Goal: Task Accomplishment & Management: Manage account settings

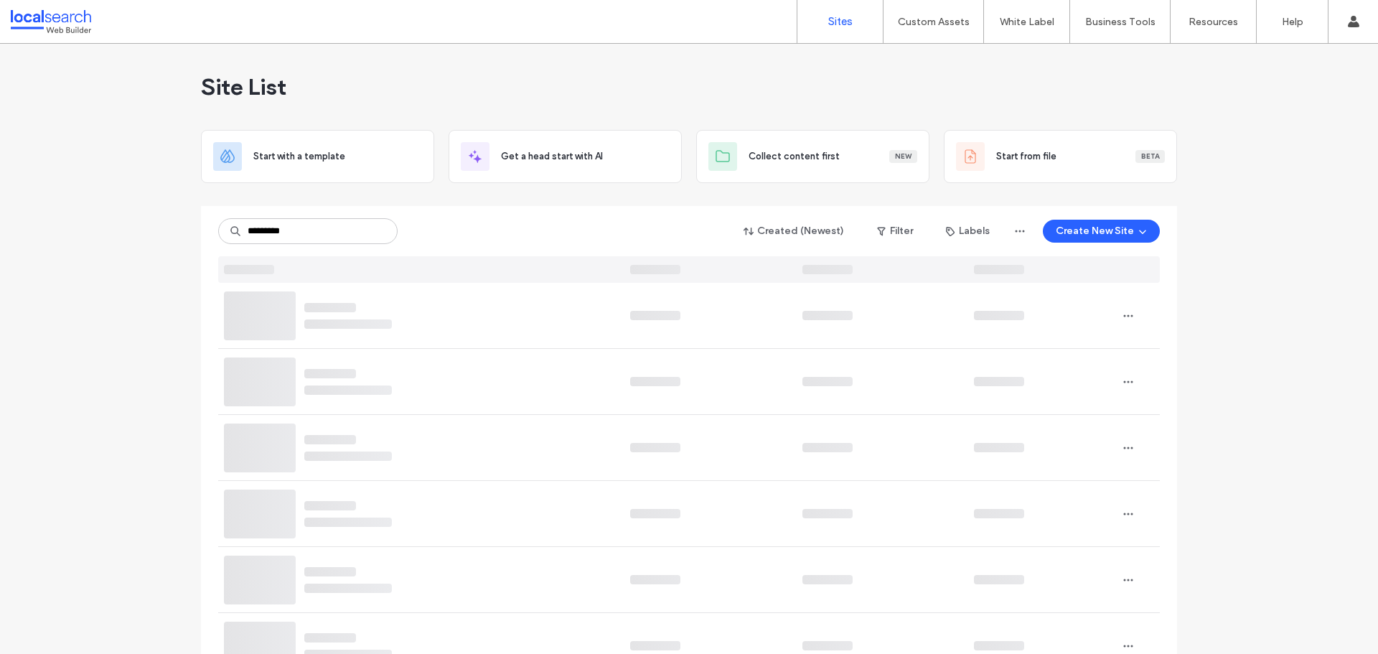
click at [256, 236] on input "********" at bounding box center [307, 231] width 179 height 26
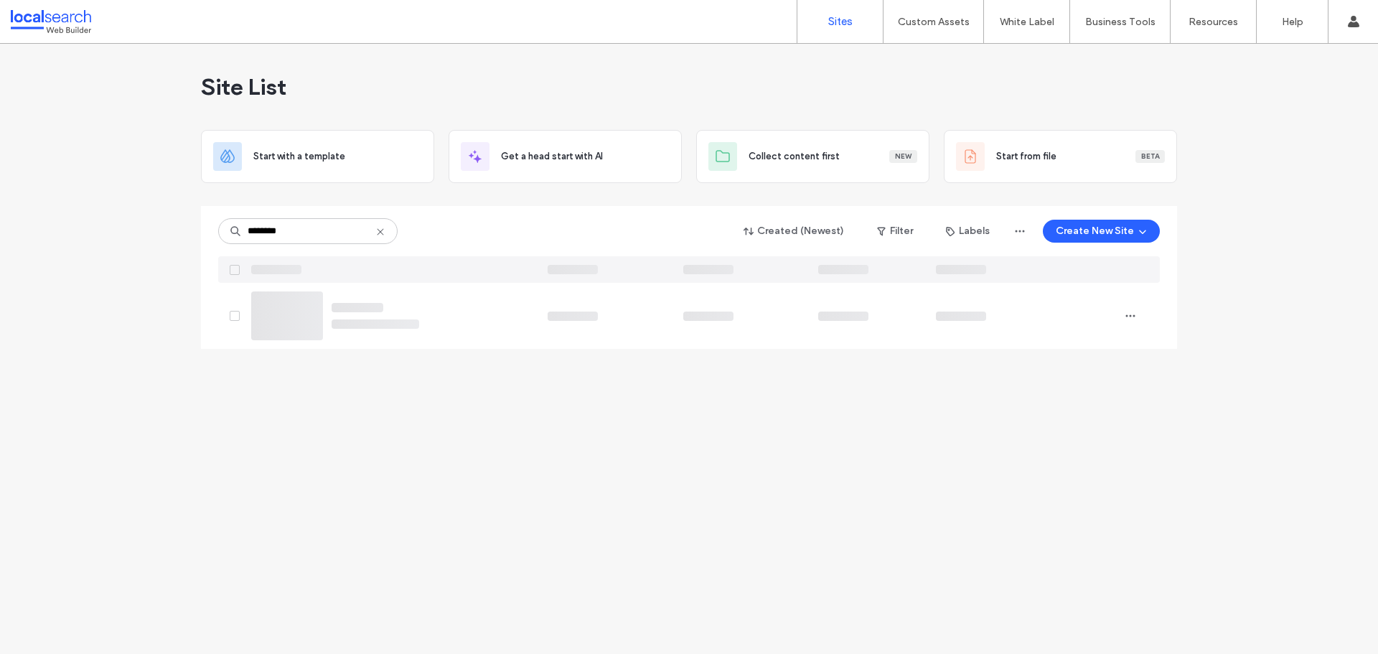
type input "********"
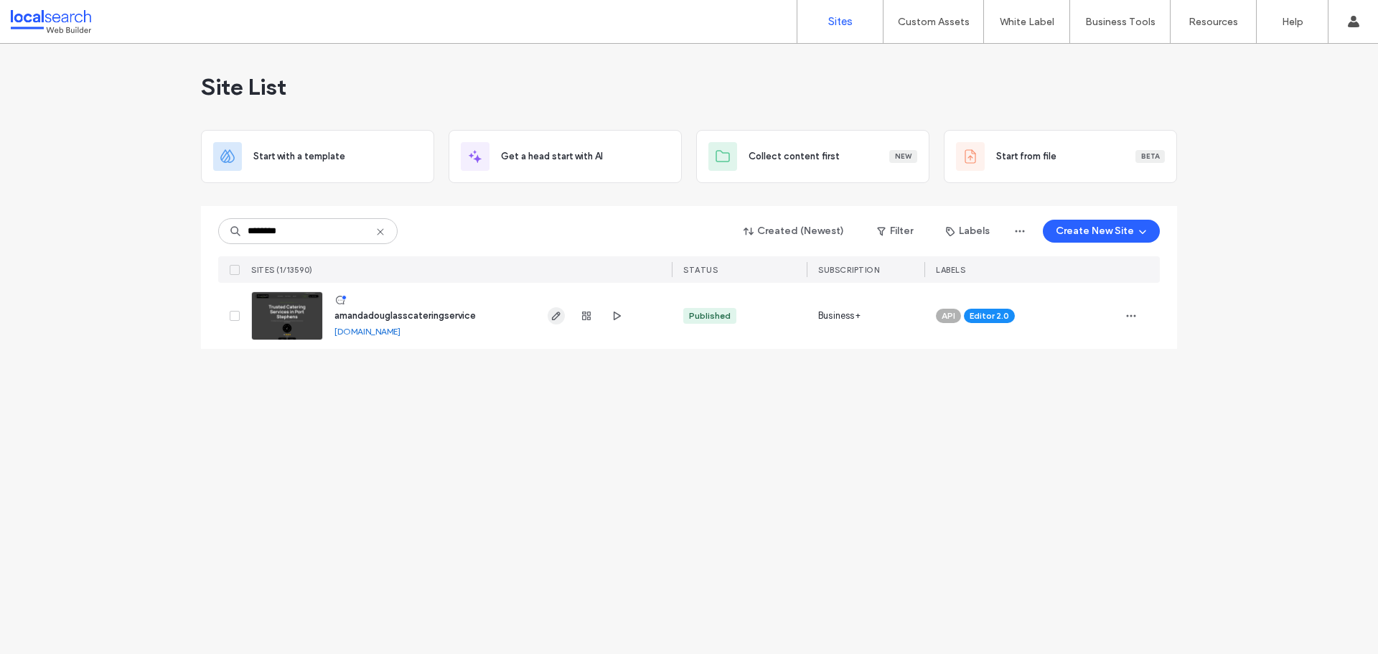
click at [553, 319] on use "button" at bounding box center [556, 316] width 9 height 9
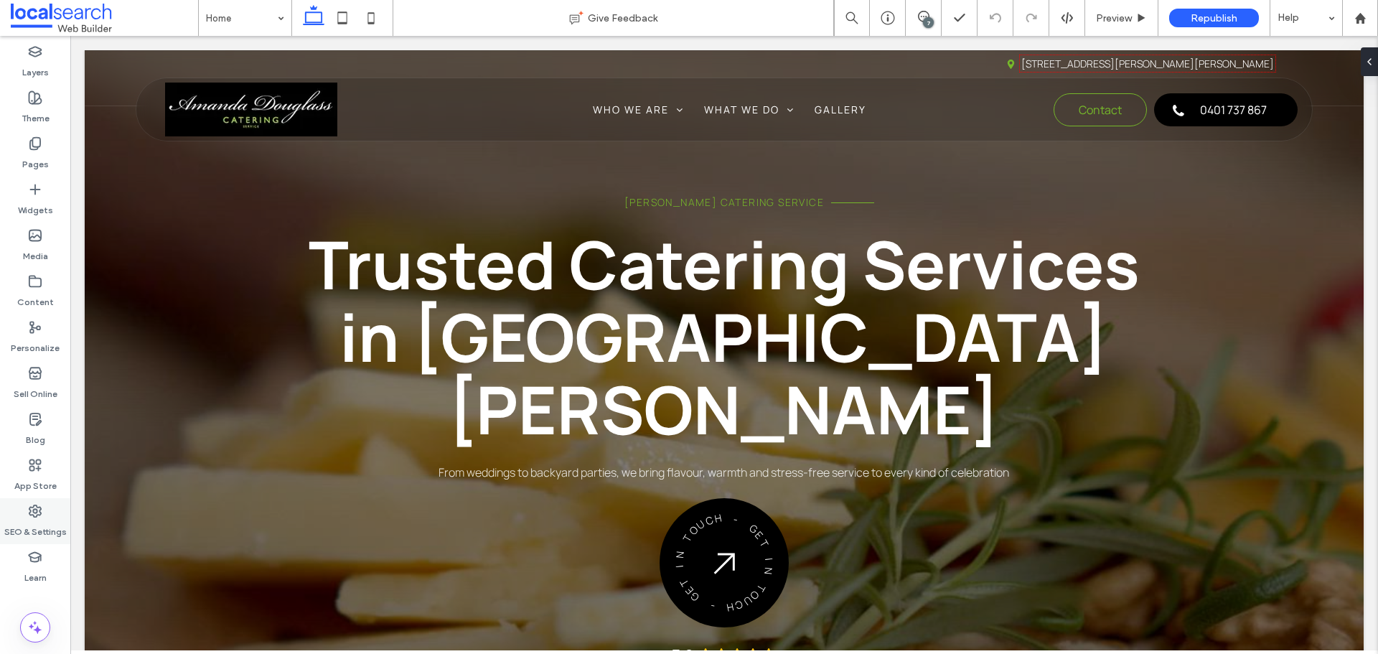
click at [34, 520] on label "SEO & Settings" at bounding box center [35, 528] width 62 height 20
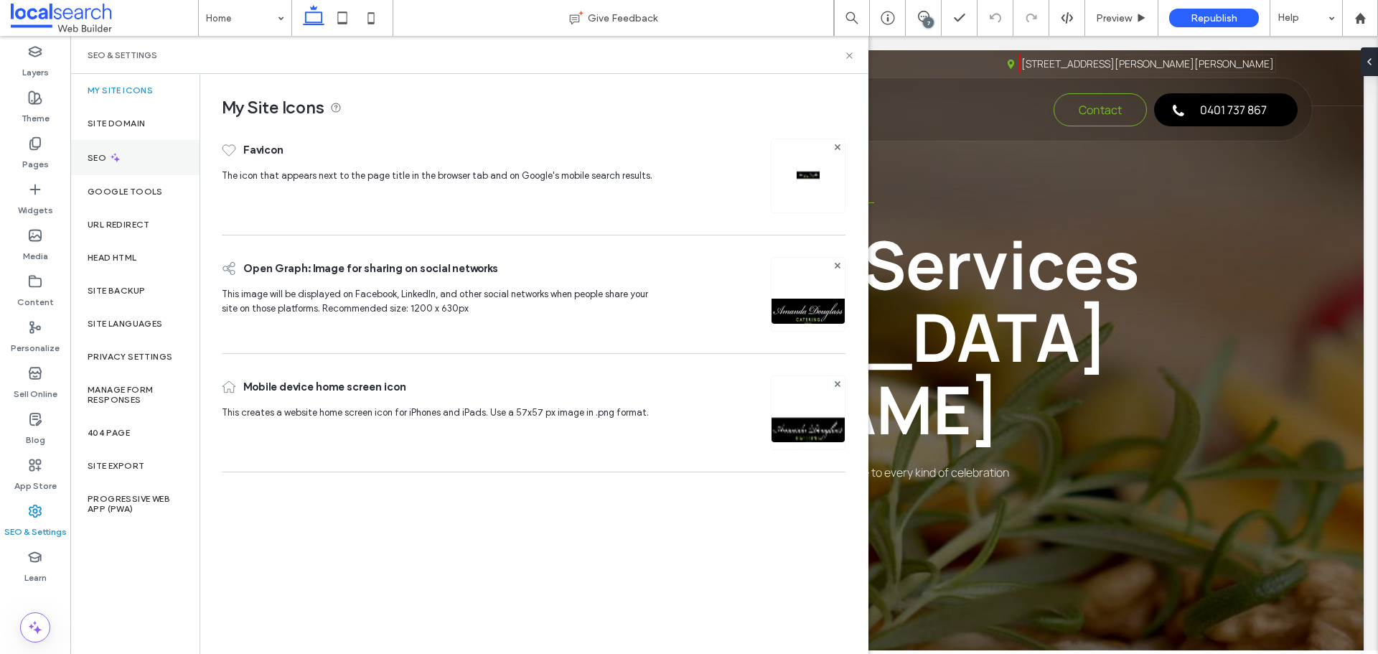
click at [131, 161] on div "SEO" at bounding box center [134, 157] width 129 height 35
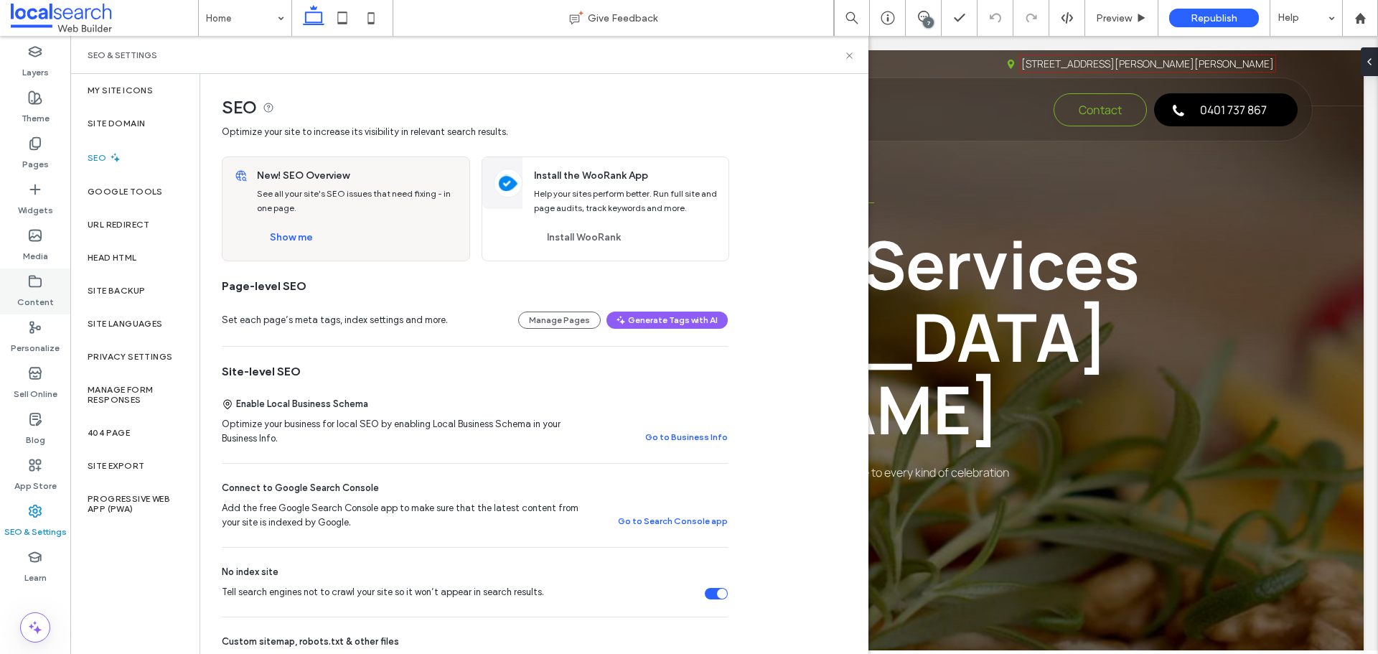
click at [40, 285] on icon at bounding box center [35, 281] width 14 height 14
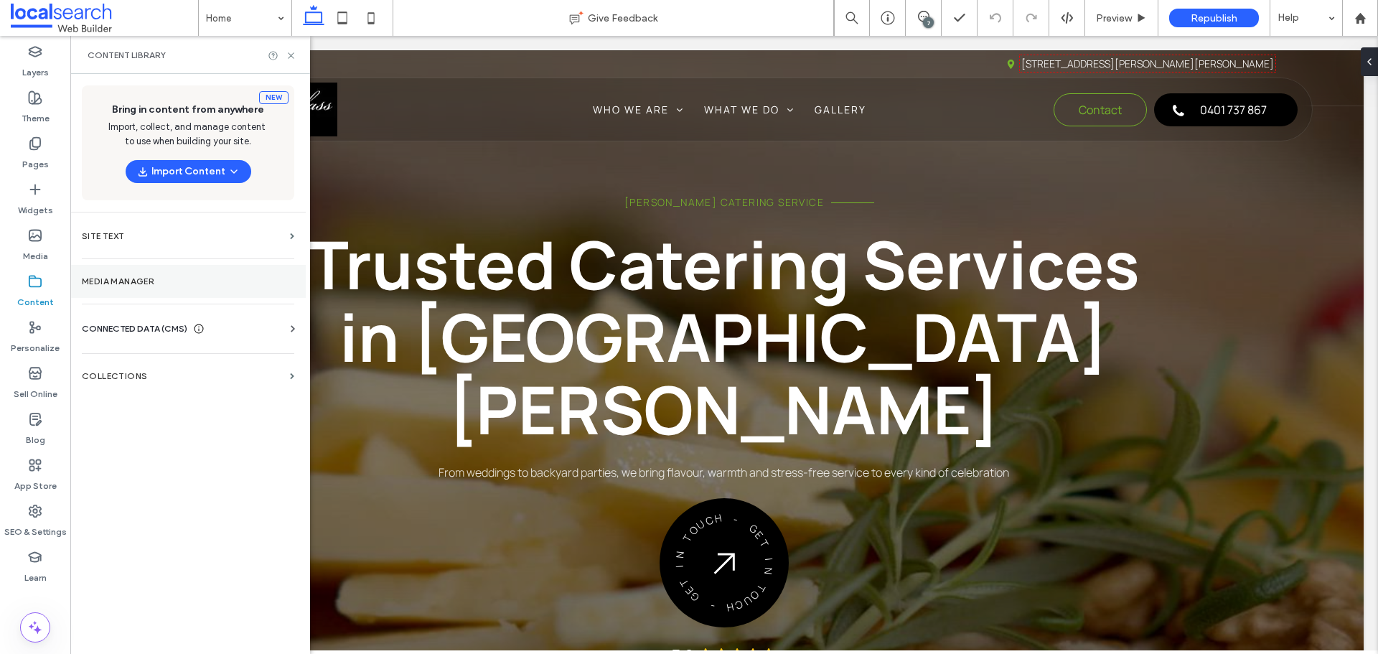
click at [132, 279] on label "Media Manager" at bounding box center [188, 281] width 212 height 10
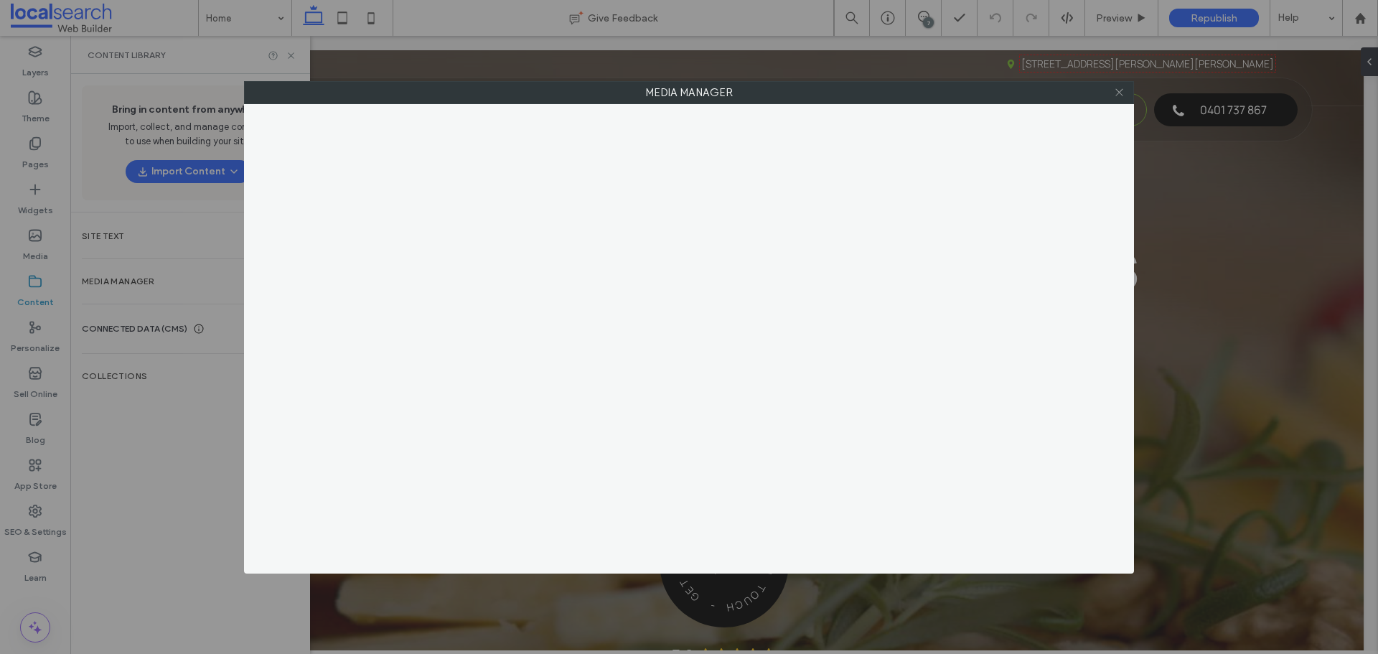
click at [1116, 93] on icon at bounding box center [1119, 92] width 11 height 11
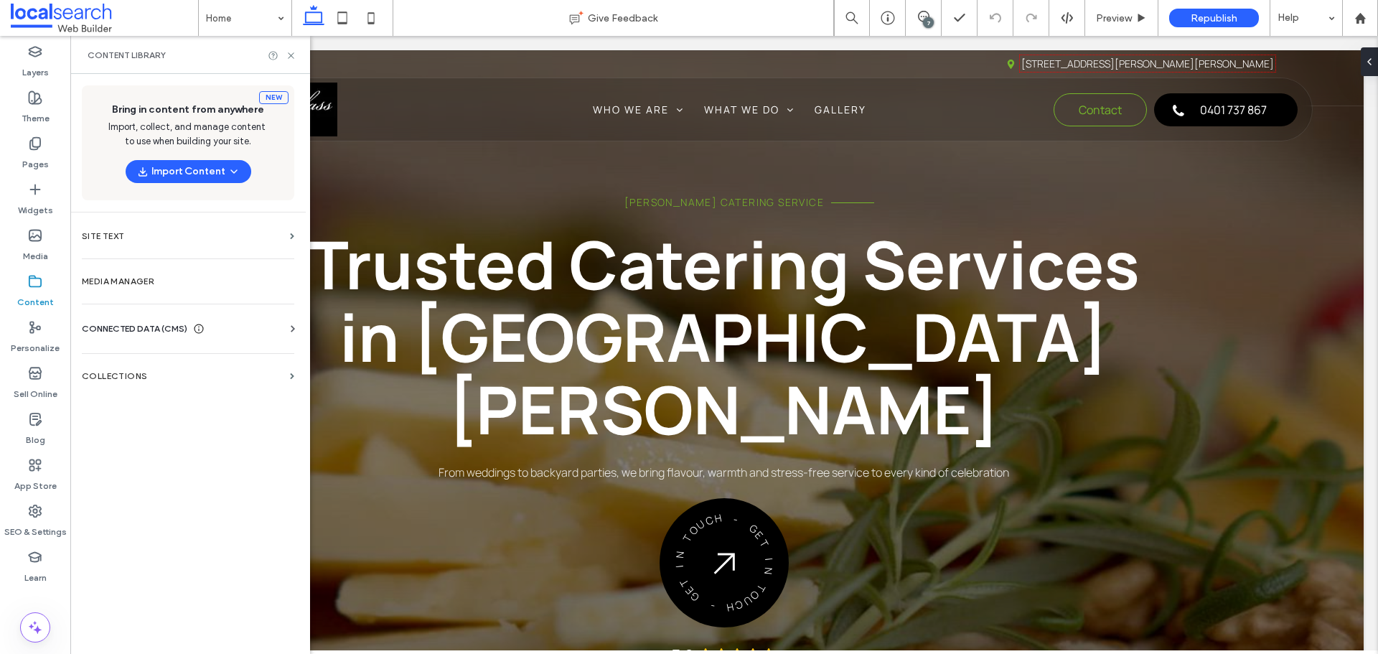
click at [192, 327] on div "CONNECTED DATA (CMS)" at bounding box center [143, 329] width 123 height 14
click at [170, 390] on section "Business Text" at bounding box center [191, 396] width 218 height 33
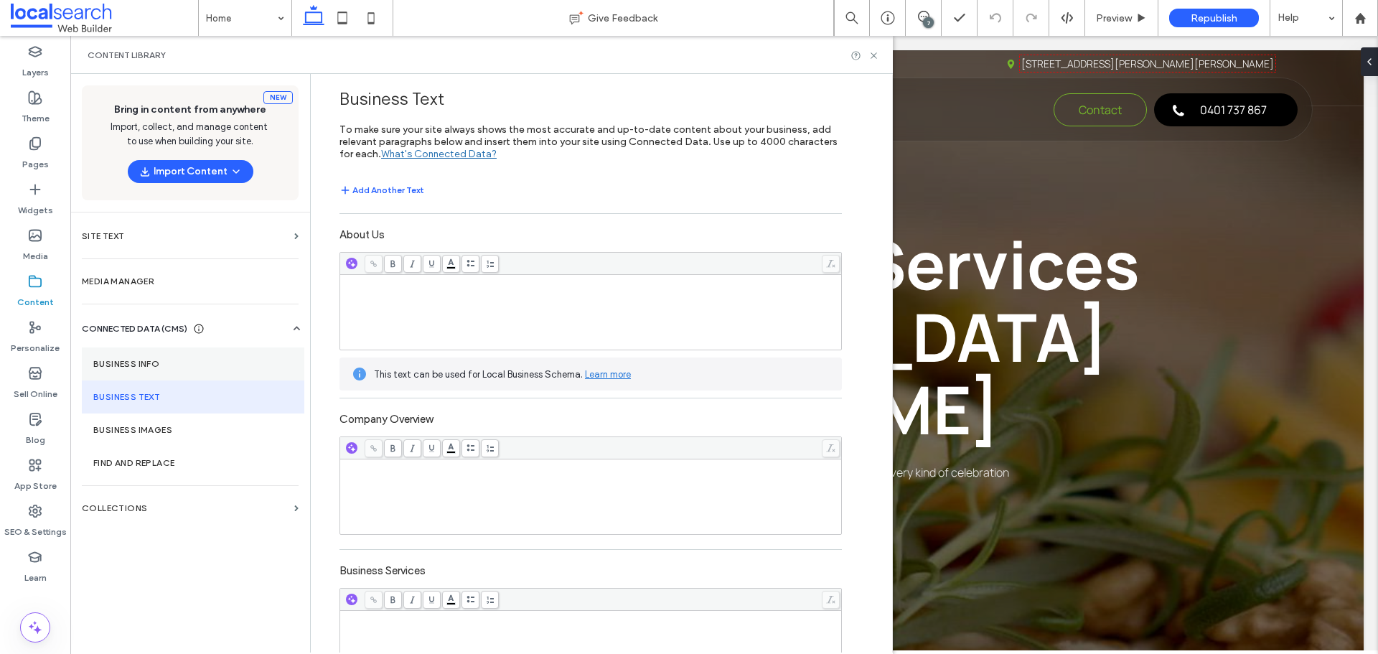
click at [168, 348] on section "Business Info" at bounding box center [193, 363] width 223 height 33
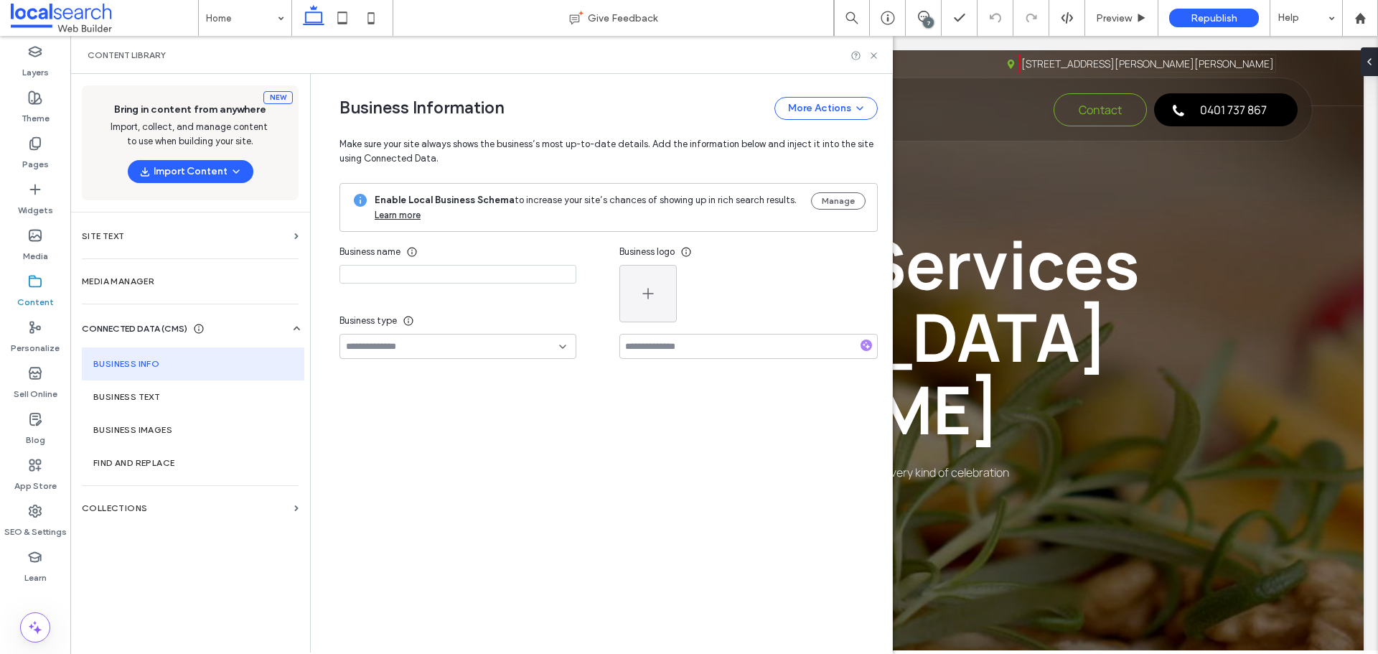
type input "**********"
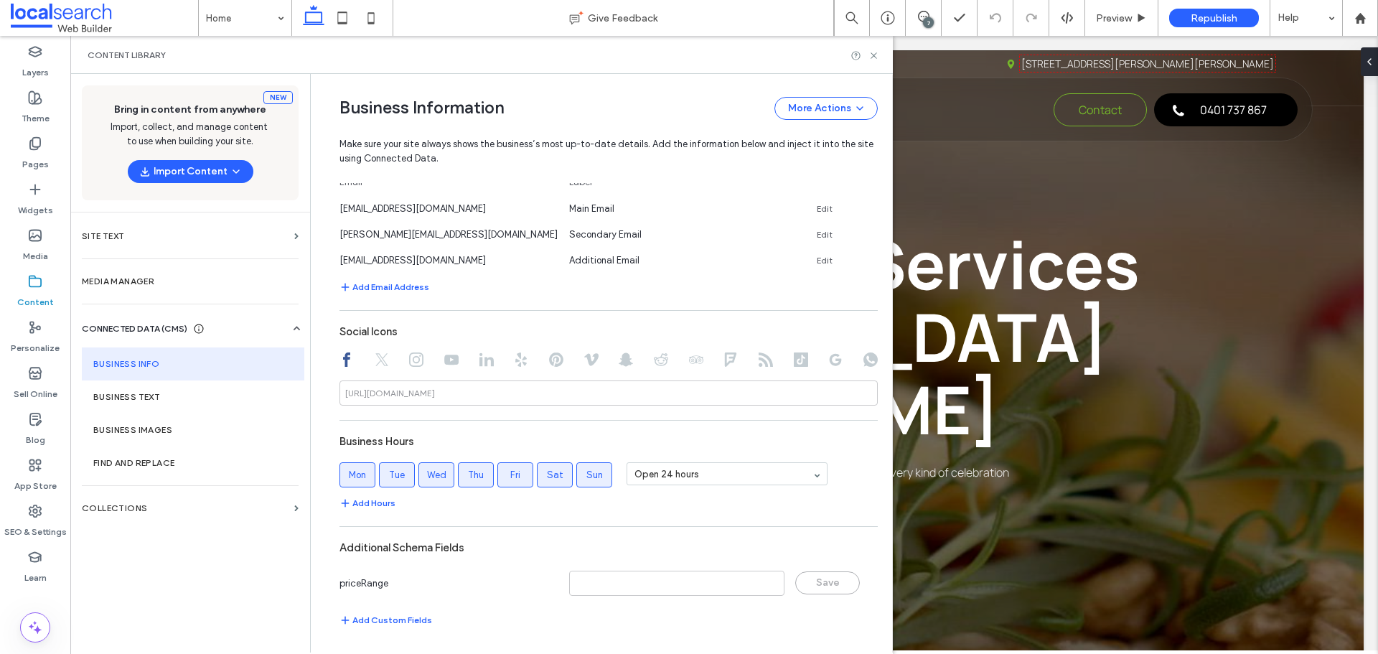
scroll to position [617, 0]
click at [874, 59] on icon at bounding box center [873, 55] width 11 height 11
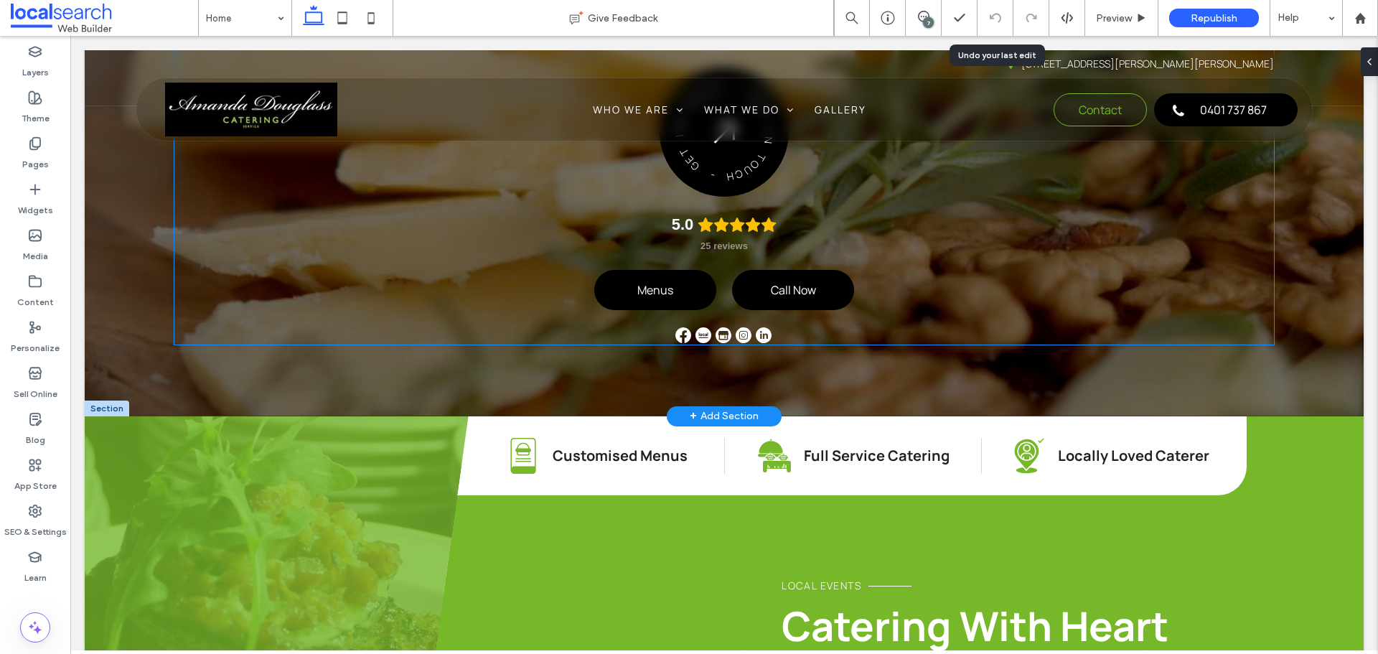
scroll to position [72, 0]
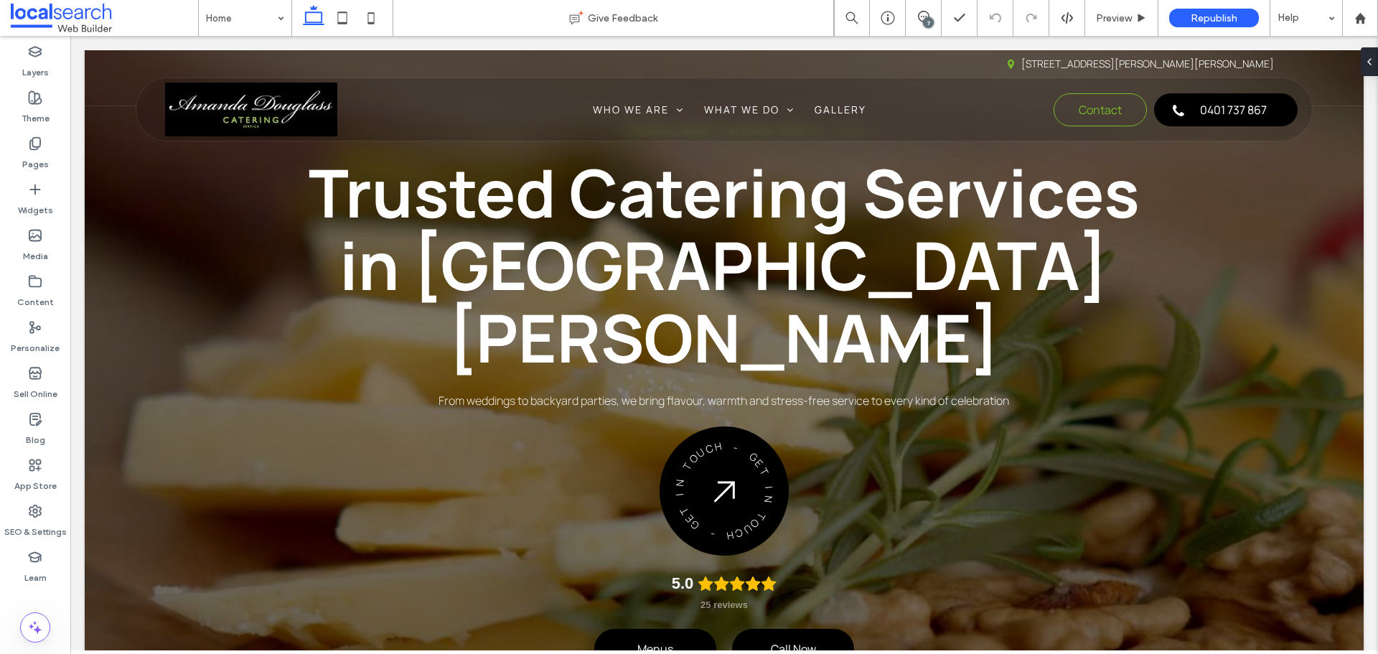
click at [928, 21] on div "7" at bounding box center [928, 22] width 11 height 11
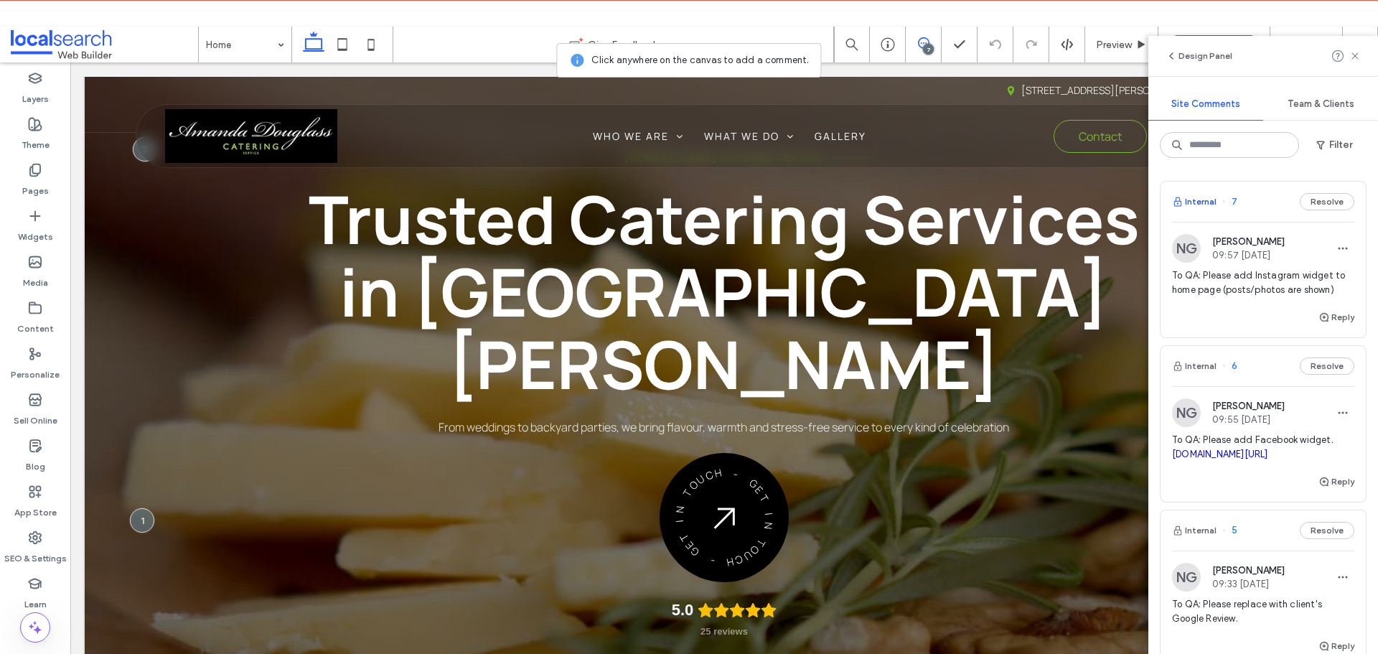
click at [1205, 197] on button "Internal" at bounding box center [1194, 201] width 45 height 17
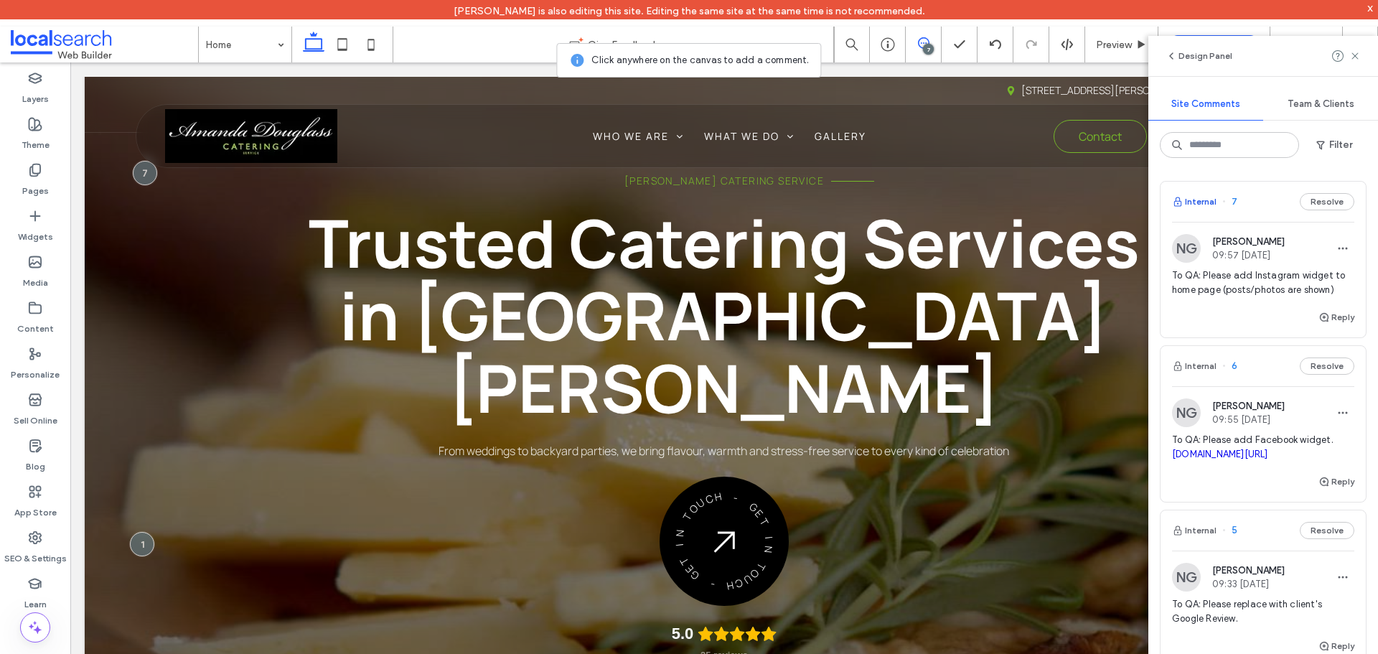
scroll to position [0, 0]
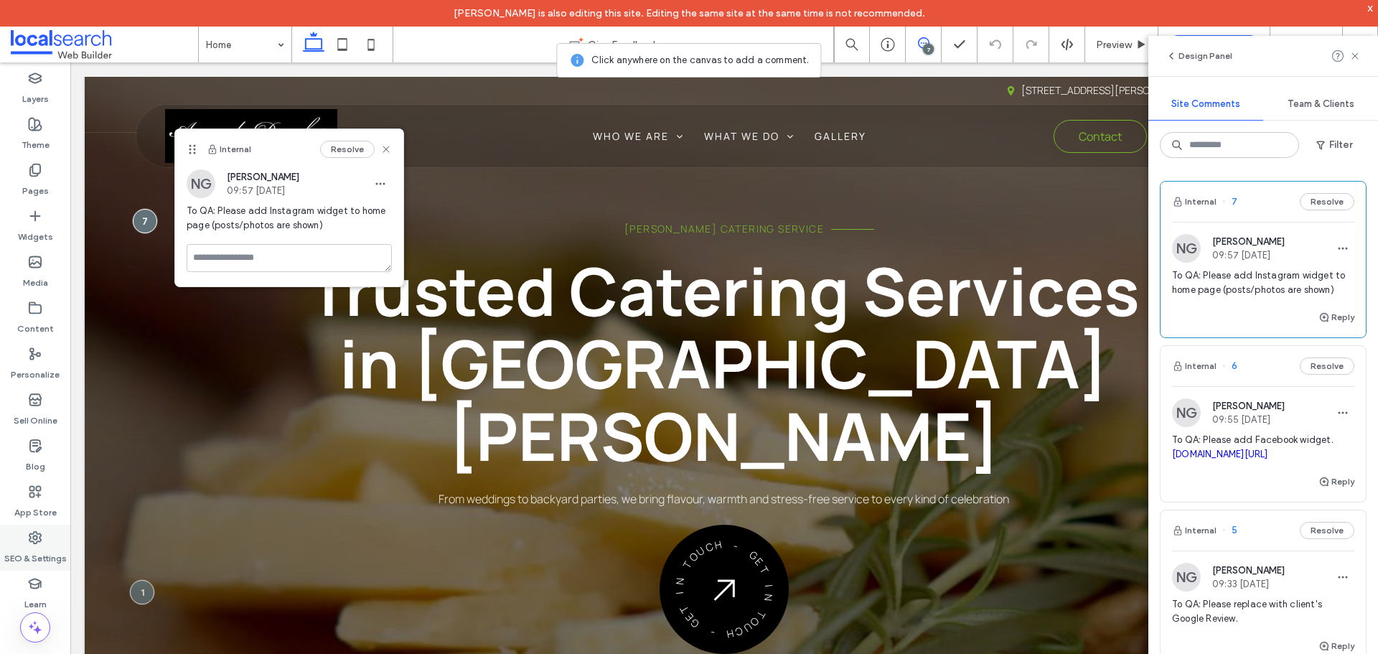
click at [42, 546] on label "SEO & Settings" at bounding box center [35, 555] width 62 height 20
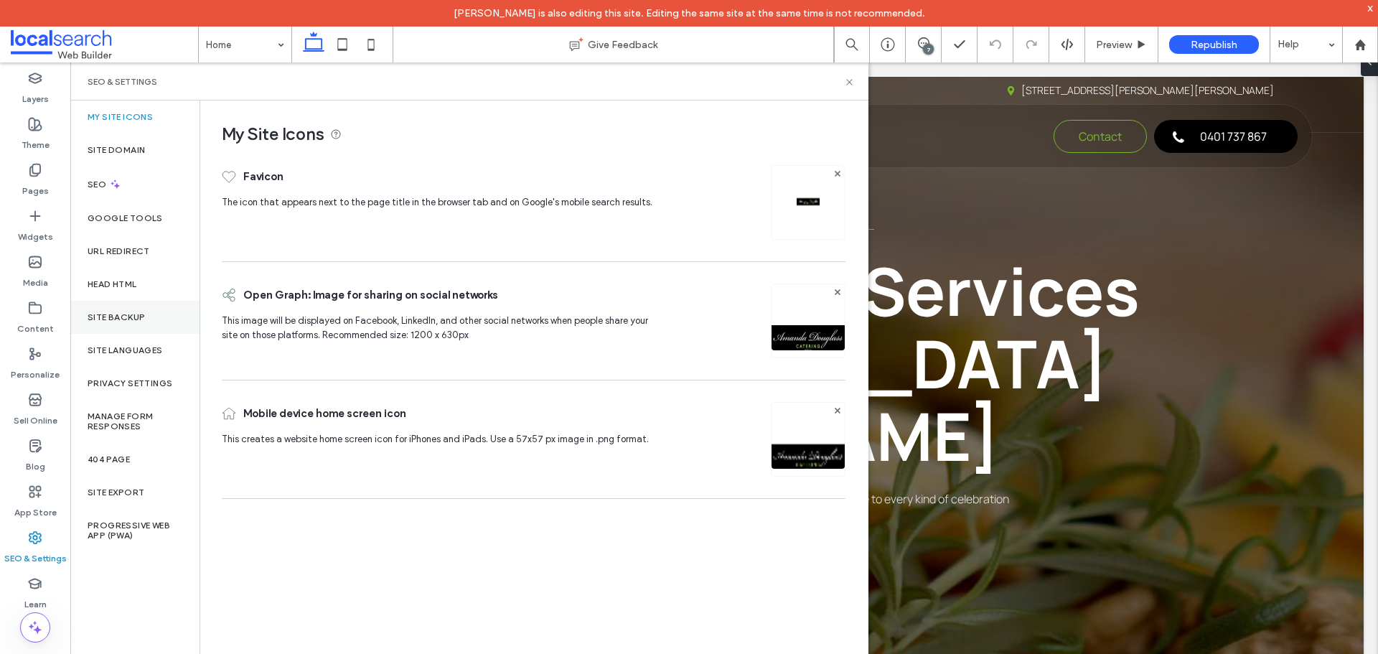
click at [107, 327] on div "Site Backup" at bounding box center [134, 317] width 129 height 33
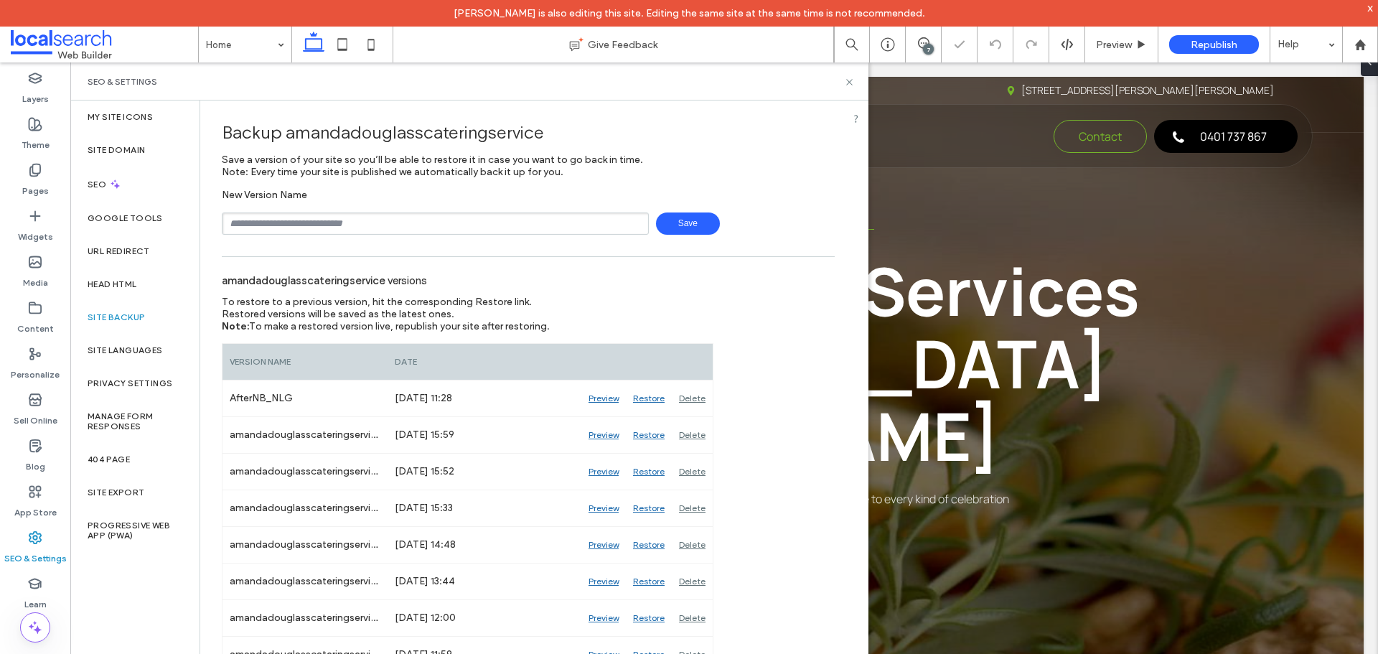
click at [324, 234] on input "text" at bounding box center [435, 223] width 427 height 22
type input "**********"
drag, startPoint x: 316, startPoint y: 225, endPoint x: 201, endPoint y: 227, distance: 114.8
click at [201, 227] on div "**********" at bounding box center [528, 551] width 656 height 902
drag, startPoint x: 847, startPoint y: 80, endPoint x: 766, endPoint y: 106, distance: 85.1
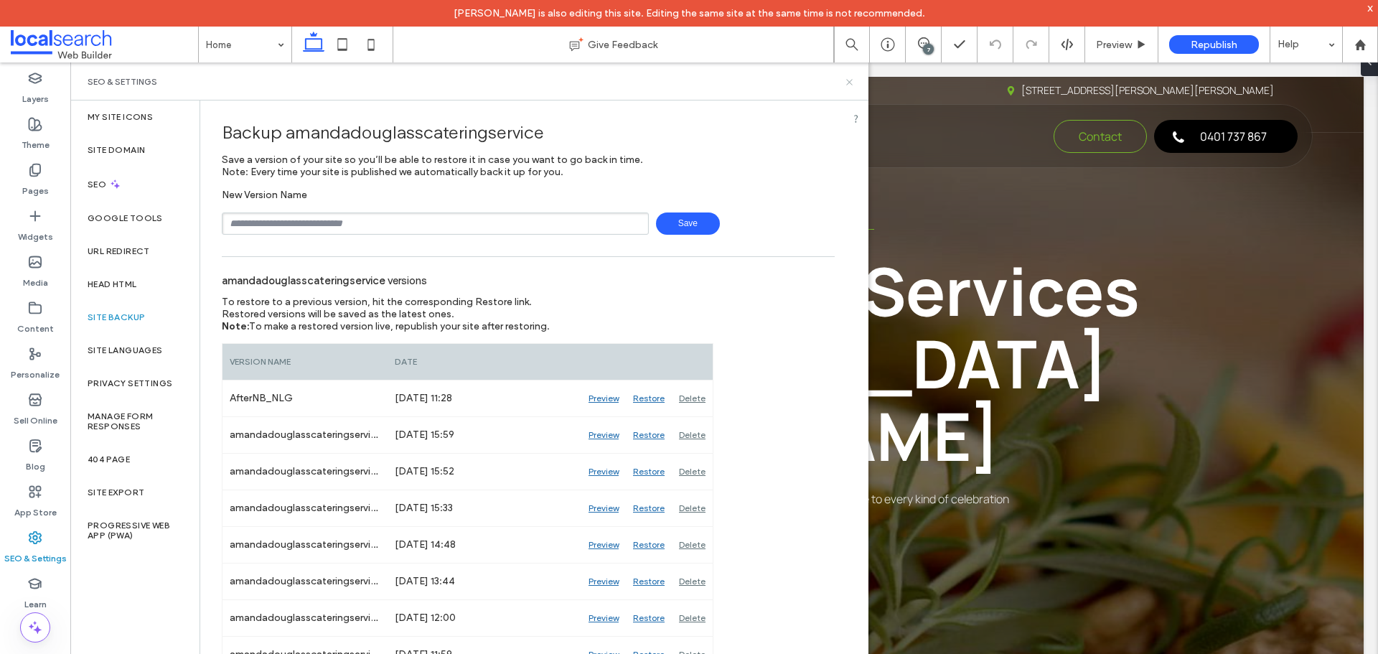
click at [847, 80] on use at bounding box center [849, 82] width 6 height 6
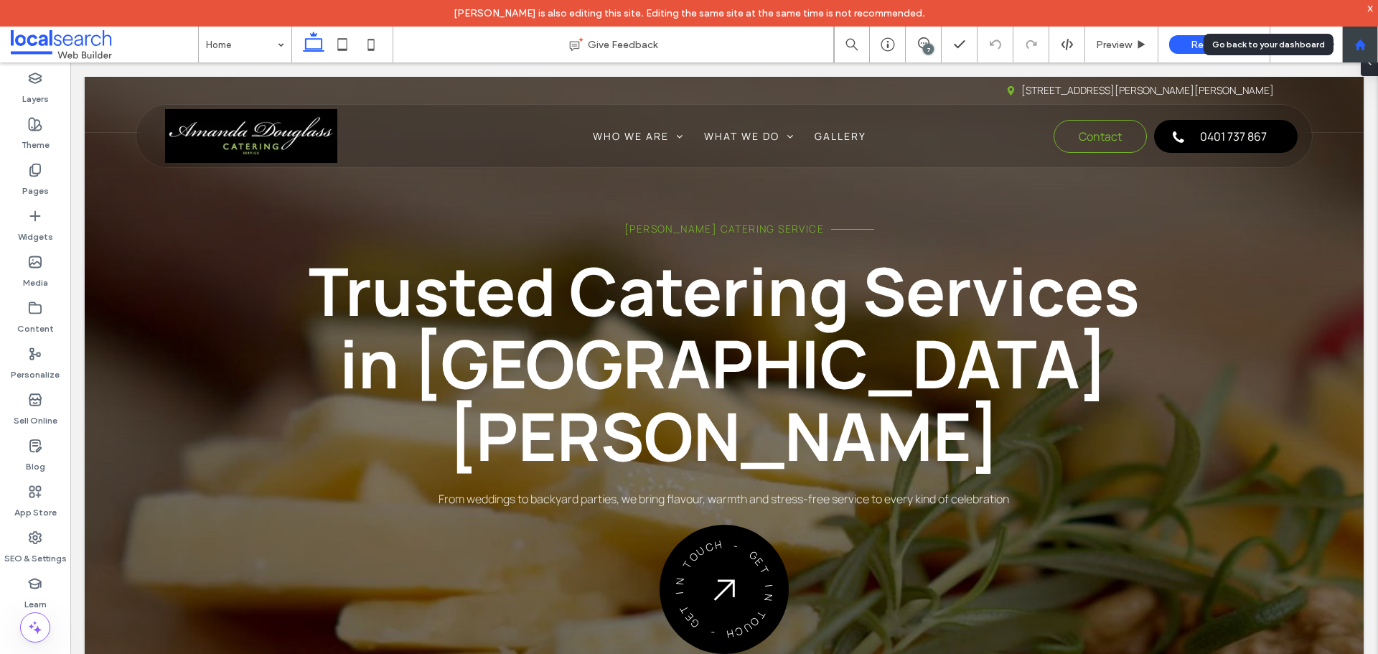
click at [1363, 44] on use at bounding box center [1359, 44] width 11 height 11
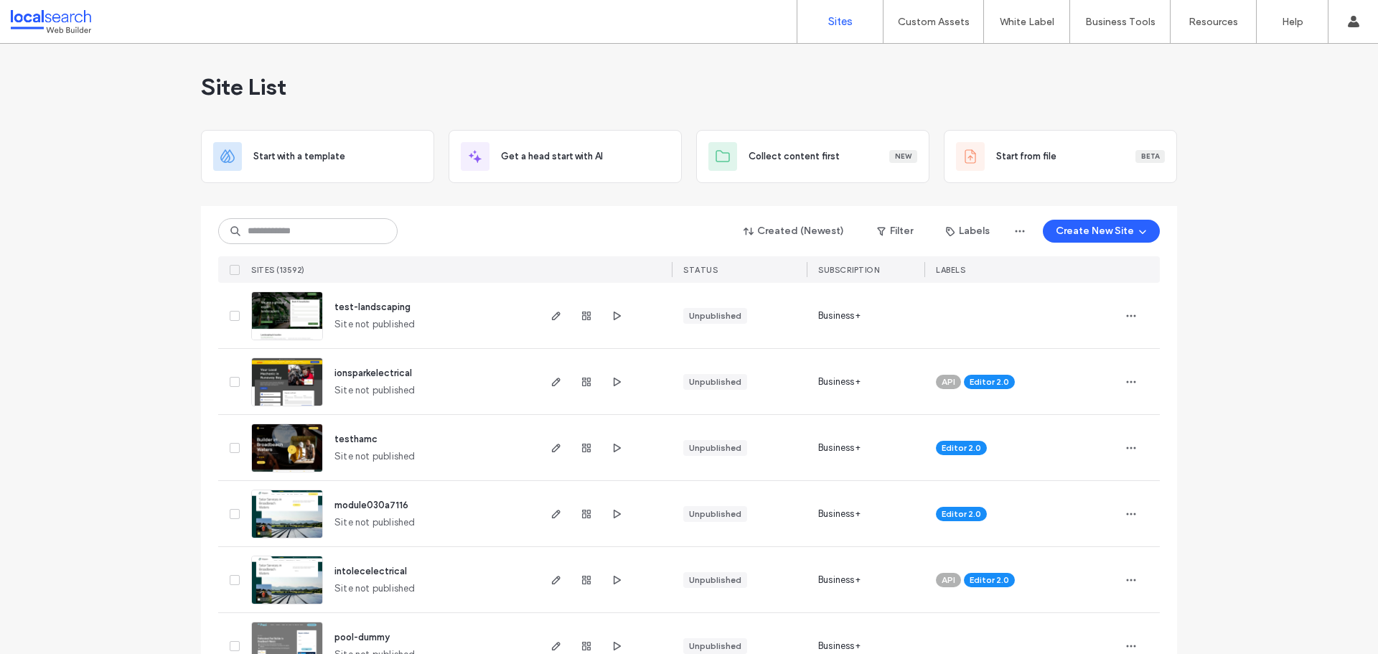
click at [295, 215] on div "Created (Newest) Filter Labels Create New Site SITES (13592) STATUS SUBSCRIPTIO…" at bounding box center [689, 244] width 942 height 77
click at [281, 243] on input at bounding box center [307, 231] width 179 height 26
paste input "********"
type input "********"
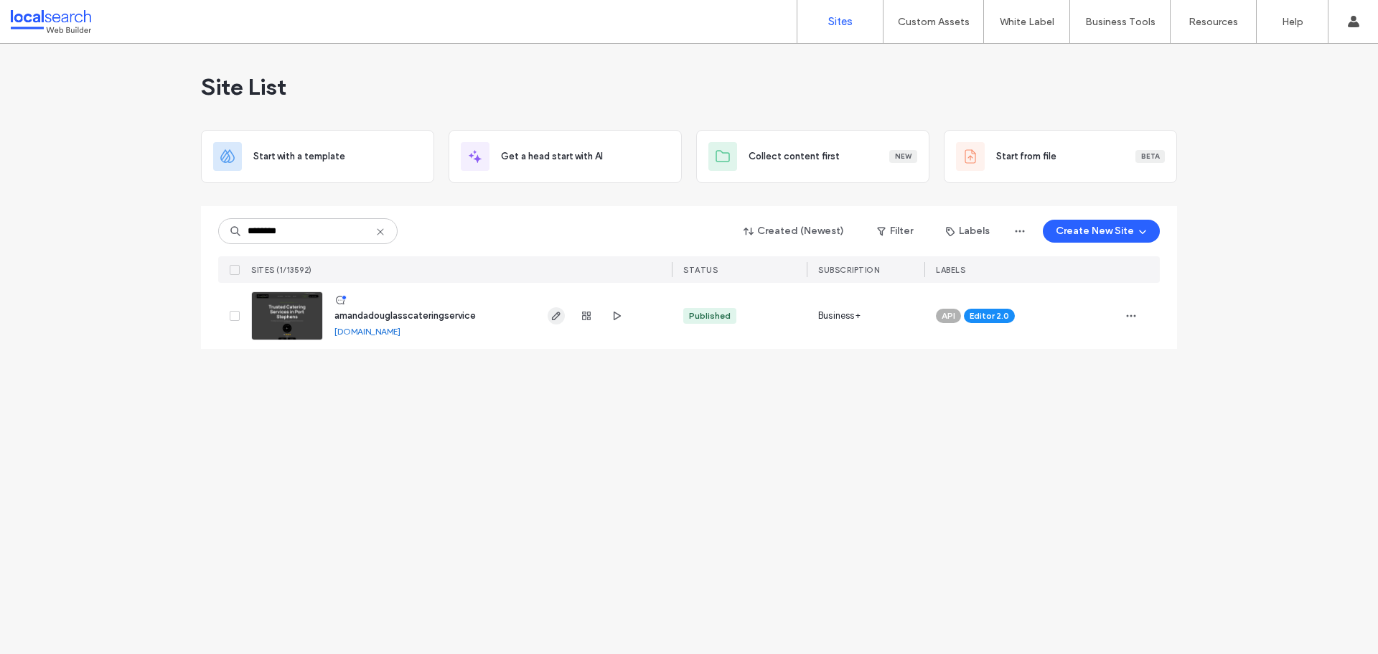
click at [553, 313] on icon "button" at bounding box center [556, 315] width 11 height 11
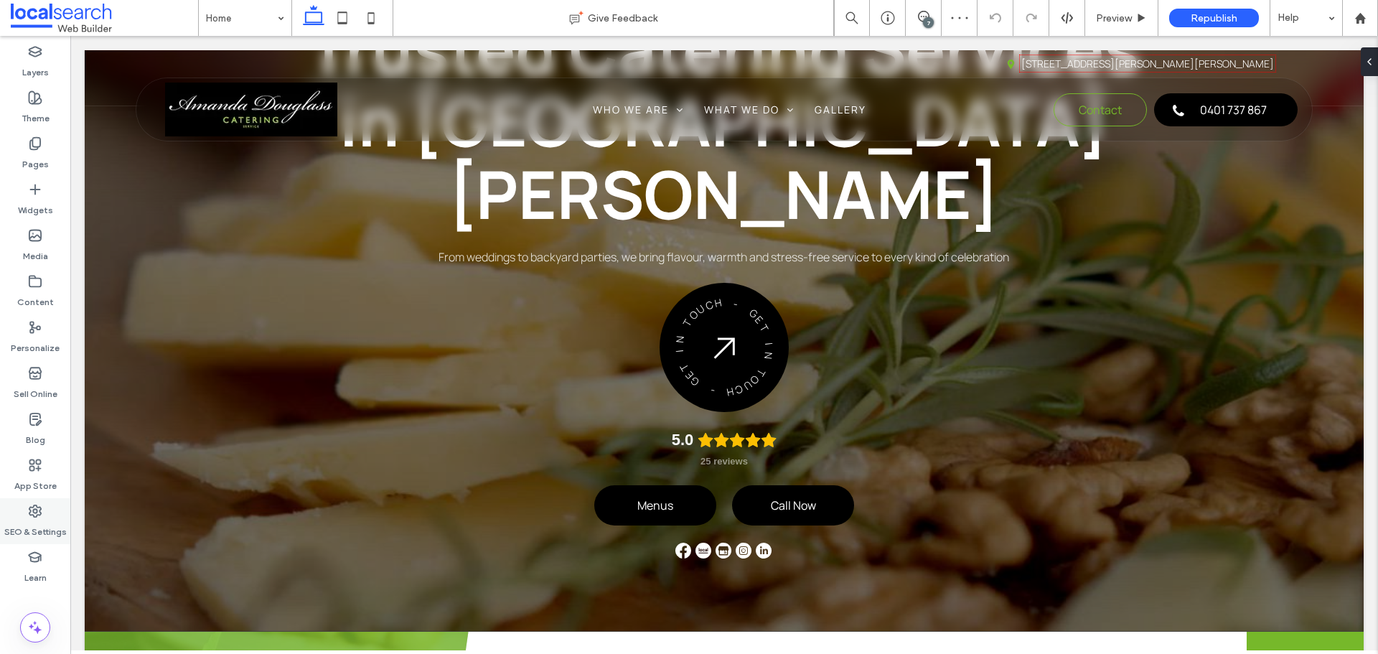
click at [47, 516] on div "SEO & Settings" at bounding box center [35, 521] width 70 height 46
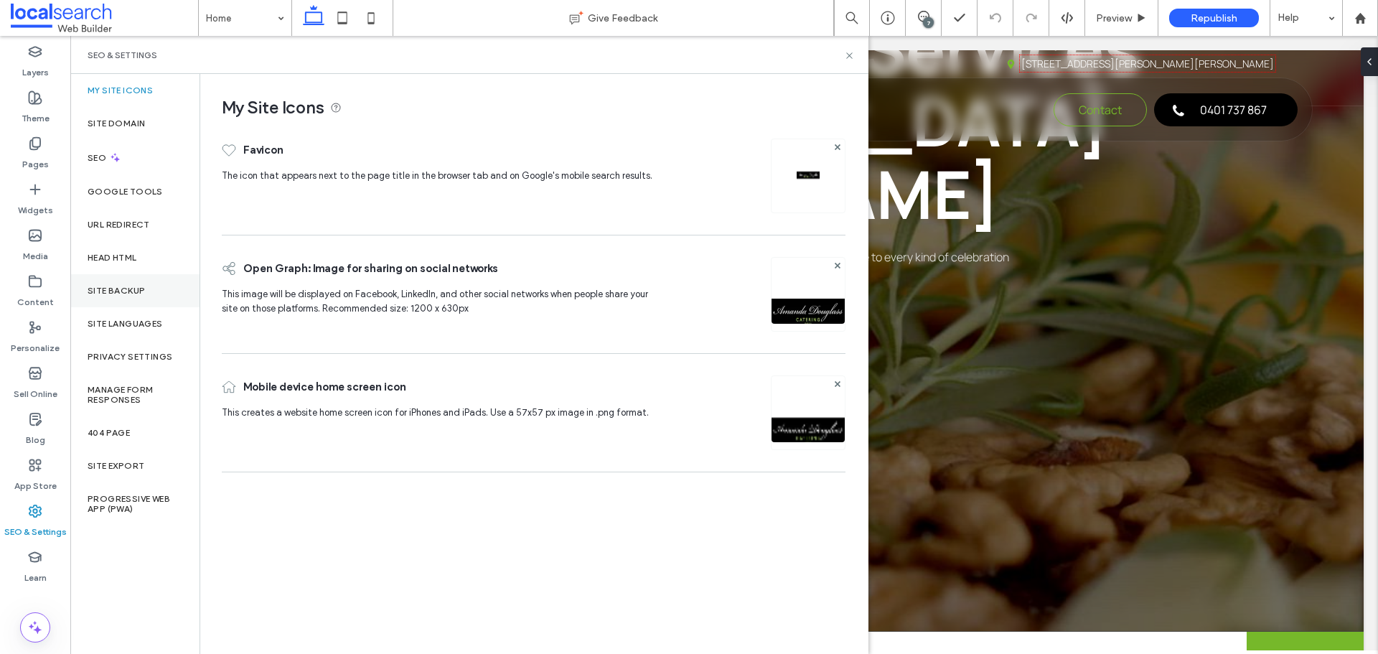
click at [123, 286] on label "Site Backup" at bounding box center [116, 291] width 57 height 10
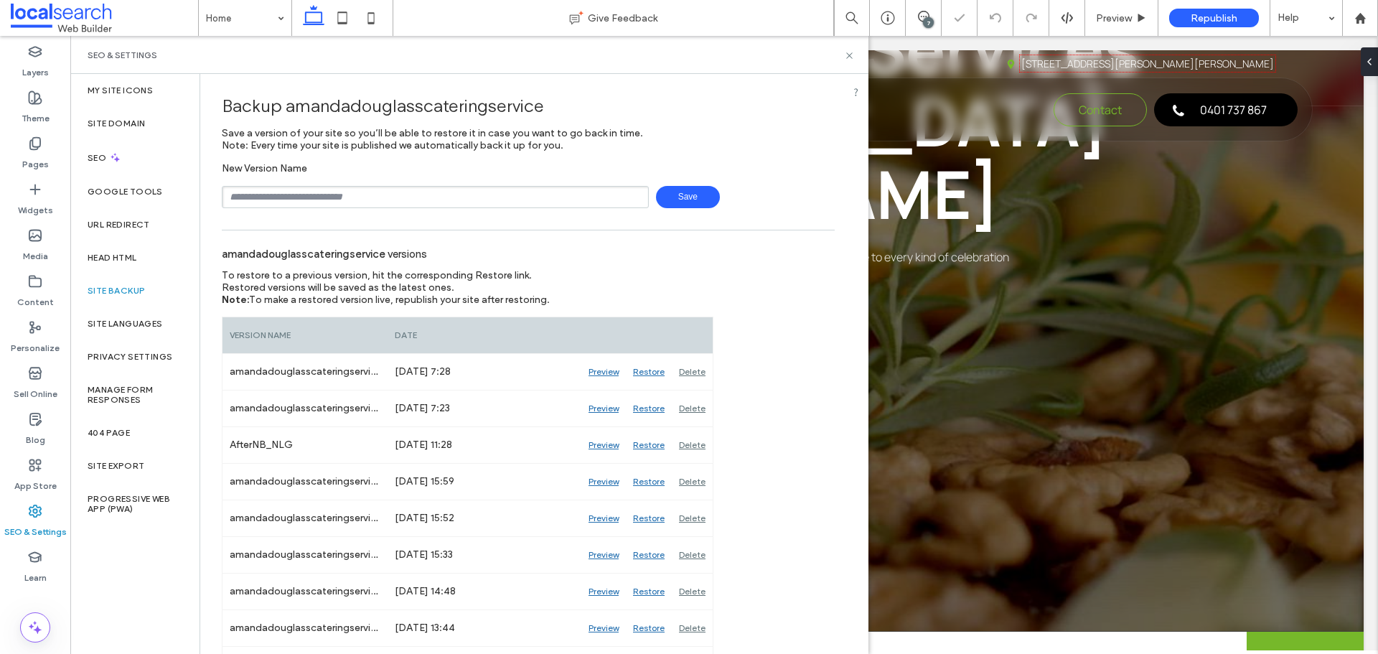
click at [406, 202] on input "text" at bounding box center [435, 197] width 427 height 22
type input "**********"
click at [632, 210] on div "**********" at bounding box center [528, 561] width 656 height 975
click at [672, 203] on span "Save" at bounding box center [688, 197] width 64 height 22
click at [849, 56] on use at bounding box center [849, 55] width 6 height 6
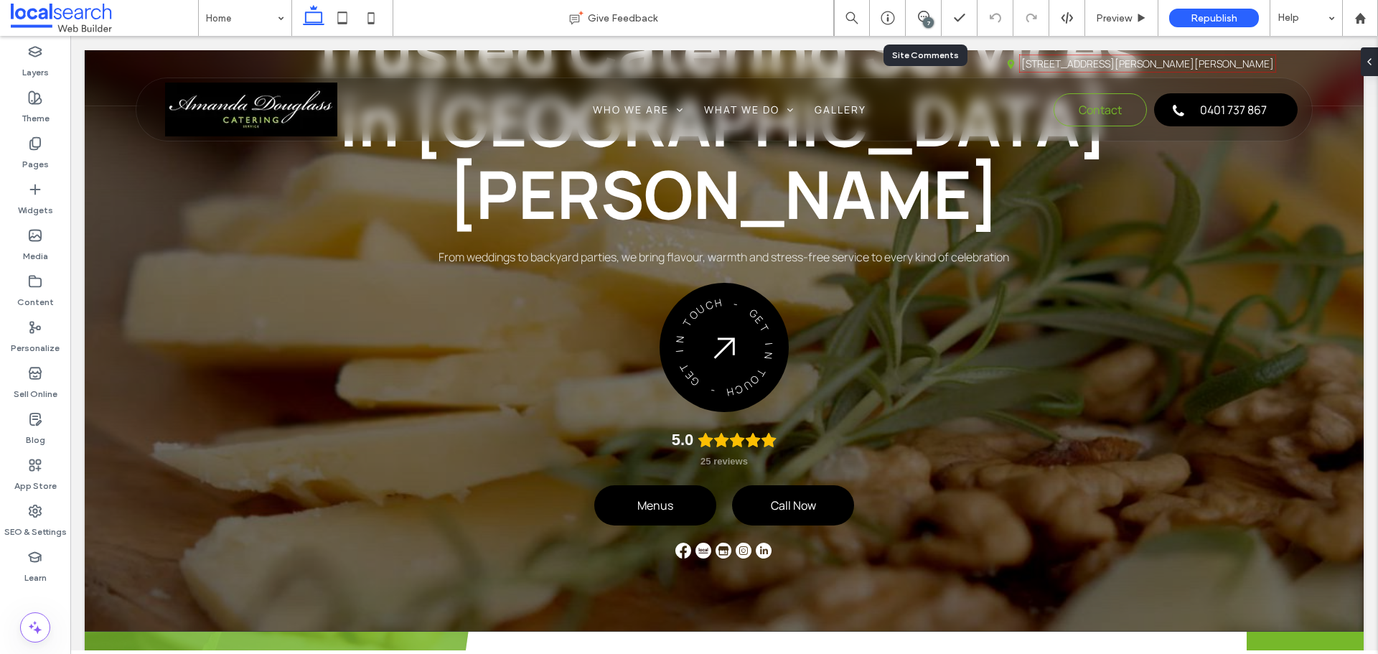
click at [920, 24] on div "7" at bounding box center [923, 18] width 35 height 14
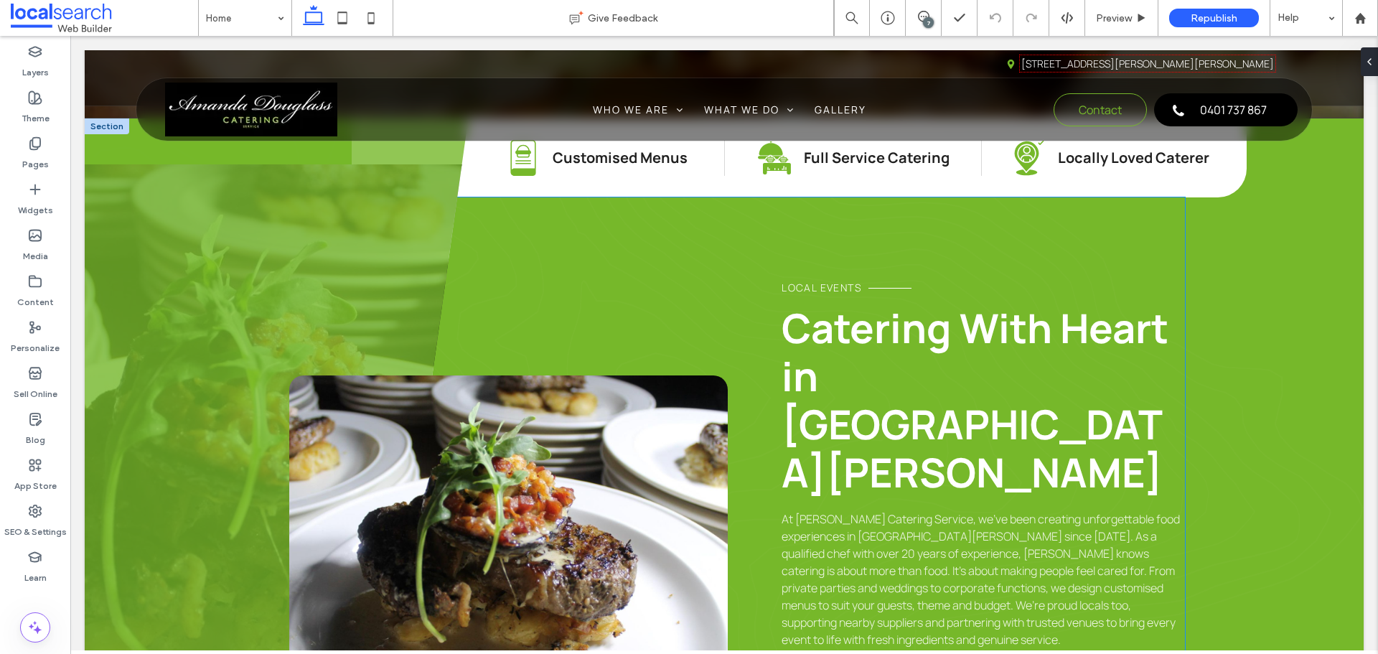
scroll to position [790, 0]
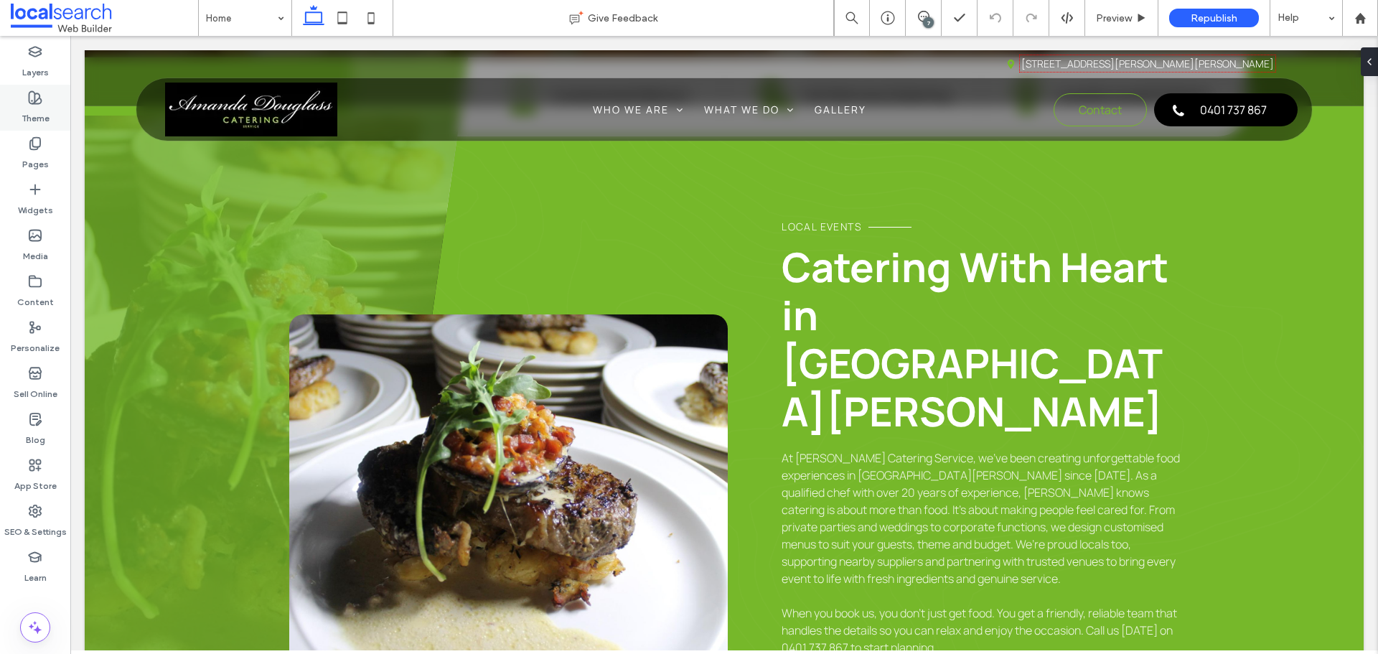
click at [37, 113] on label "Theme" at bounding box center [36, 115] width 28 height 20
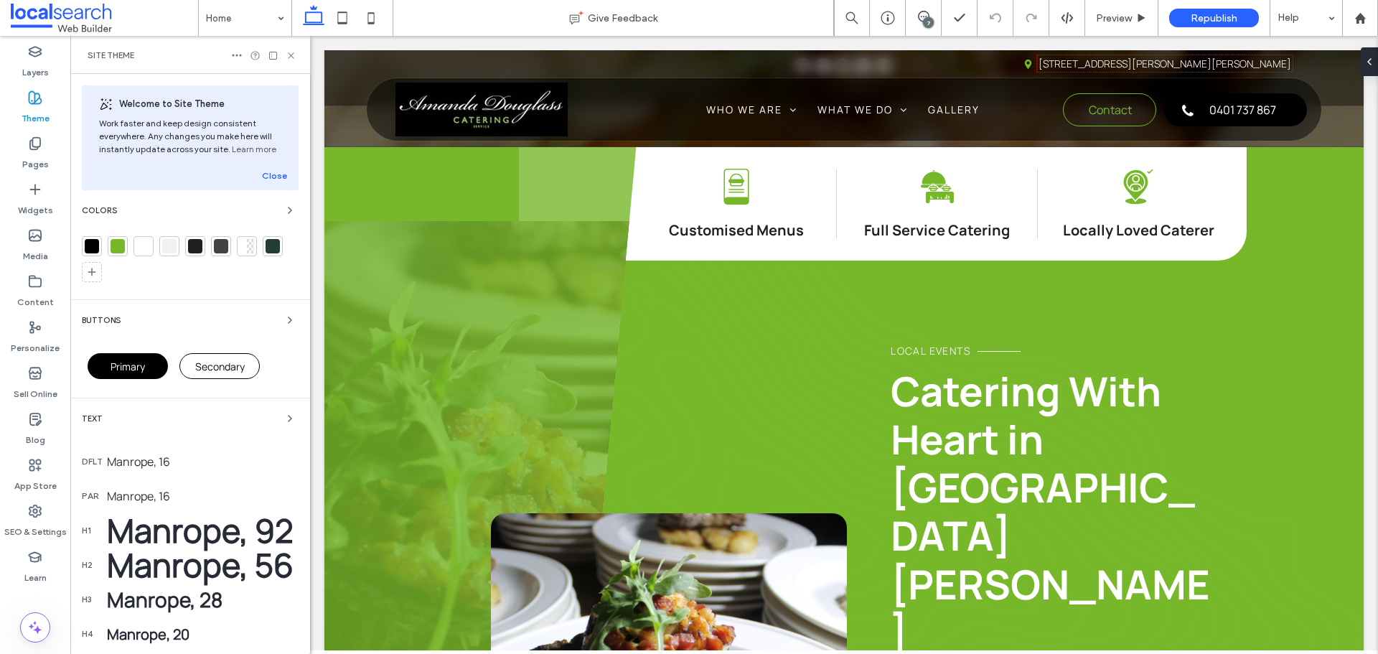
scroll to position [880, 0]
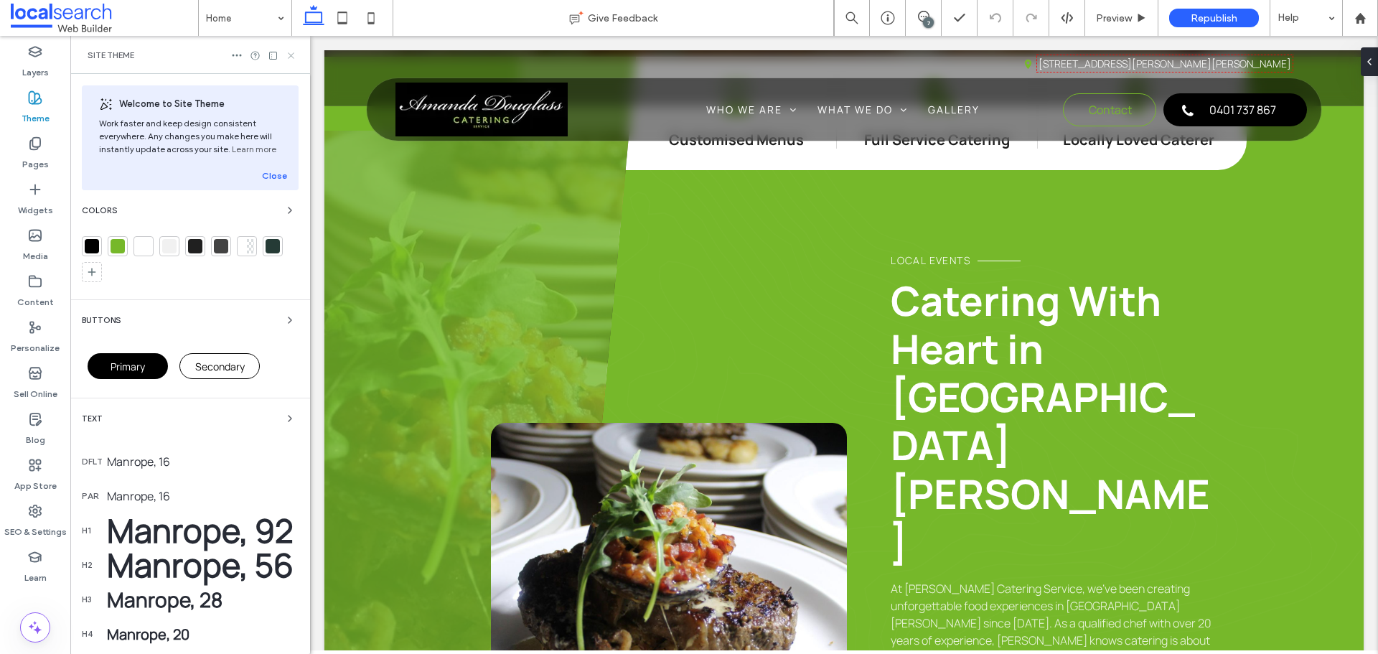
click at [290, 55] on icon at bounding box center [291, 55] width 11 height 11
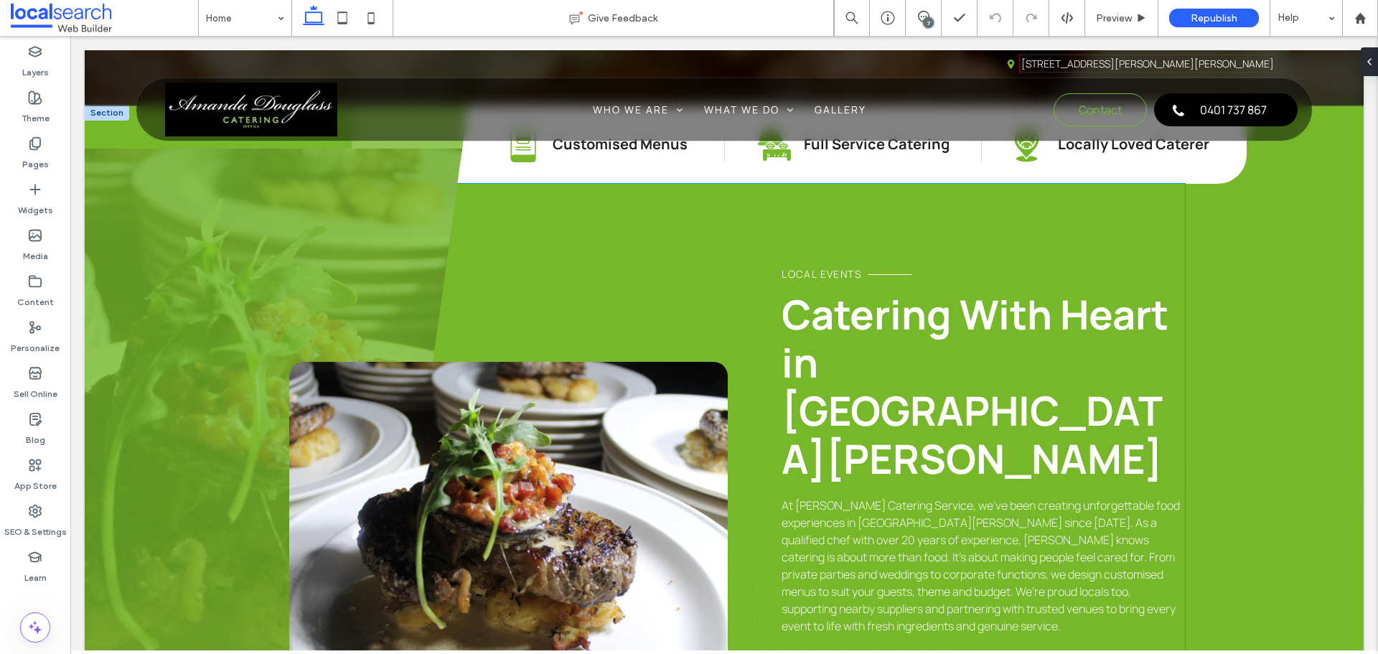
scroll to position [718, 0]
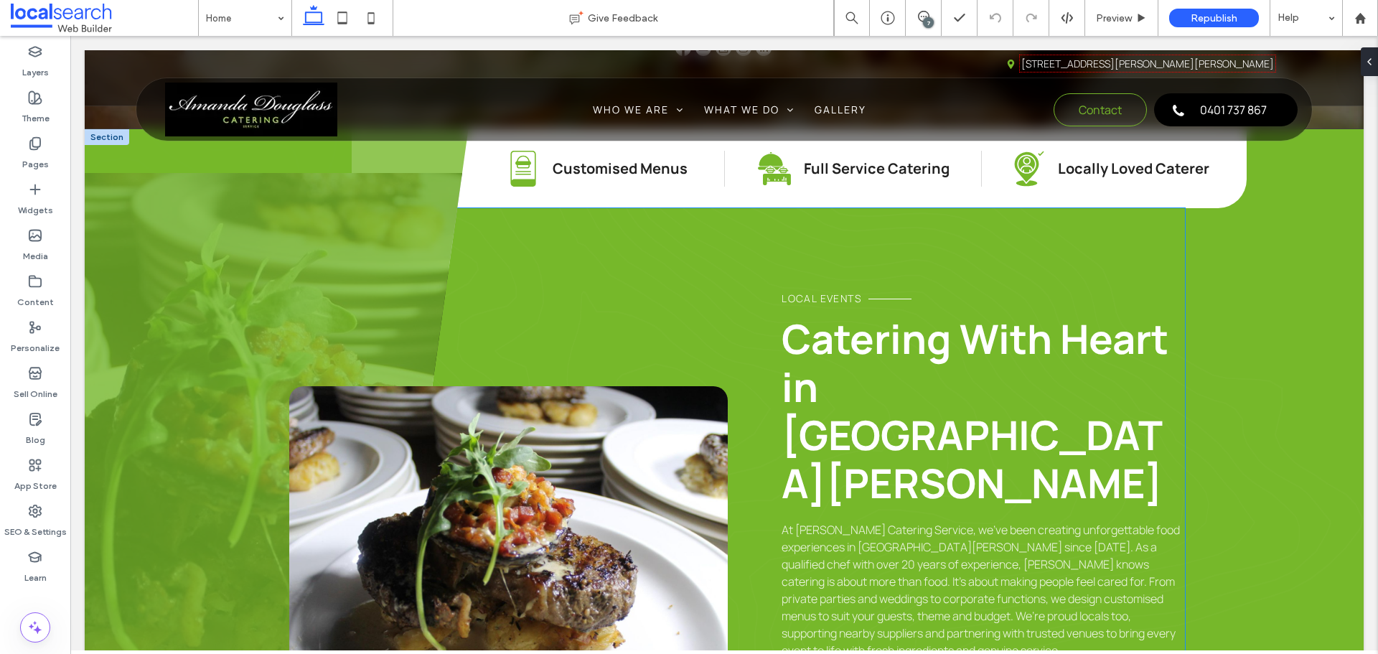
click at [874, 311] on span "Catering With Heart in Port Stephens" at bounding box center [975, 411] width 387 height 200
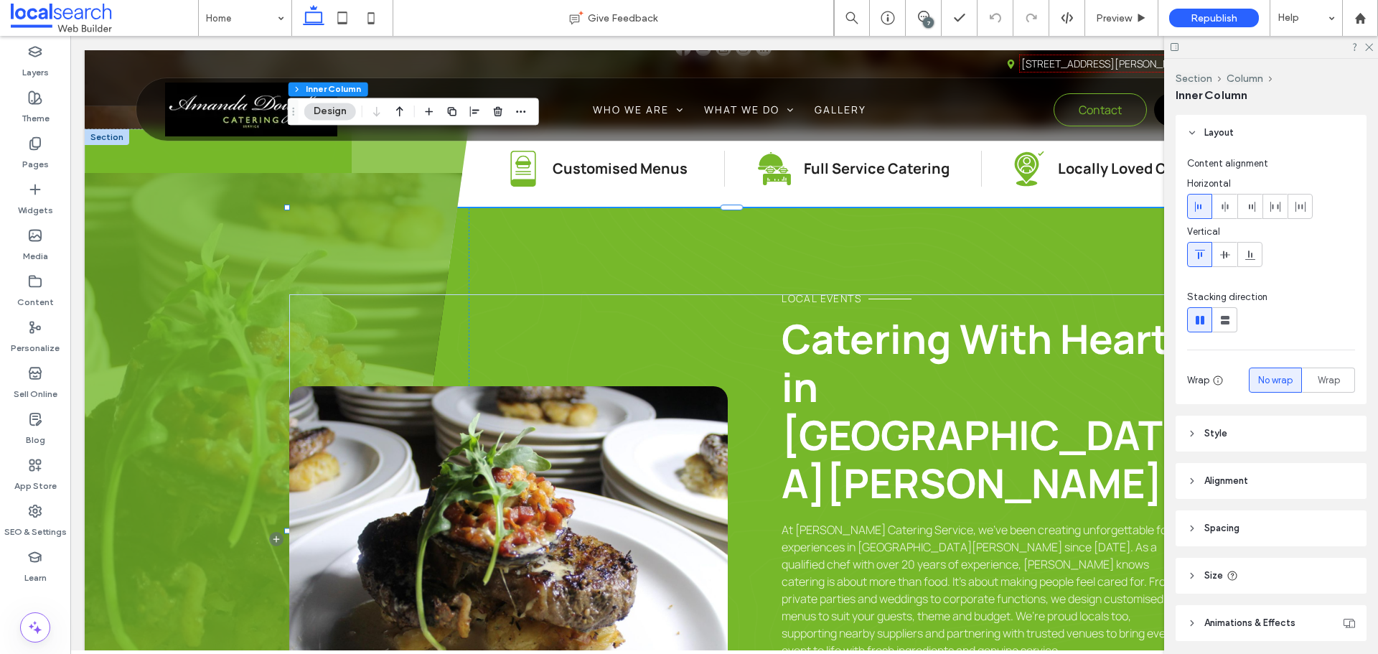
click at [874, 311] on span "Catering With Heart in Port Stephens" at bounding box center [975, 411] width 387 height 200
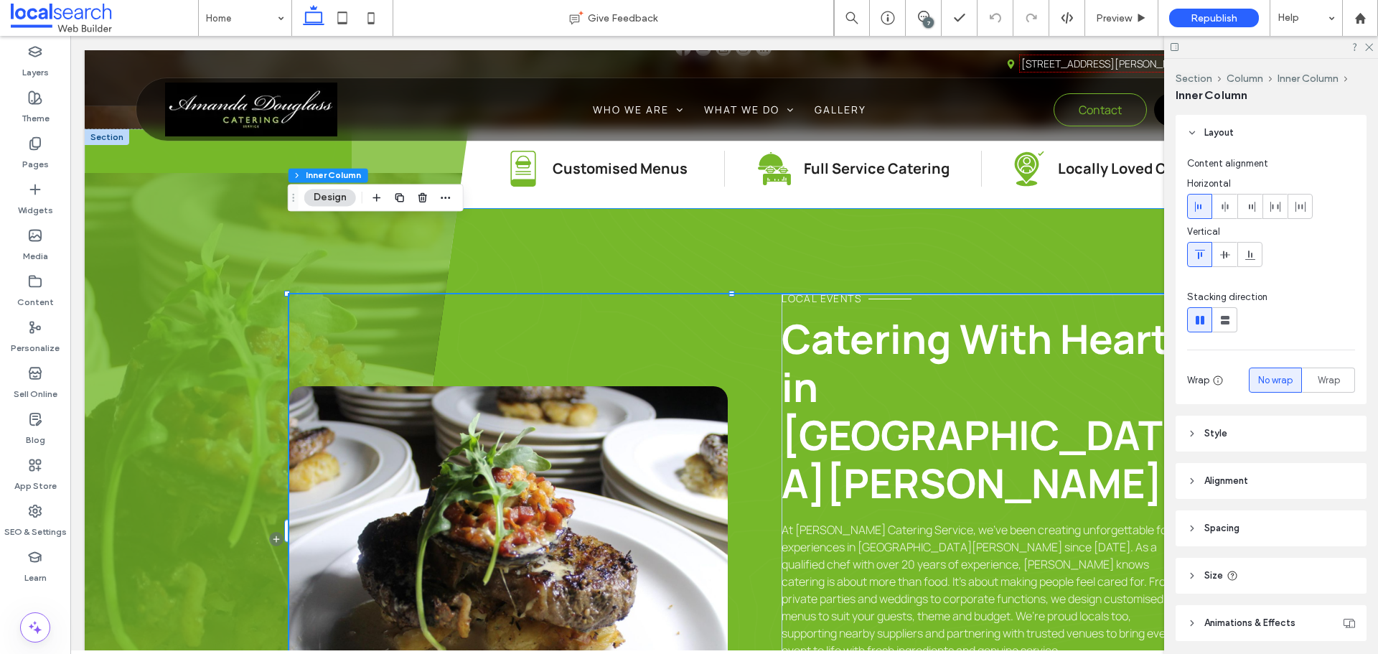
click at [874, 311] on span "Catering With Heart in Port Stephens" at bounding box center [975, 411] width 387 height 200
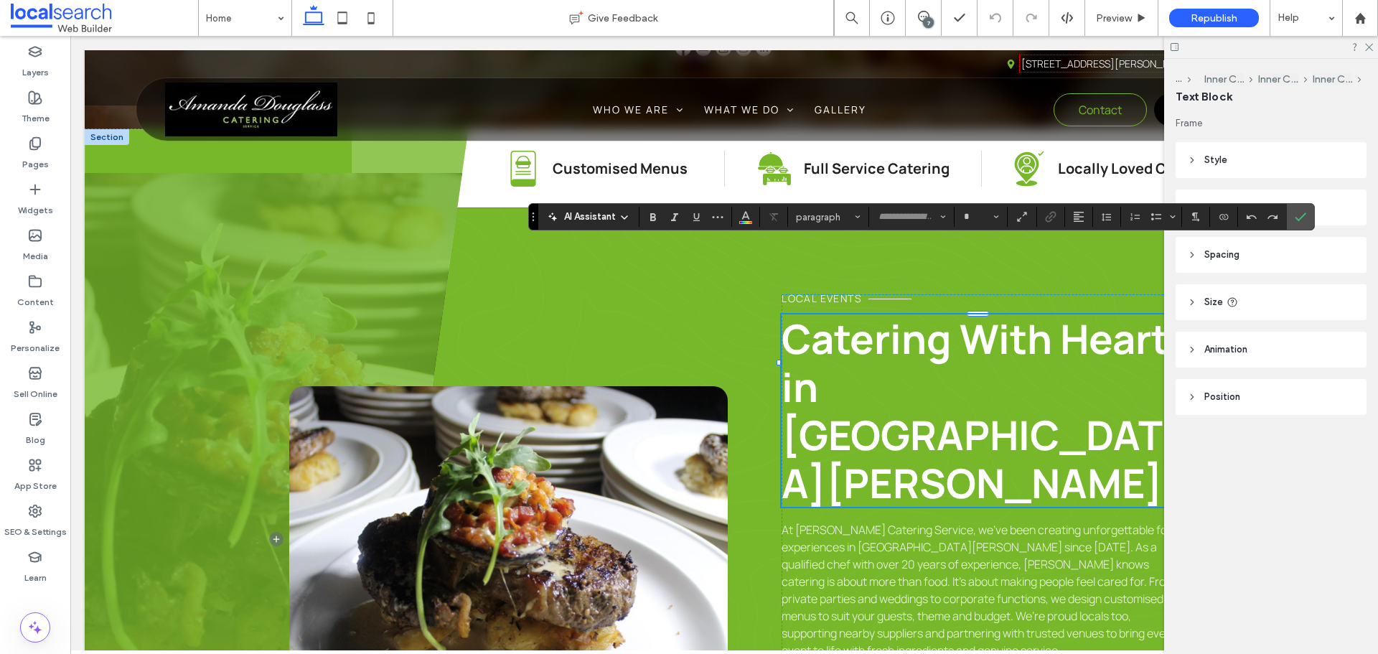
type input "*******"
type input "**"
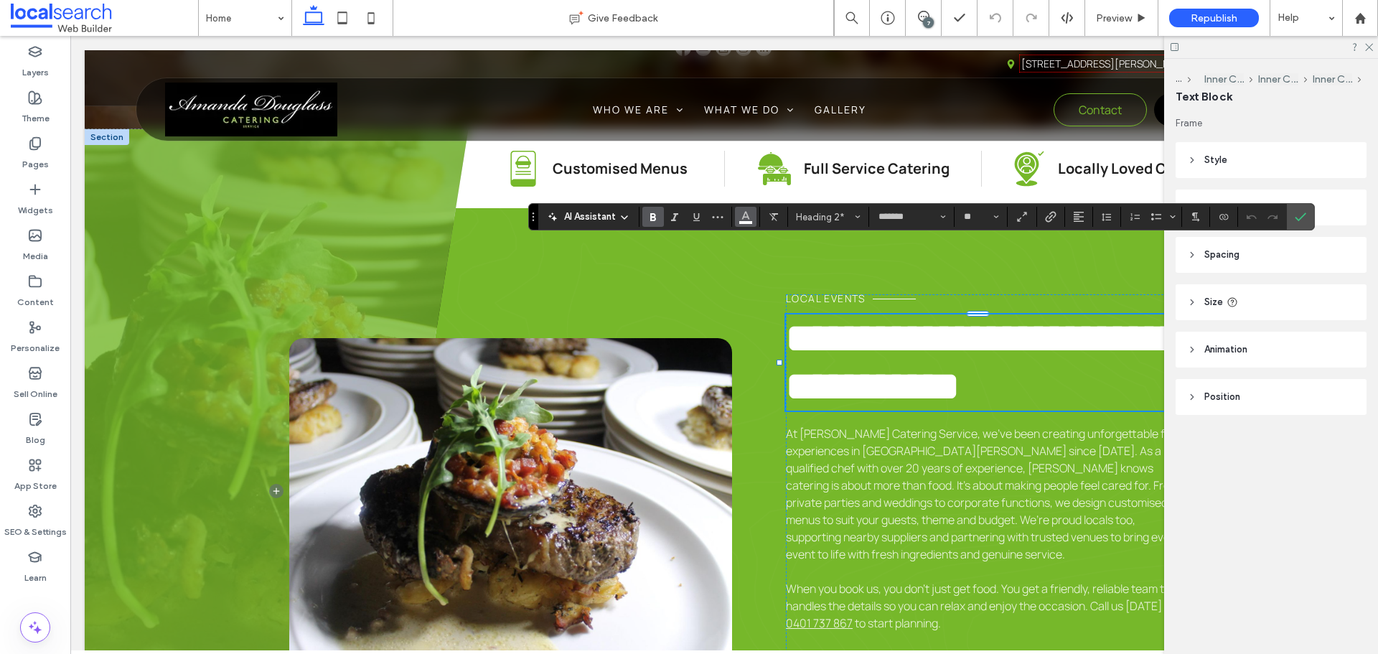
click at [744, 225] on button "Color" at bounding box center [746, 217] width 22 height 20
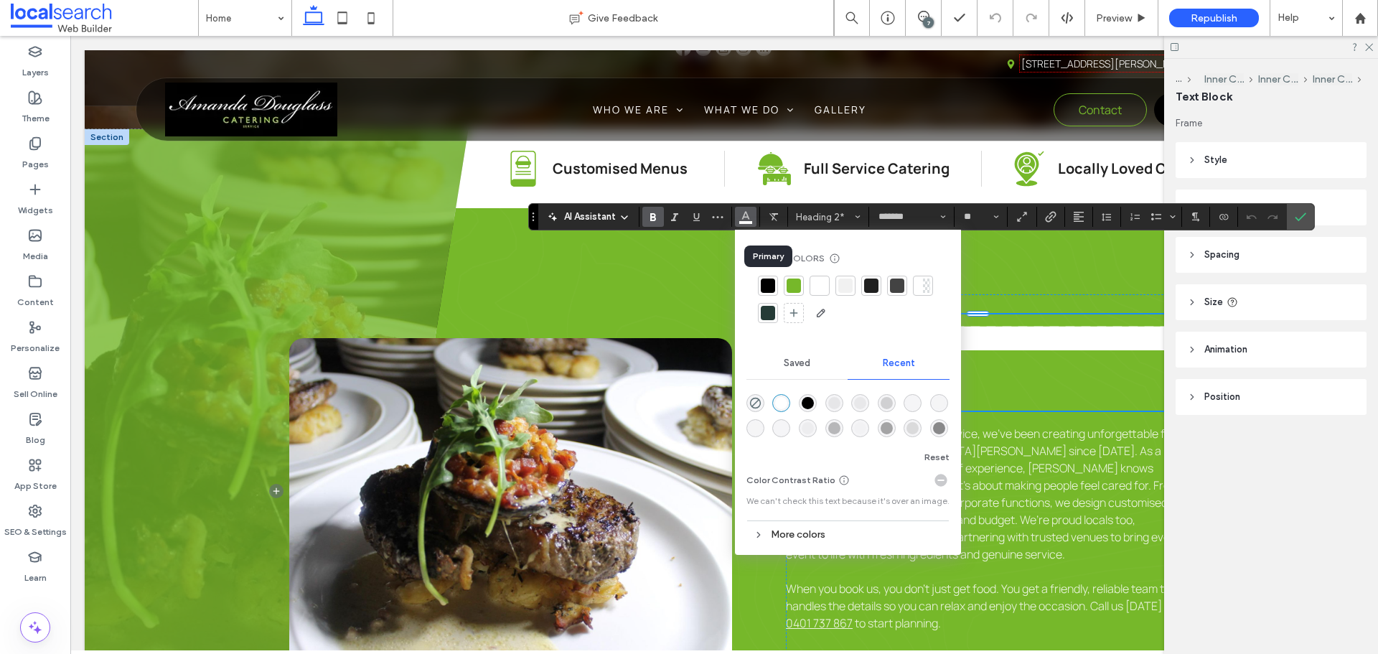
click at [772, 290] on div at bounding box center [768, 285] width 14 height 14
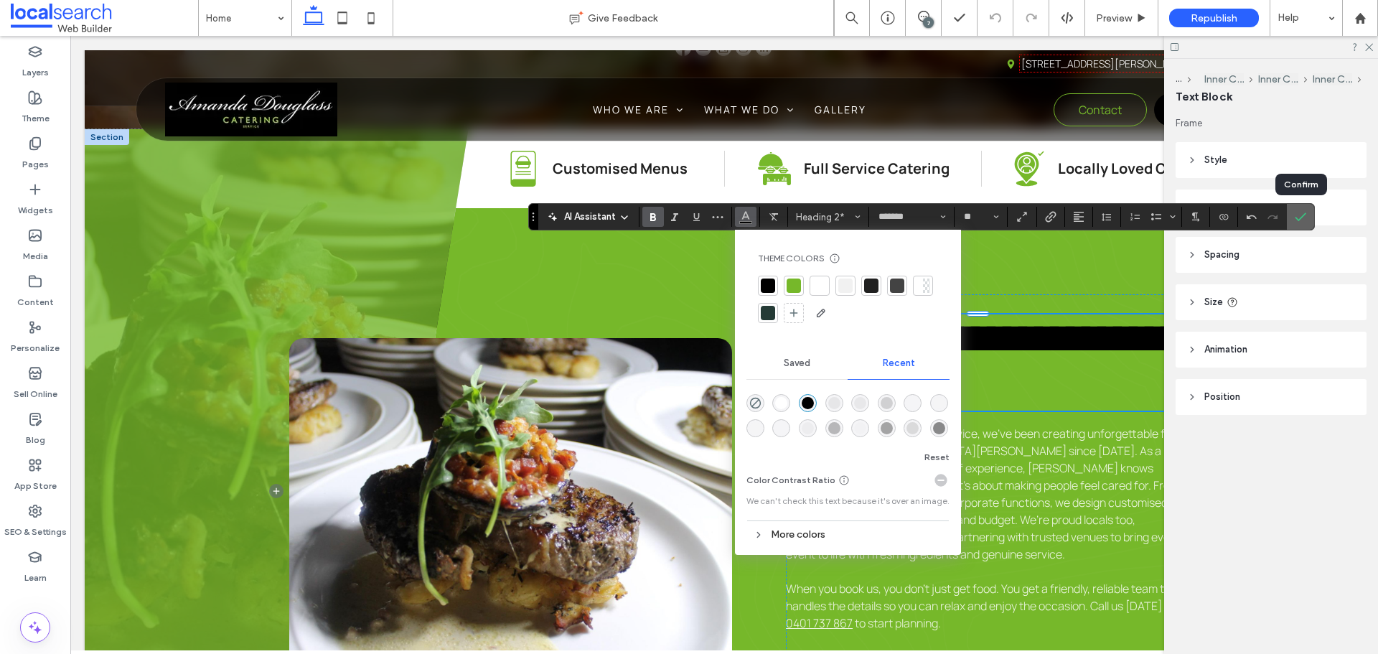
click at [1301, 217] on icon "Confirm" at bounding box center [1300, 216] width 11 height 11
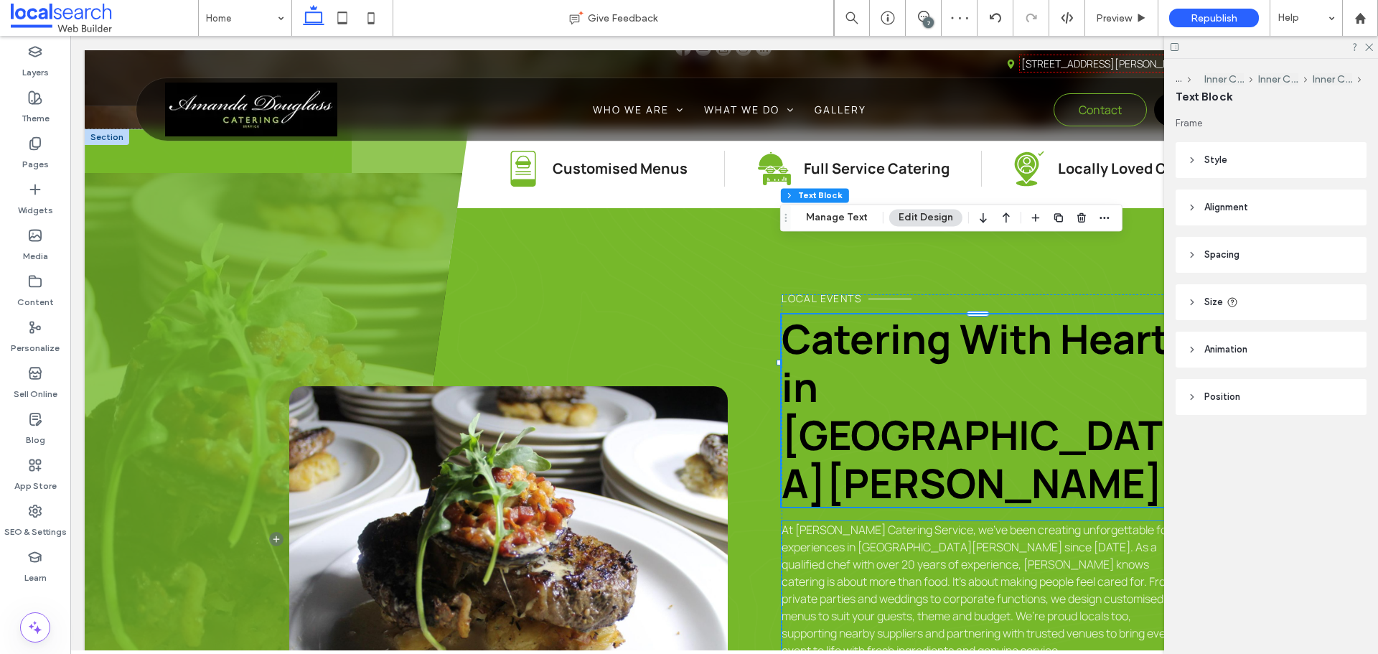
click at [889, 522] on span "At [PERSON_NAME] Catering Service, we’ve been creating unforgettable food exper…" at bounding box center [981, 590] width 398 height 136
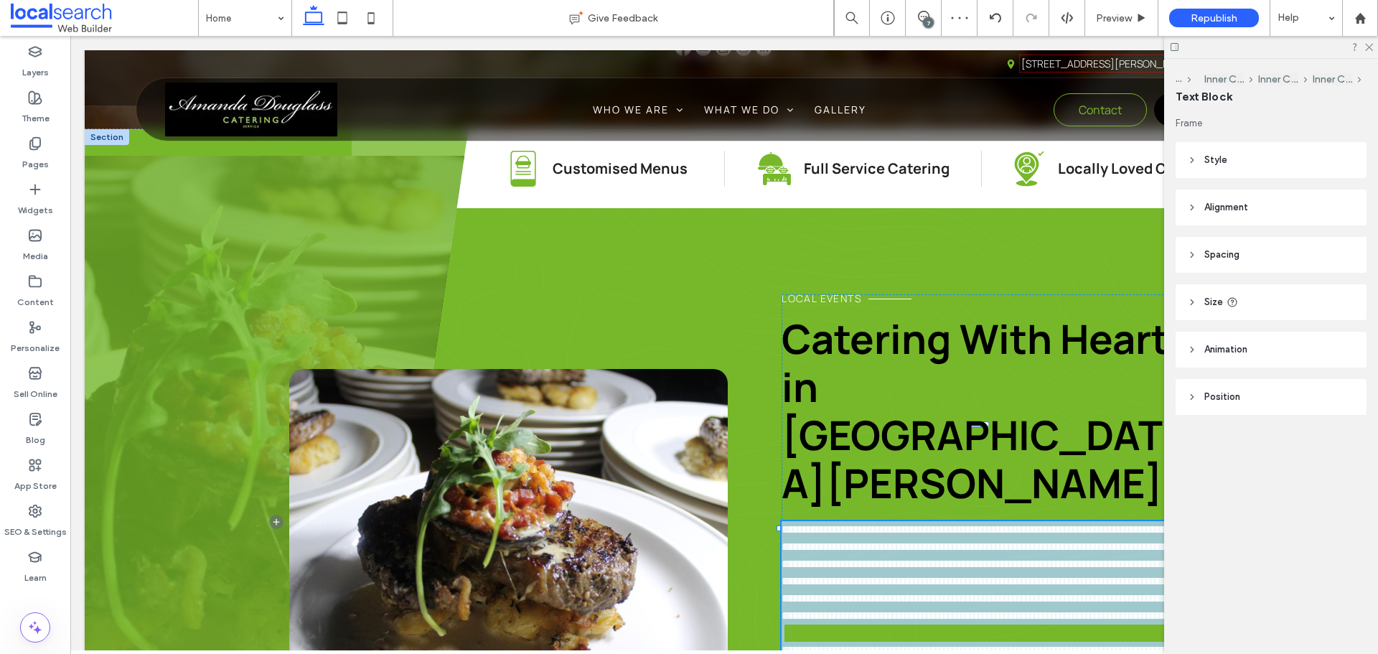
type input "*******"
type input "**"
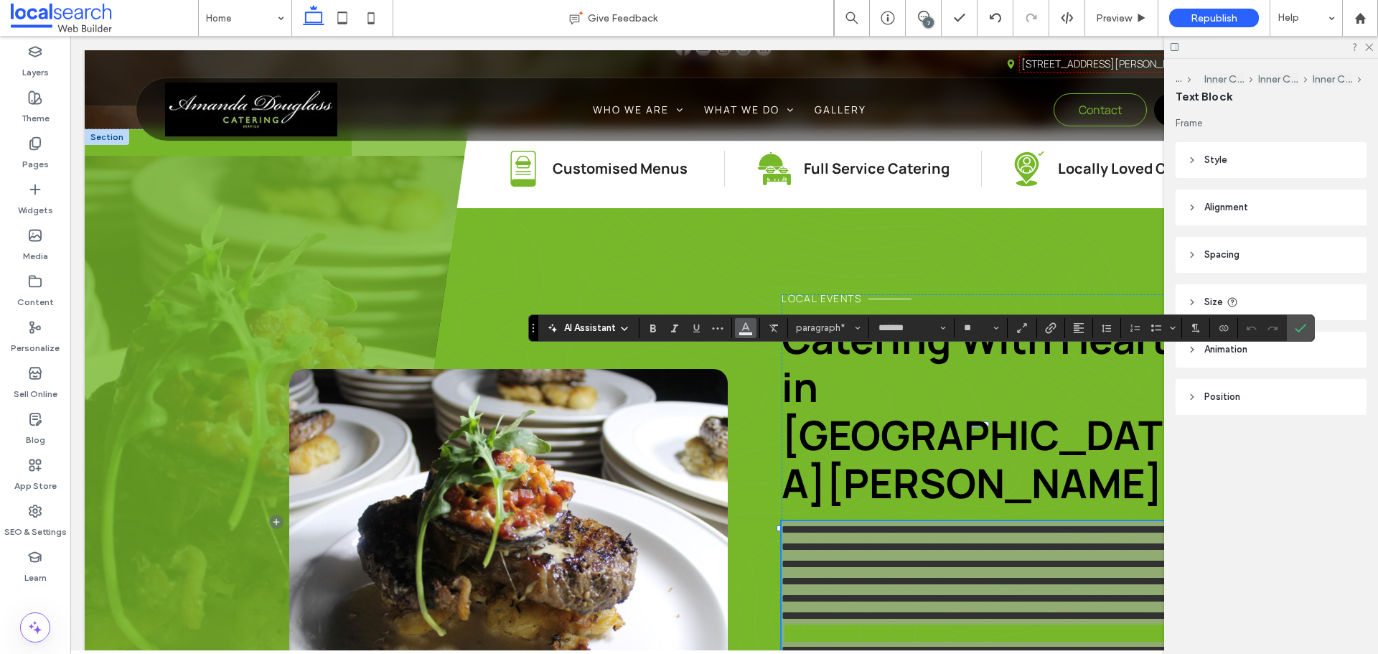
click at [748, 325] on icon "Color" at bounding box center [745, 326] width 11 height 11
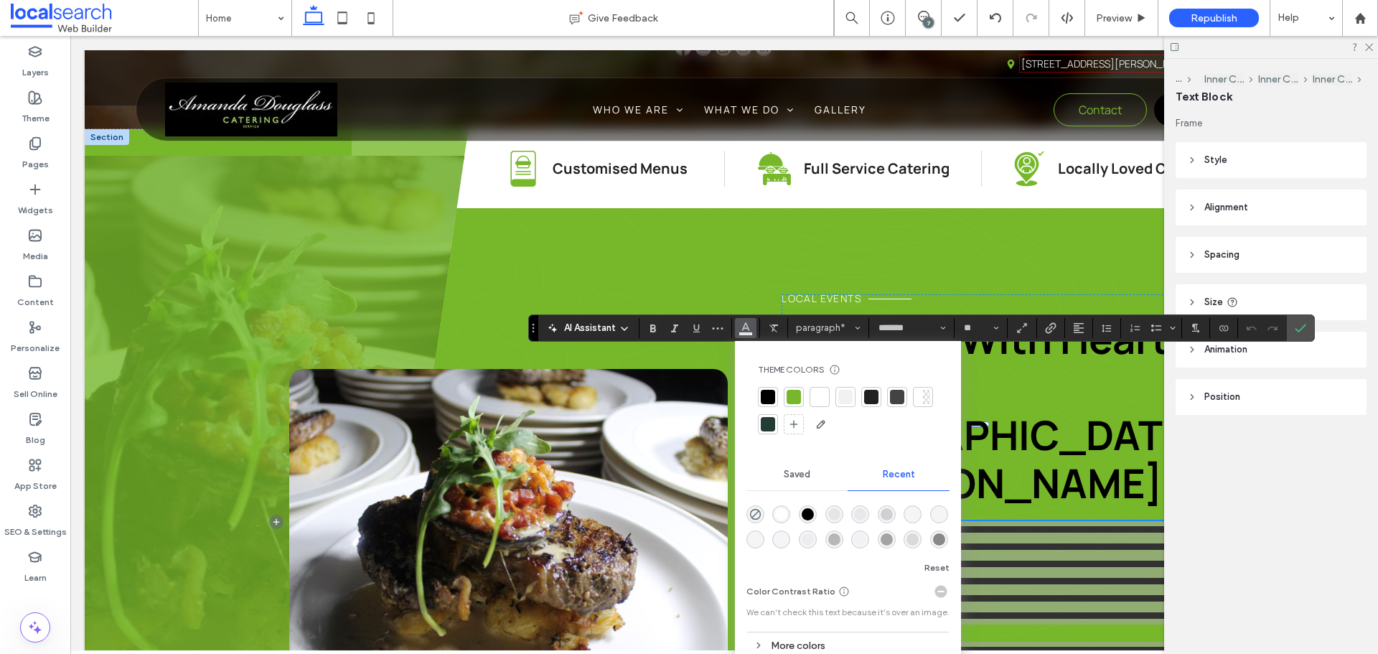
click at [778, 399] on div at bounding box center [848, 411] width 180 height 49
click at [768, 398] on div at bounding box center [768, 397] width 14 height 14
click at [1295, 324] on icon "Confirm" at bounding box center [1300, 327] width 11 height 11
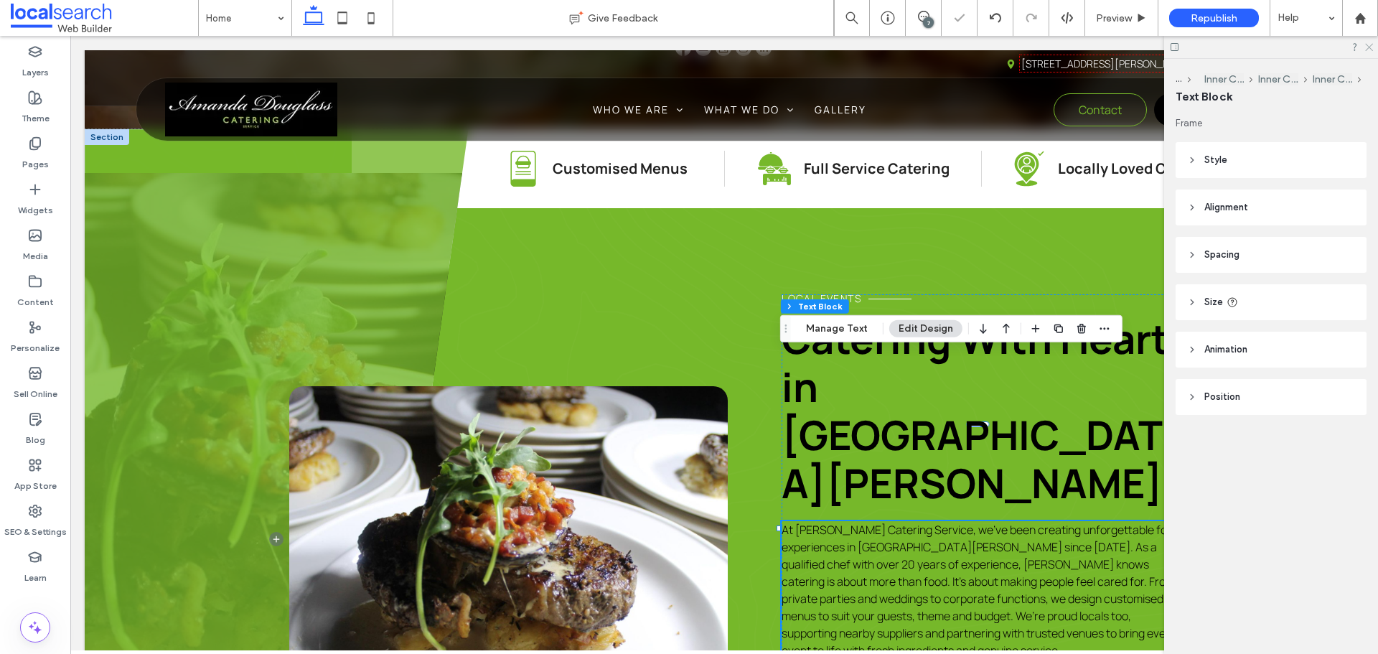
click at [1370, 50] on icon at bounding box center [1368, 46] width 9 height 9
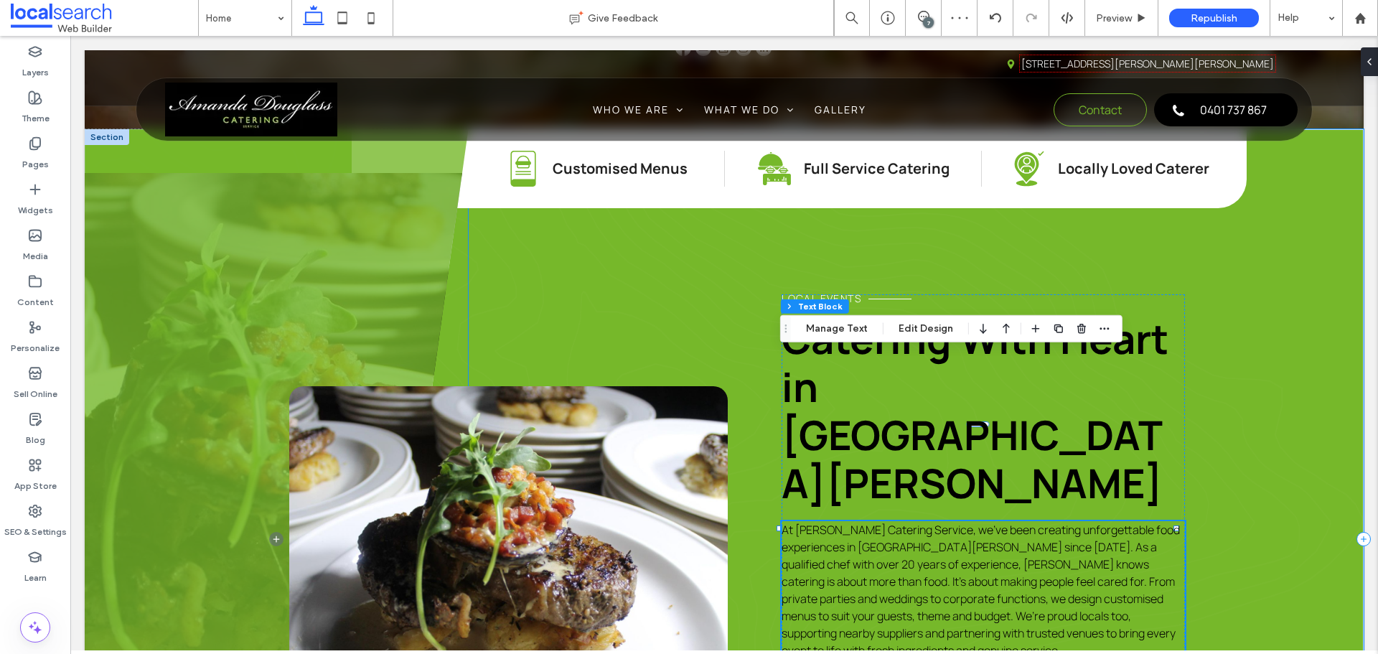
click at [1245, 413] on div "Menu Icon Customised Menus Catering Icon C Full Service Catering Local Icon Loc…" at bounding box center [916, 539] width 895 height 821
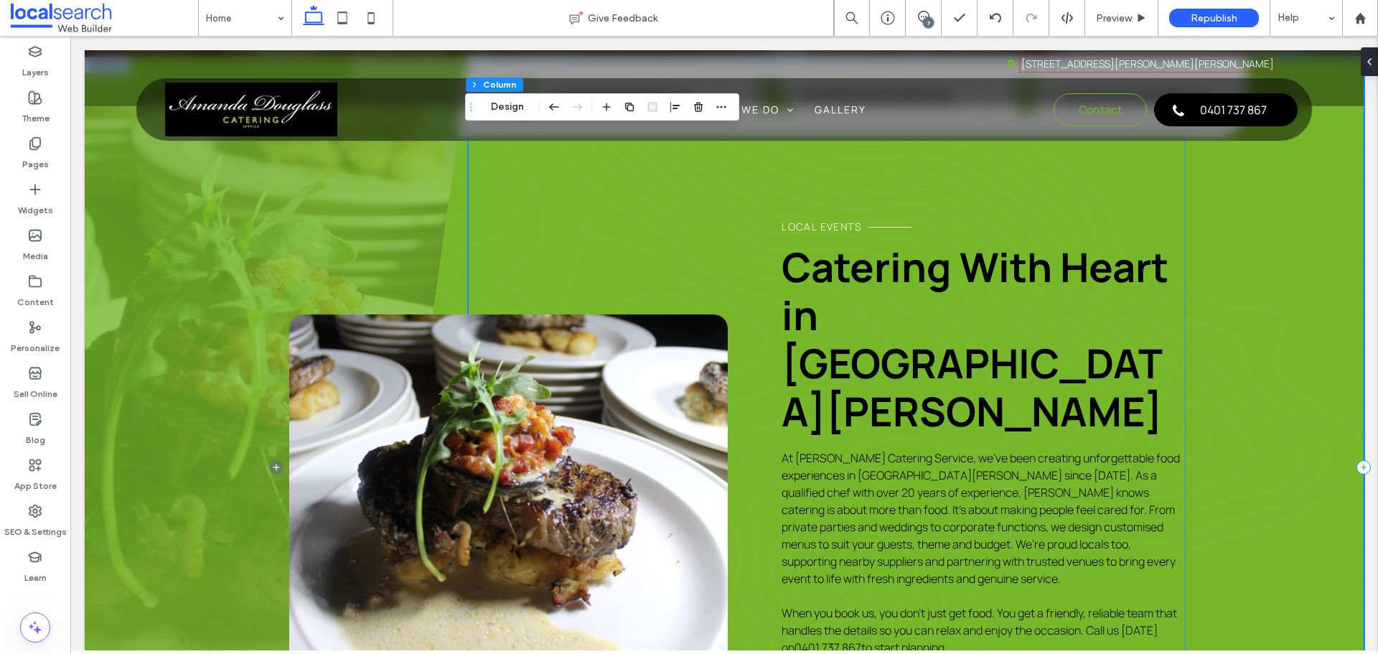
scroll to position [646, 0]
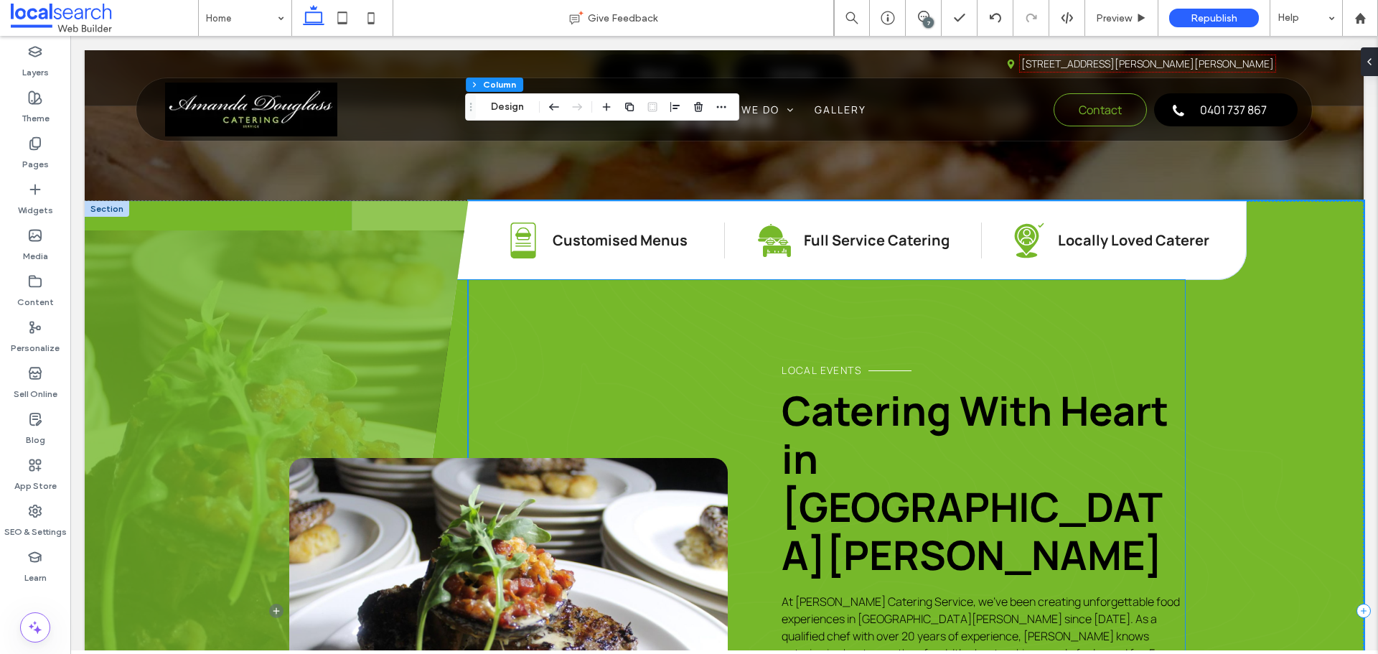
click at [837, 383] on span "Catering With Heart in [GEOGRAPHIC_DATA][PERSON_NAME]" at bounding box center [975, 483] width 387 height 200
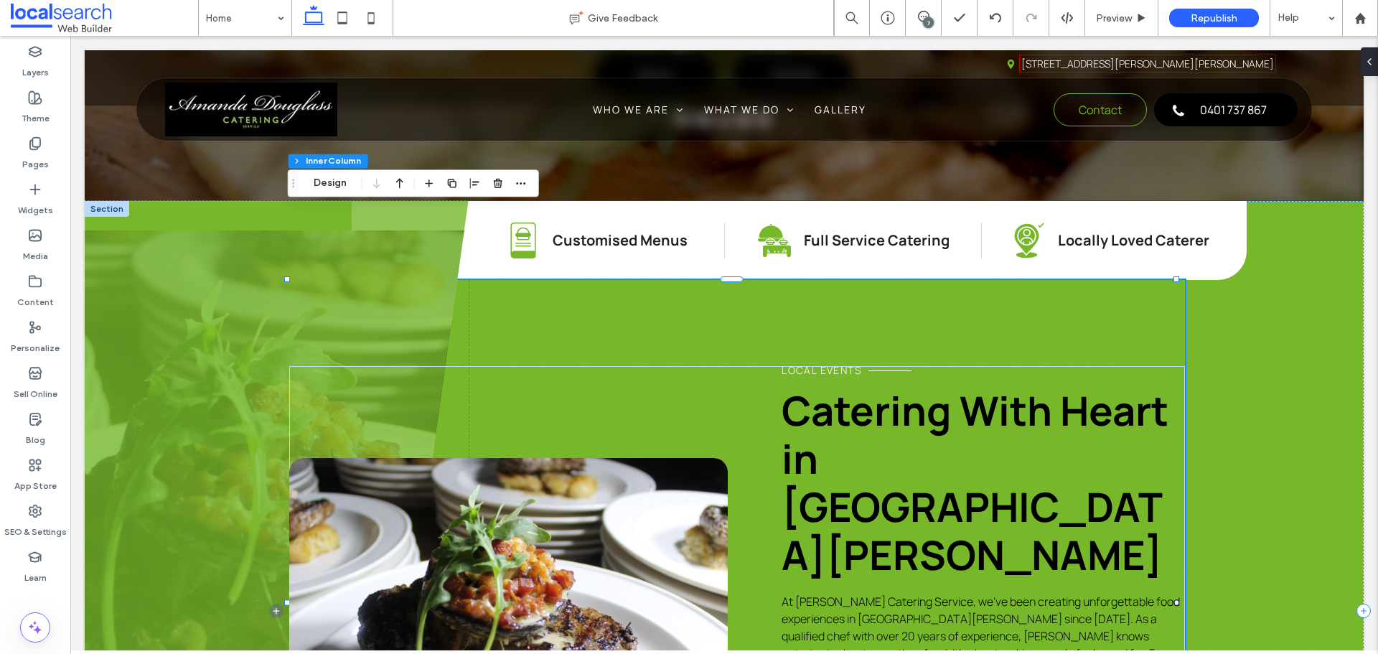
click at [837, 383] on span "Catering With Heart in [GEOGRAPHIC_DATA][PERSON_NAME]" at bounding box center [975, 483] width 387 height 200
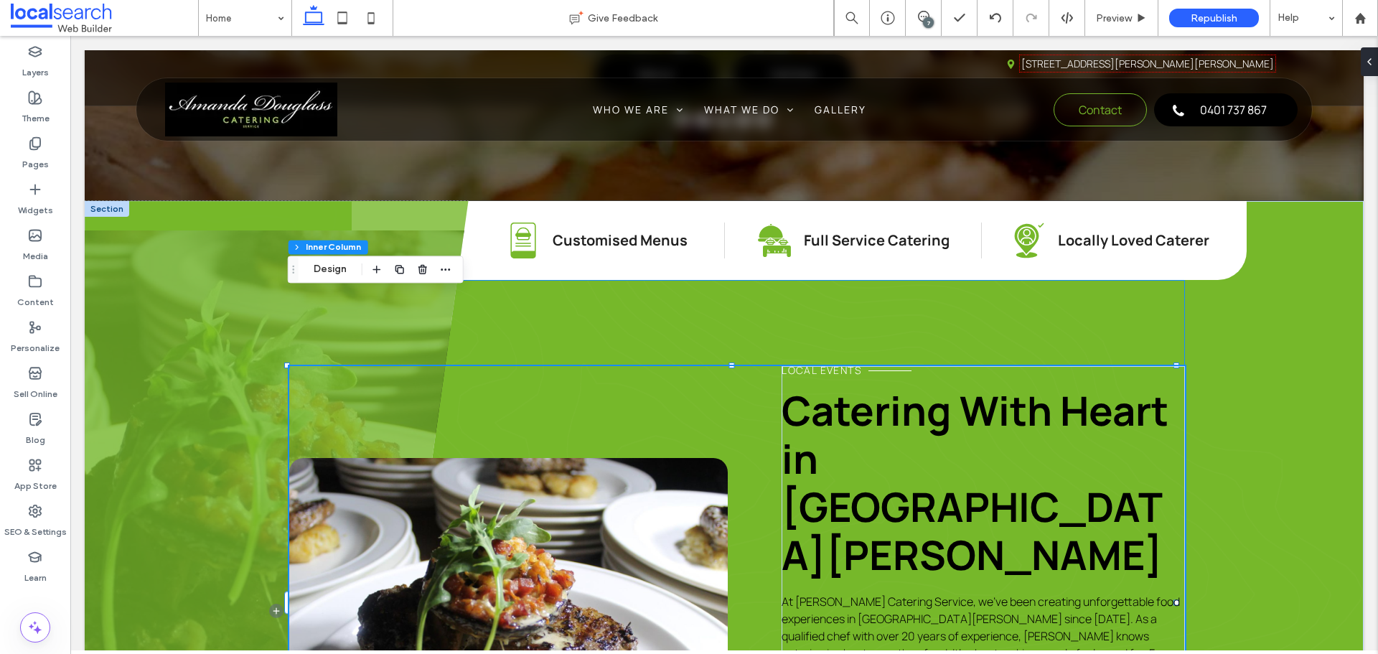
click at [837, 383] on span "Catering With Heart in [GEOGRAPHIC_DATA][PERSON_NAME]" at bounding box center [975, 483] width 387 height 200
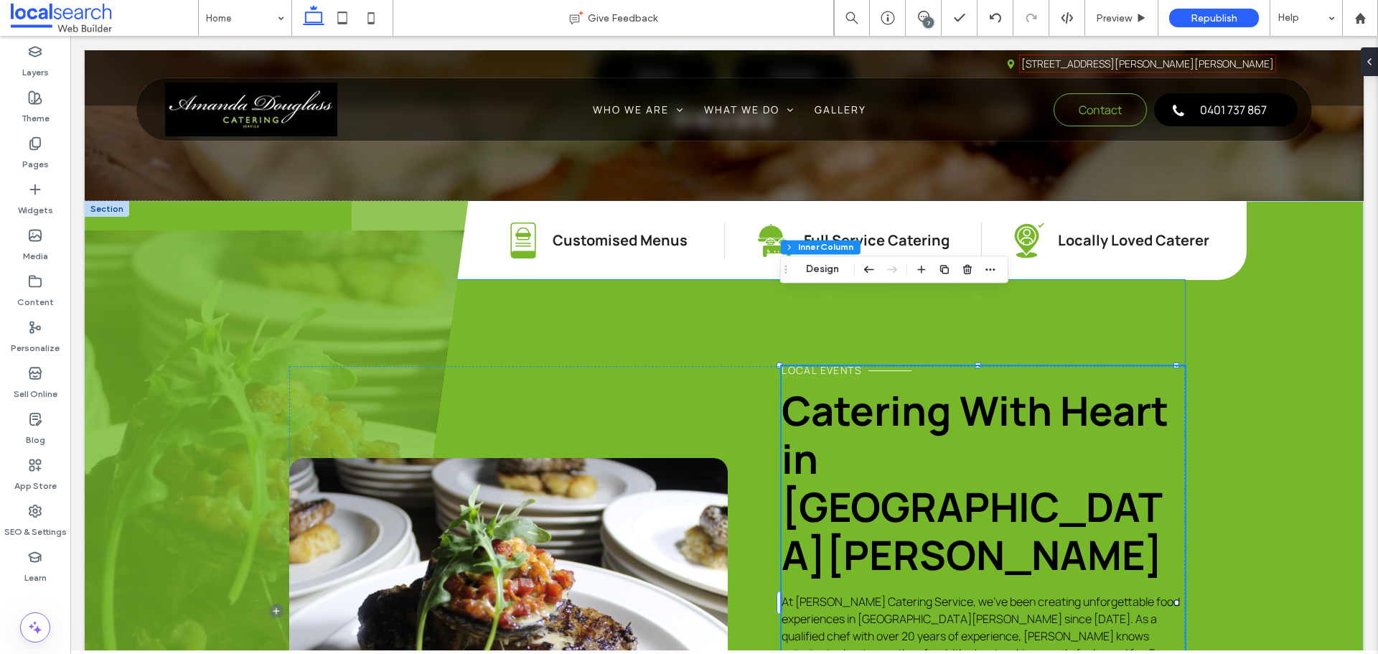
click at [837, 383] on span "Catering With Heart in [GEOGRAPHIC_DATA][PERSON_NAME]" at bounding box center [975, 483] width 387 height 200
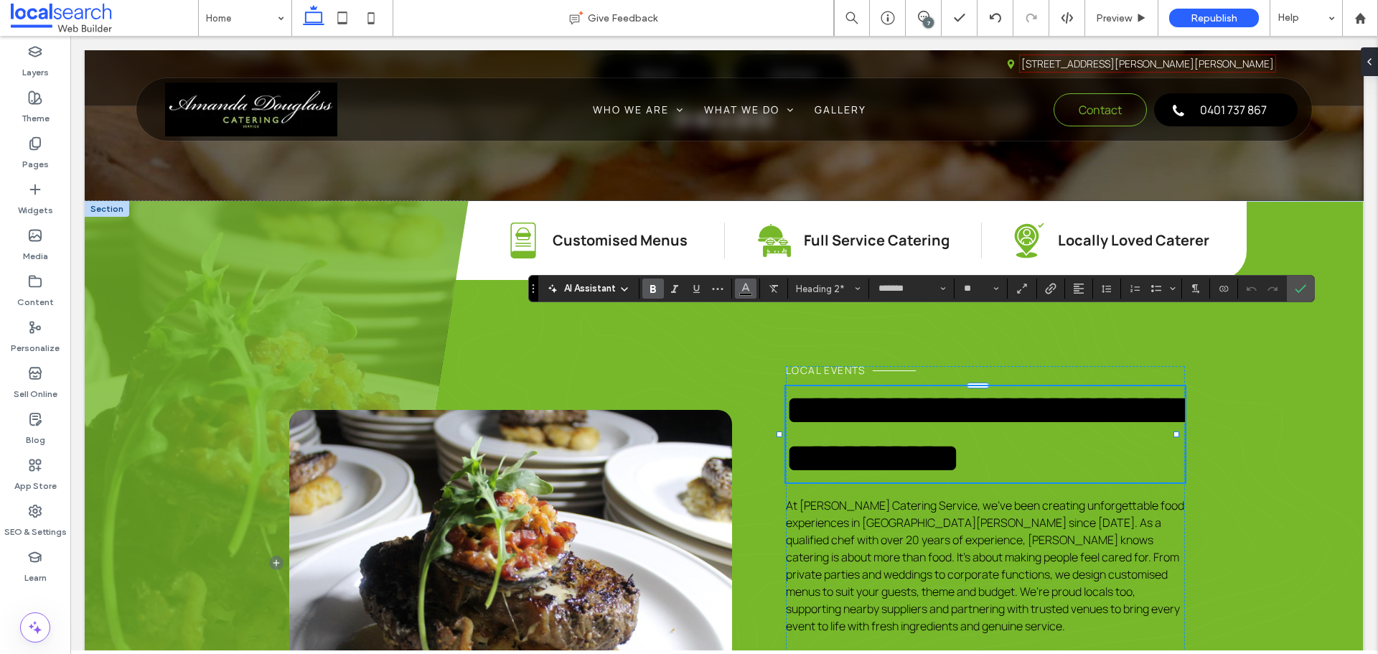
click at [738, 286] on button "Color" at bounding box center [746, 288] width 22 height 20
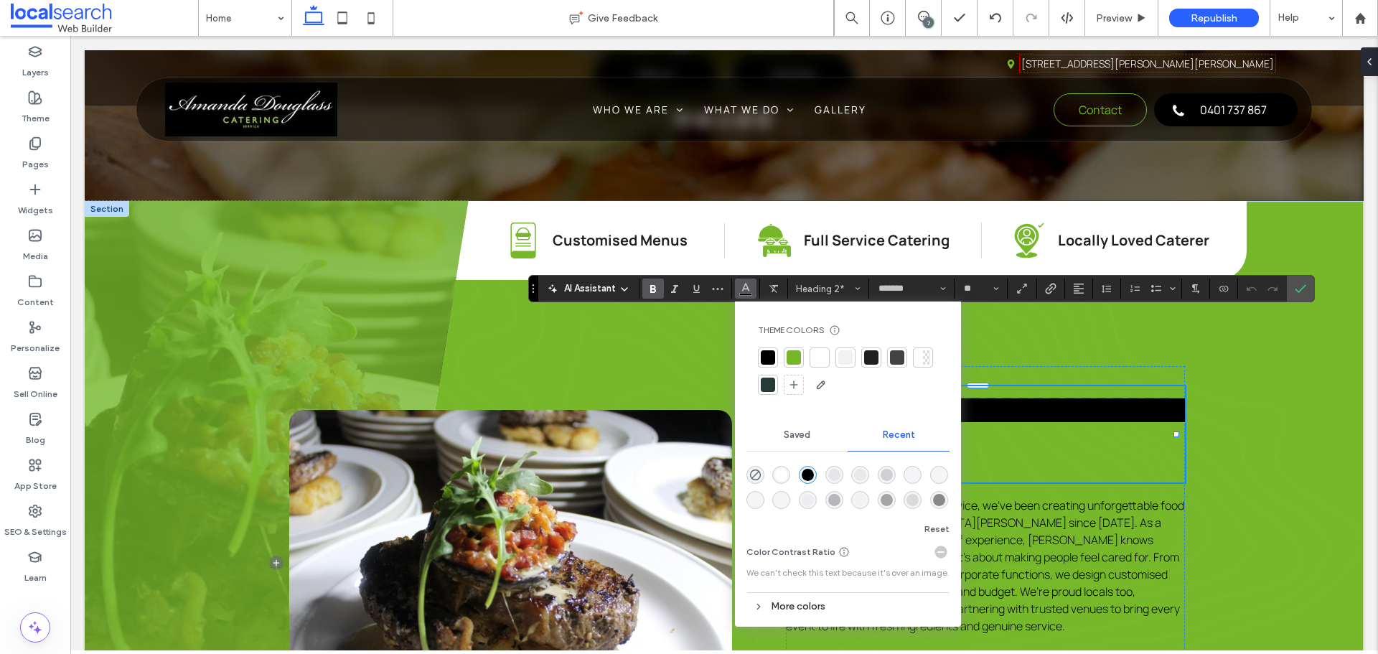
click at [817, 360] on div at bounding box center [819, 357] width 14 height 14
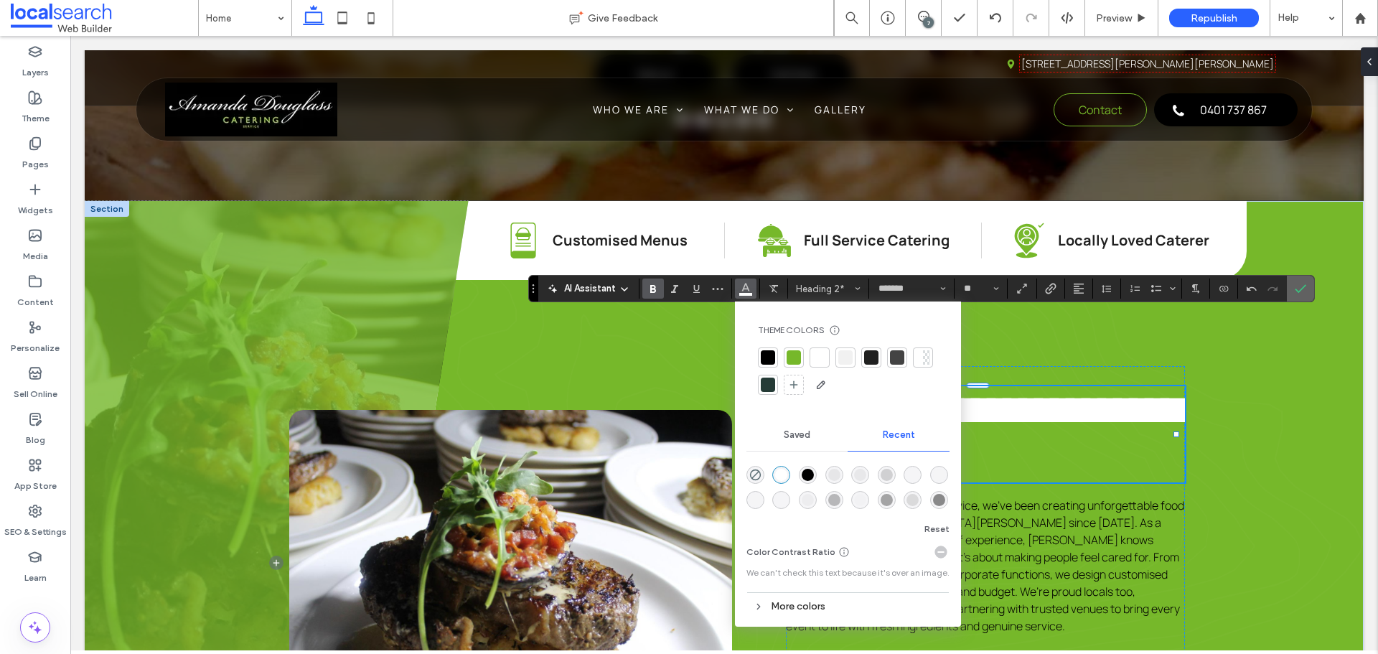
click at [1298, 288] on icon "Confirm" at bounding box center [1300, 288] width 11 height 11
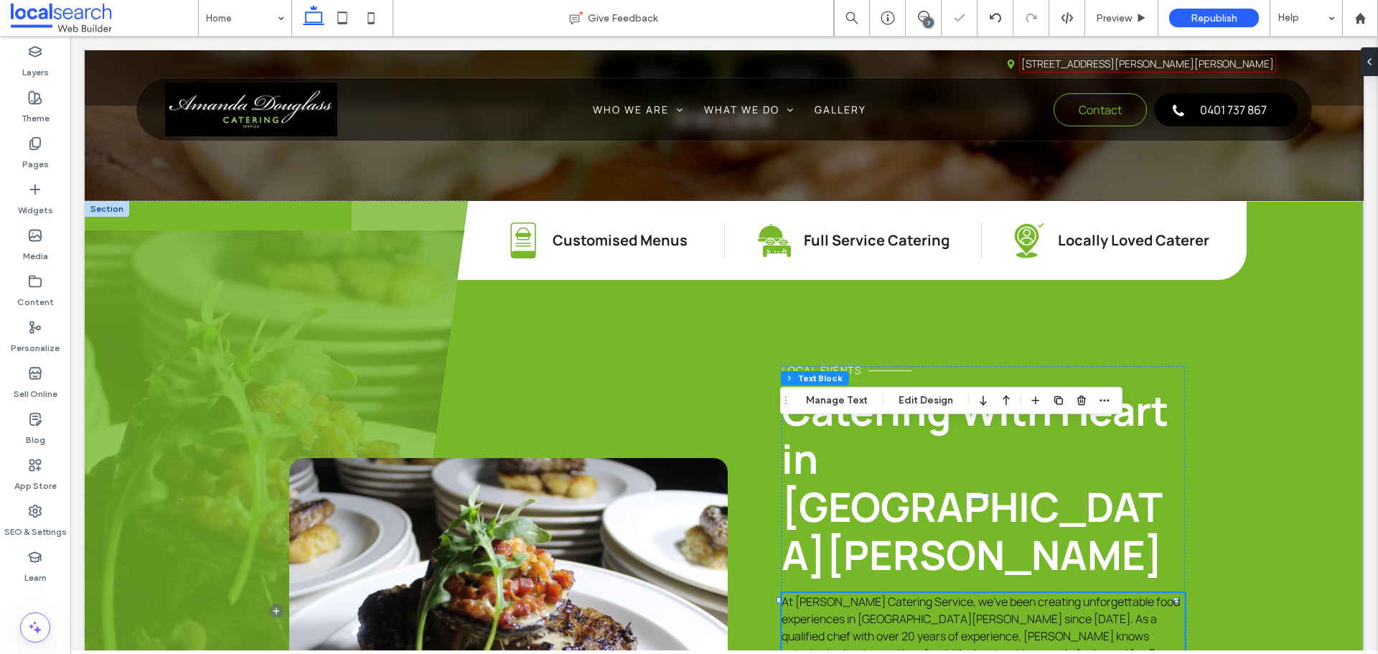
click at [1032, 594] on span "At [PERSON_NAME] Catering Service, we’ve been creating unforgettable food exper…" at bounding box center [981, 662] width 398 height 136
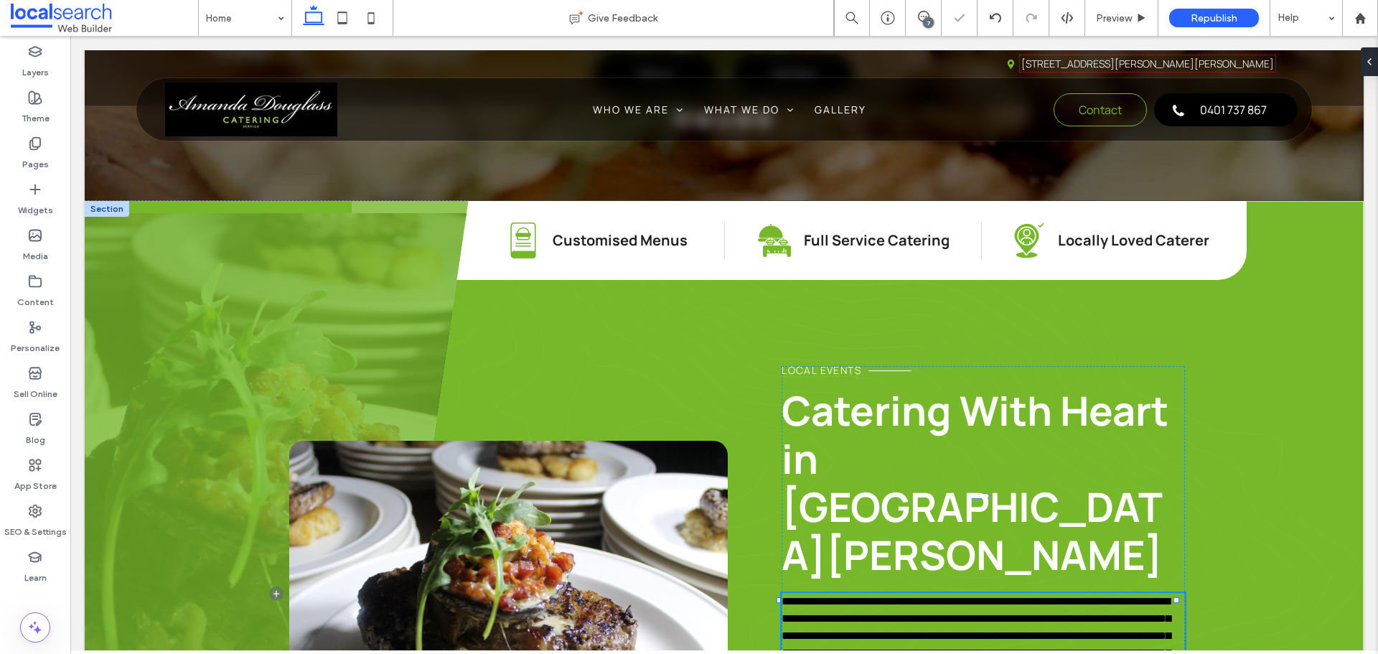
click at [1032, 596] on span "**********" at bounding box center [981, 644] width 398 height 97
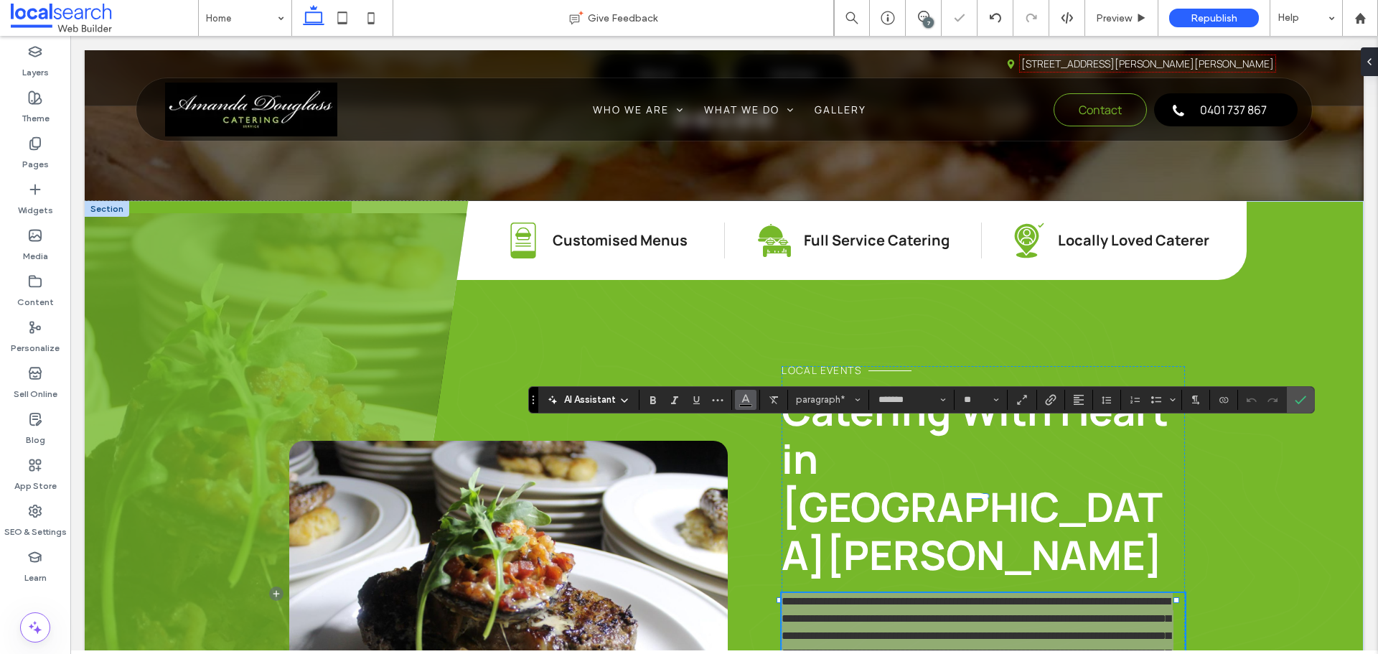
click at [741, 401] on icon "Color" at bounding box center [745, 398] width 11 height 11
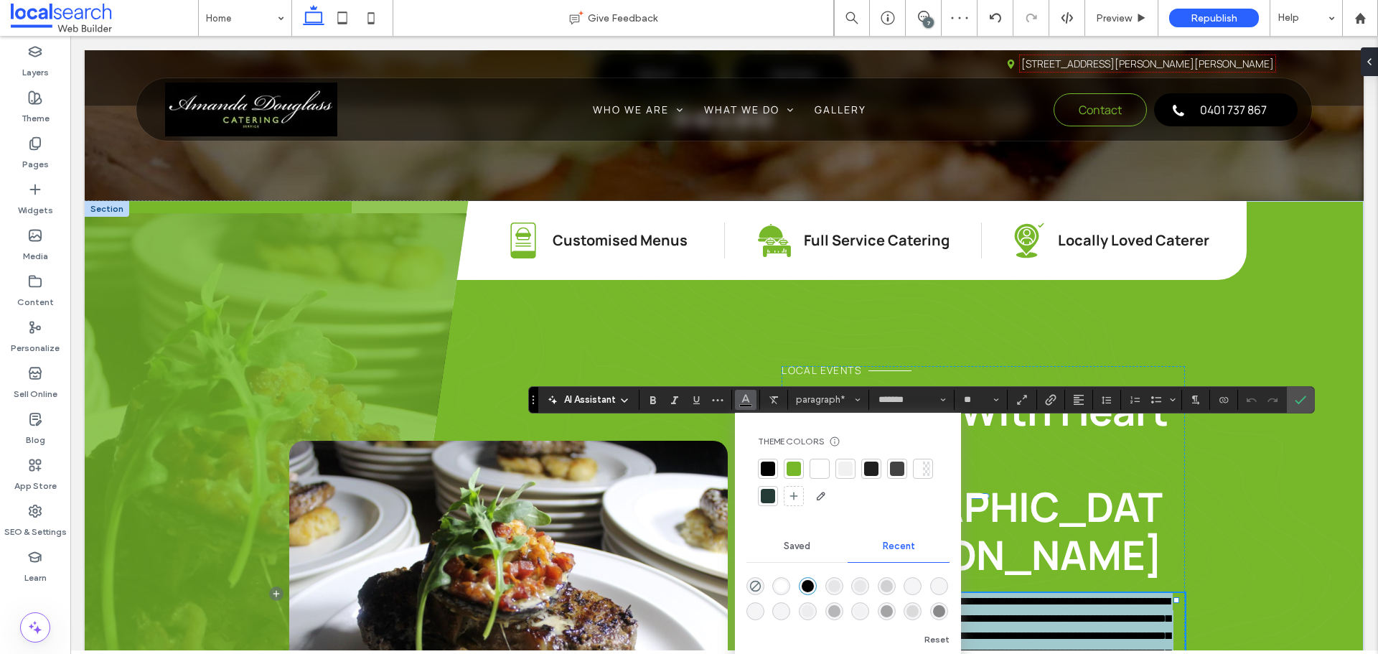
click at [1025, 593] on p "**********" at bounding box center [983, 644] width 403 height 103
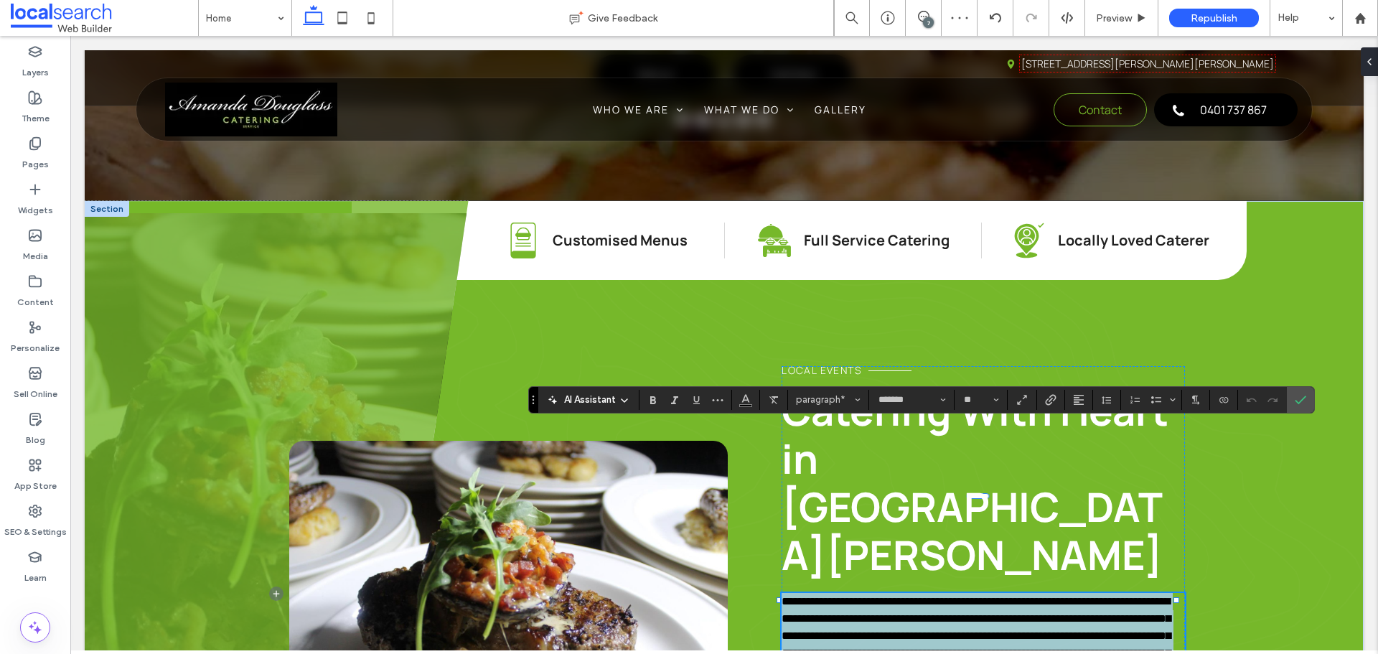
click at [1025, 593] on p "**********" at bounding box center [983, 644] width 403 height 103
drag, startPoint x: 1002, startPoint y: 624, endPoint x: 765, endPoint y: 426, distance: 309.2
click at [765, 426] on div "**********" at bounding box center [736, 633] width 895 height 535
click at [818, 596] on span "**********" at bounding box center [981, 644] width 398 height 97
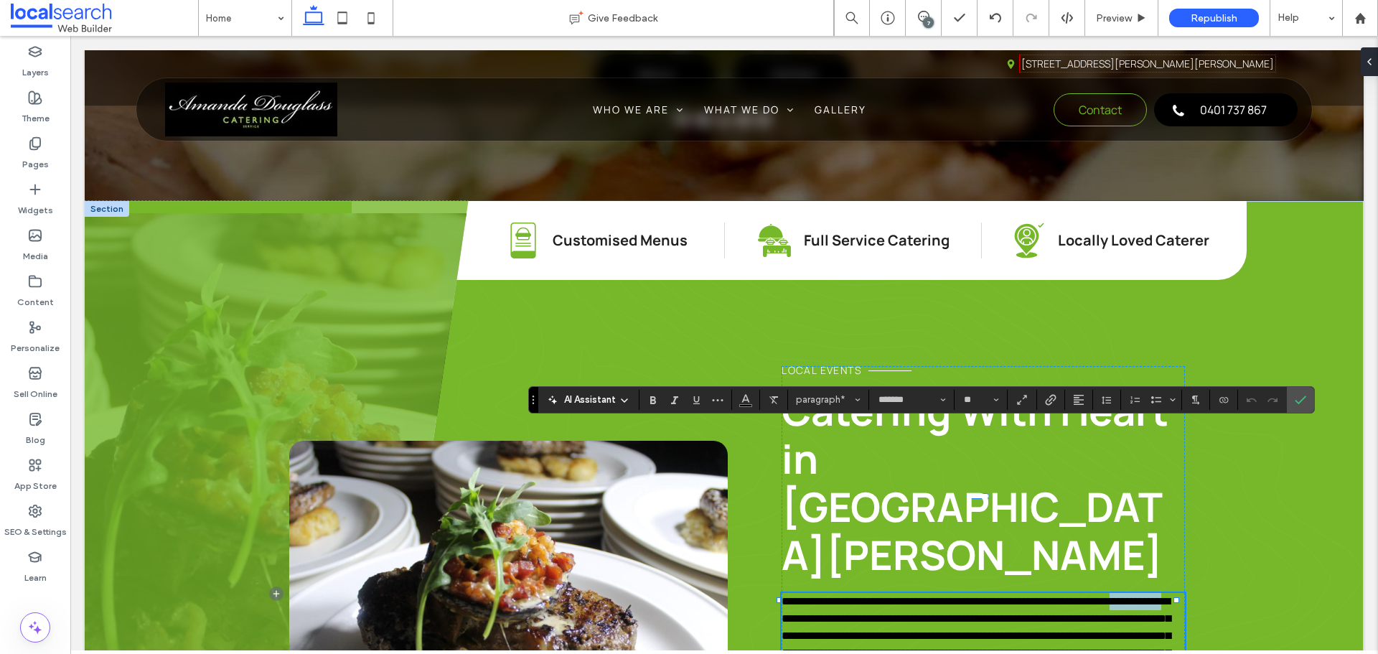
click at [818, 596] on span "**********" at bounding box center [981, 644] width 398 height 97
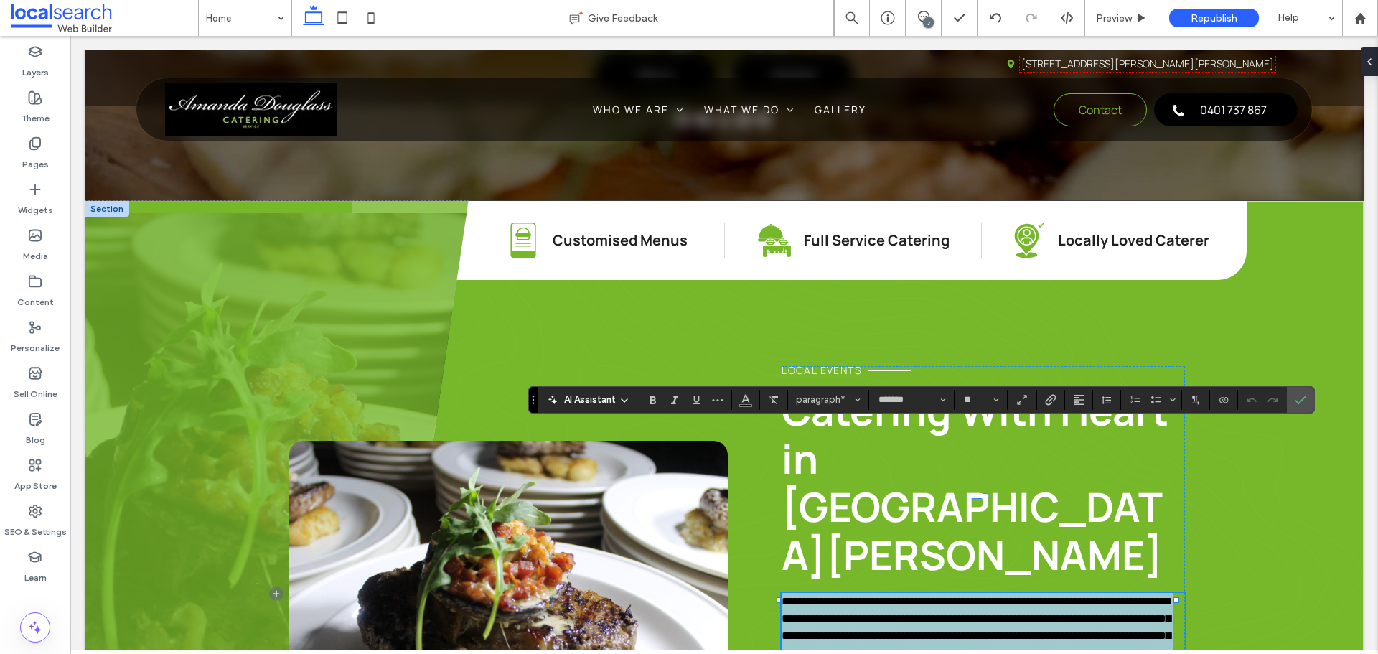
click at [818, 596] on span "**********" at bounding box center [981, 644] width 398 height 97
click at [794, 596] on span "**********" at bounding box center [981, 644] width 398 height 97
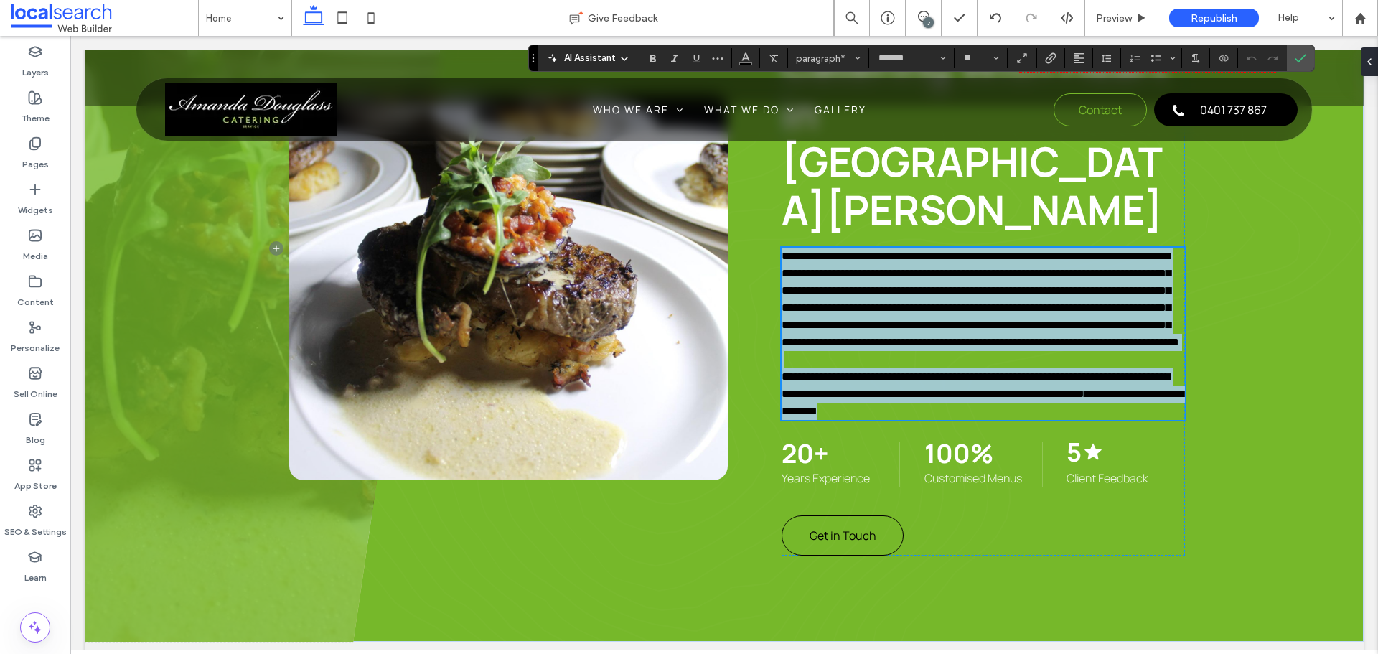
drag, startPoint x: 779, startPoint y: 434, endPoint x: 1056, endPoint y: 669, distance: 363.0
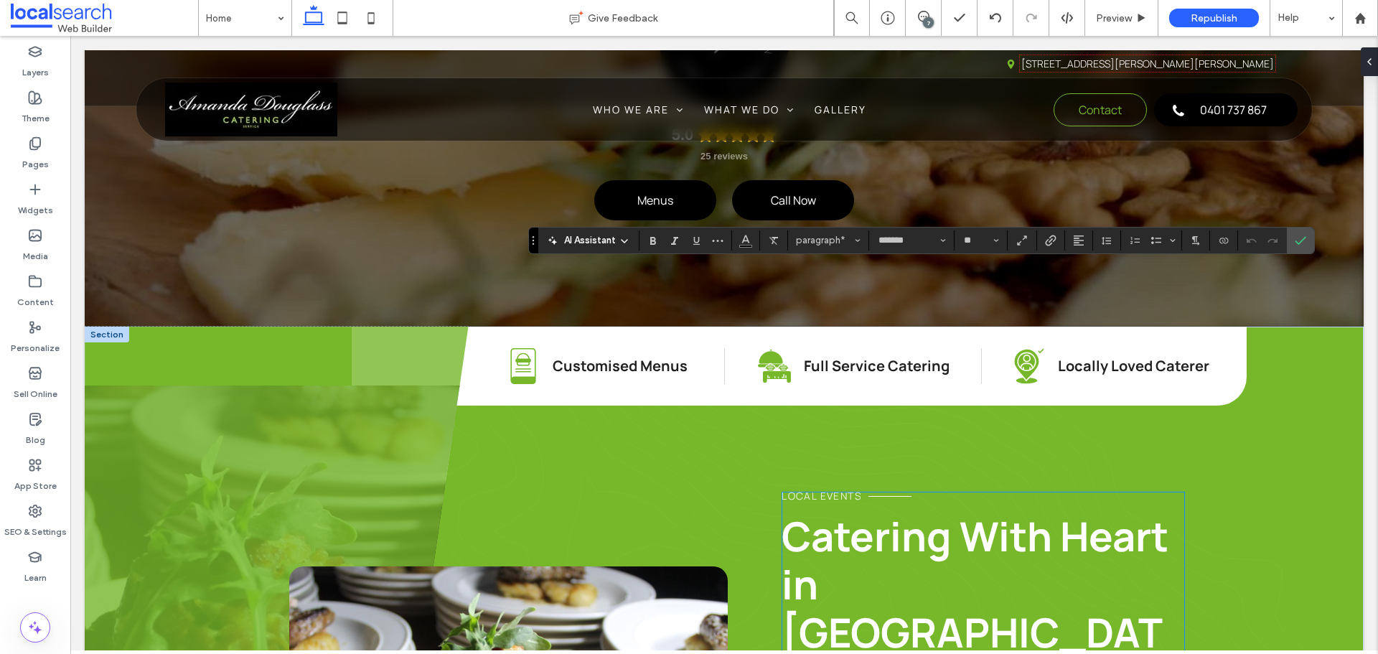
scroll to position [879, 0]
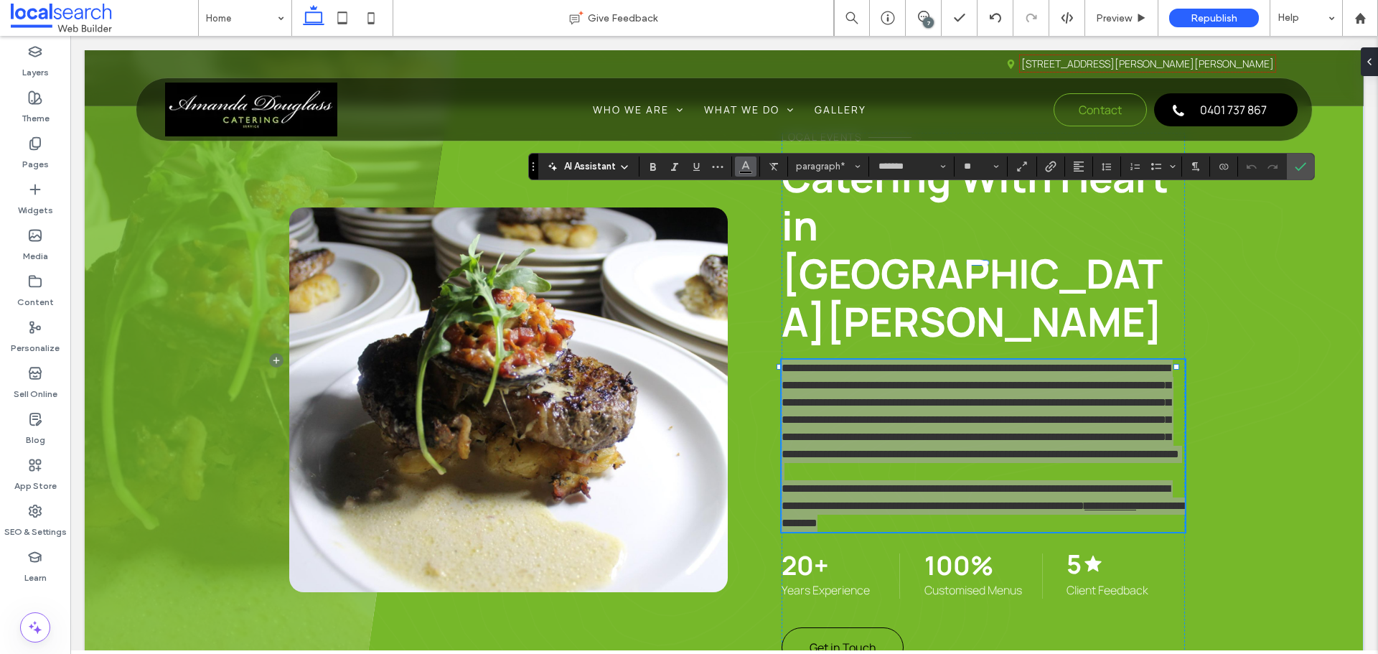
click at [747, 167] on icon "Color" at bounding box center [745, 164] width 11 height 11
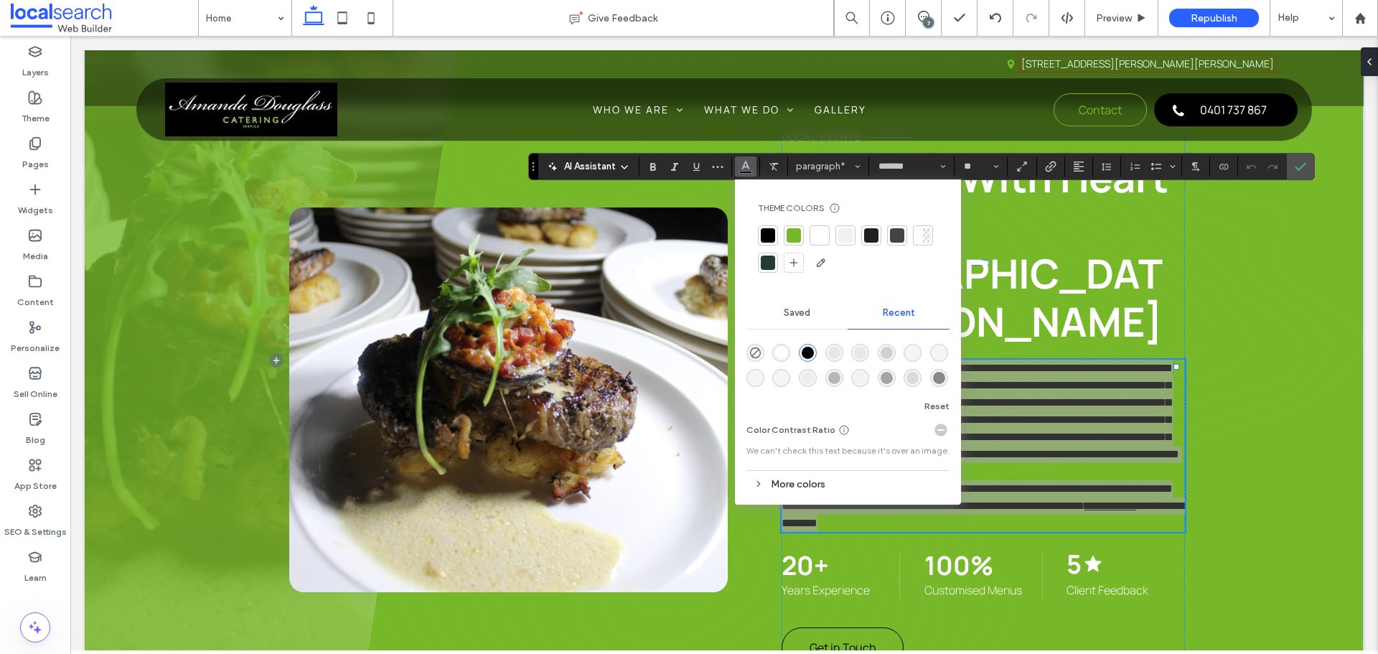
click at [820, 234] on div at bounding box center [819, 235] width 14 height 14
click at [1298, 156] on span "Confirm" at bounding box center [1298, 167] width 6 height 26
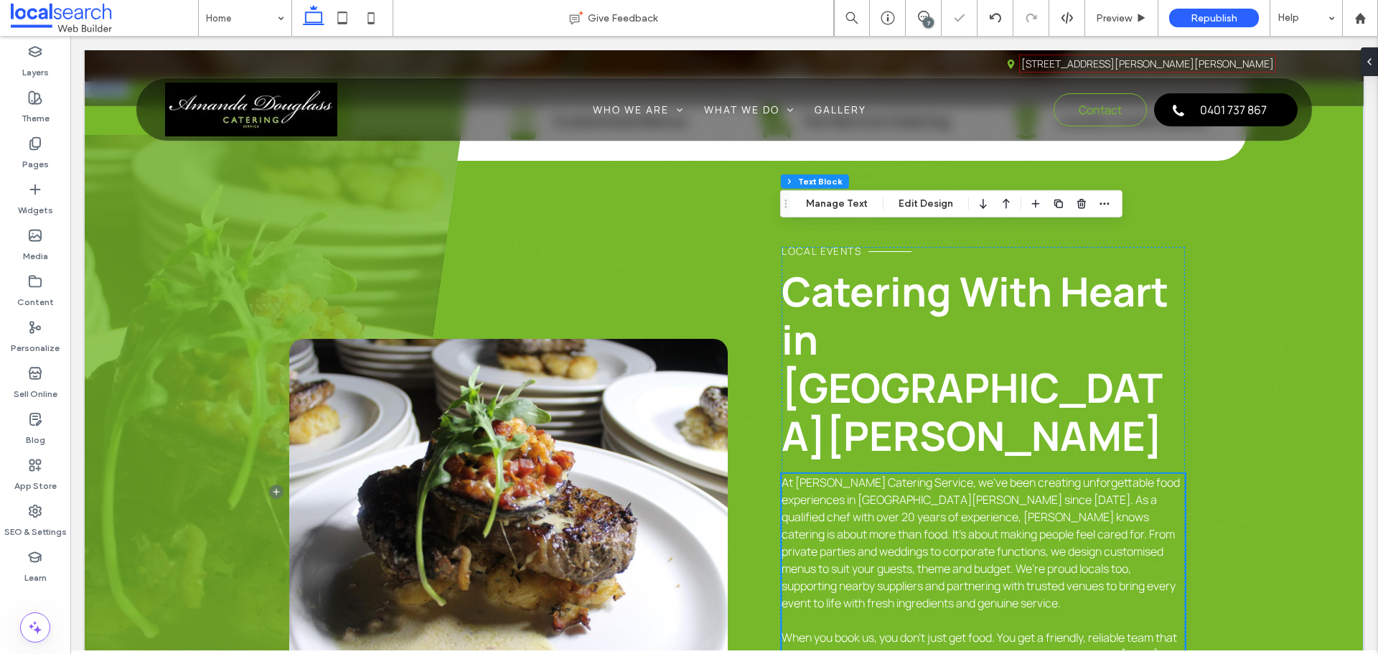
scroll to position [736, 0]
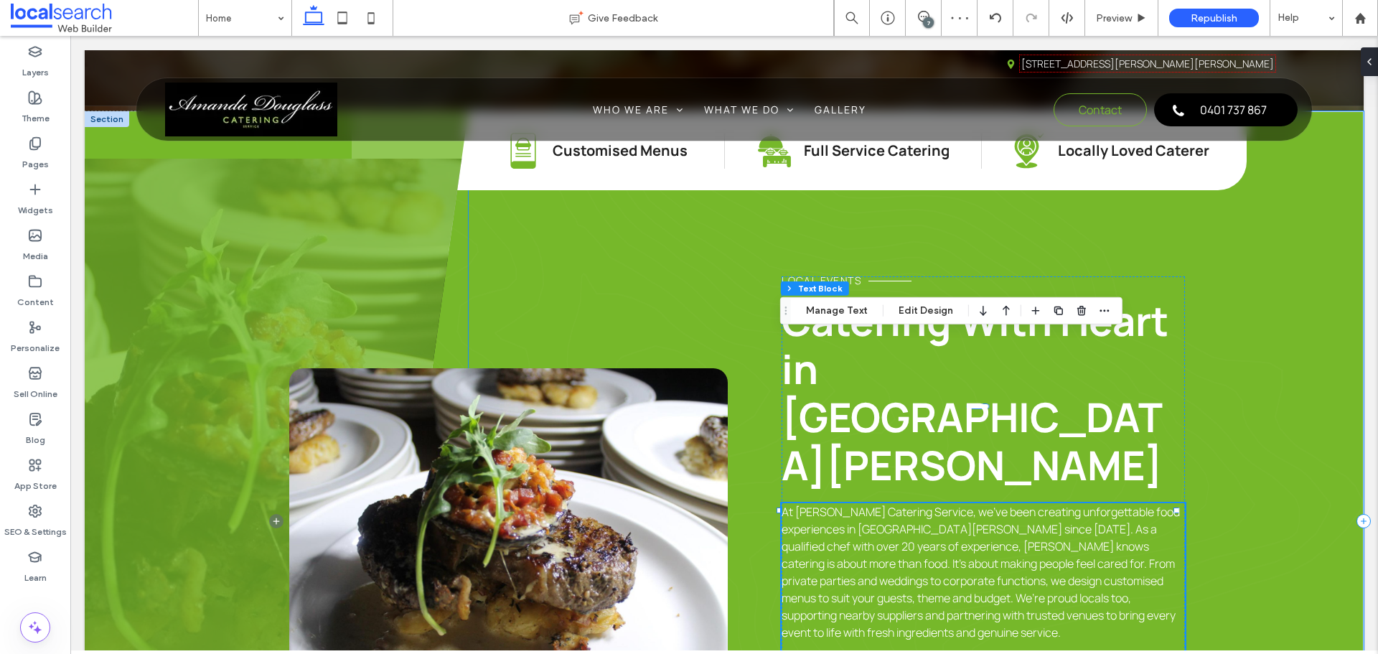
click at [1278, 352] on div "Menu Icon Customised Menus Catering Icon C Full Service Catering Local Icon Loc…" at bounding box center [916, 521] width 895 height 821
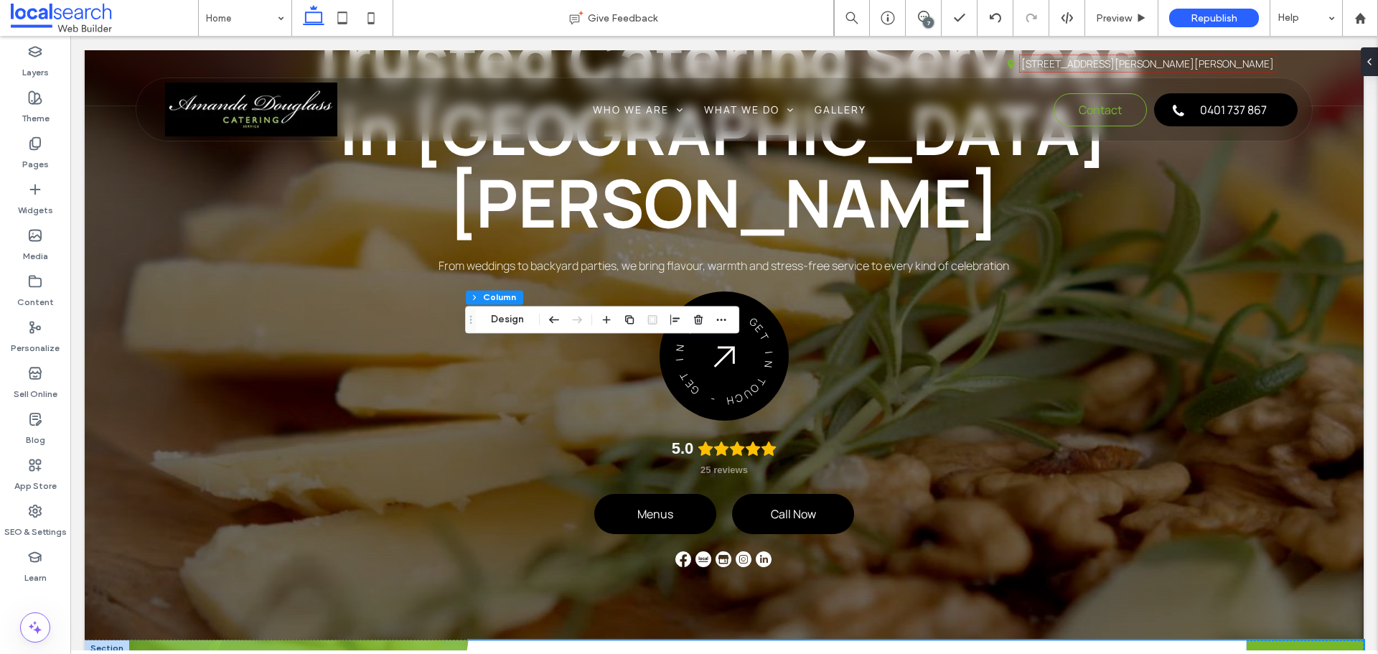
scroll to position [431, 0]
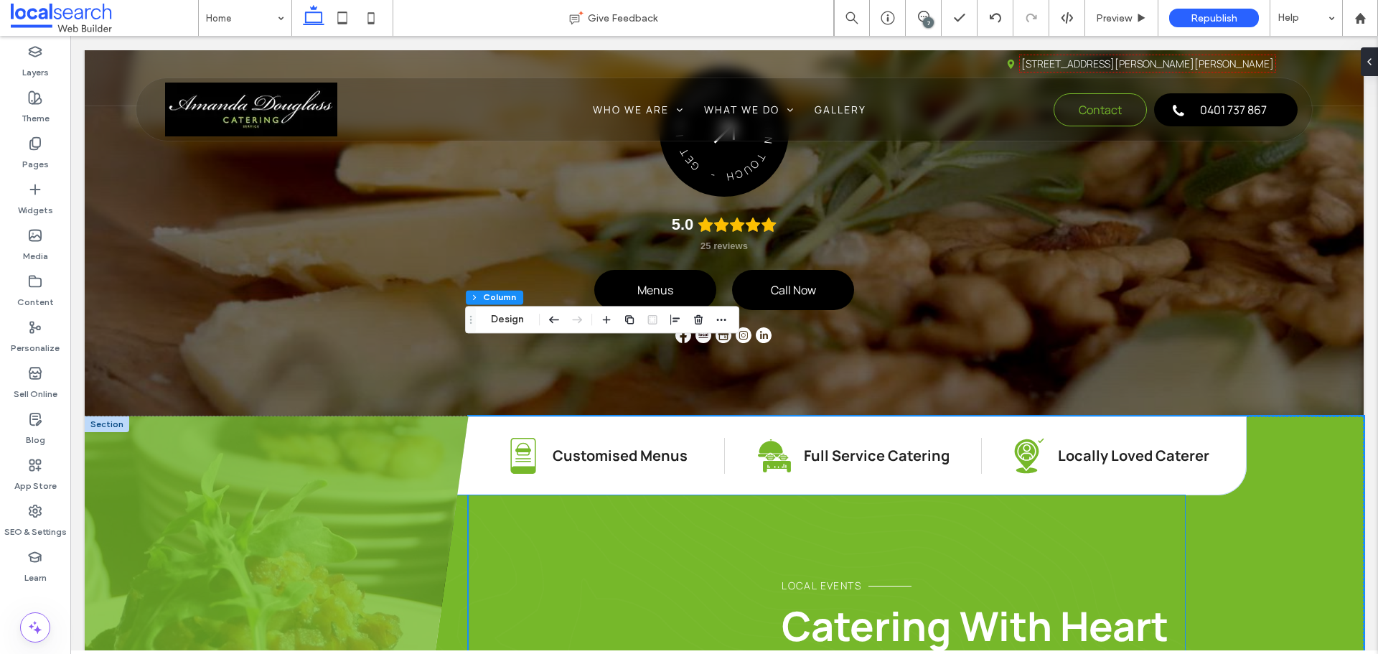
click at [889, 577] on p "Local Events" at bounding box center [983, 585] width 403 height 17
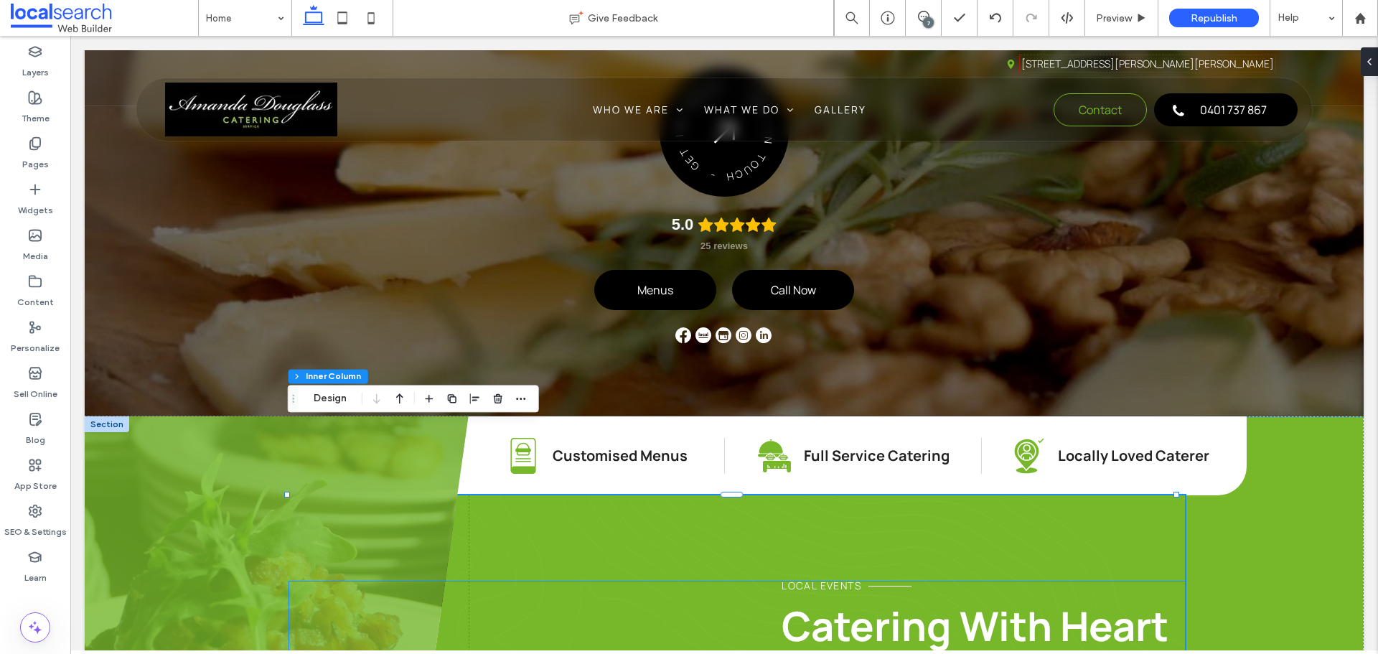
click at [876, 577] on p "Local Events" at bounding box center [983, 585] width 403 height 17
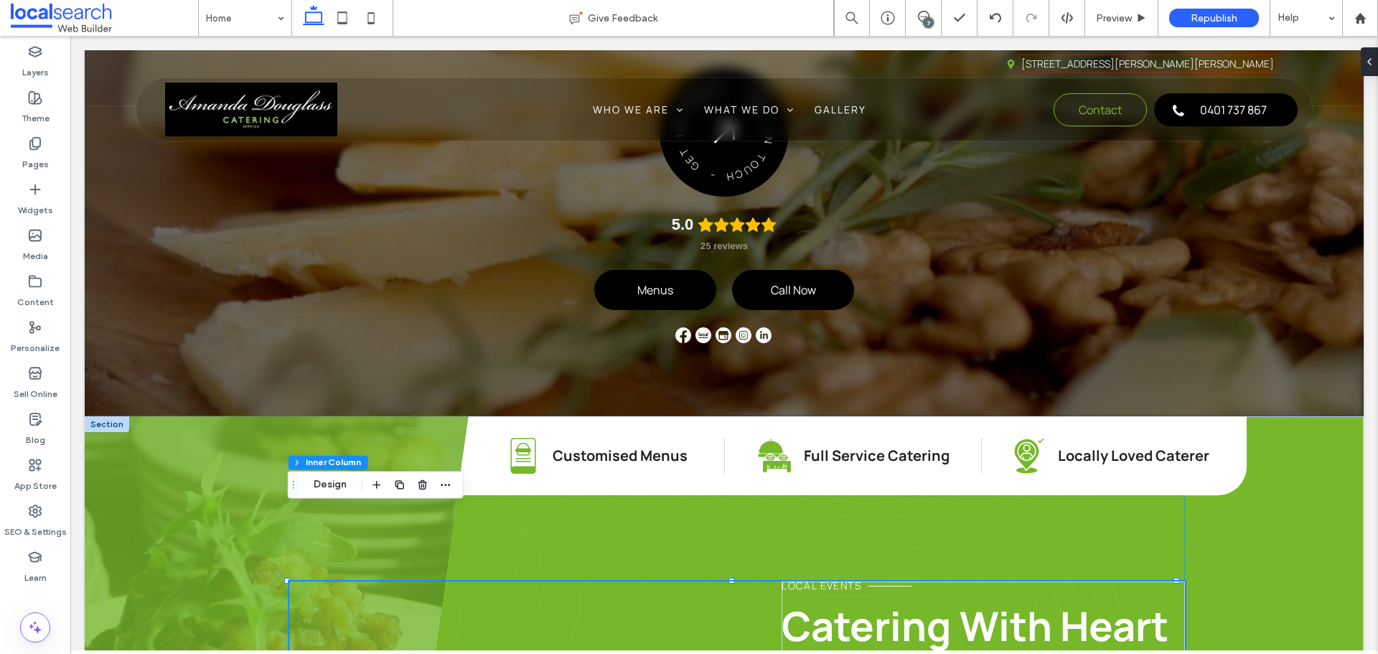
click at [876, 577] on p "Local Events" at bounding box center [983, 585] width 403 height 17
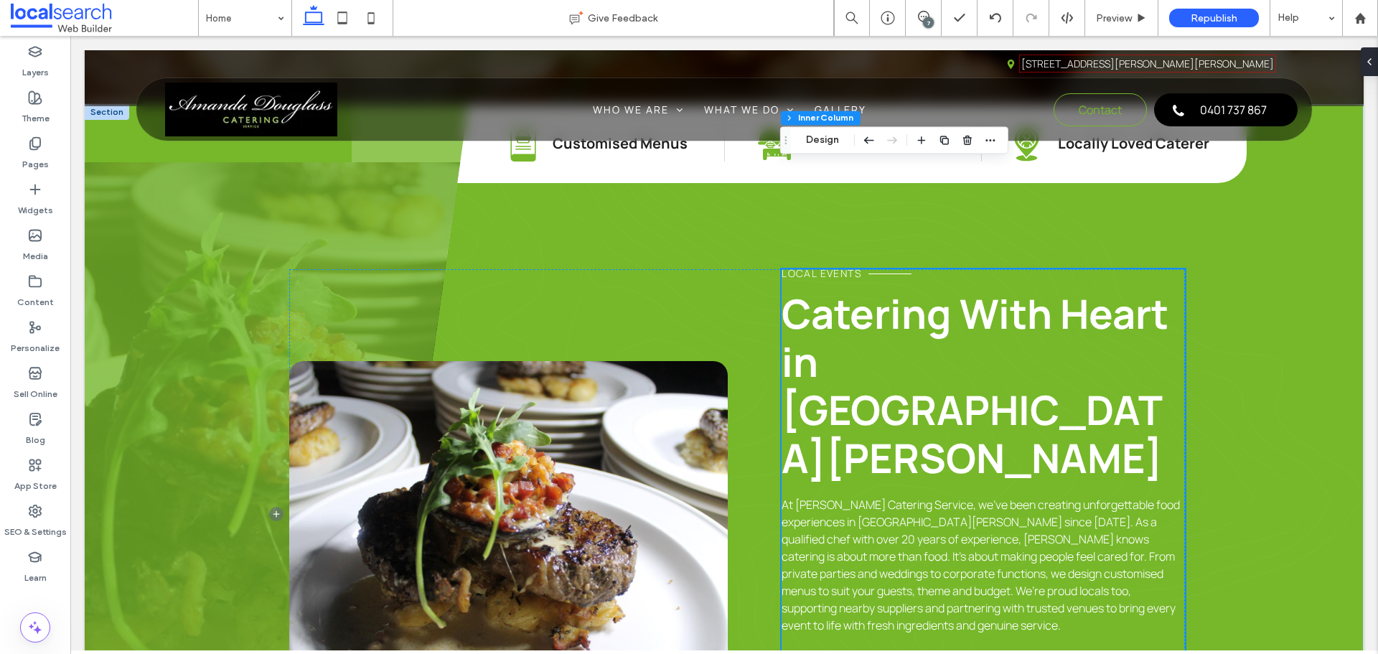
scroll to position [790, 0]
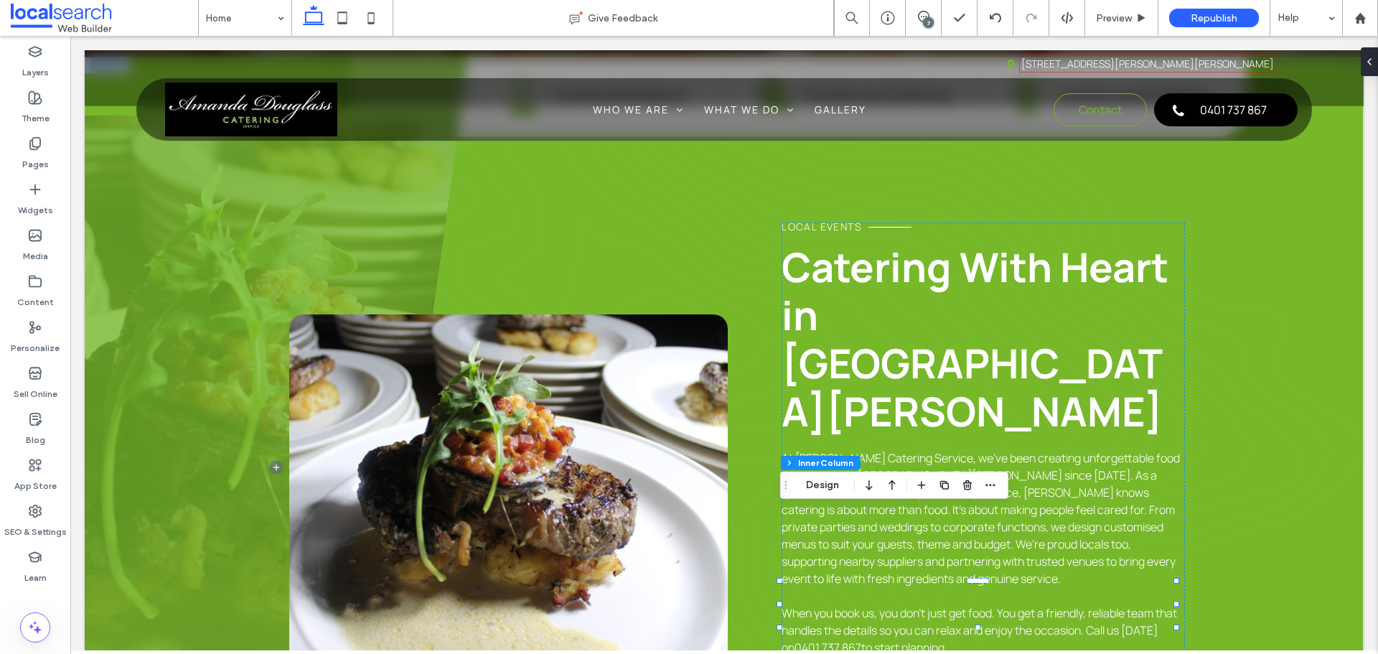
click at [824, 482] on button "Design" at bounding box center [823, 485] width 52 height 17
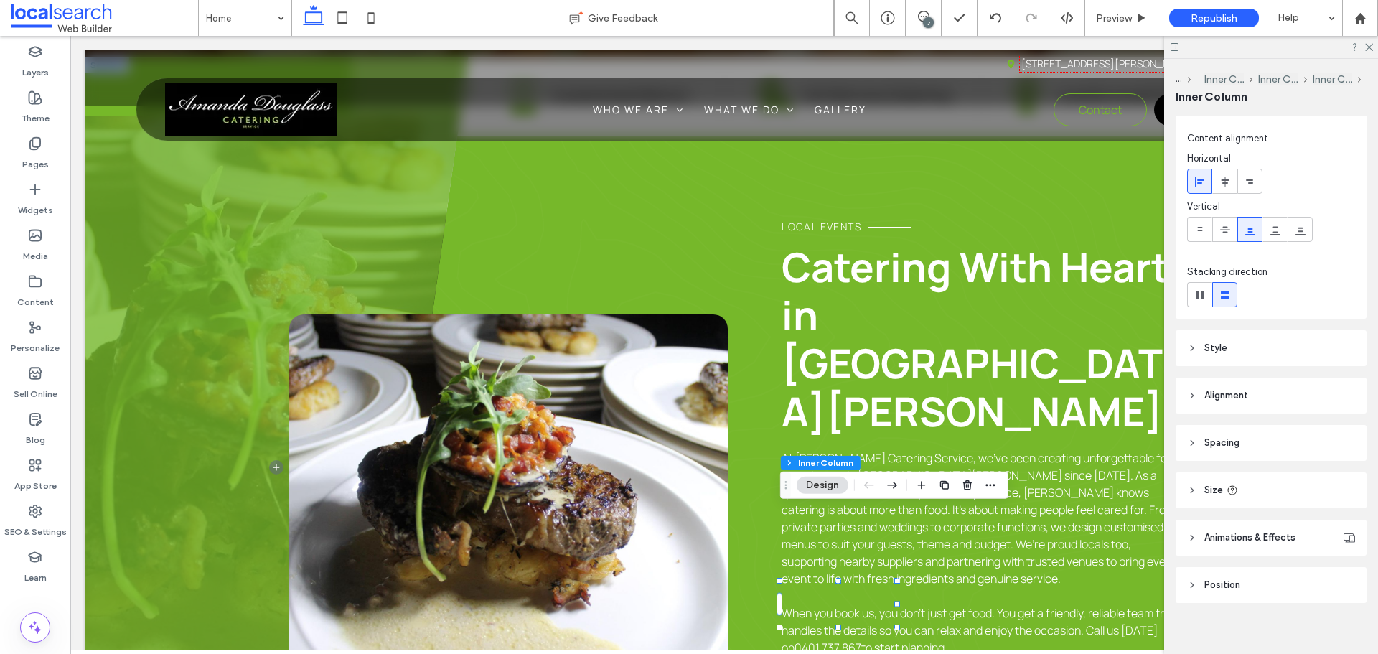
scroll to position [39, 0]
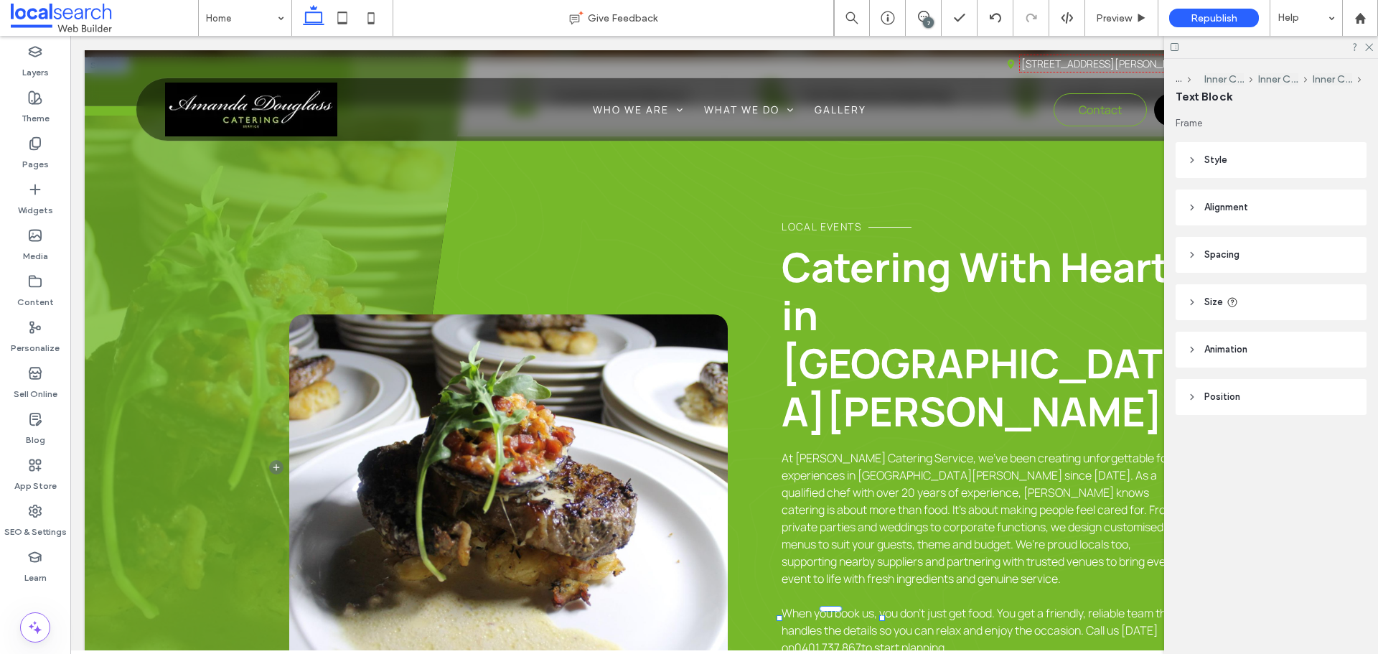
type input "*******"
type input "**"
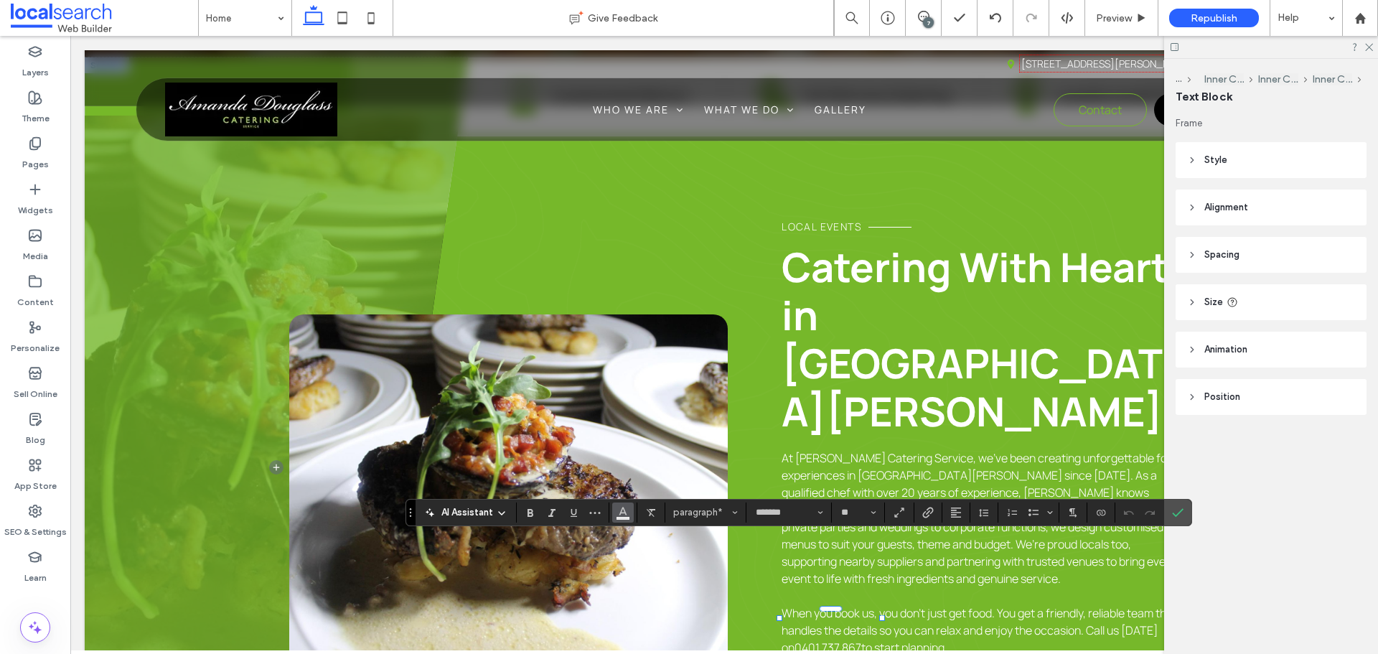
click at [620, 520] on button "Color" at bounding box center [623, 512] width 22 height 20
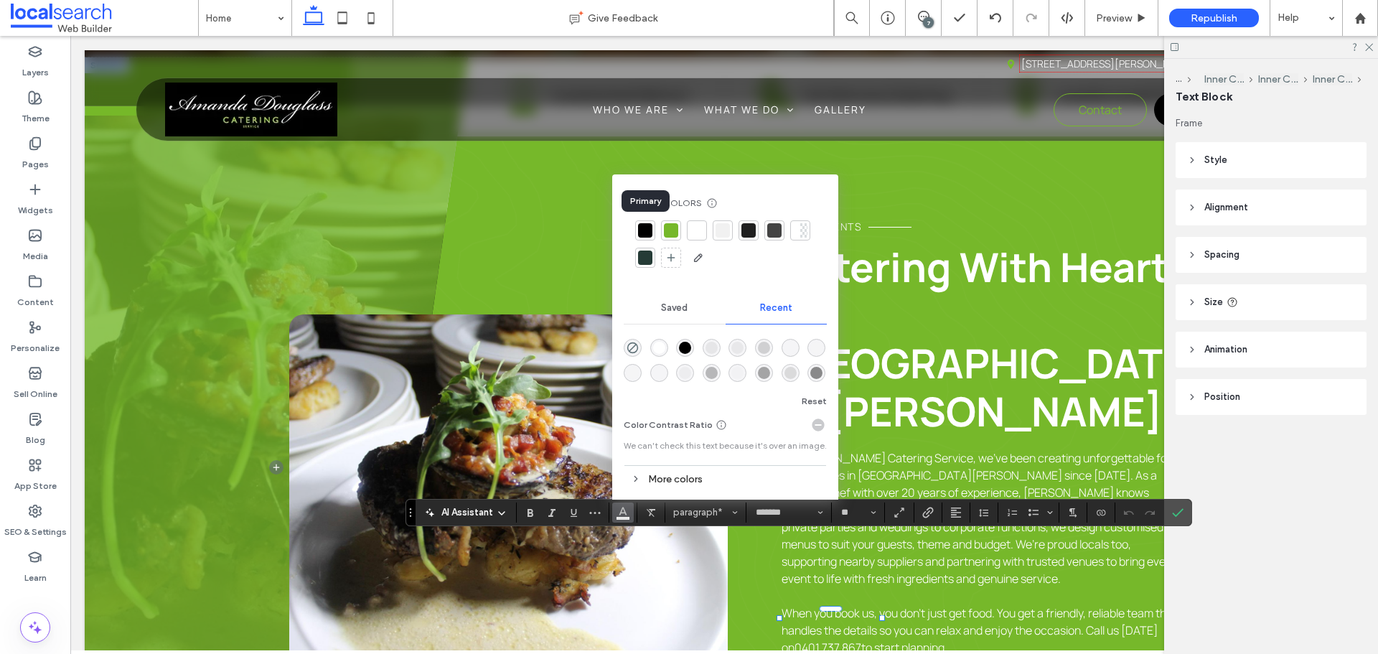
click at [649, 228] on div at bounding box center [645, 230] width 14 height 14
click at [677, 470] on div "More colors" at bounding box center [725, 478] width 203 height 19
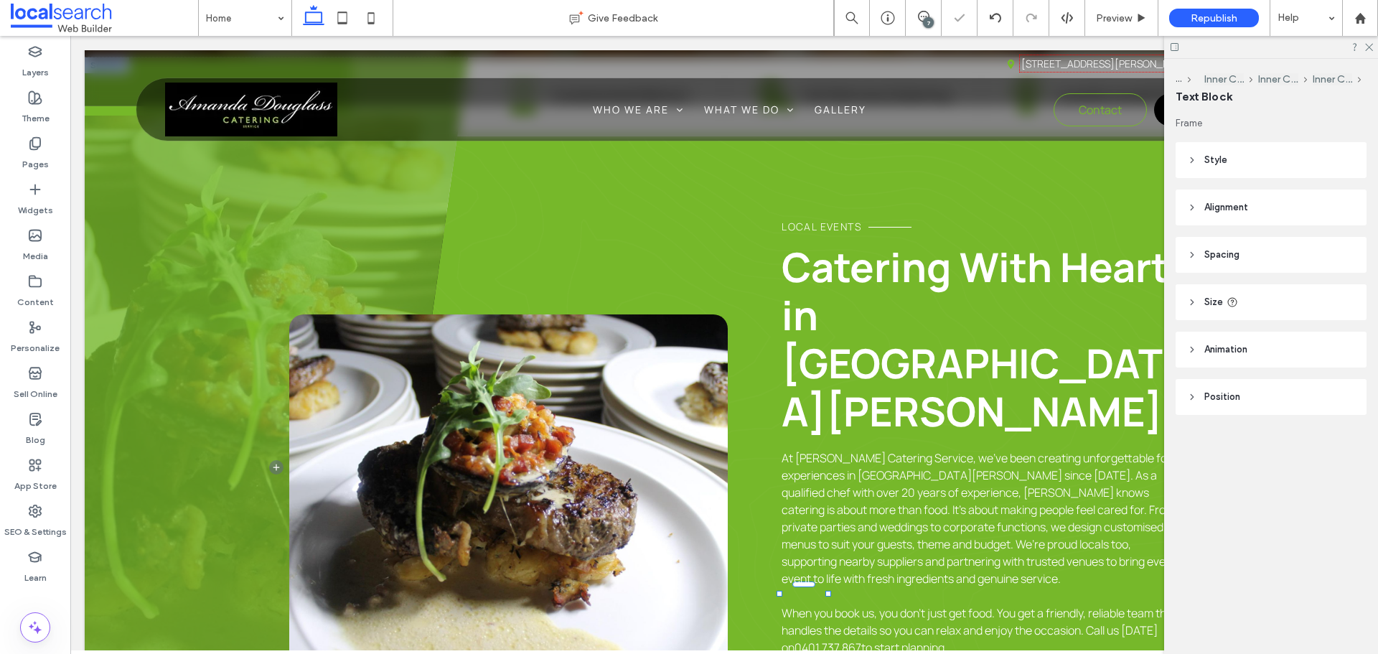
type input "*******"
type input "**"
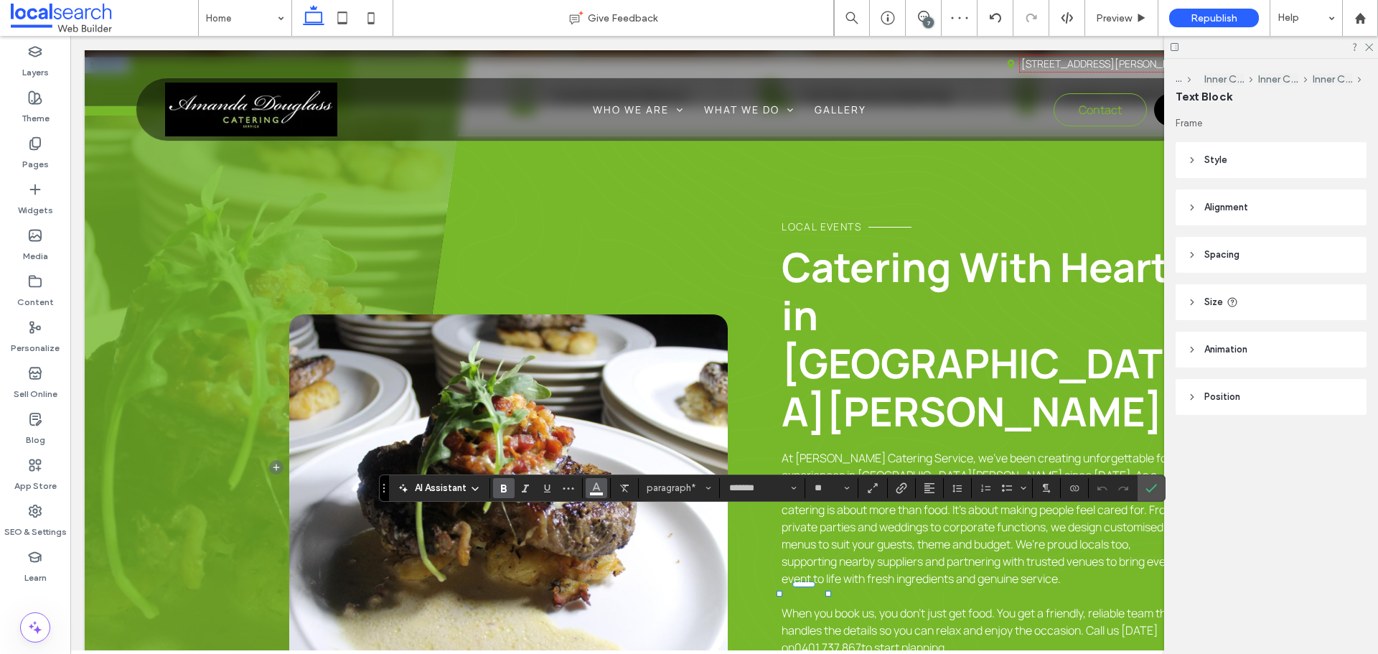
click at [603, 478] on button "Color" at bounding box center [597, 488] width 22 height 20
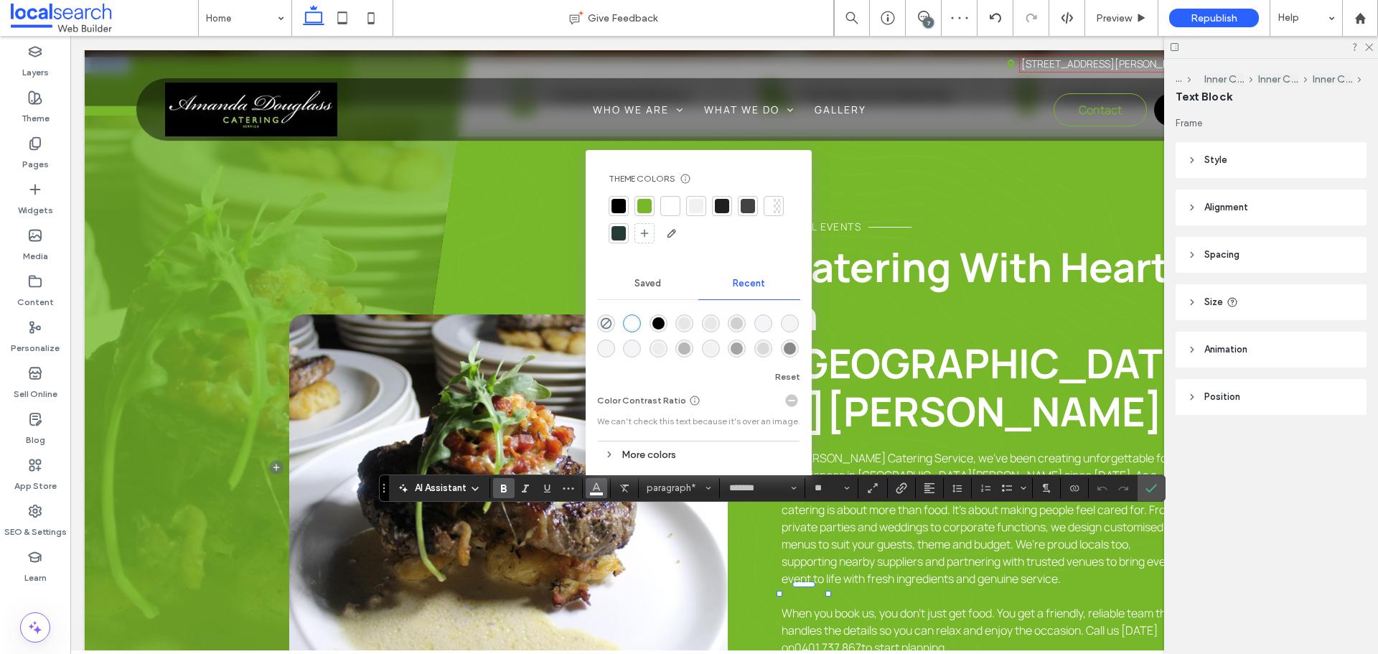
click at [657, 325] on div "rgba(0, 0, 0, 1)" at bounding box center [658, 323] width 12 height 12
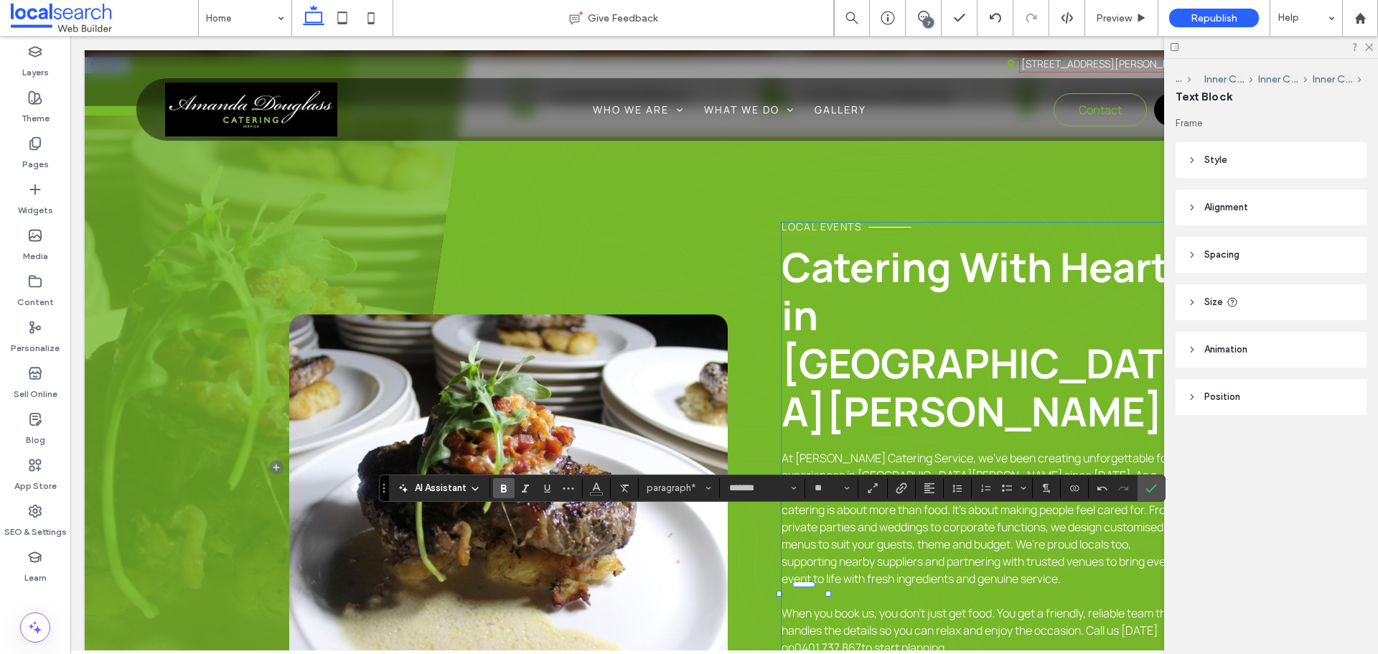
click at [968, 589] on div "Local Events Catering With Heart in Port Stephens At Amanda Douglass Catering S…" at bounding box center [983, 508] width 403 height 570
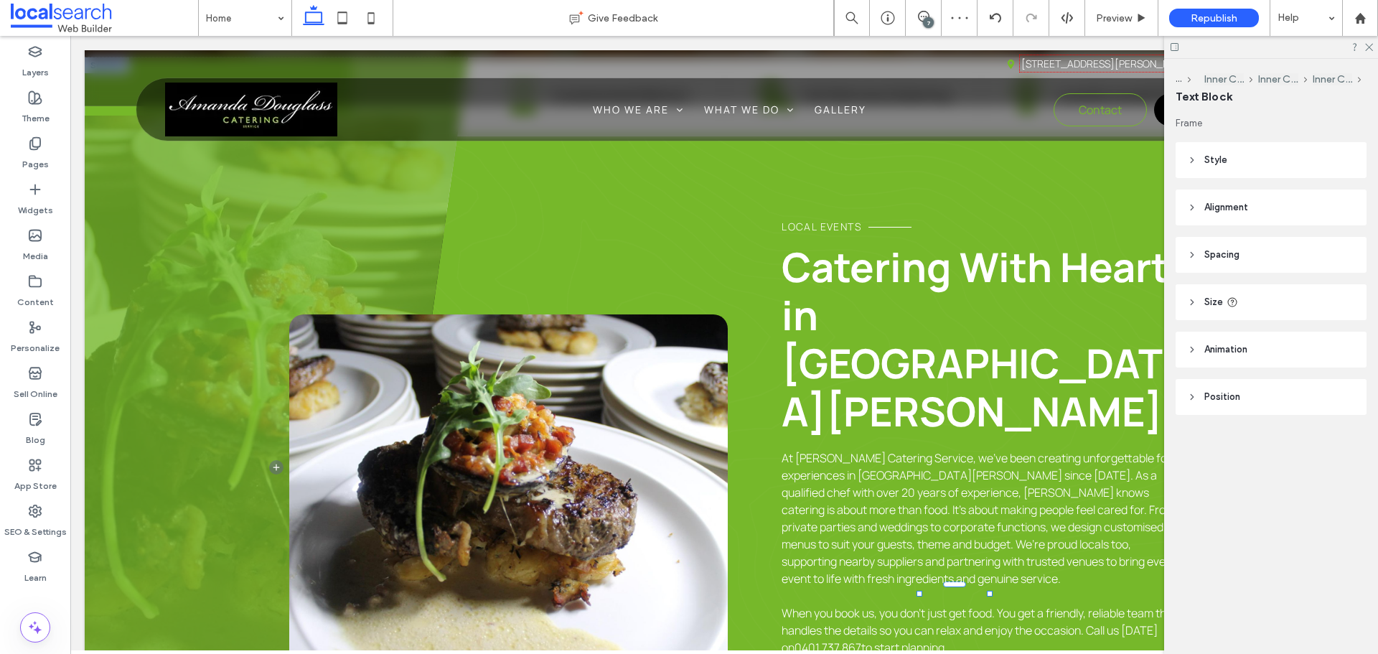
type input "*******"
type input "**"
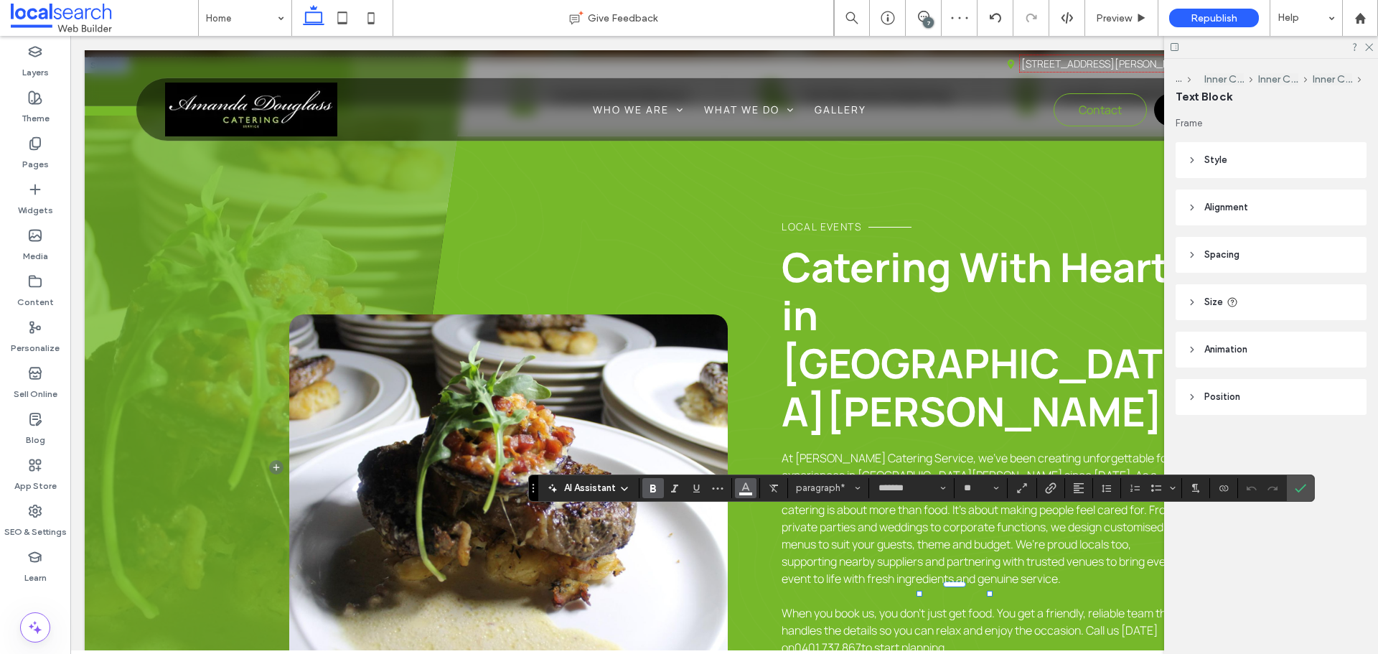
click at [751, 493] on button "Color" at bounding box center [746, 488] width 22 height 20
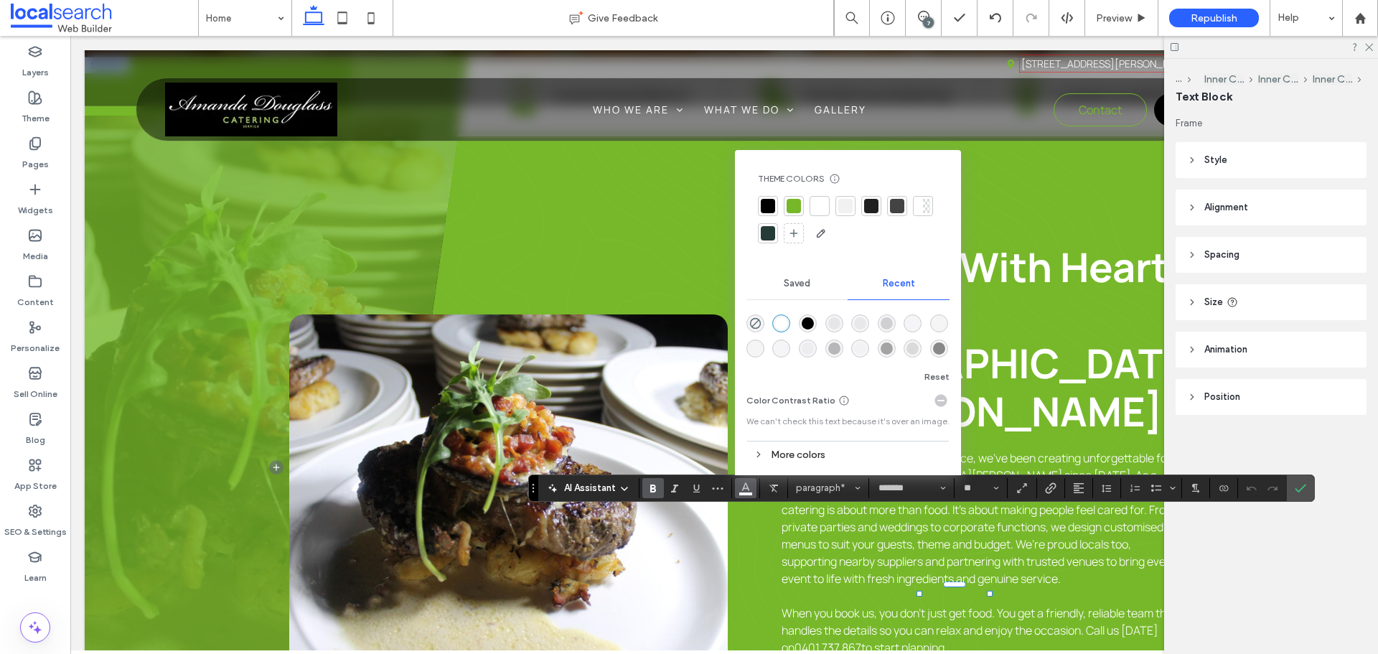
click at [811, 320] on div "rgba(0, 0, 0, 1)" at bounding box center [808, 323] width 12 height 12
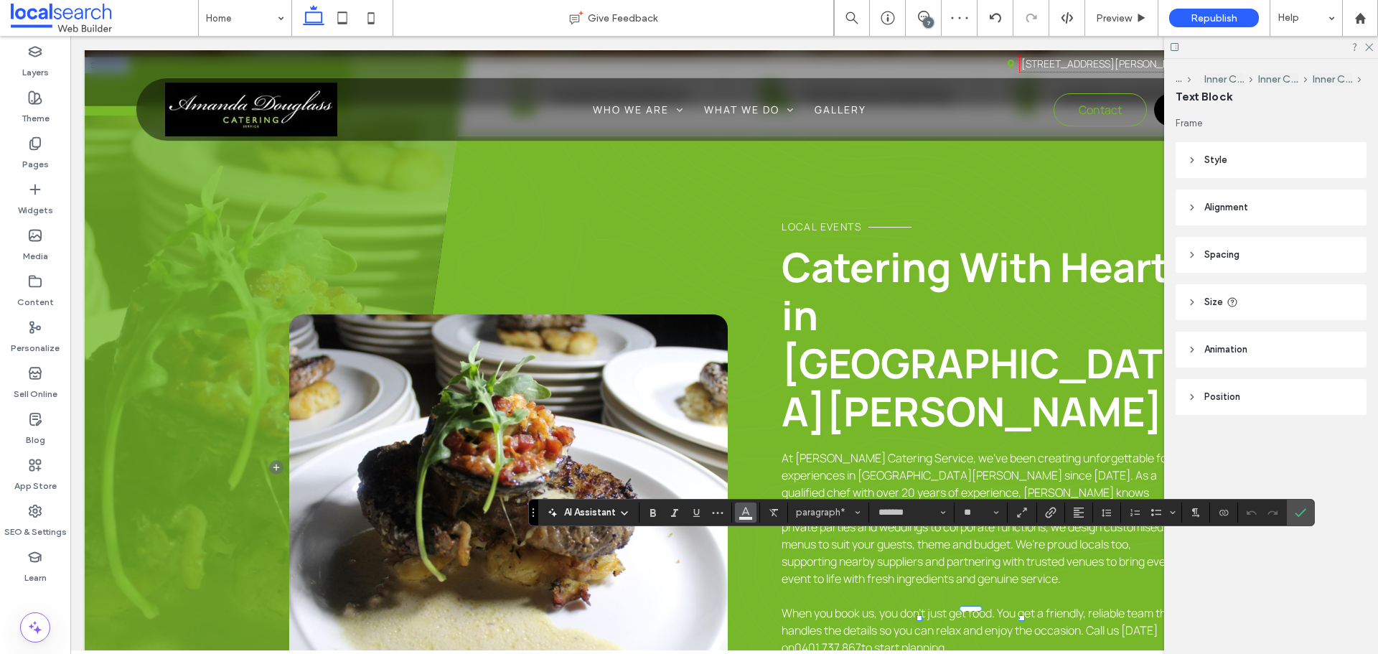
click at [744, 509] on icon "Color" at bounding box center [745, 510] width 11 height 11
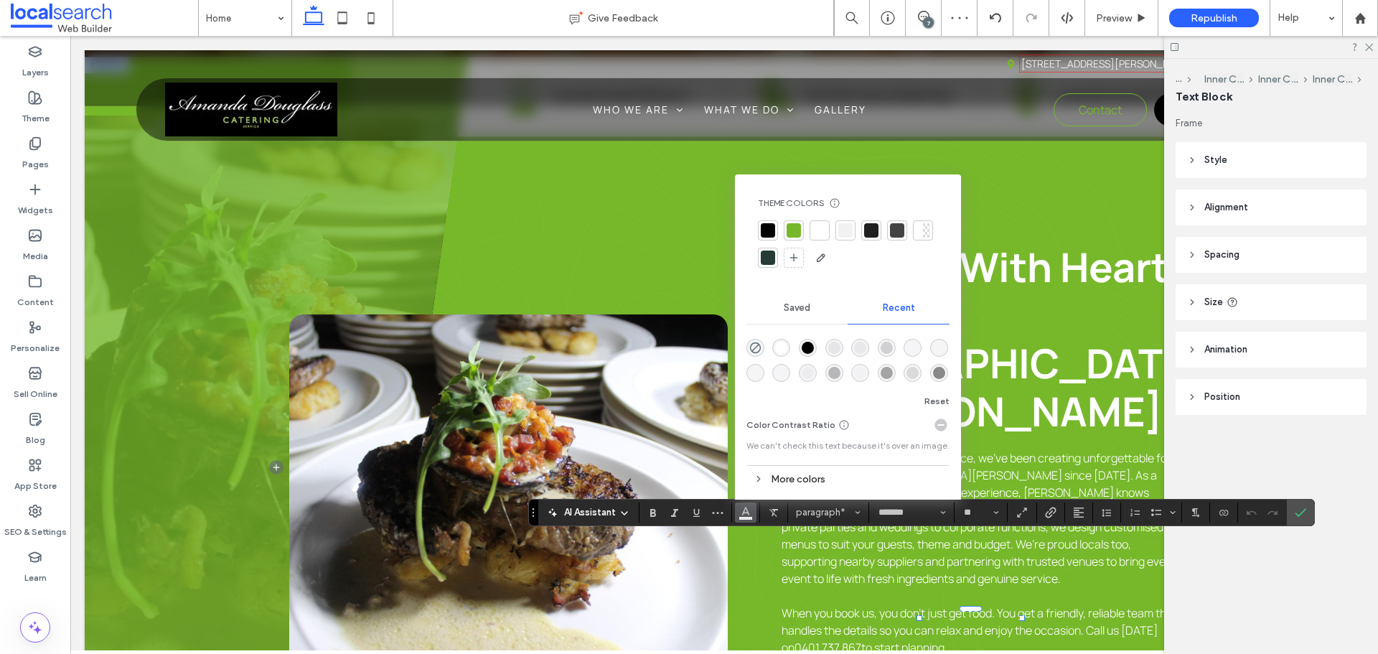
click at [803, 343] on div "rgba(0, 0, 0, 1)" at bounding box center [808, 348] width 12 height 12
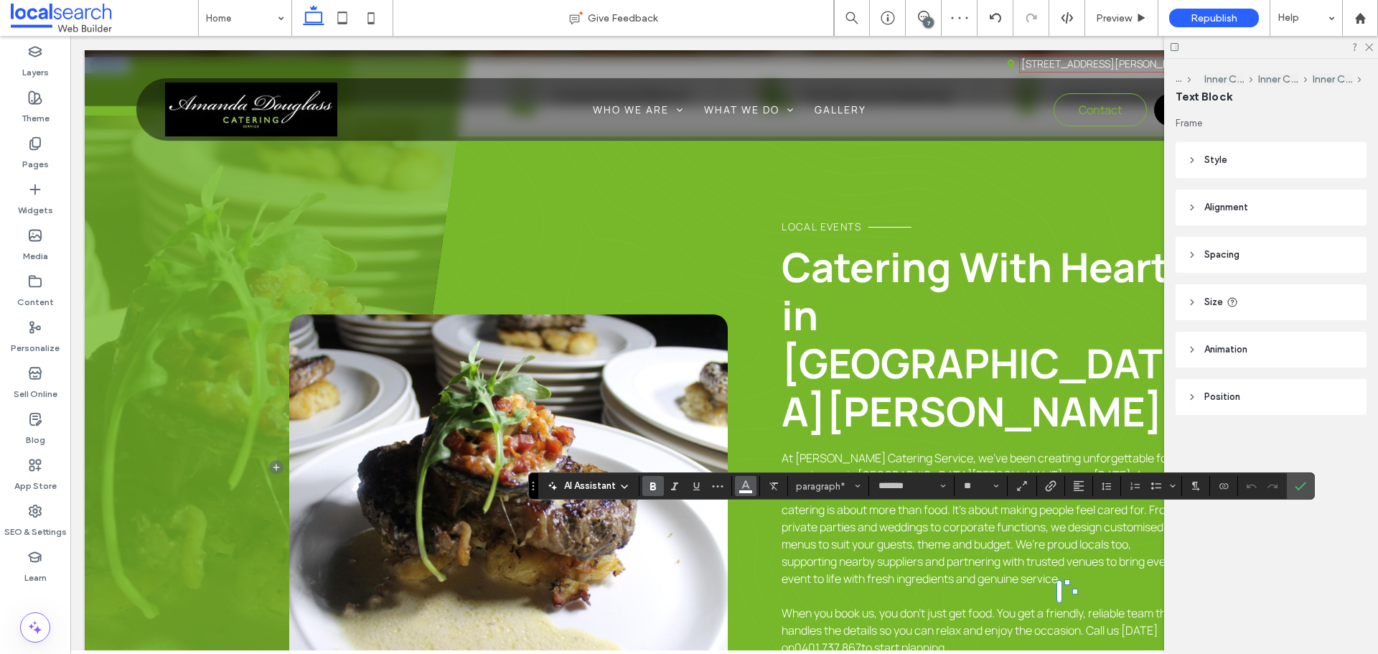
click at [745, 484] on icon "Color" at bounding box center [745, 484] width 11 height 11
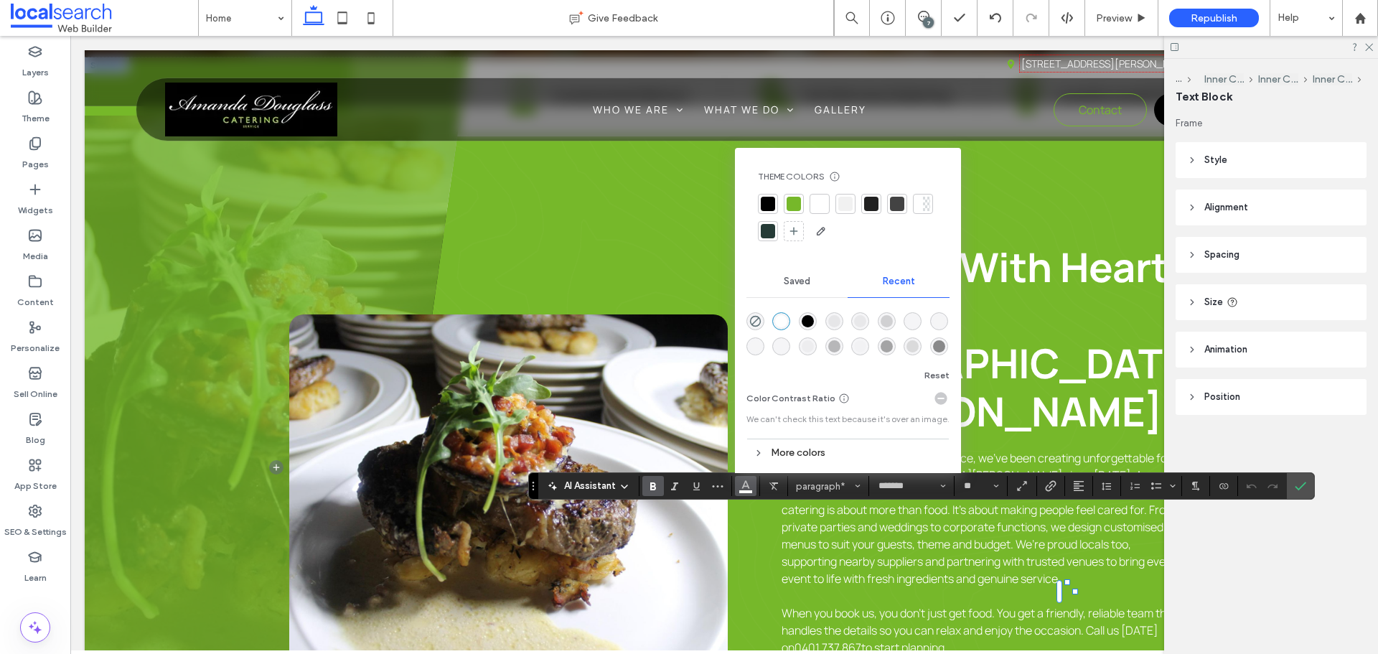
click at [802, 322] on div "rgba(0, 0, 0, 1)" at bounding box center [808, 321] width 12 height 12
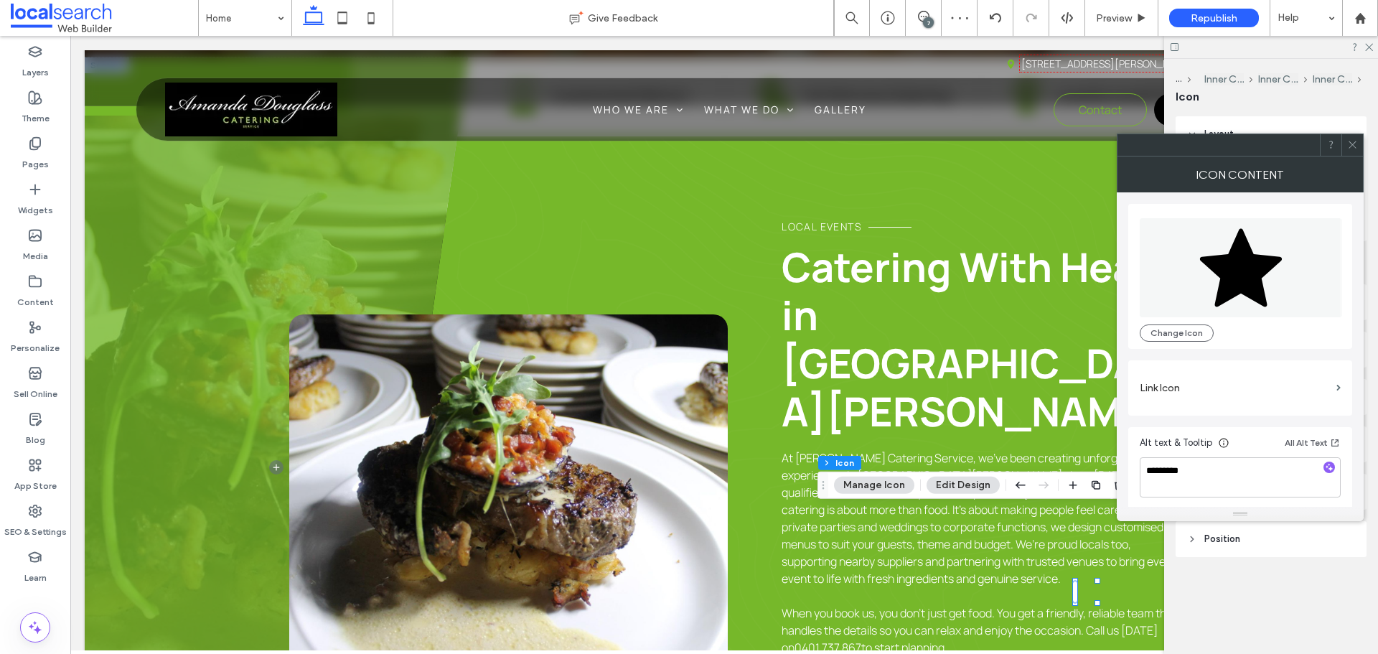
click at [1354, 150] on span at bounding box center [1352, 145] width 11 height 22
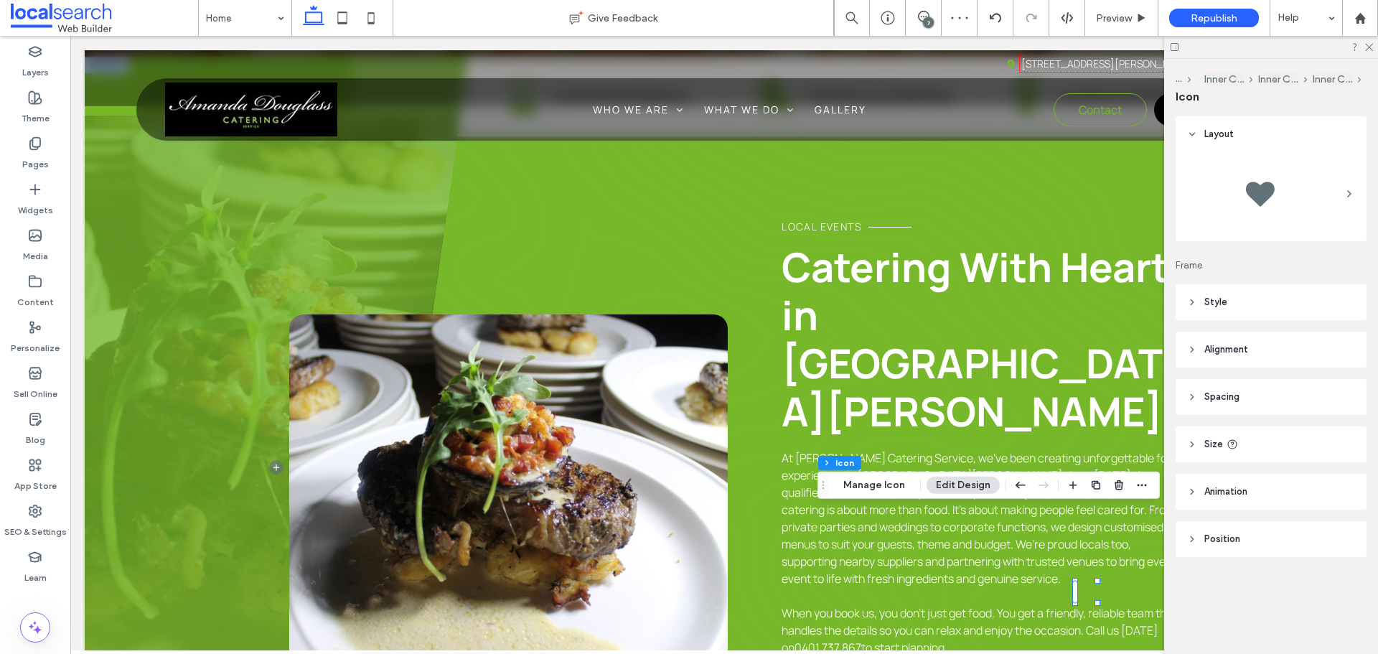
click at [1262, 304] on header "Style" at bounding box center [1271, 302] width 191 height 36
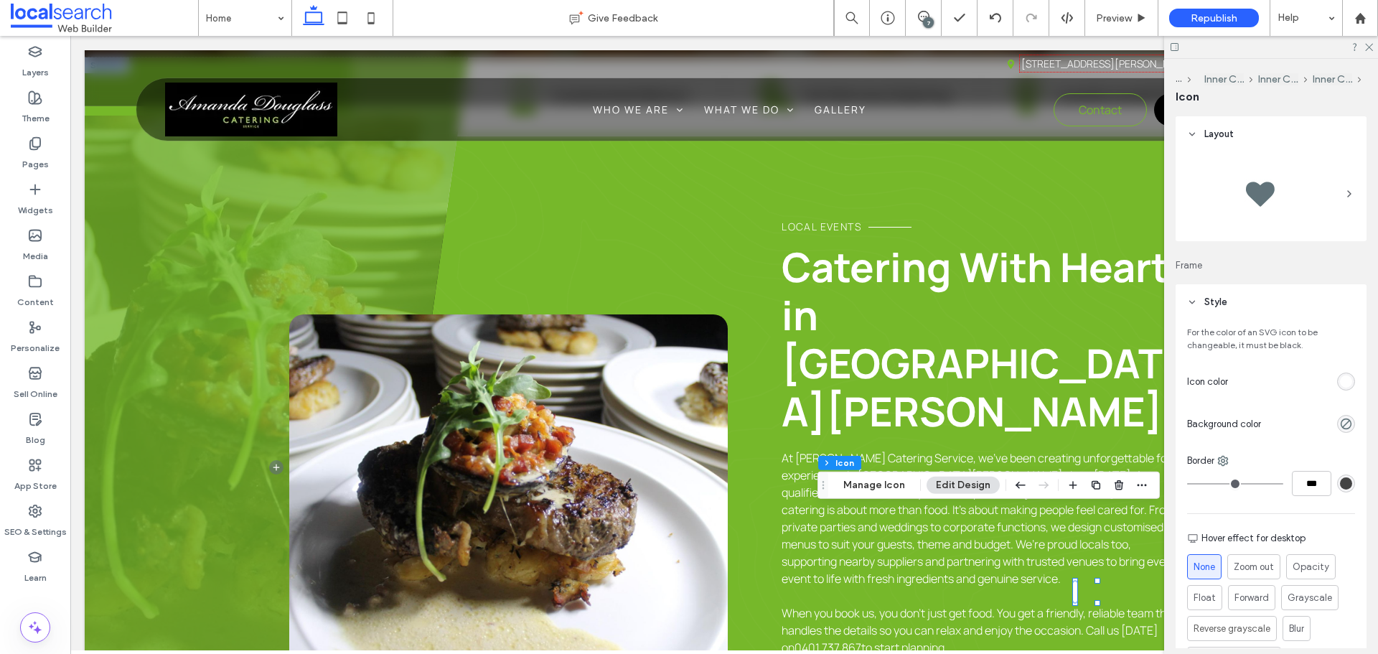
click at [1344, 381] on div "rgb(255, 255, 255)" at bounding box center [1346, 381] width 12 height 12
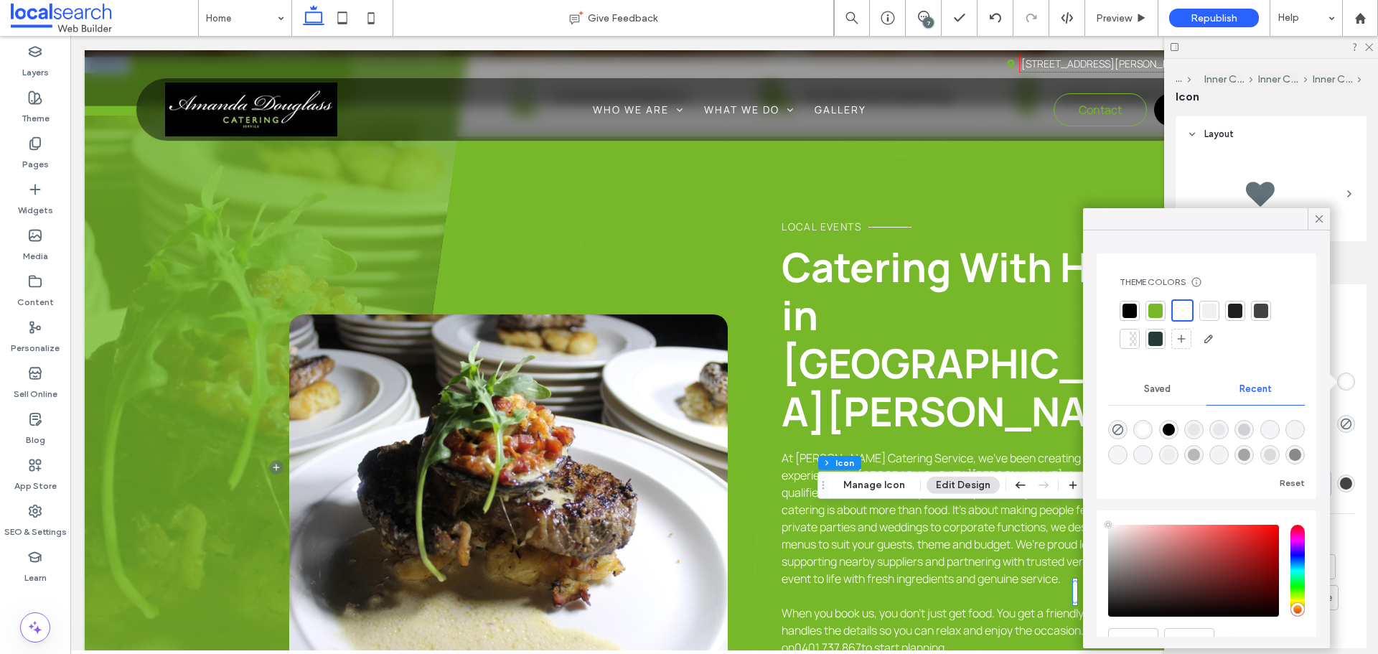
click at [1123, 309] on div at bounding box center [1130, 311] width 14 height 14
click at [1314, 217] on icon at bounding box center [1319, 218] width 13 height 13
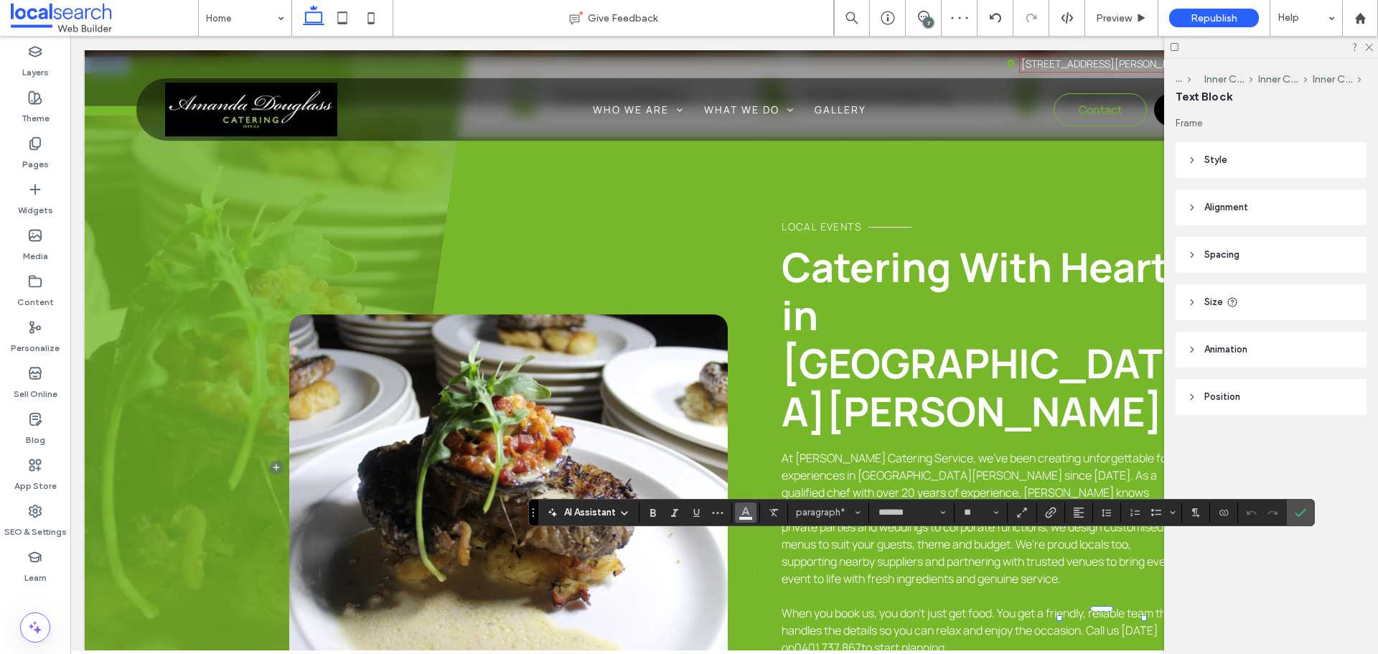
click at [750, 512] on icon "Color" at bounding box center [745, 510] width 11 height 11
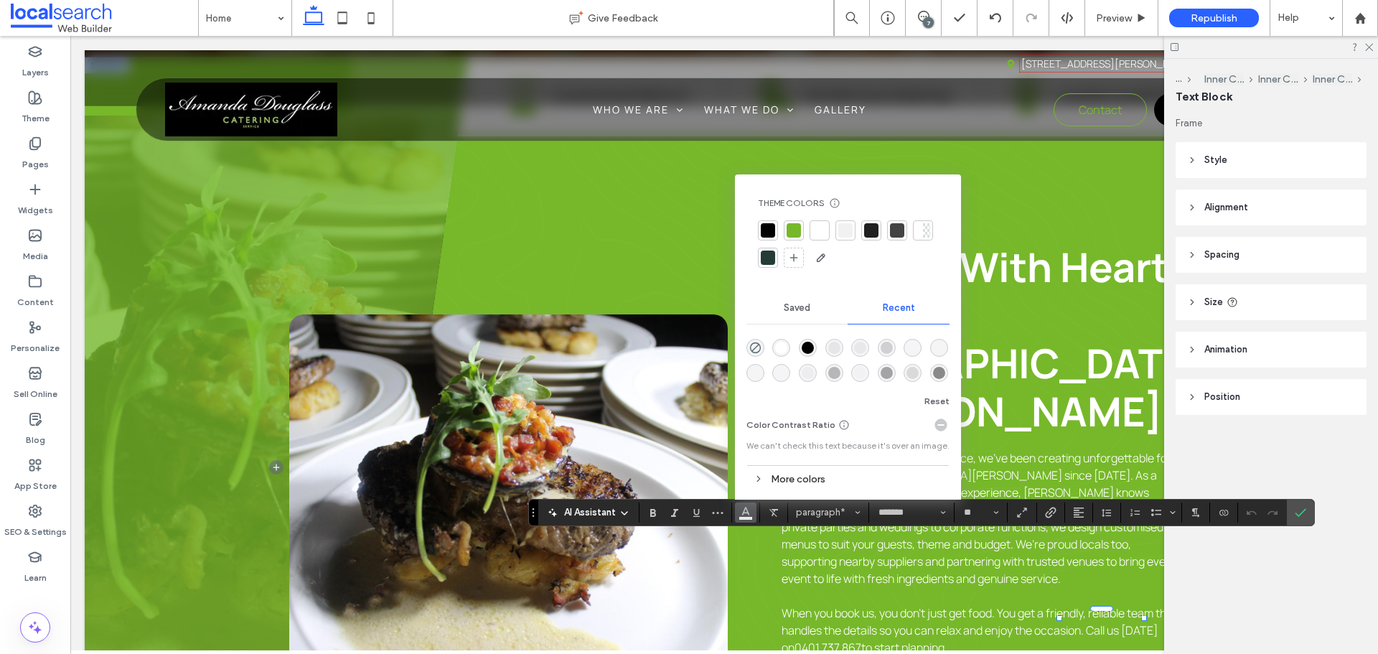
click at [770, 232] on div at bounding box center [768, 230] width 14 height 14
click at [1307, 515] on label "Confirm" at bounding box center [1301, 513] width 22 height 26
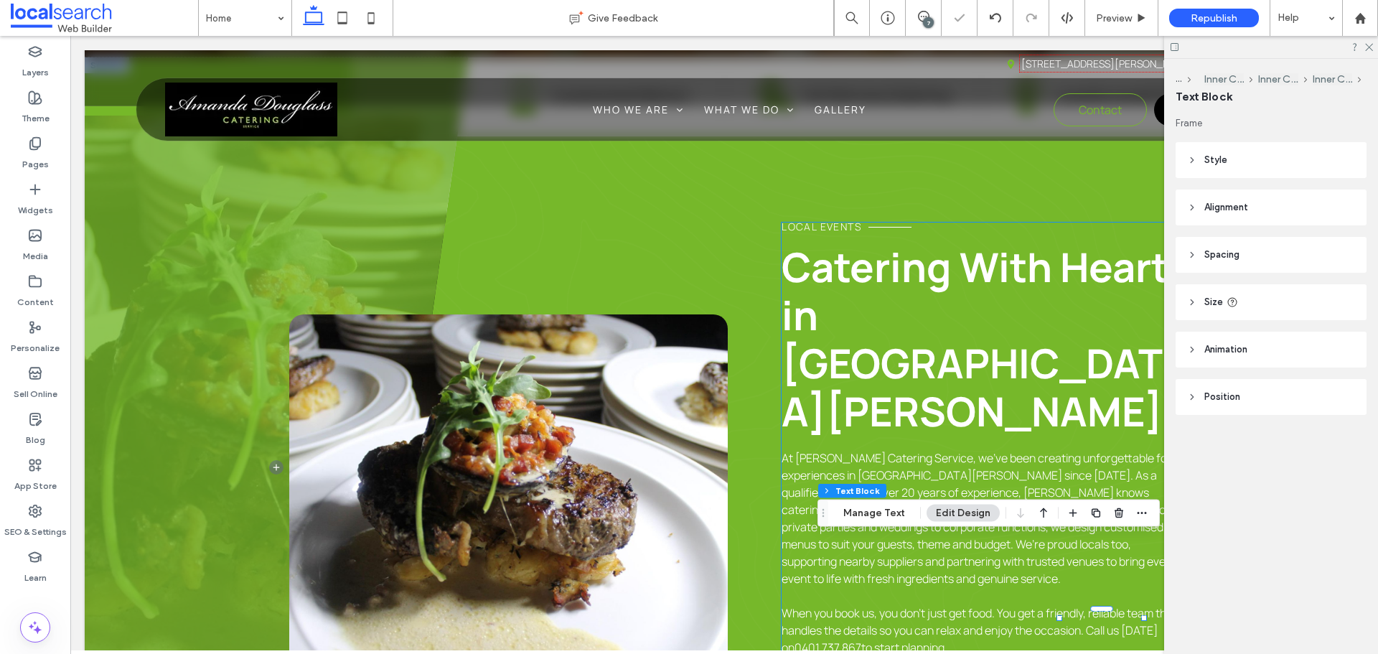
click at [1122, 583] on div "Local Events Catering With Heart in Port Stephens At Amanda Douglass Catering S…" at bounding box center [983, 508] width 403 height 570
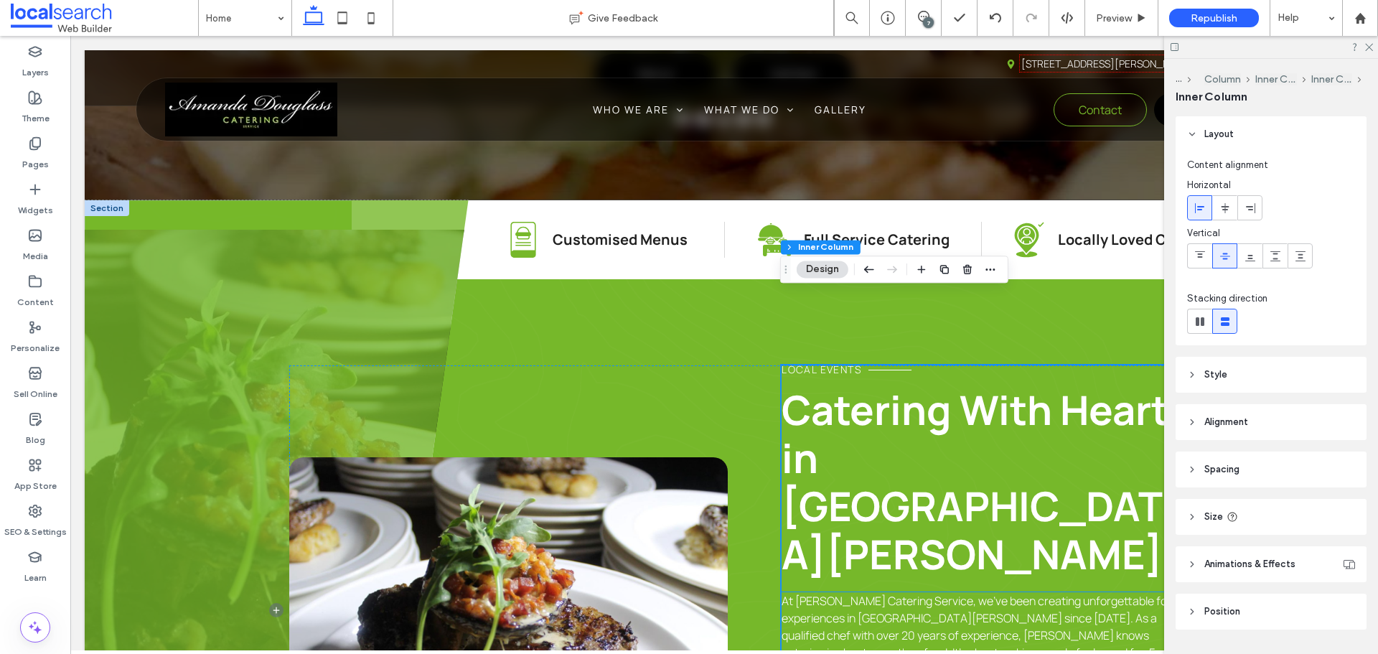
scroll to position [646, 0]
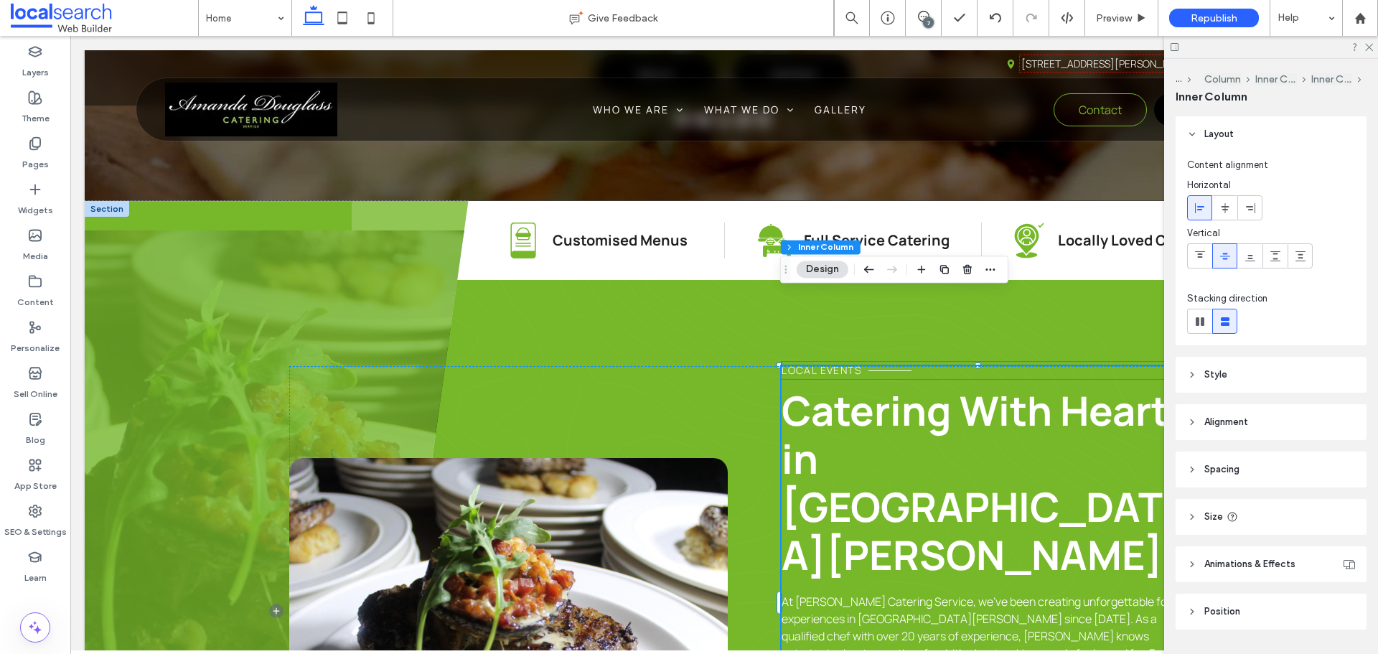
click at [839, 363] on span "Local Events" at bounding box center [822, 370] width 80 height 14
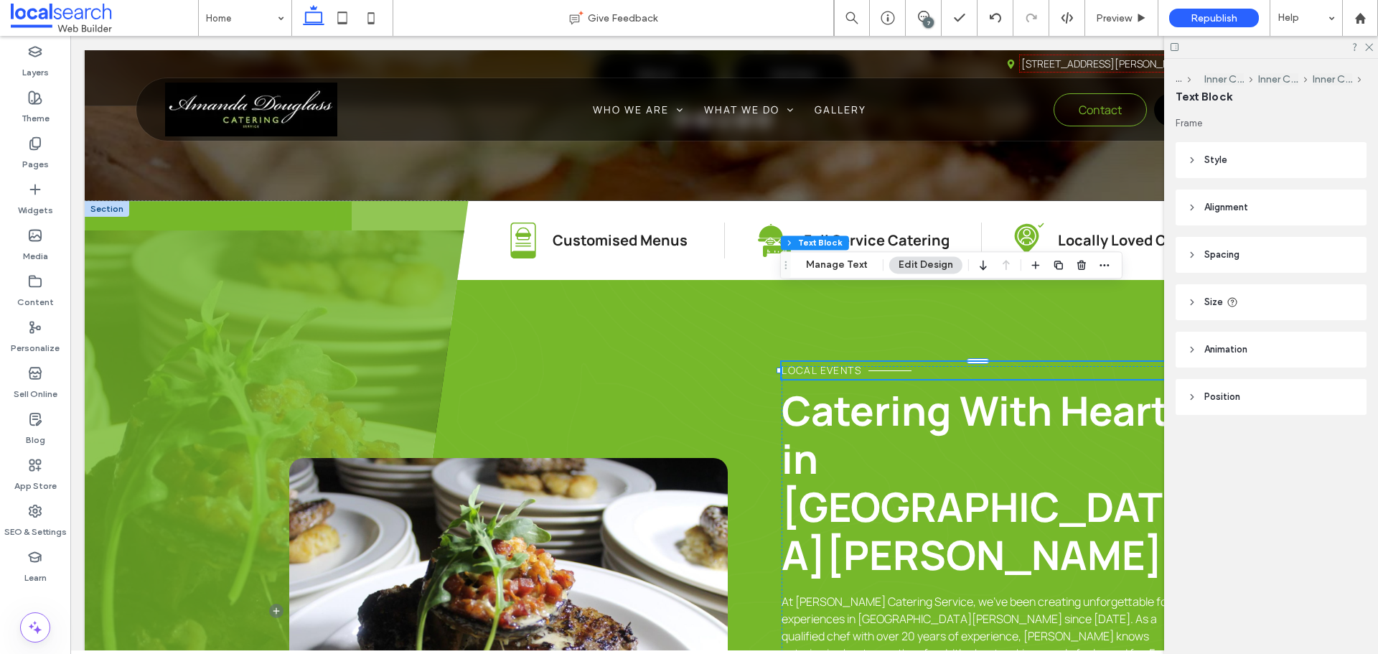
click at [839, 363] on span "Local Events" at bounding box center [822, 370] width 80 height 14
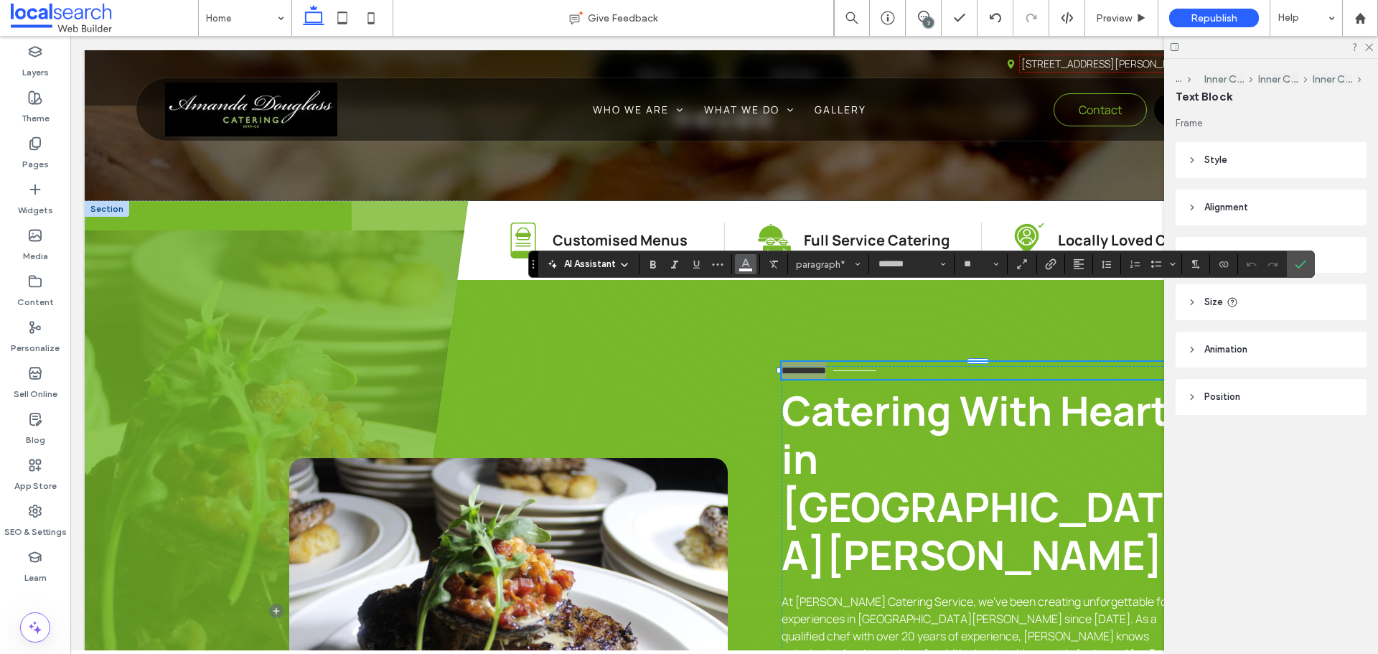
click at [754, 271] on button "Color" at bounding box center [746, 264] width 22 height 20
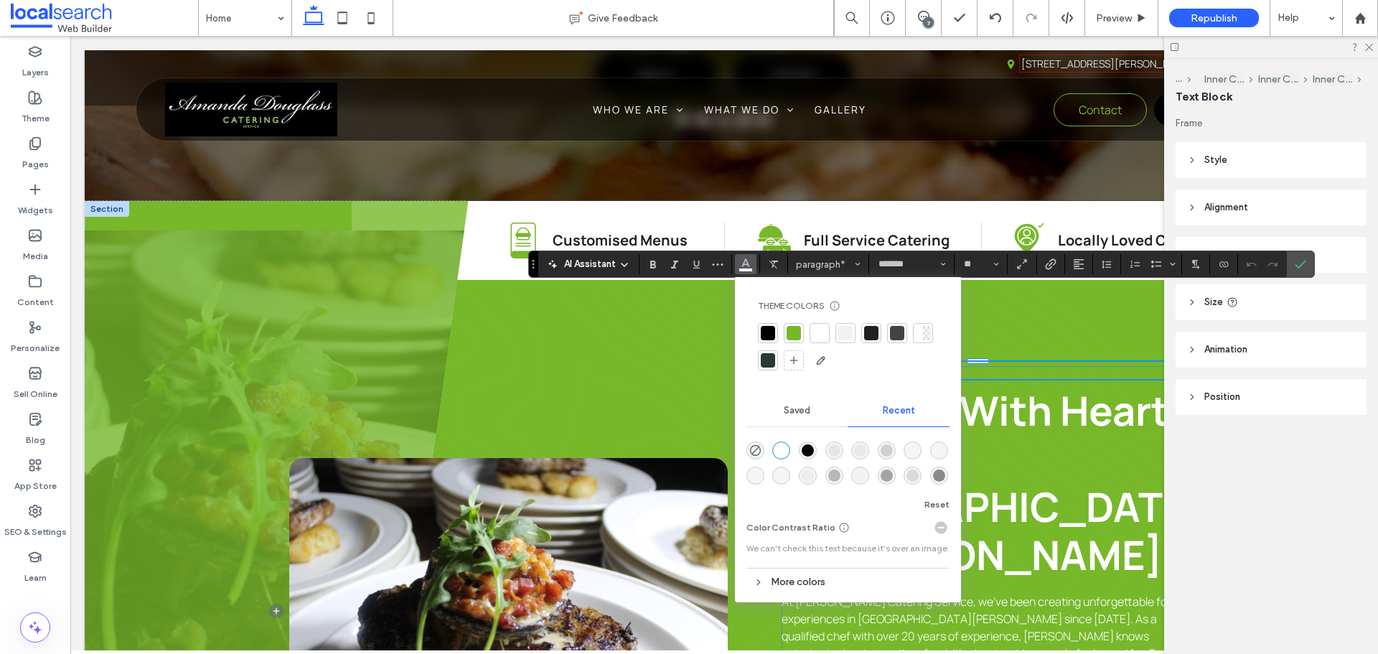
click at [773, 337] on div at bounding box center [768, 333] width 14 height 14
click at [1298, 263] on icon "Confirm" at bounding box center [1300, 263] width 11 height 11
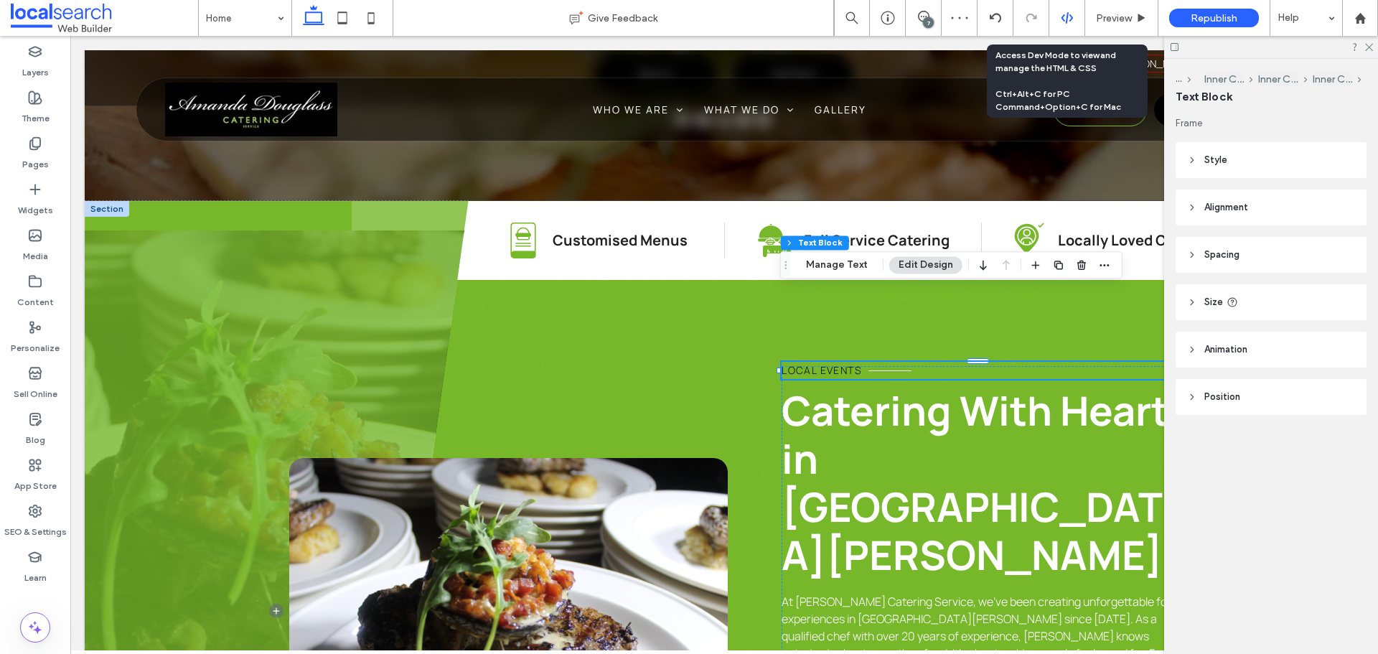
click at [1062, 22] on icon at bounding box center [1067, 17] width 13 height 13
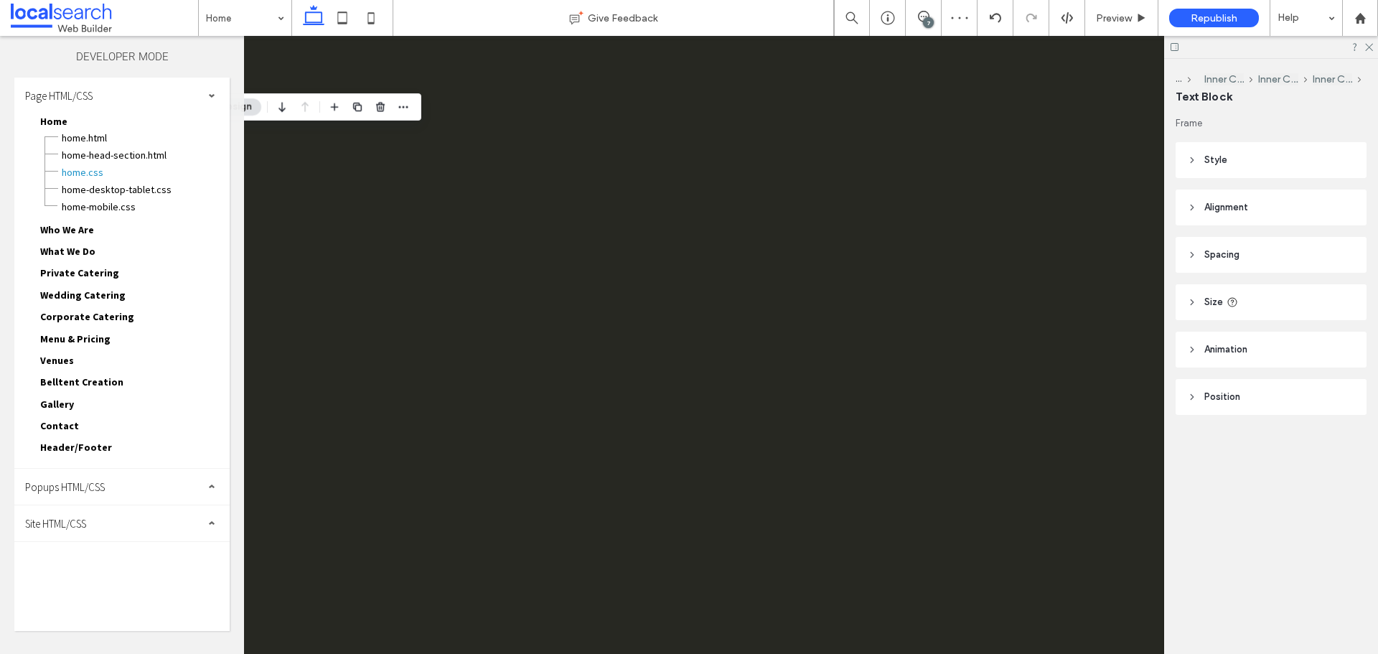
scroll to position [0, 0]
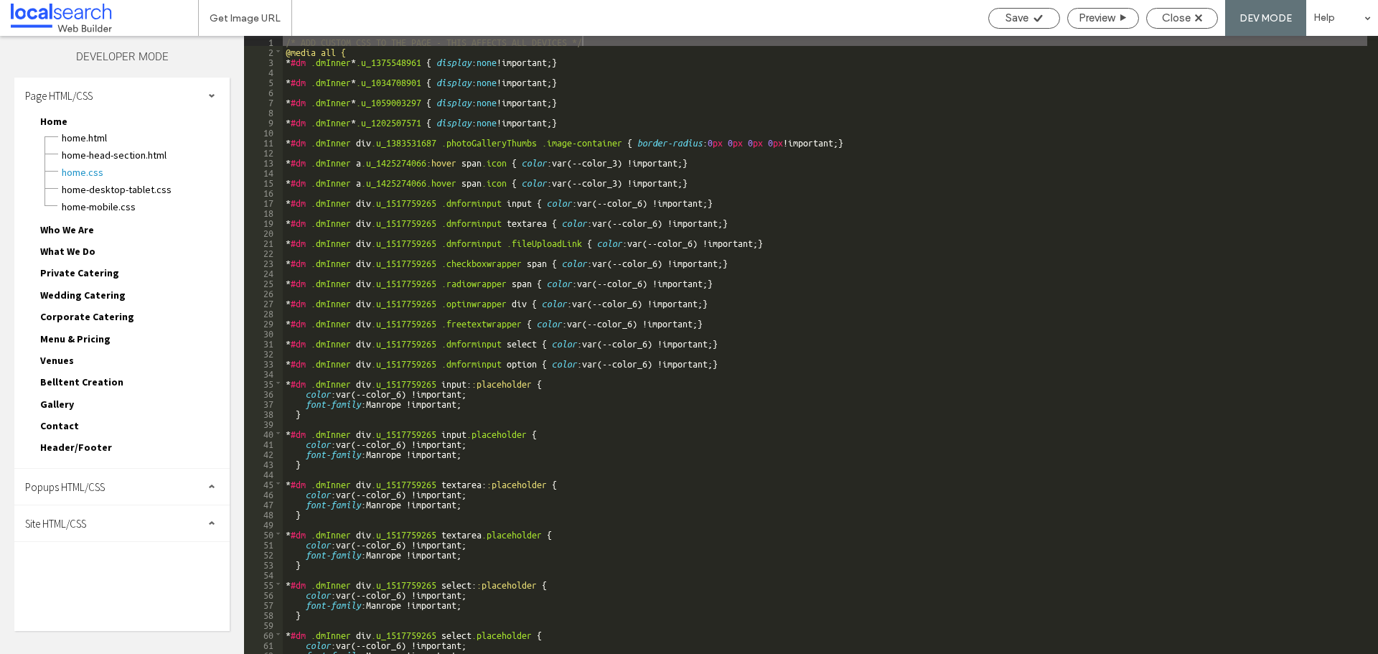
click at [75, 506] on div "Site HTML/CSS" at bounding box center [121, 523] width 215 height 36
click at [109, 589] on span "site.css" at bounding box center [148, 586] width 163 height 14
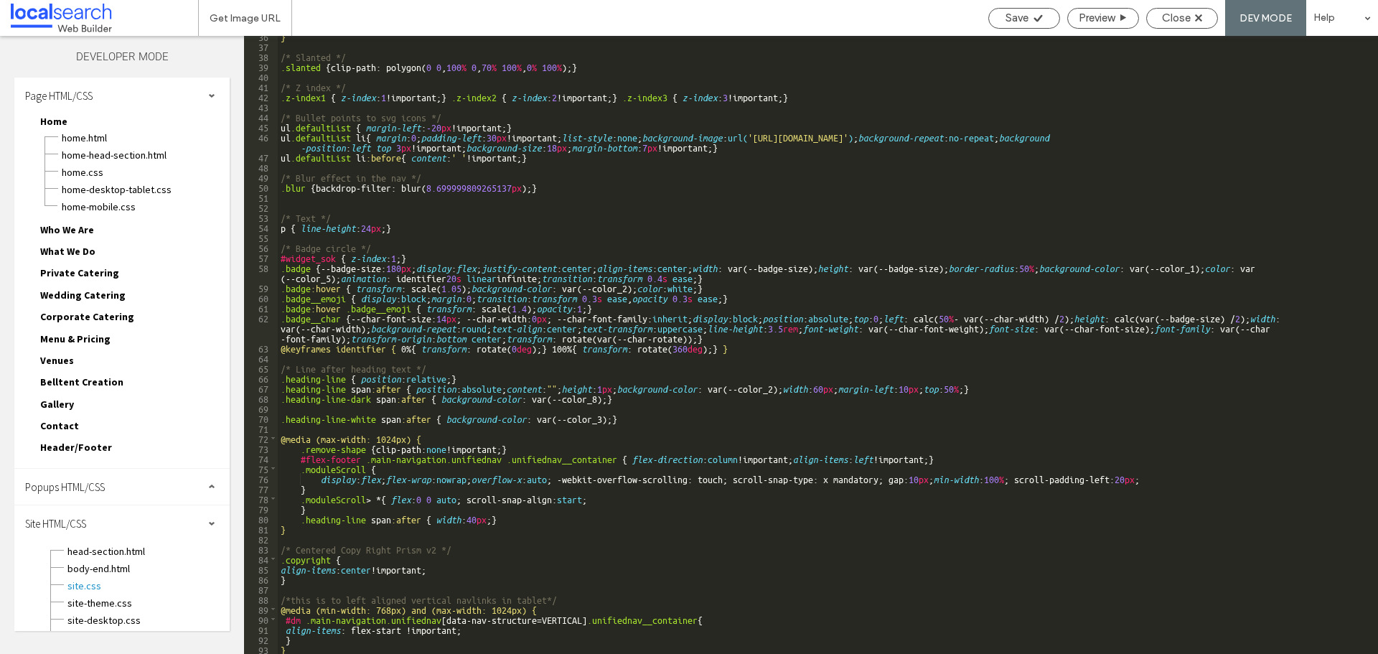
scroll to position [367, 0]
click at [602, 418] on div "} /* Slanted */ .slanted { clip-path: polygon( 0 0 , 100 % 0 , 70 % 100 % , 0 %…" at bounding box center [823, 350] width 1090 height 638
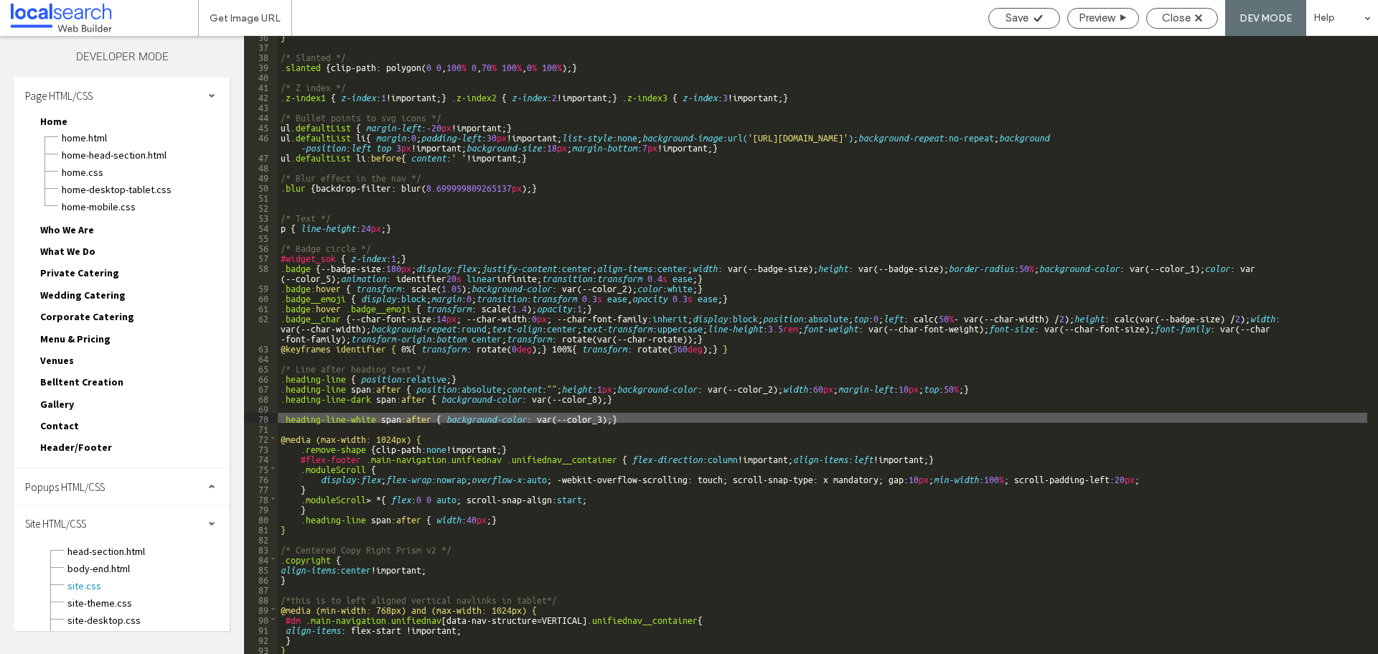
type textarea "**"
click at [1016, 22] on span "Save" at bounding box center [1017, 17] width 23 height 13
click at [1000, 18] on div "Save" at bounding box center [1024, 17] width 70 height 13
click at [1178, 24] on span "Close" at bounding box center [1176, 17] width 29 height 13
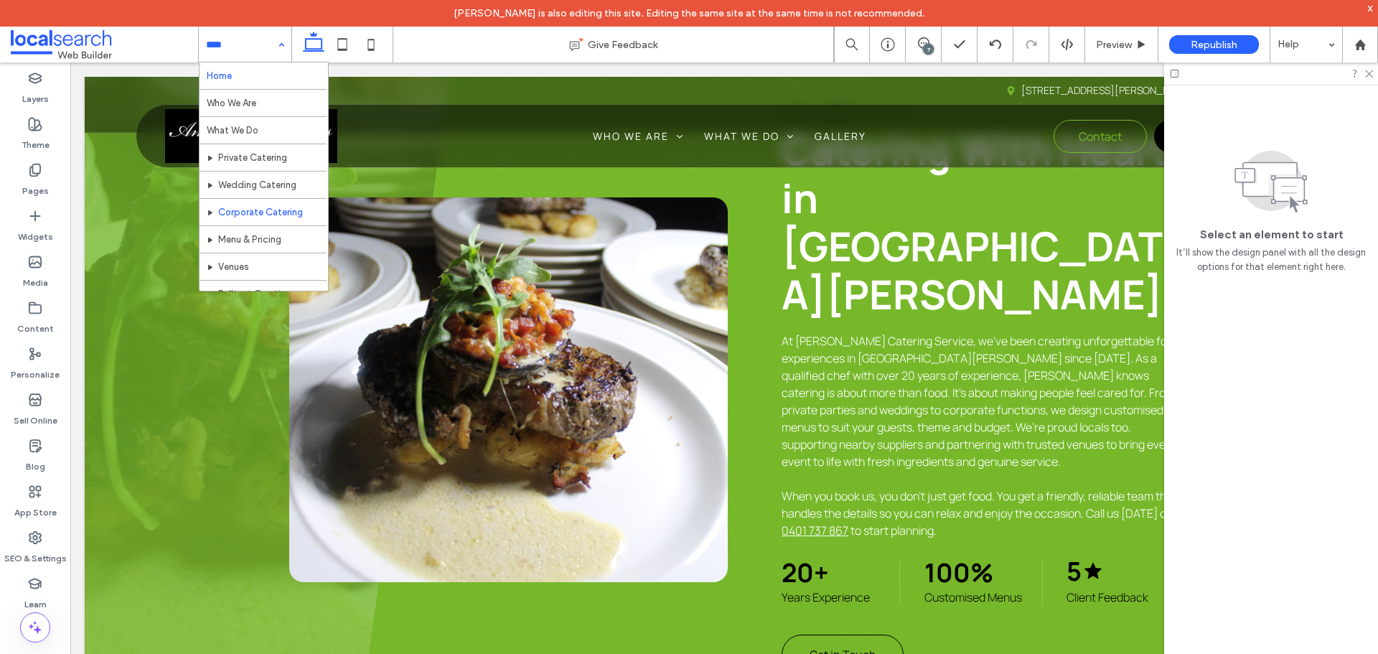
scroll to position [70, 0]
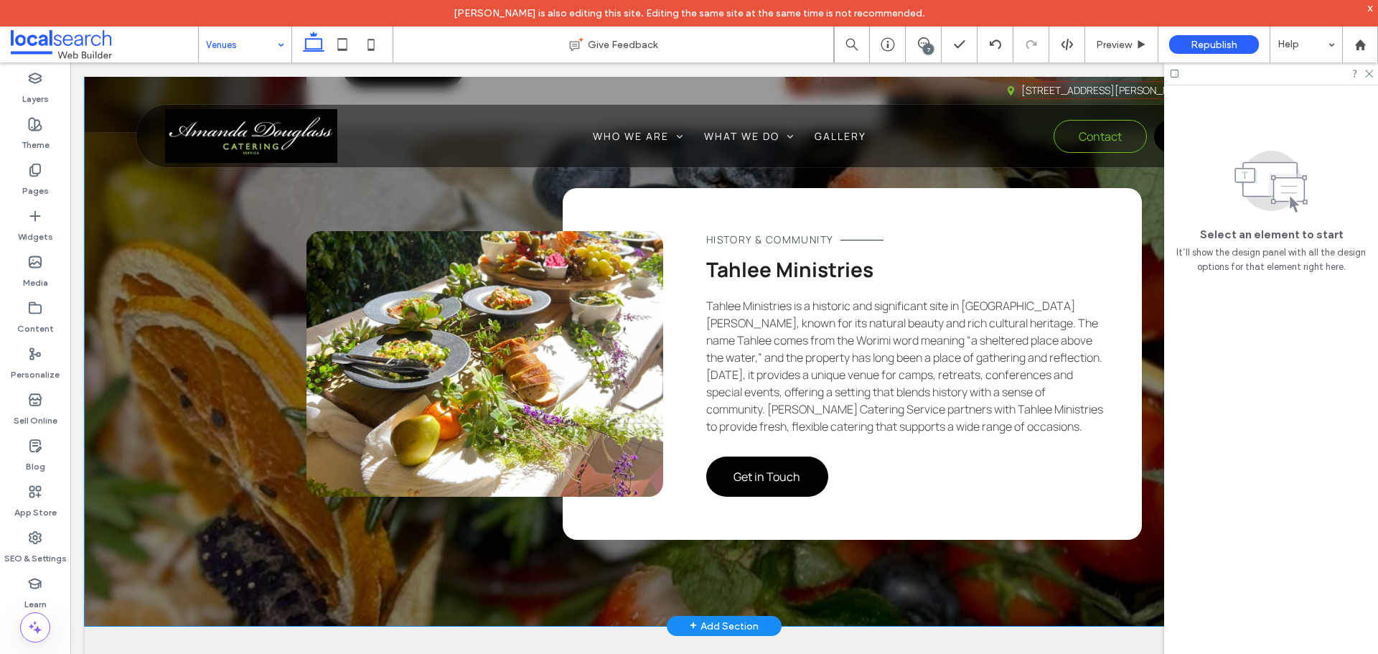
scroll to position [4450, 0]
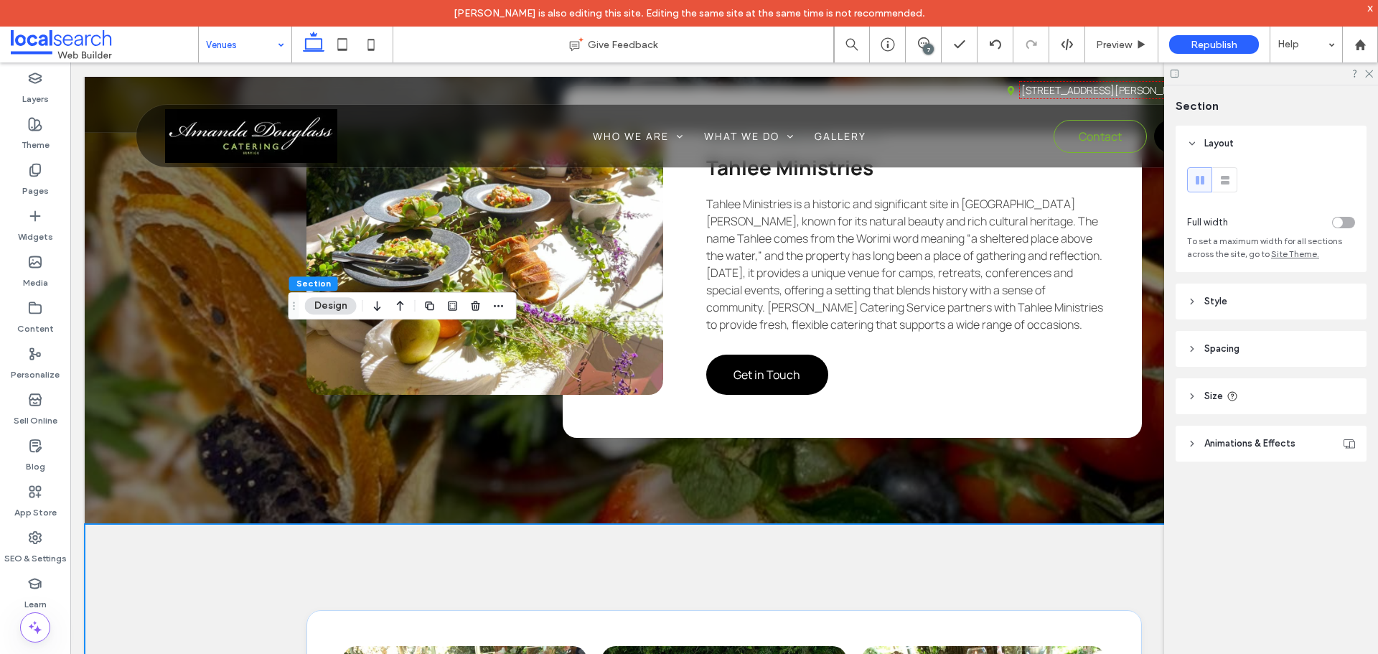
click at [1240, 441] on span "Animations & Effects" at bounding box center [1249, 443] width 91 height 14
click at [1238, 395] on header "Size" at bounding box center [1271, 396] width 191 height 36
click at [1242, 302] on header "Style" at bounding box center [1271, 302] width 191 height 36
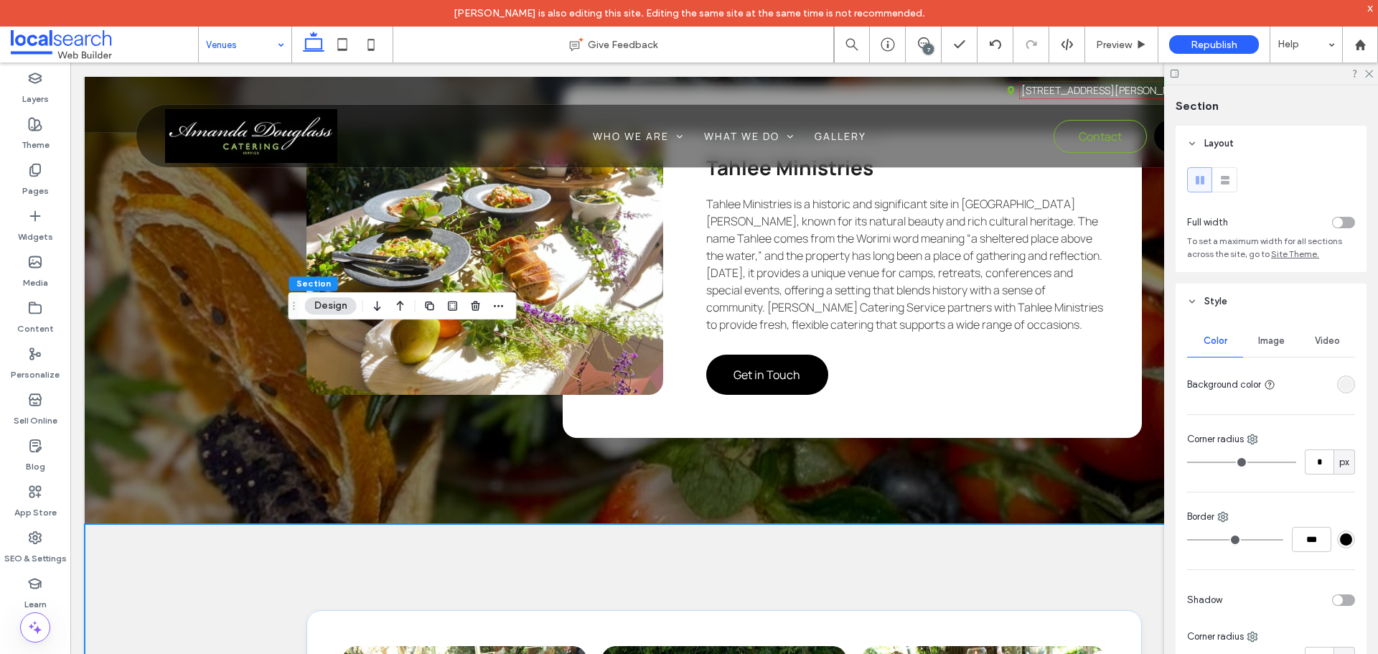
click at [1343, 381] on div "rgba(241, 241, 241, 1)" at bounding box center [1346, 384] width 12 height 12
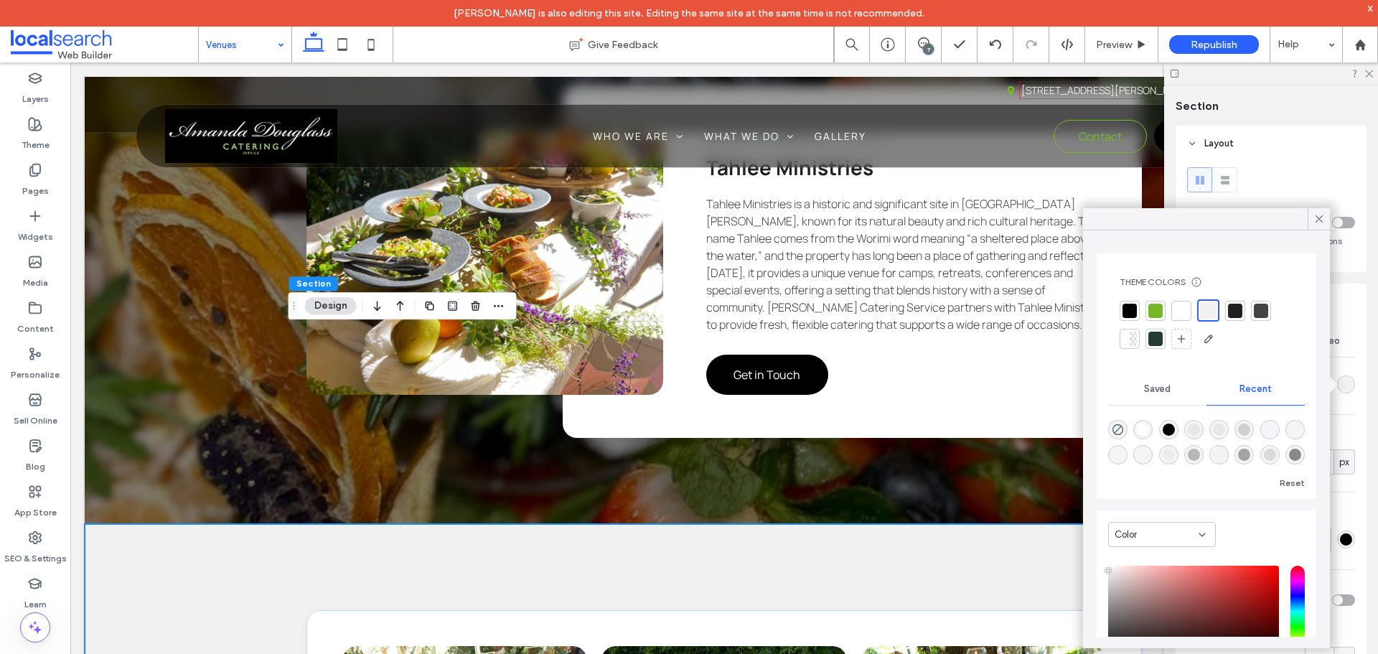
drag, startPoint x: 1320, startPoint y: 218, endPoint x: 1212, endPoint y: 248, distance: 112.5
click at [1320, 218] on use at bounding box center [1319, 218] width 7 height 7
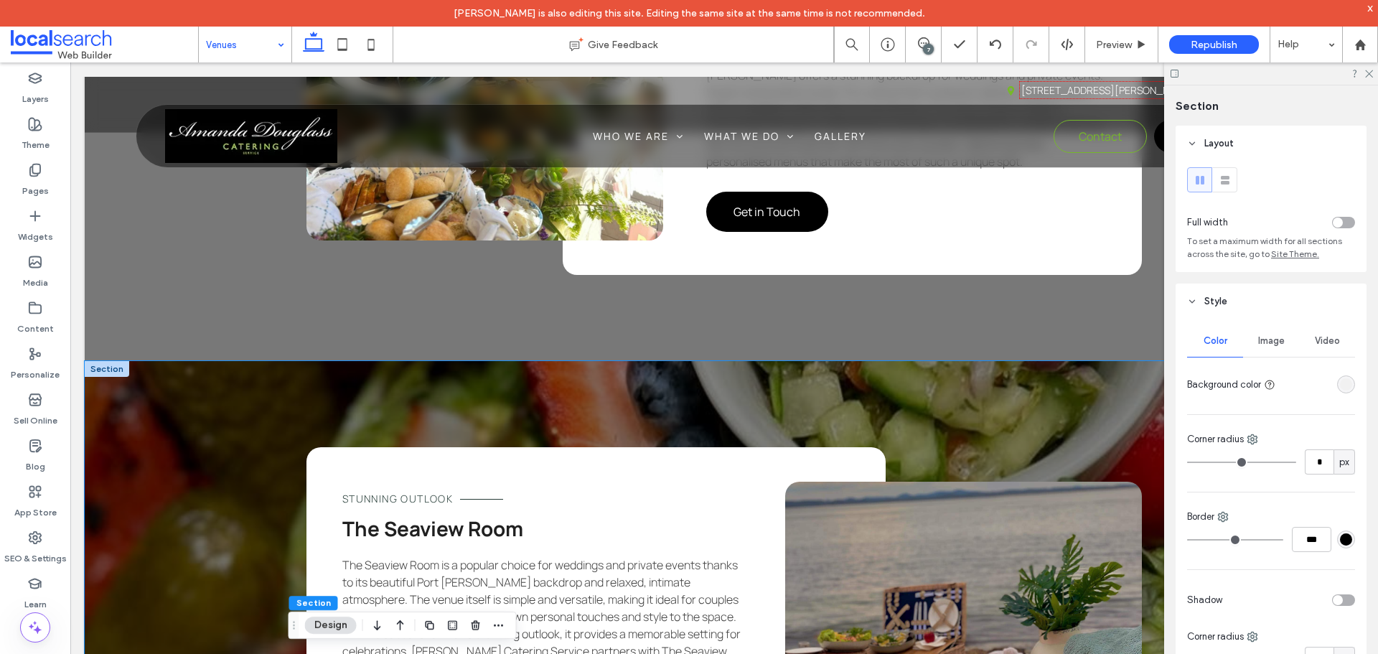
scroll to position [3589, 0]
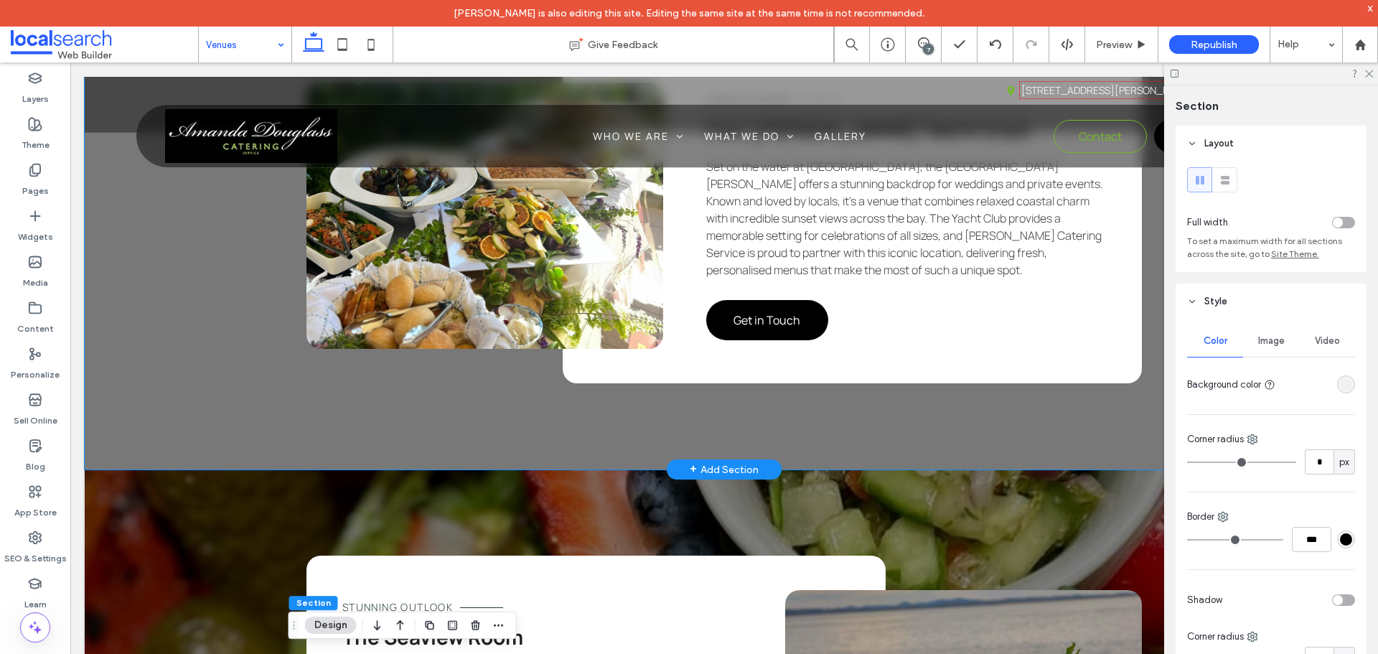
click at [155, 240] on div "Coastal Bushland The Oasis One Mile Beach The Oasis is a coastal venue in Port …" at bounding box center [724, 12] width 1279 height 916
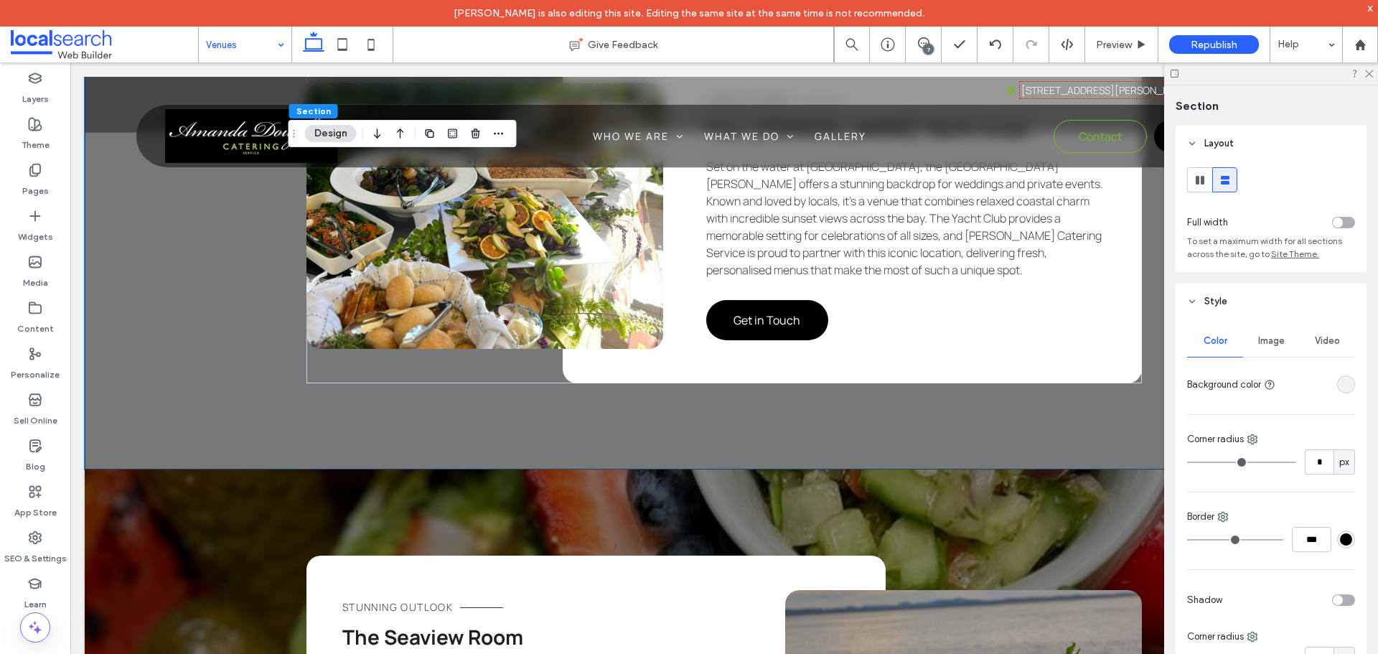
click at [1340, 383] on div "rgba(241, 241, 241, 1)" at bounding box center [1346, 384] width 12 height 12
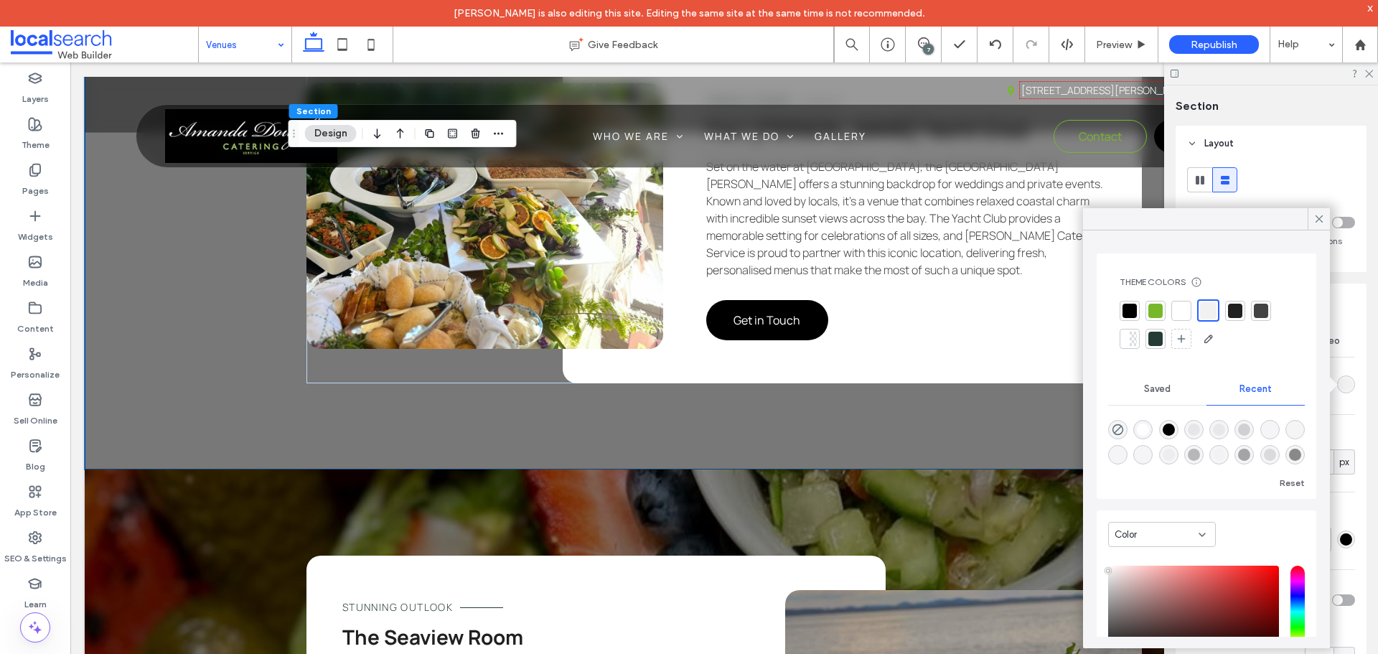
click at [1208, 313] on div at bounding box center [1208, 310] width 17 height 17
click at [1321, 223] on icon at bounding box center [1319, 218] width 13 height 13
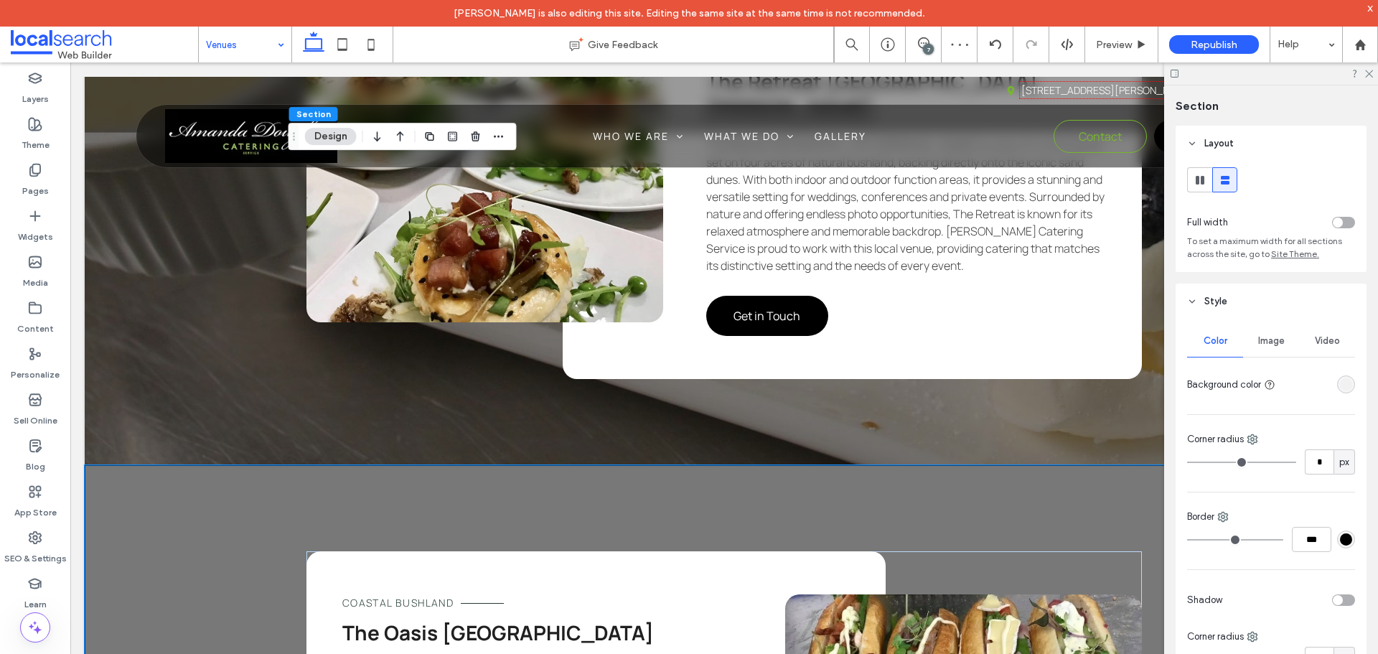
scroll to position [2584, 0]
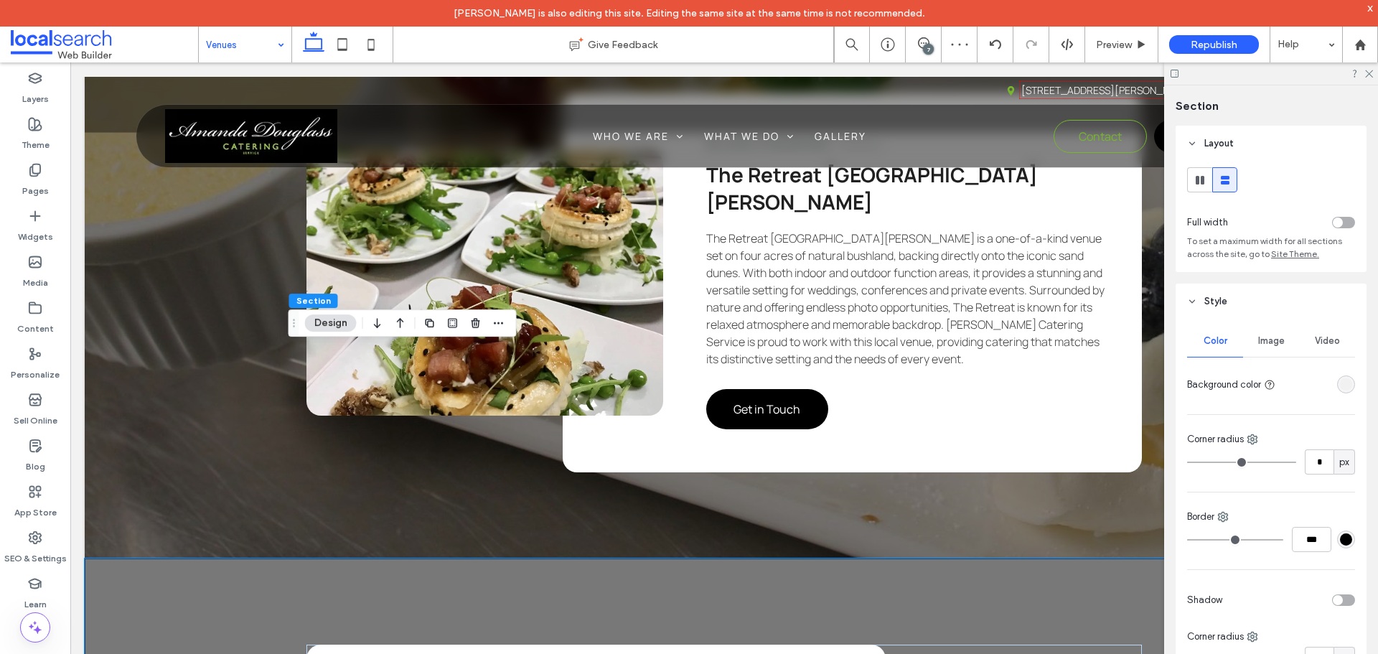
click at [43, 88] on label "Layers" at bounding box center [35, 95] width 27 height 20
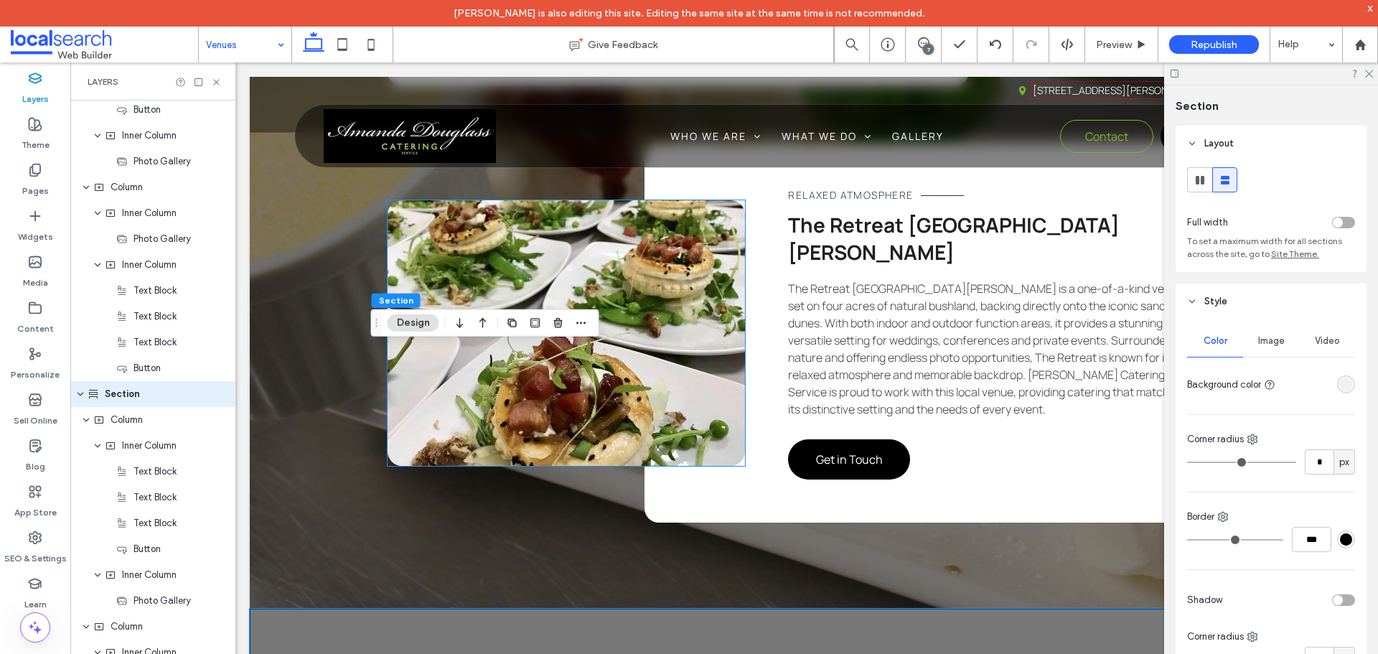
scroll to position [1842, 0]
click at [136, 403] on div "Column" at bounding box center [152, 416] width 165 height 26
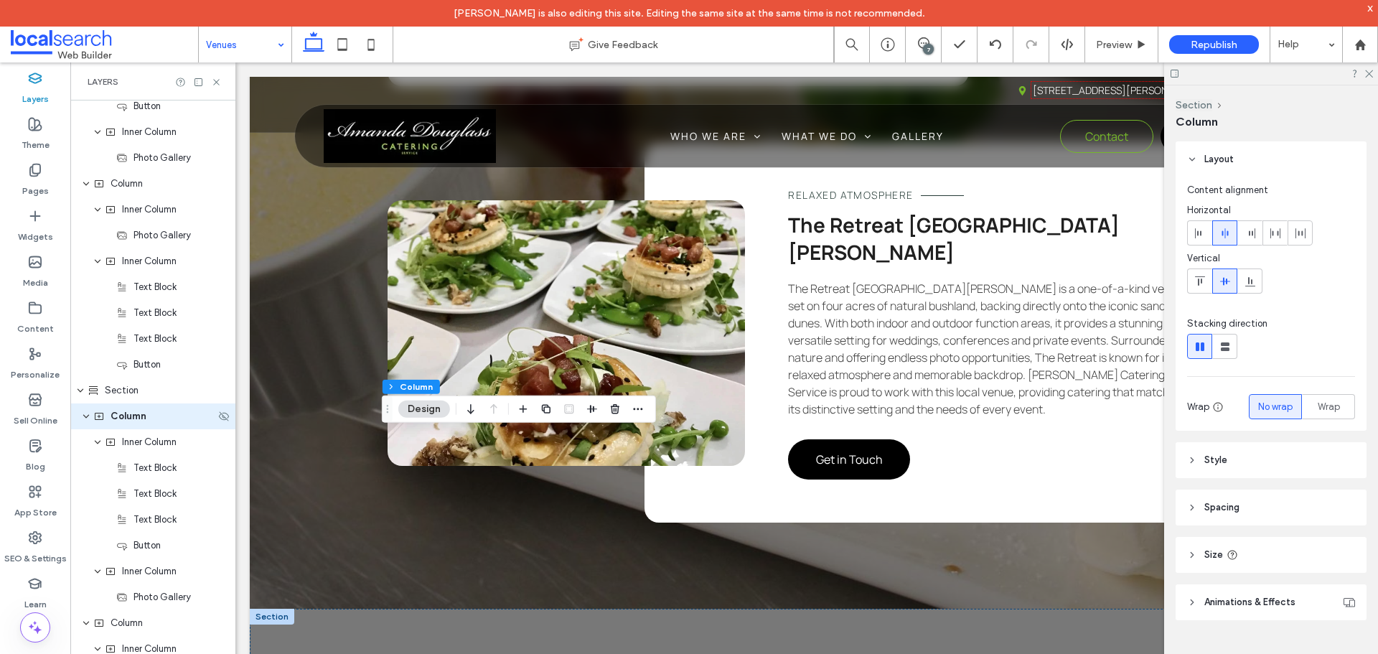
scroll to position [1868, 0]
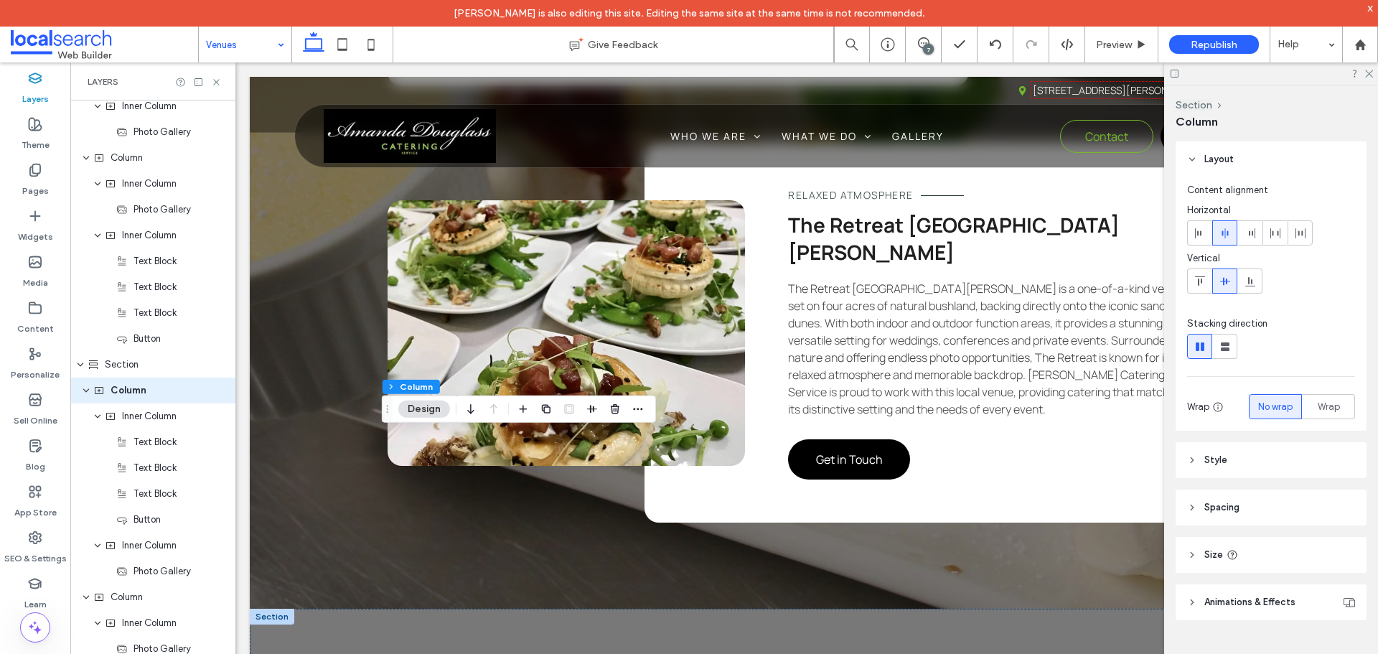
click at [1252, 459] on header "Style" at bounding box center [1271, 460] width 191 height 36
click at [1342, 540] on use "empty color" at bounding box center [1346, 543] width 11 height 11
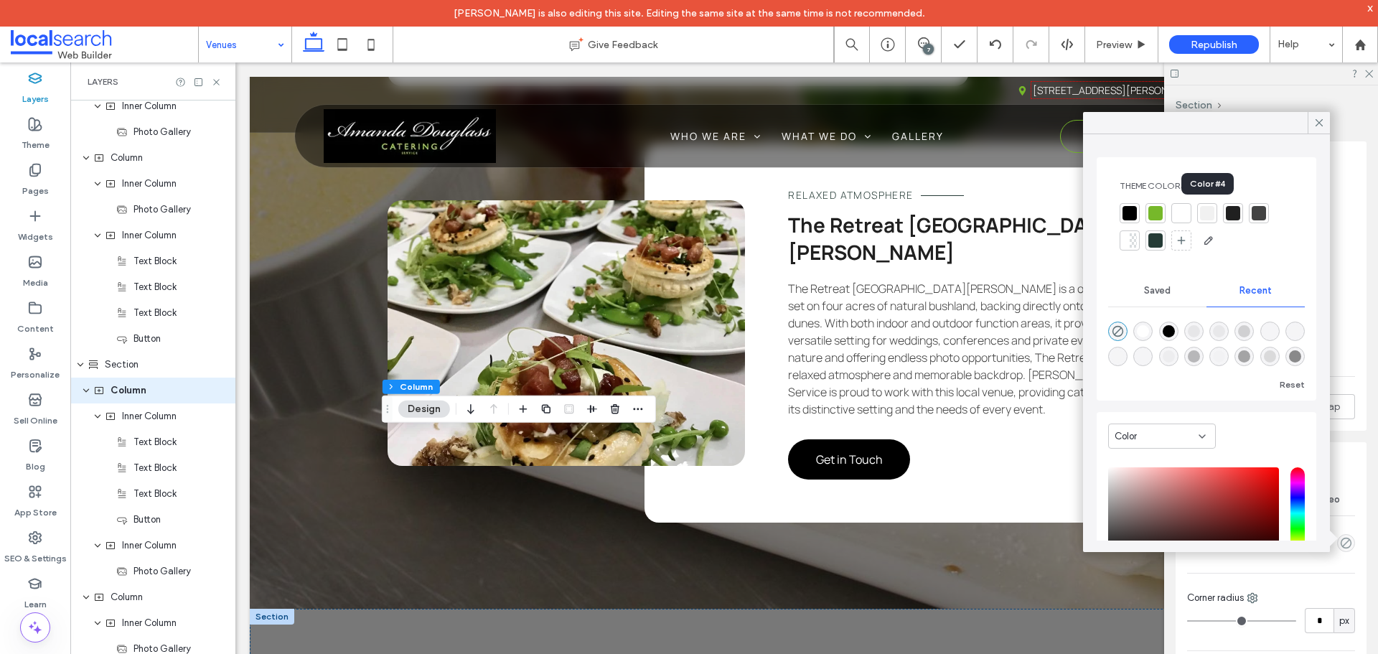
click at [1207, 214] on div at bounding box center [1207, 213] width 14 height 14
click at [1122, 332] on icon "rgba(0, 0, 0, 0)" at bounding box center [1118, 333] width 12 height 12
click at [1310, 122] on div at bounding box center [1319, 123] width 22 height 22
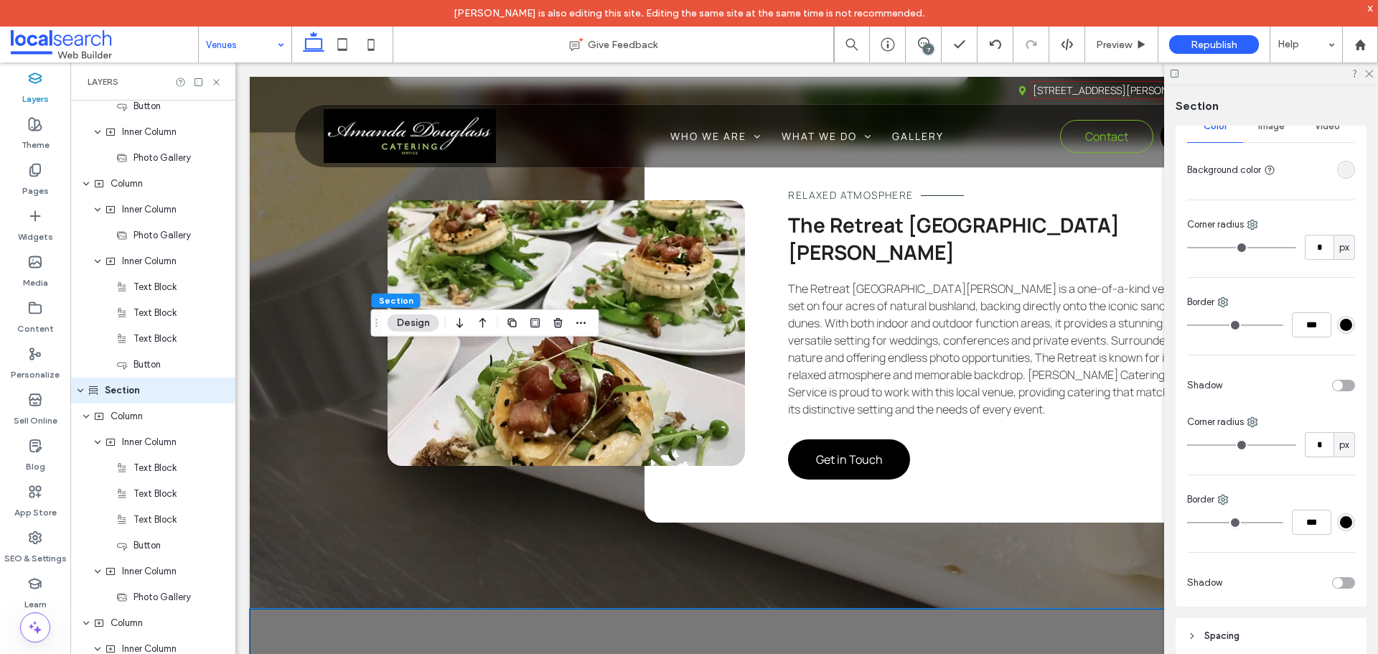
scroll to position [0, 0]
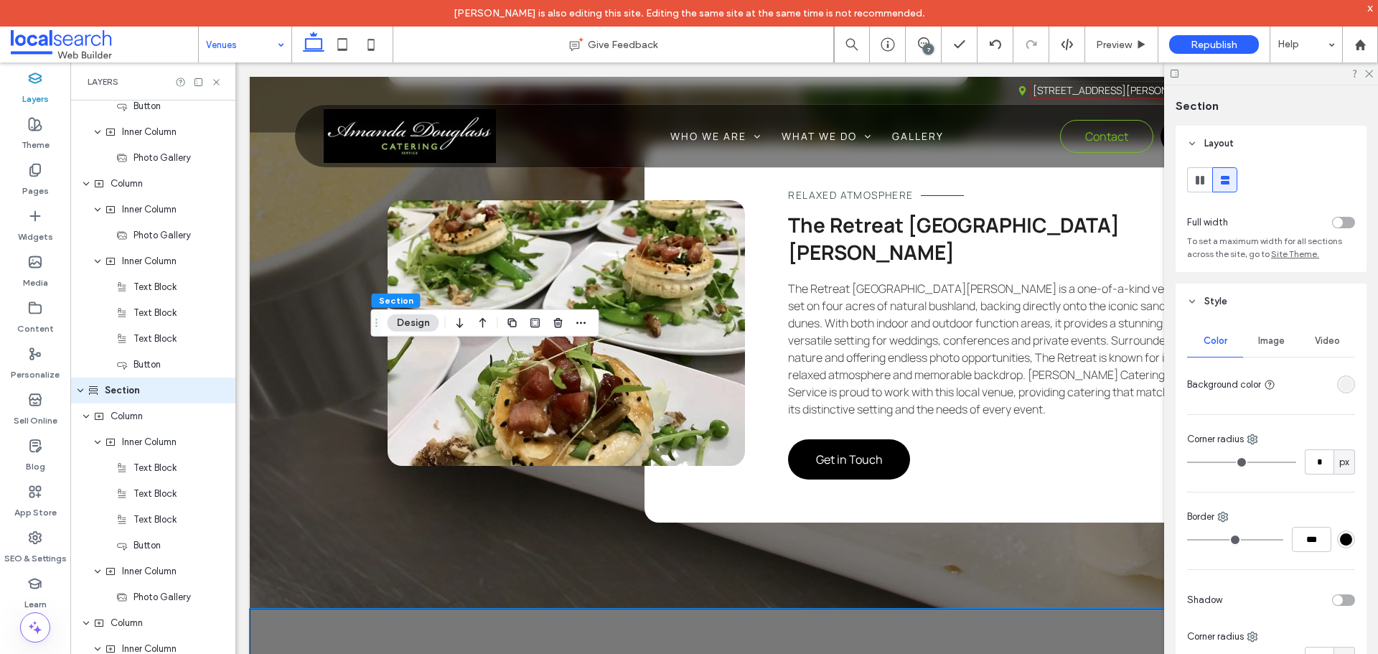
click at [1260, 340] on span "Image" at bounding box center [1271, 340] width 27 height 11
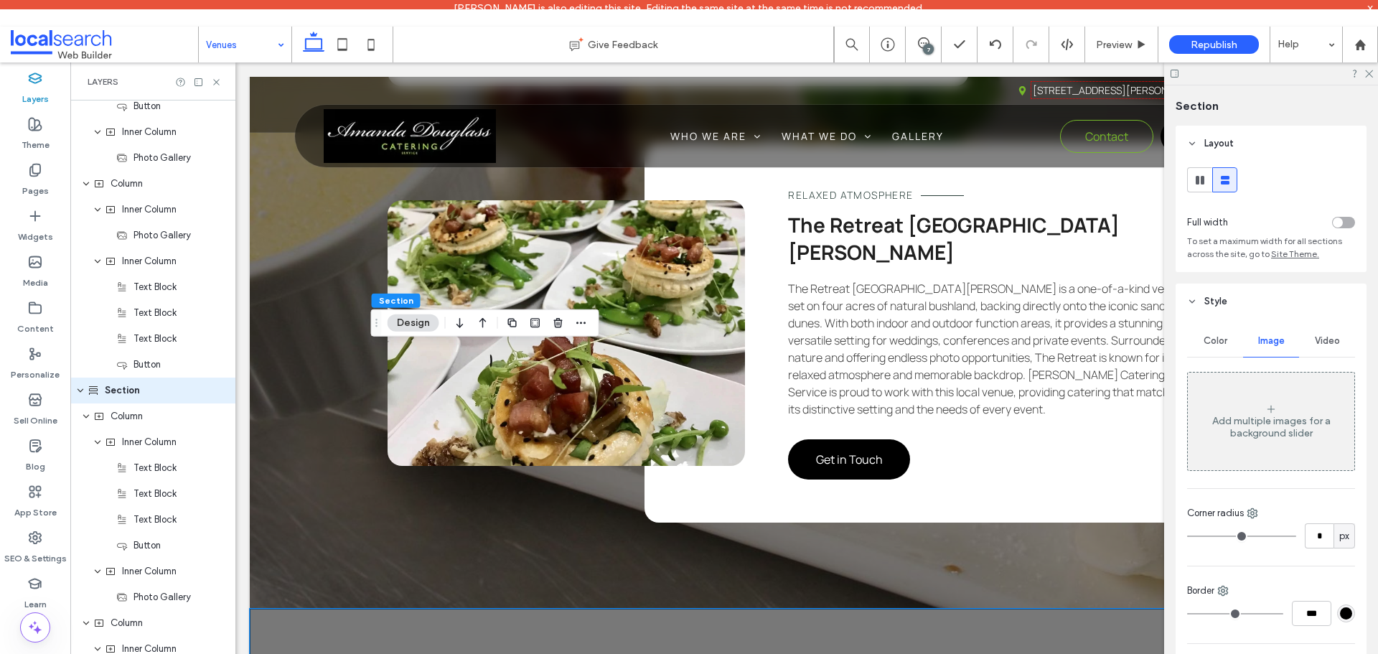
click at [1265, 405] on icon at bounding box center [1270, 408] width 11 height 11
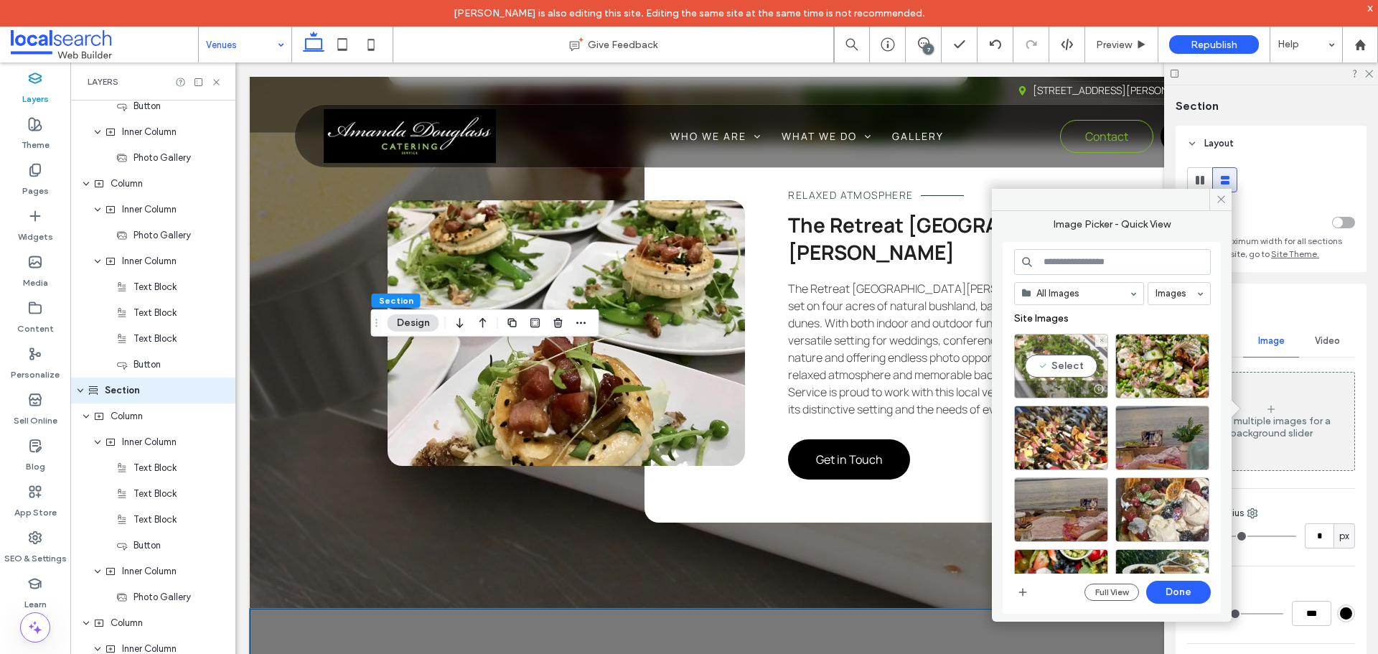
click at [1068, 365] on div "Select" at bounding box center [1061, 366] width 94 height 65
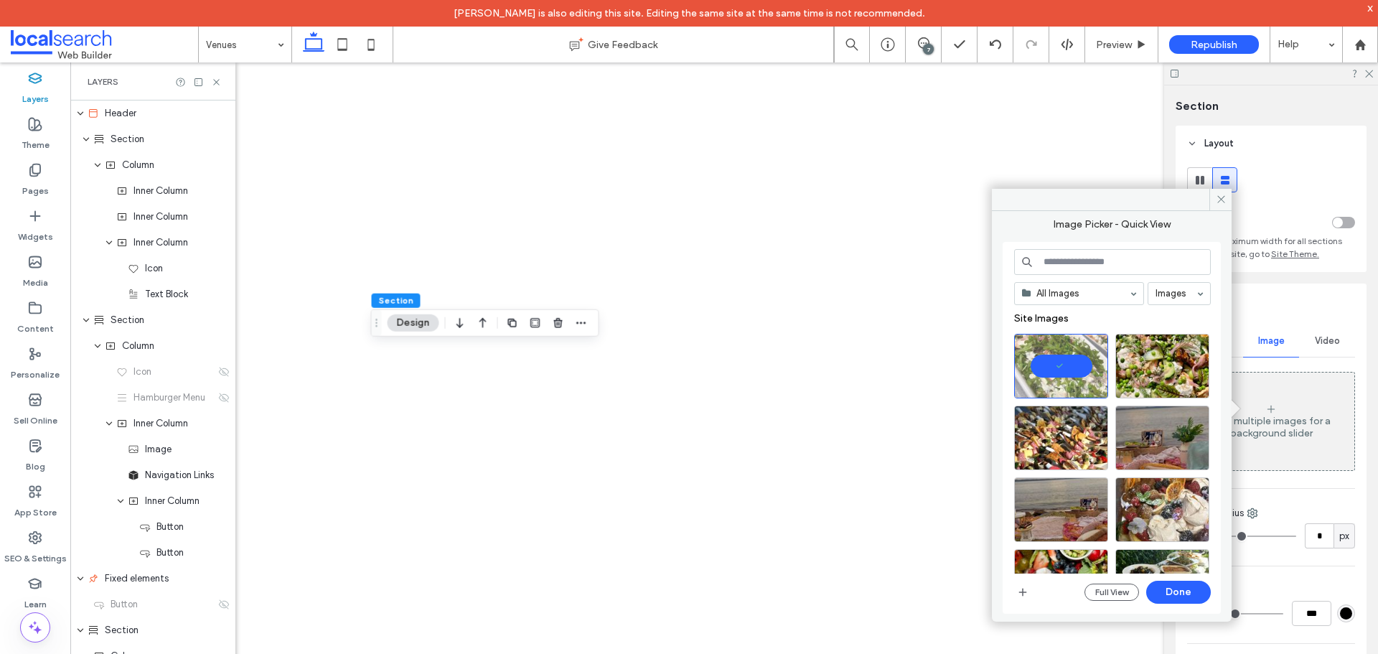
click at [1163, 586] on button "Done" at bounding box center [1178, 592] width 65 height 23
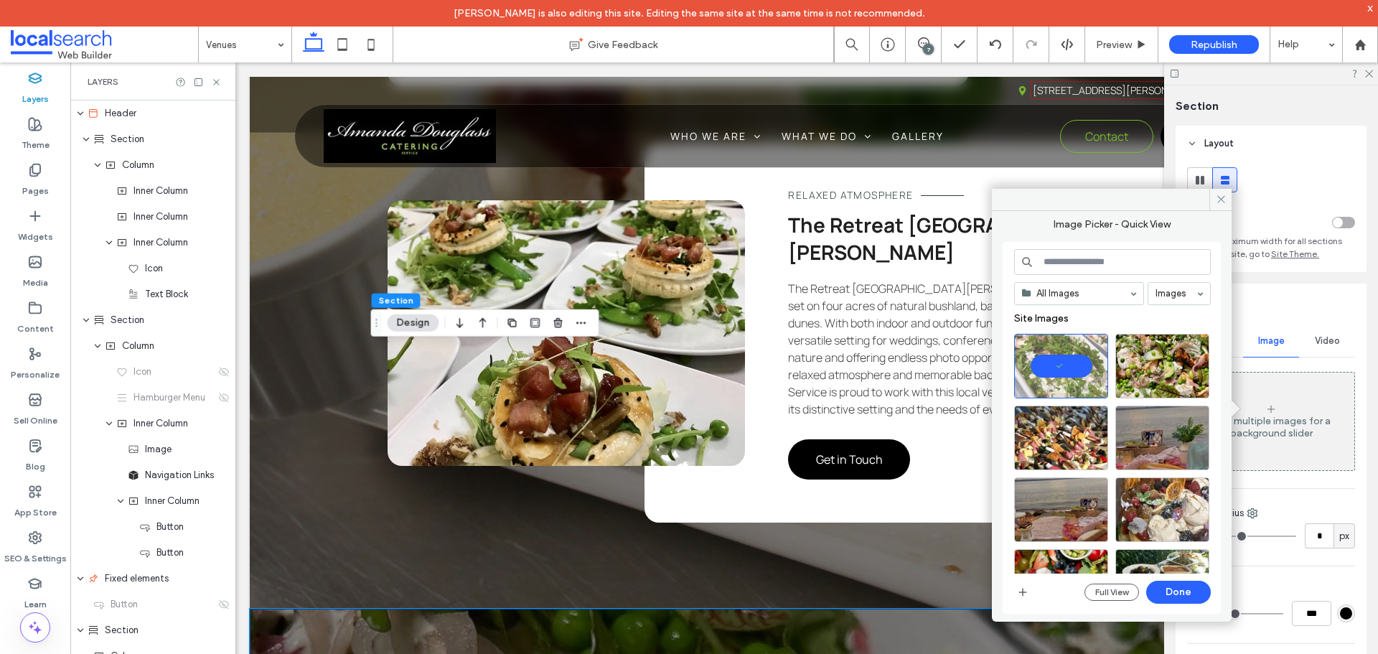
scroll to position [1842, 0]
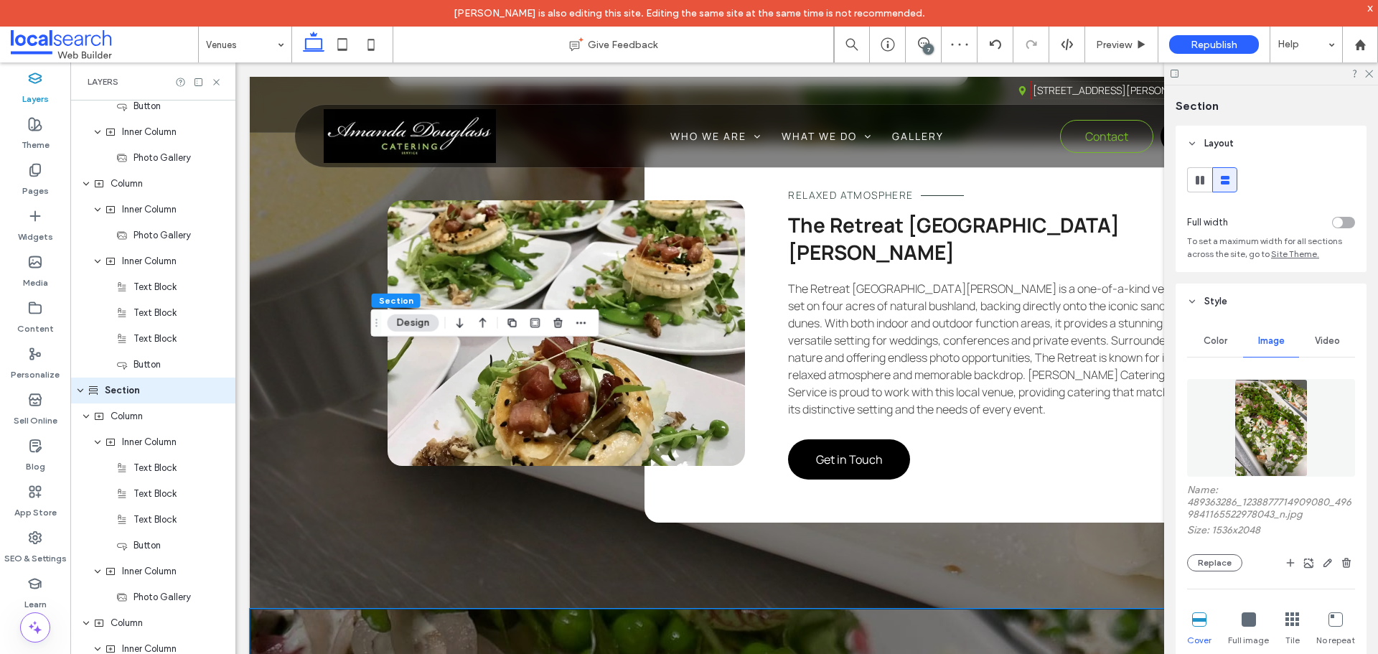
click at [1220, 341] on span "Color" at bounding box center [1216, 340] width 24 height 11
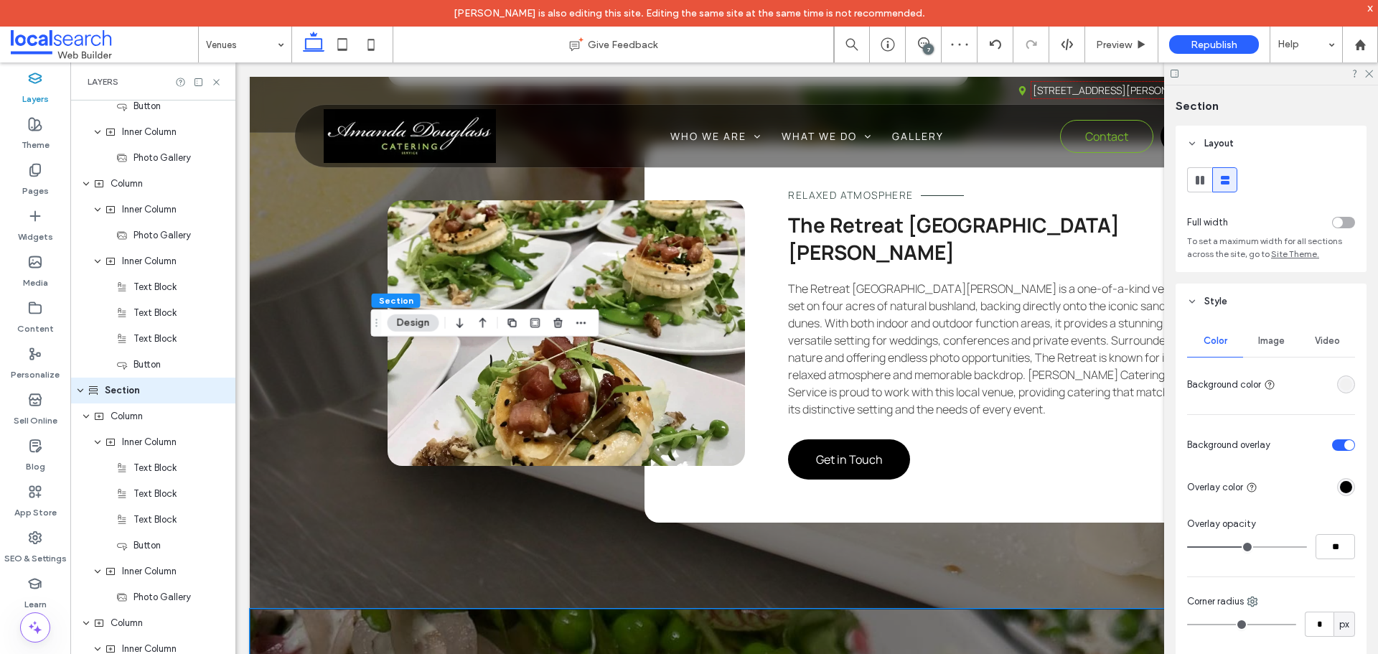
click at [1340, 387] on div "rgba(241, 241, 241, 1)" at bounding box center [1346, 384] width 12 height 12
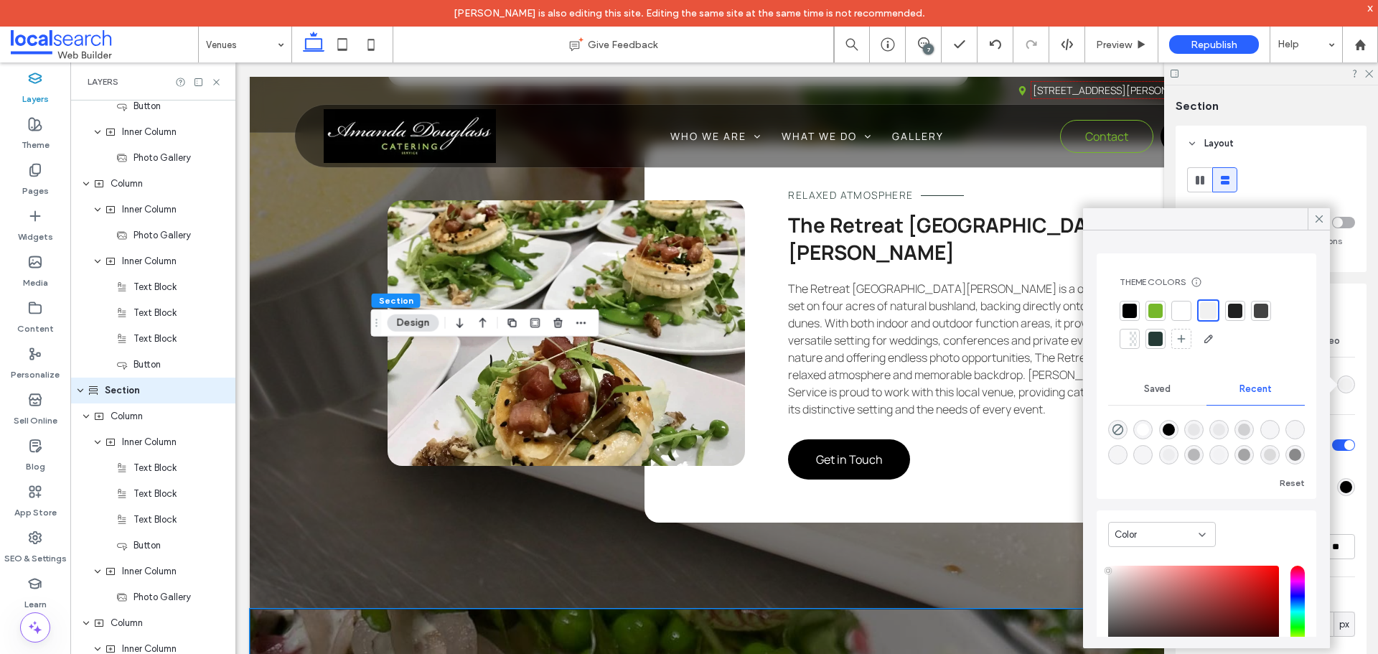
click at [1157, 310] on div at bounding box center [1155, 311] width 14 height 14
click at [1206, 318] on div at bounding box center [1209, 311] width 20 height 20
click at [1320, 220] on icon at bounding box center [1319, 218] width 13 height 13
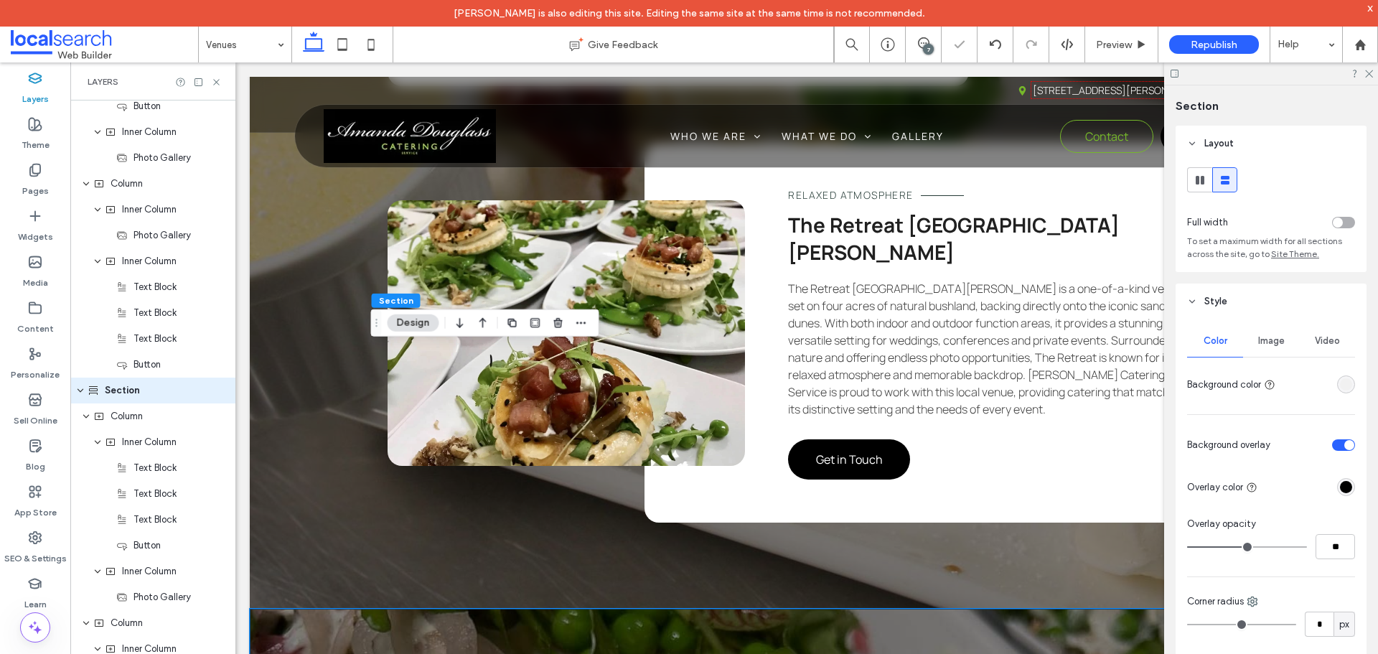
click at [1278, 347] on div "Image" at bounding box center [1271, 341] width 56 height 32
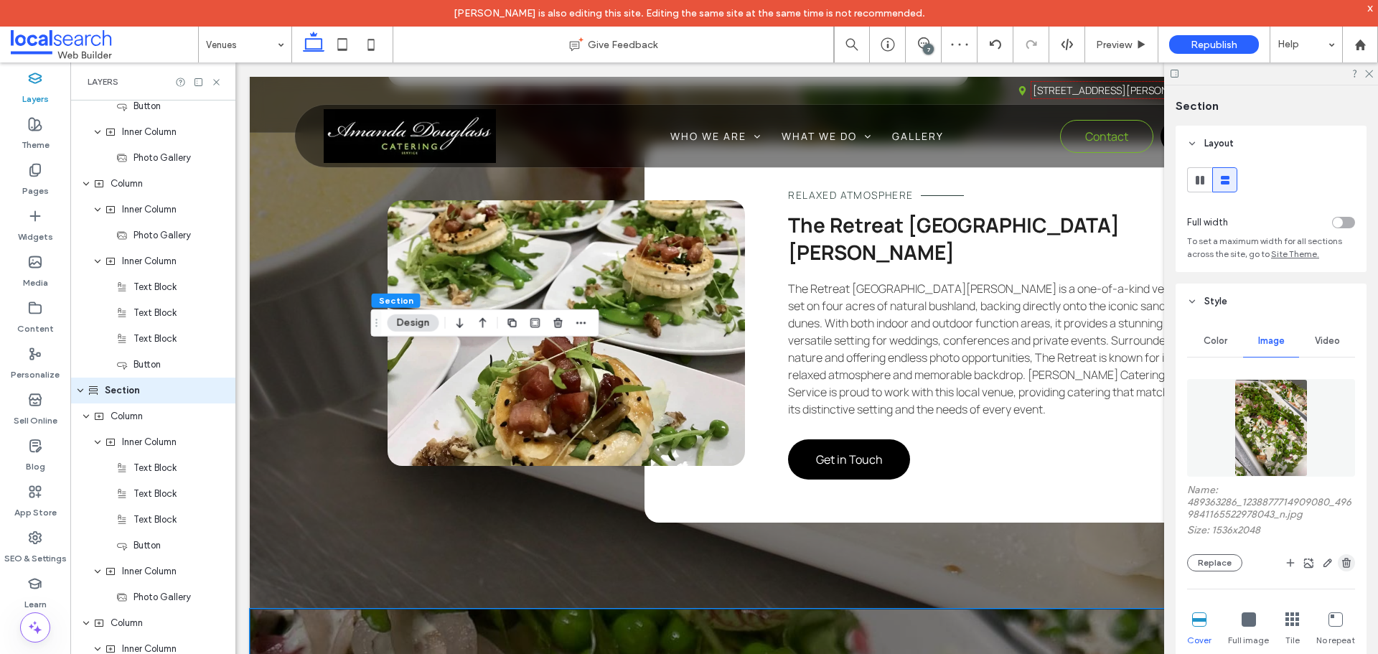
click at [1341, 563] on icon "button" at bounding box center [1346, 562] width 11 height 11
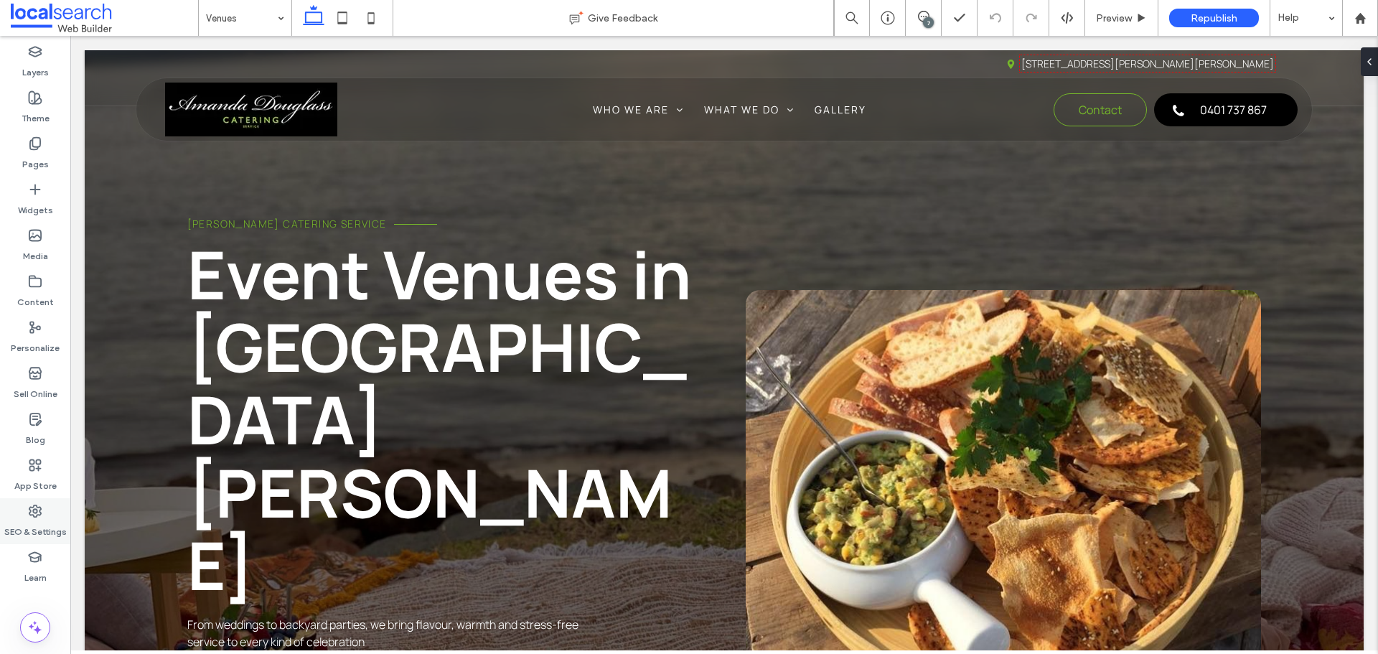
click at [39, 510] on icon at bounding box center [35, 511] width 14 height 14
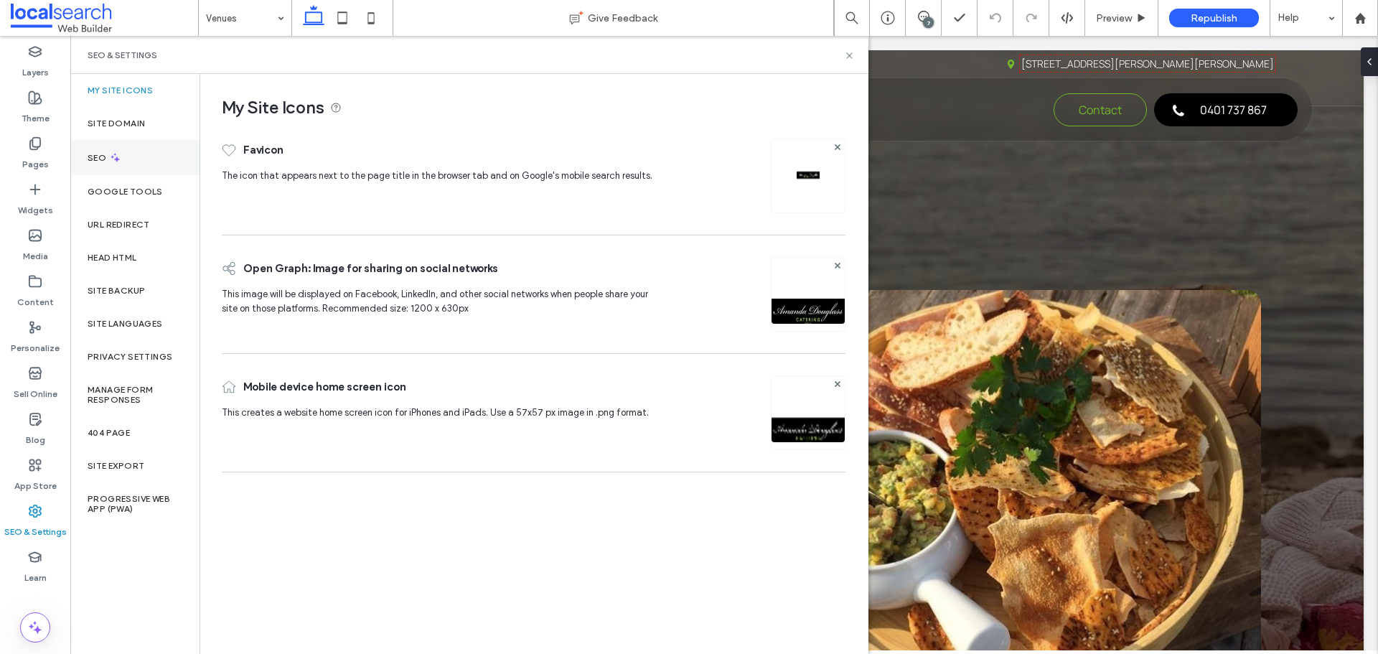
click at [116, 164] on div "SEO" at bounding box center [134, 157] width 129 height 35
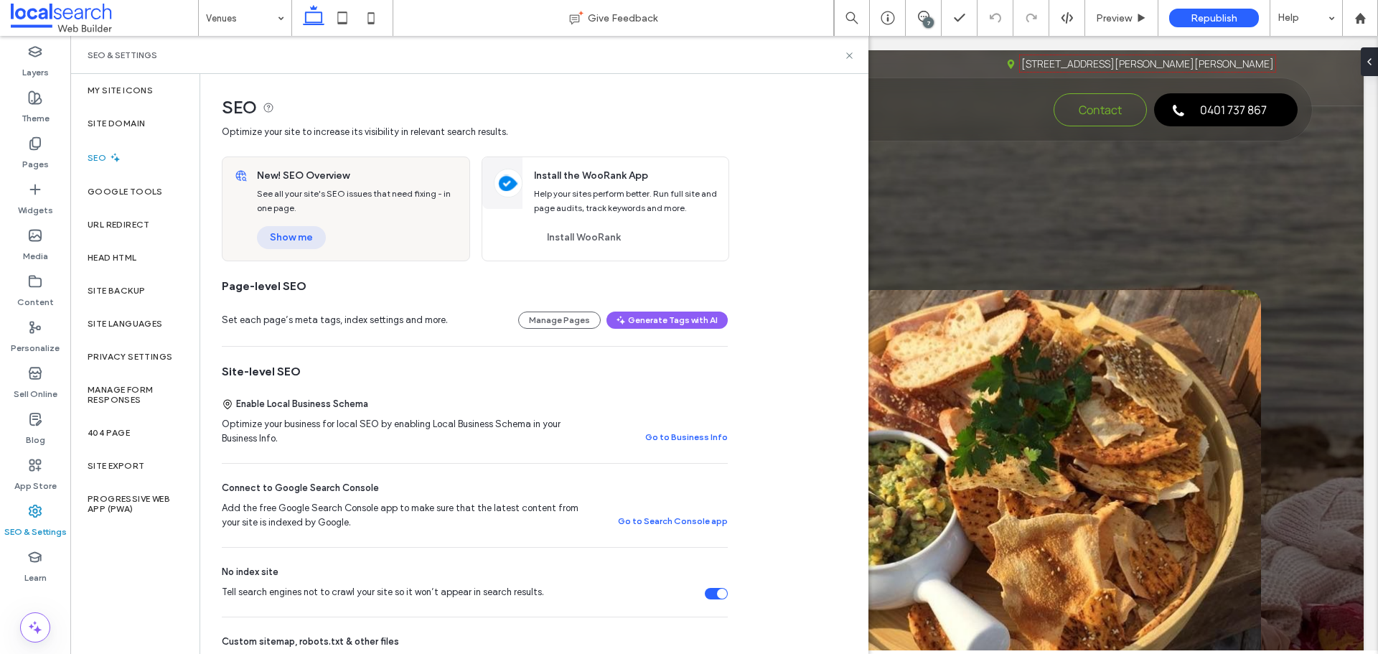
click at [290, 241] on button "Show me" at bounding box center [291, 237] width 69 height 23
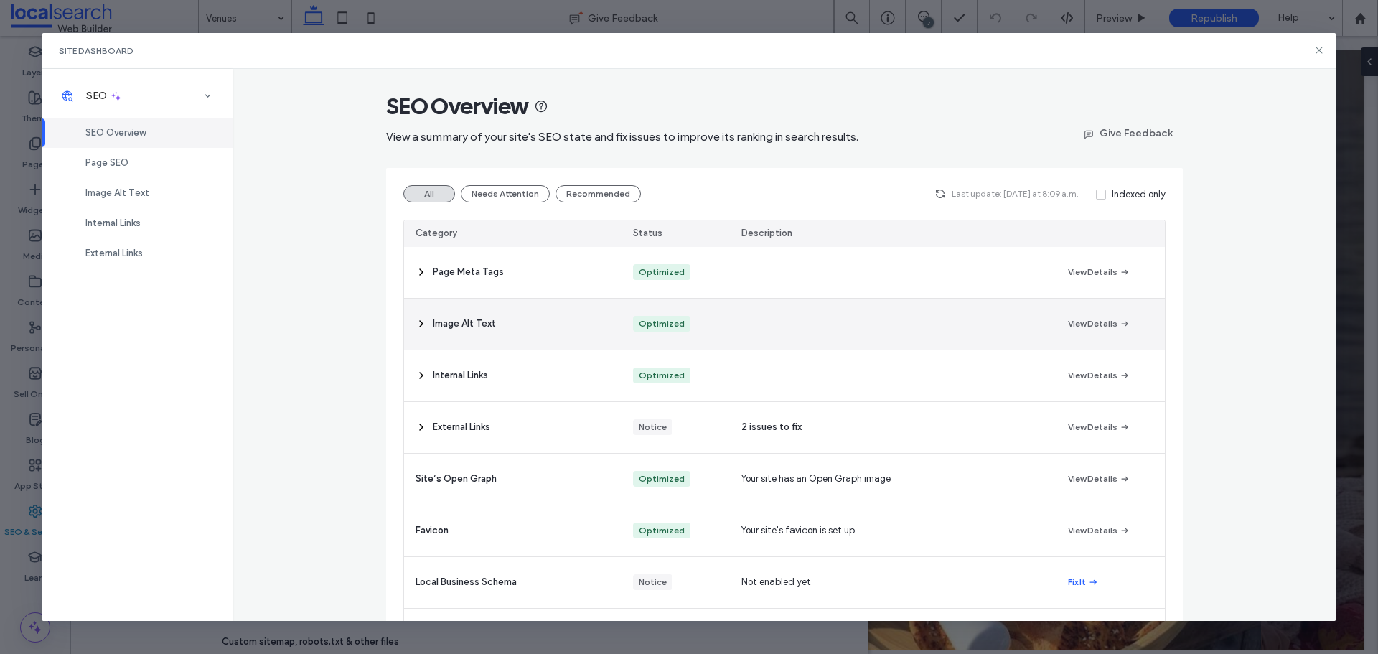
click at [540, 337] on div "Image Alt Text" at bounding box center [512, 324] width 217 height 51
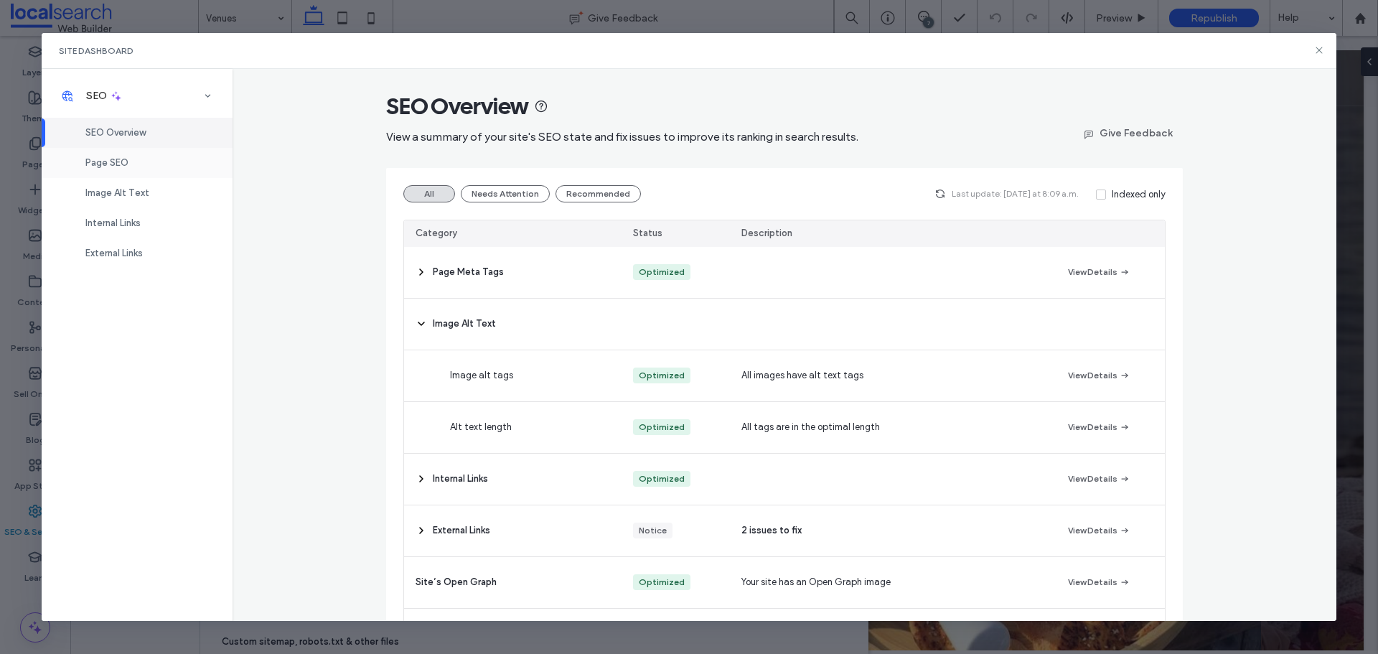
click at [93, 165] on span "Page SEO" at bounding box center [106, 162] width 43 height 11
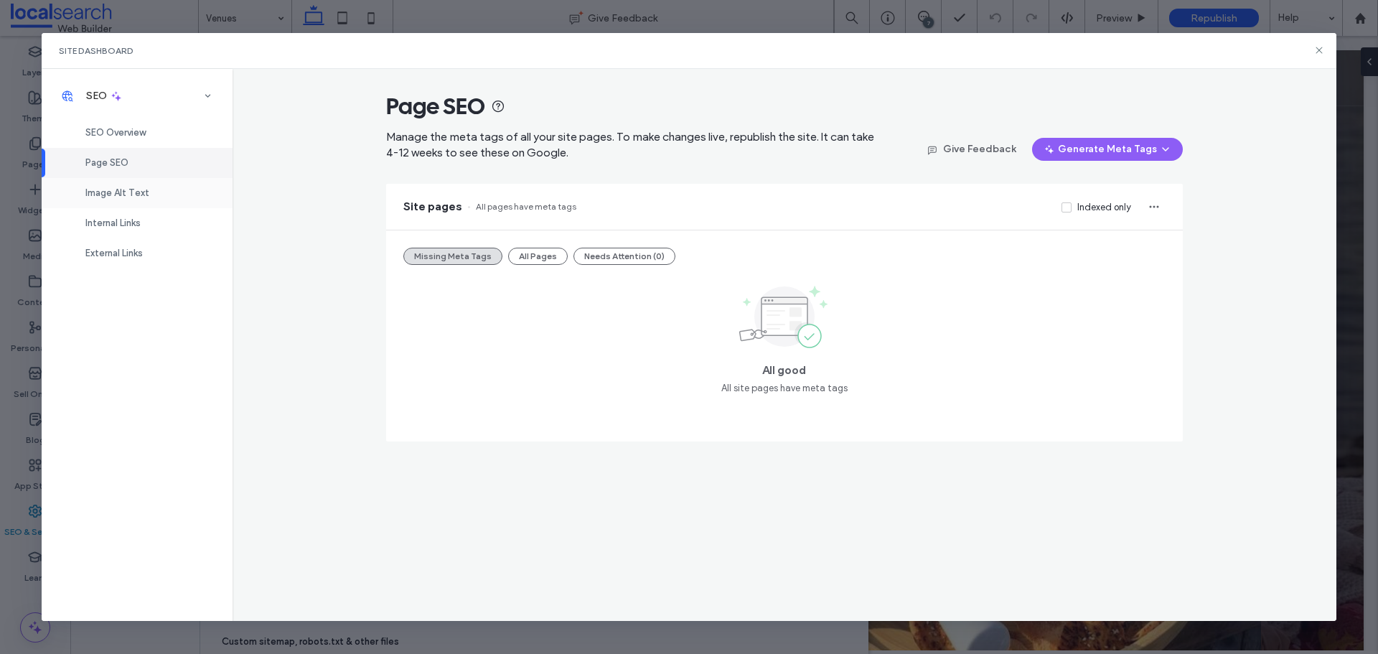
click at [109, 189] on span "Image Alt Text" at bounding box center [117, 192] width 64 height 11
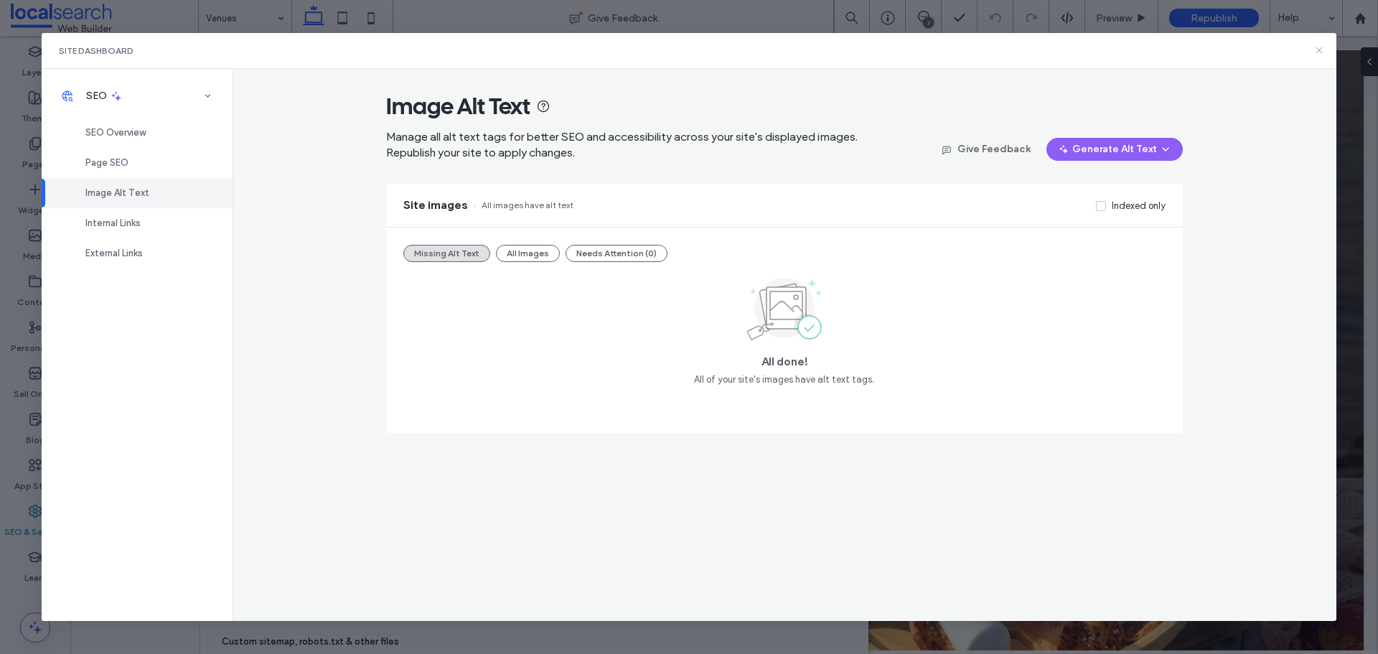
drag, startPoint x: 1321, startPoint y: 55, endPoint x: 1225, endPoint y: 19, distance: 102.2
click at [1321, 55] on icon at bounding box center [1318, 50] width 11 height 11
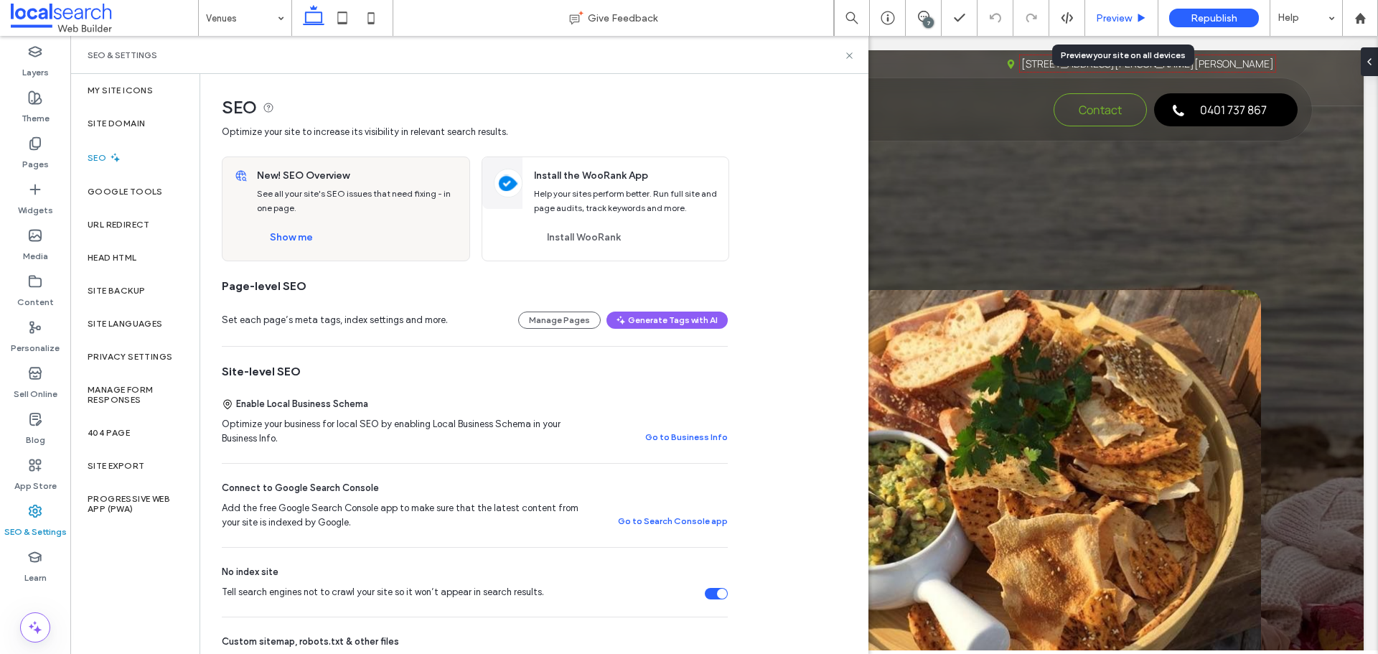
click at [1121, 21] on span "Preview" at bounding box center [1114, 18] width 36 height 12
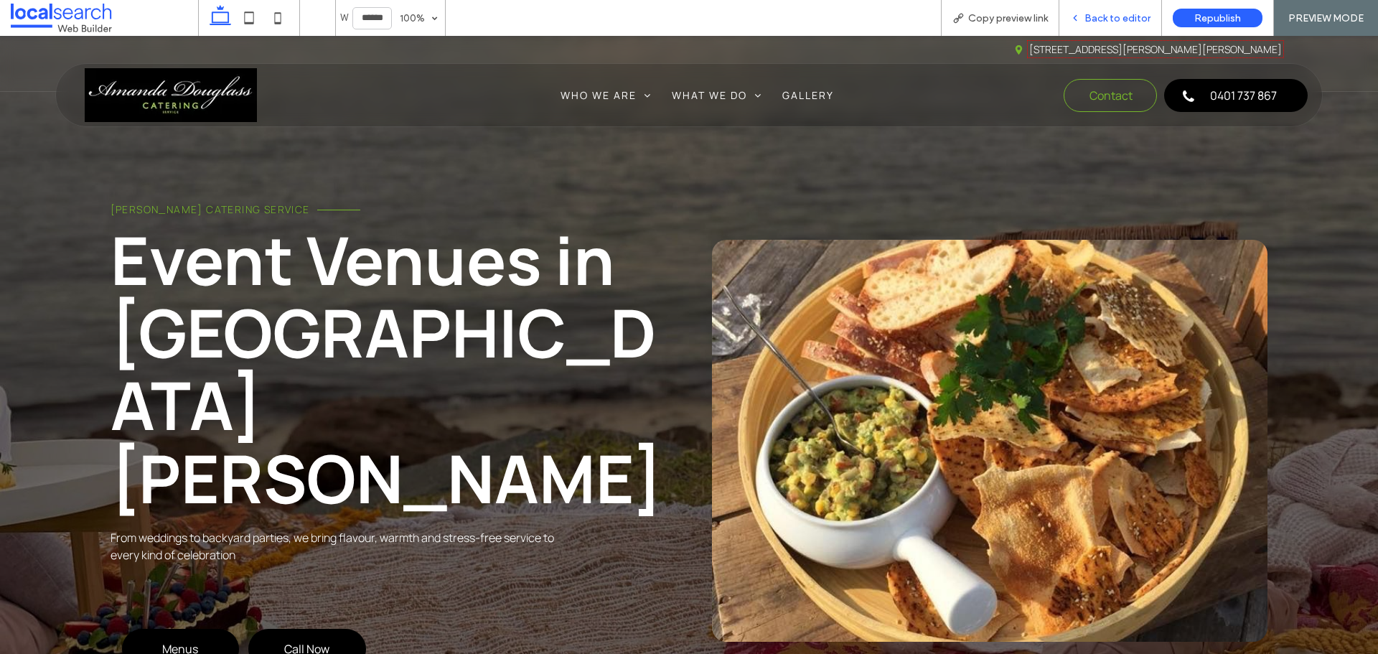
click at [1099, 21] on span "Back to editor" at bounding box center [1118, 18] width 66 height 12
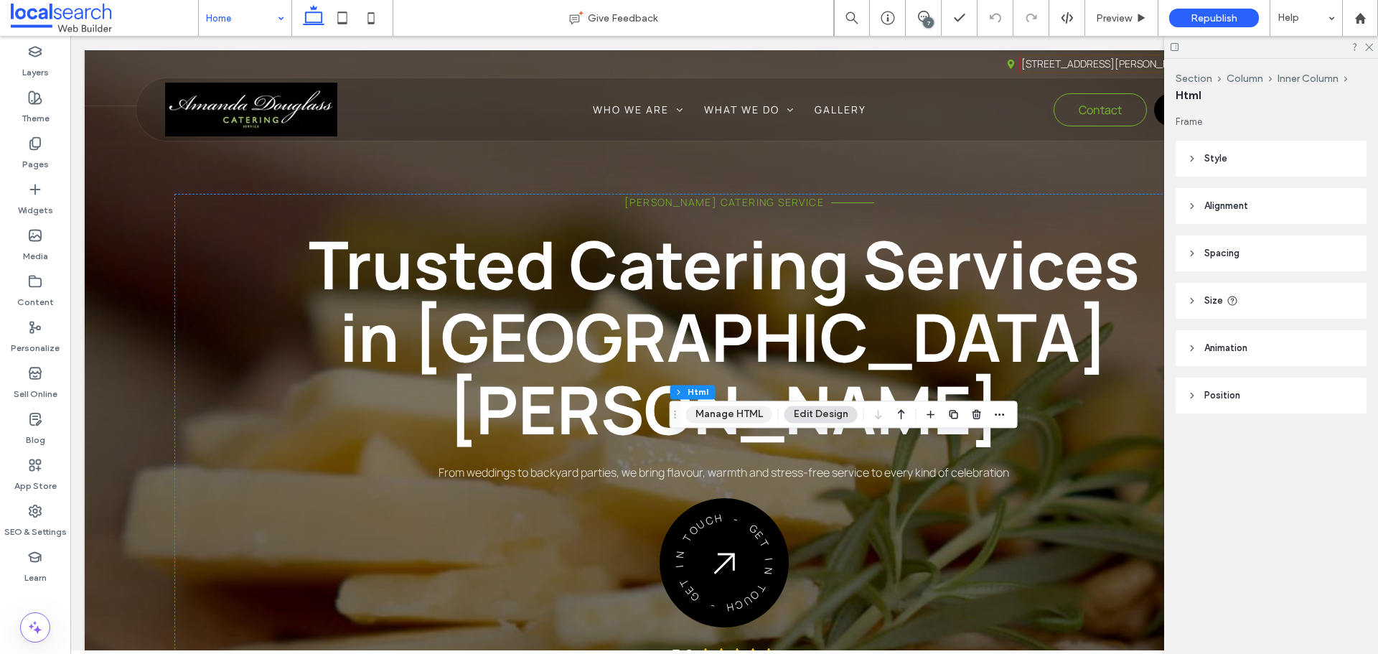
click at [713, 416] on button "Manage HTML" at bounding box center [729, 414] width 86 height 17
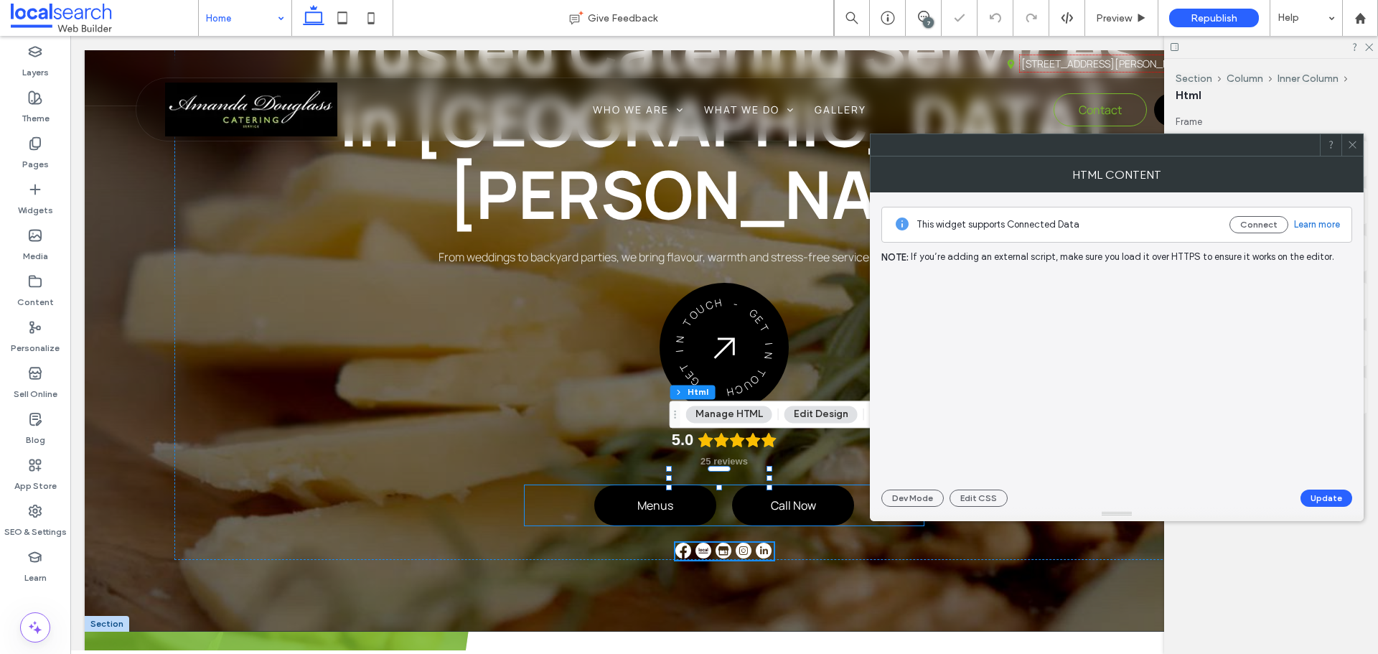
scroll to position [215, 0]
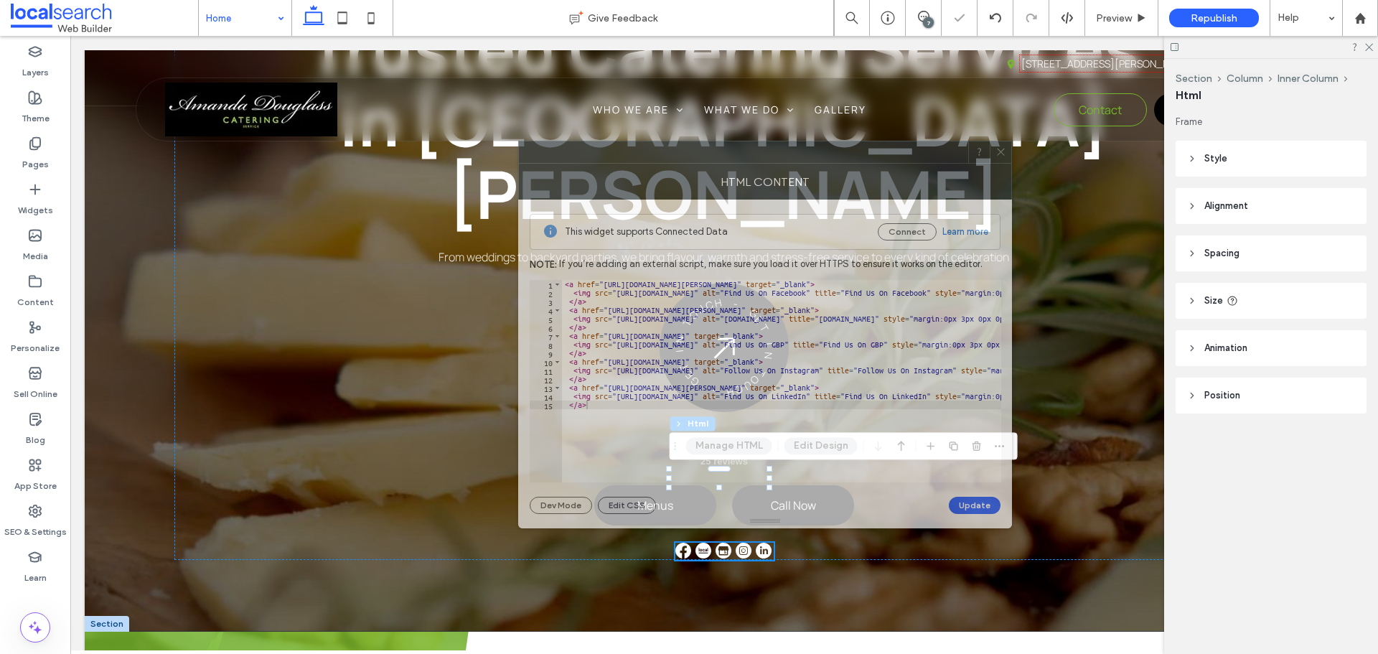
drag, startPoint x: 1127, startPoint y: 149, endPoint x: 751, endPoint y: 154, distance: 375.4
click at [752, 154] on div at bounding box center [743, 152] width 449 height 22
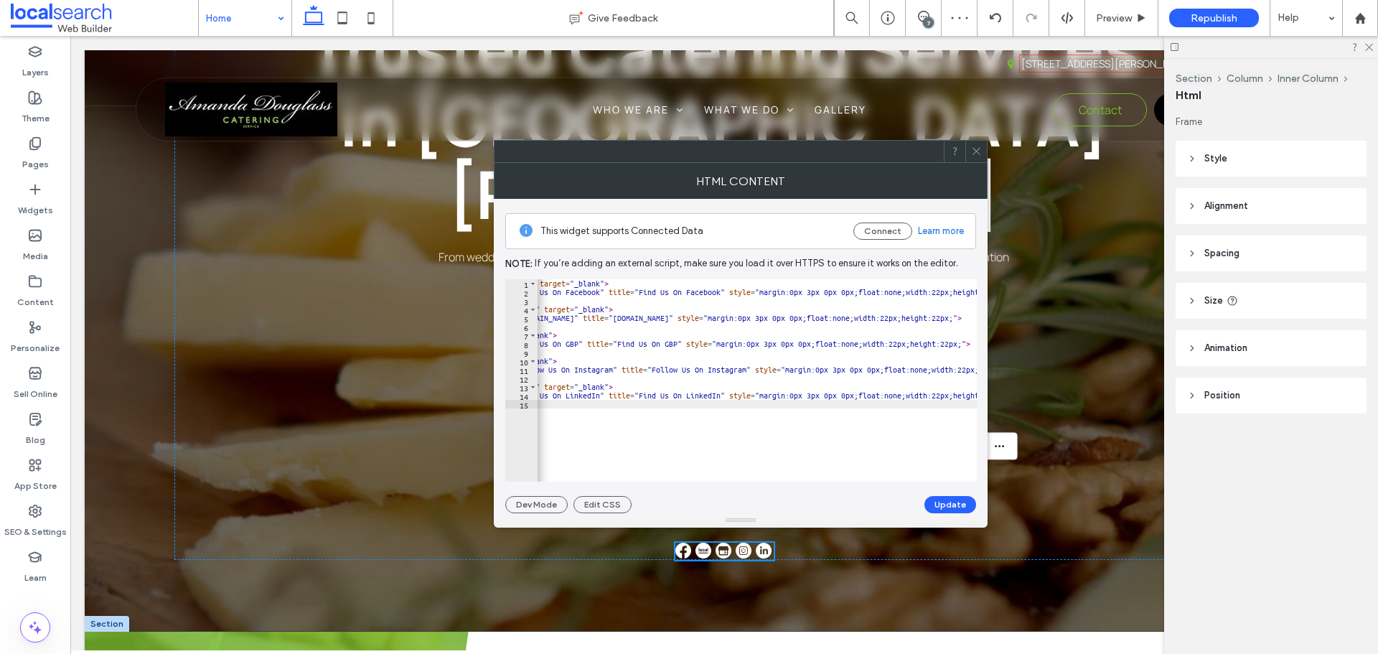
scroll to position [0, 211]
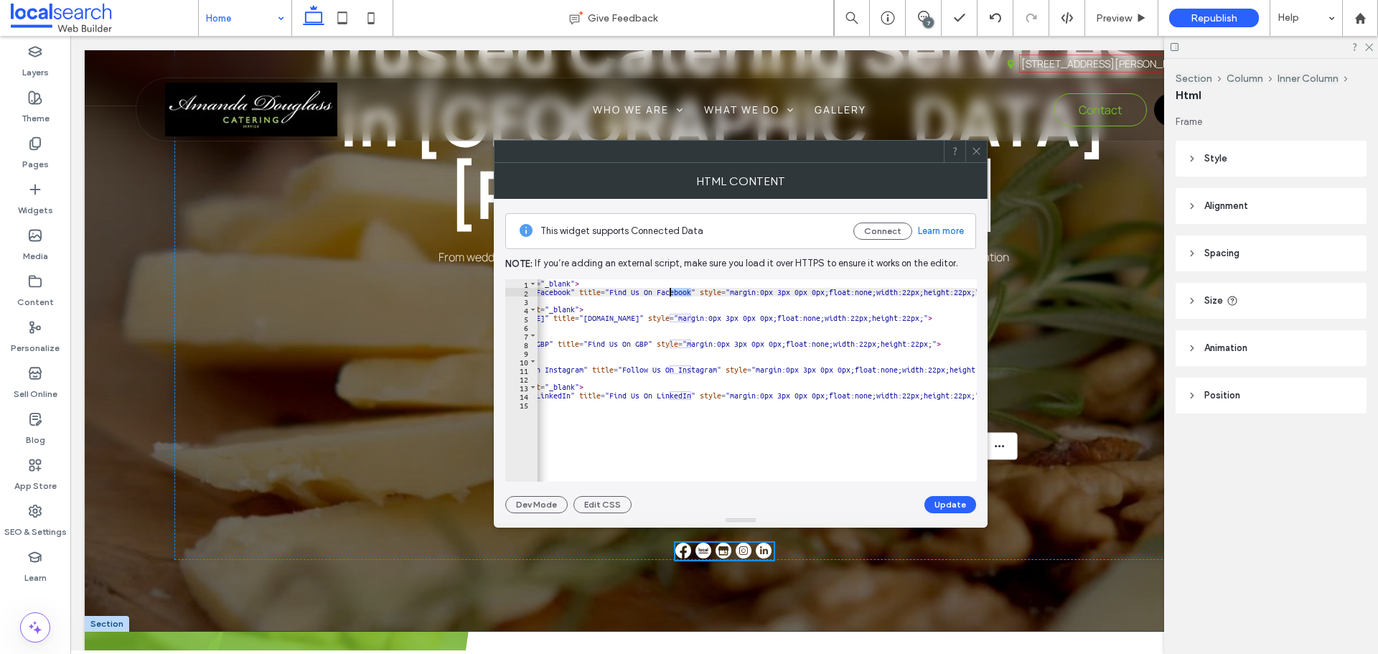
drag, startPoint x: 690, startPoint y: 293, endPoint x: 670, endPoint y: 293, distance: 20.1
click at [670, 293] on div "< a href = "[URL][DOMAIN_NAME][PERSON_NAME]" target = "_blank" > < img src = "[…" at bounding box center [833, 383] width 1013 height 209
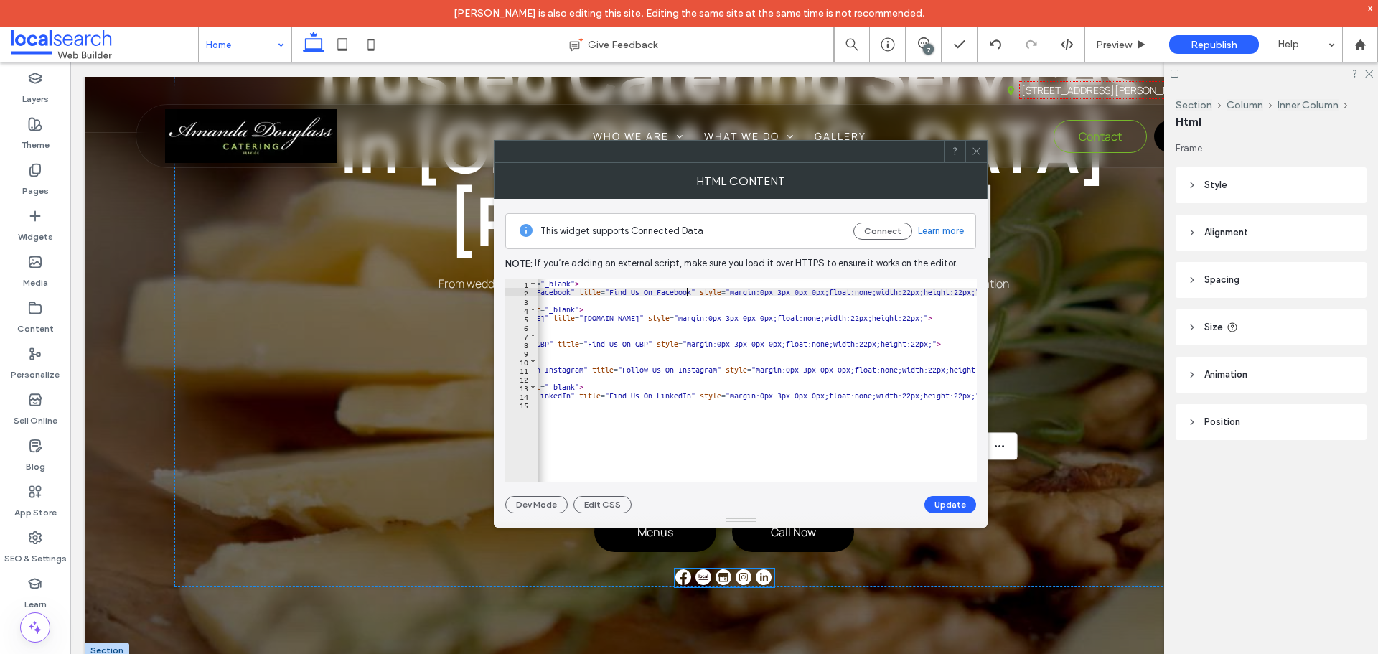
scroll to position [0, 30]
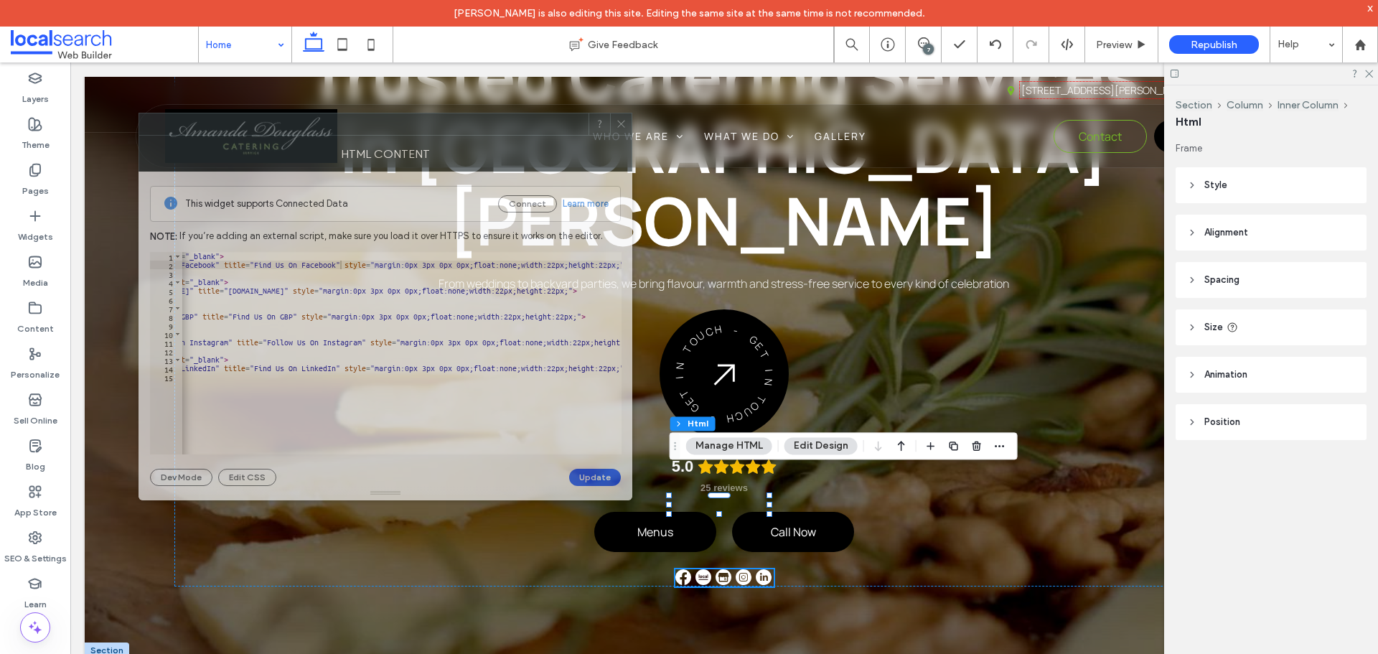
drag, startPoint x: 818, startPoint y: 162, endPoint x: 463, endPoint y: 135, distance: 356.3
click at [463, 136] on div "HTML Content" at bounding box center [386, 154] width 494 height 36
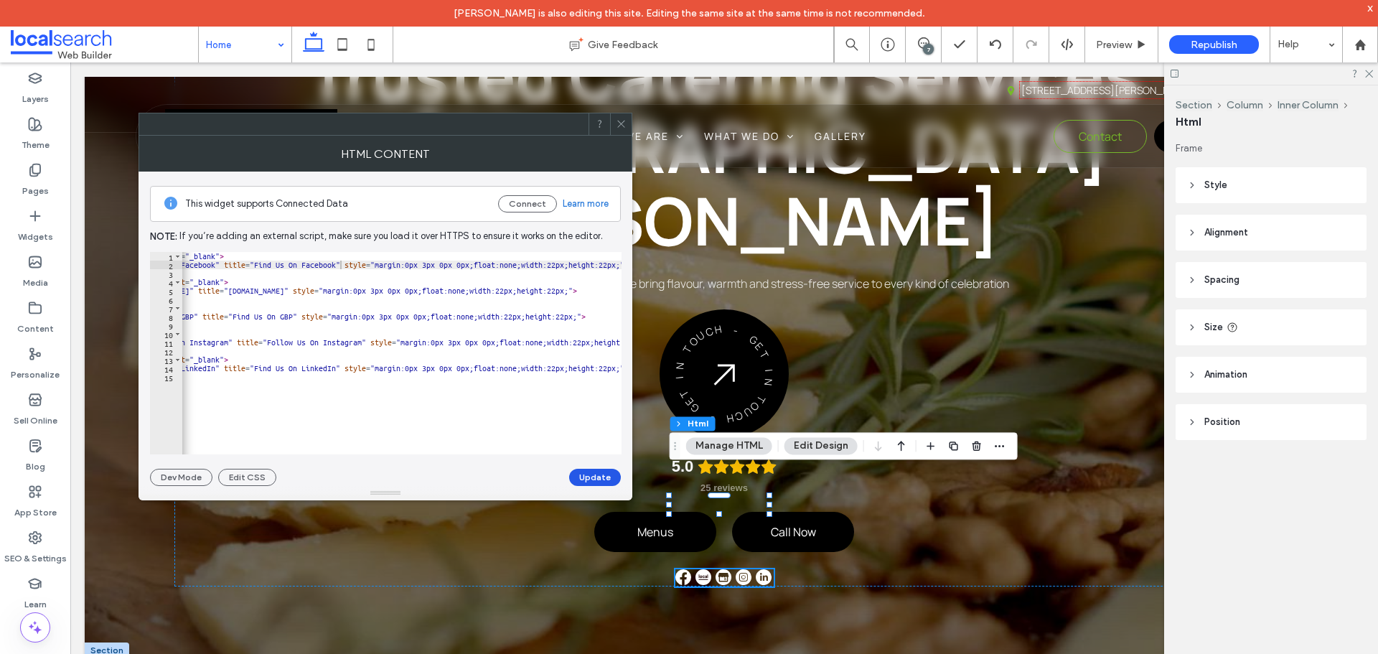
click at [599, 480] on button "Update" at bounding box center [595, 477] width 52 height 17
drag, startPoint x: 334, startPoint y: 290, endPoint x: 312, endPoint y: 289, distance: 22.3
click at [312, 289] on div "< a href = "[URL][DOMAIN_NAME][PERSON_NAME]" target = "_blank" > < img src = "[…" at bounding box center [477, 356] width 1013 height 209
click at [589, 474] on button "Update" at bounding box center [595, 477] width 52 height 17
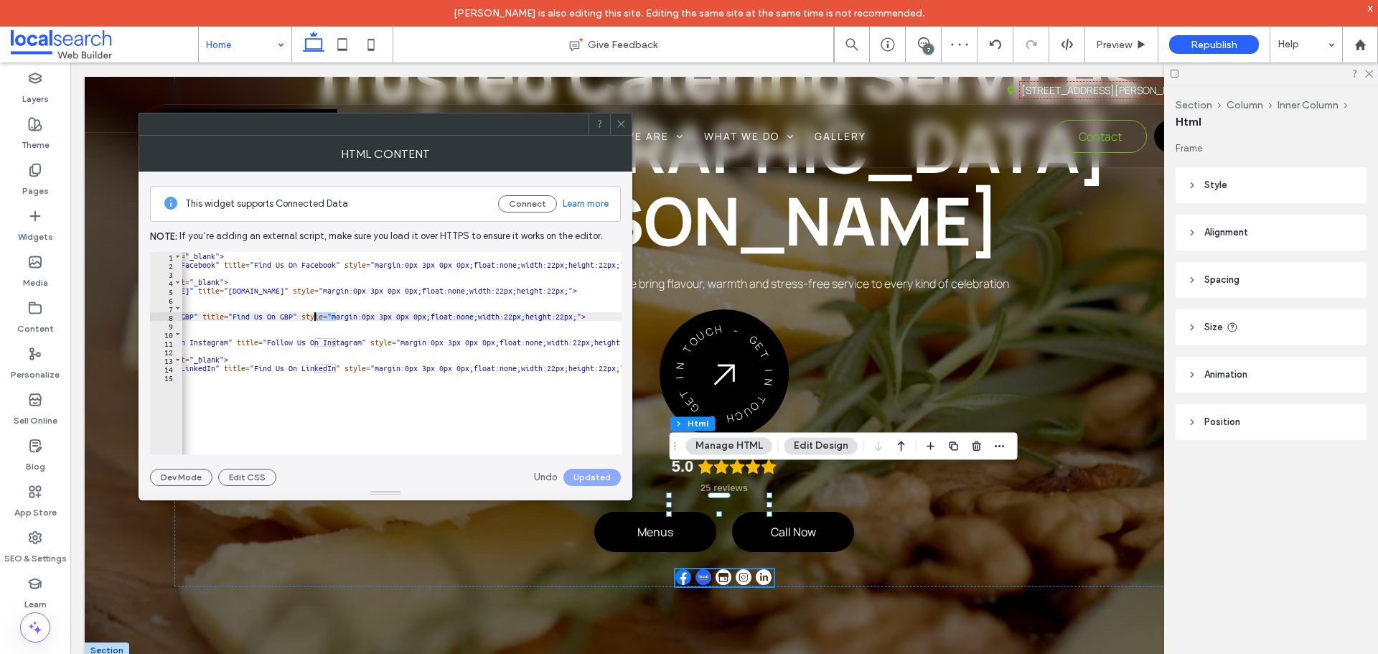
drag, startPoint x: 334, startPoint y: 318, endPoint x: 309, endPoint y: 325, distance: 26.1
click at [309, 325] on div "< a href = "[URL][DOMAIN_NAME][PERSON_NAME]" target = "_blank" > < img src = "[…" at bounding box center [480, 356] width 1018 height 209
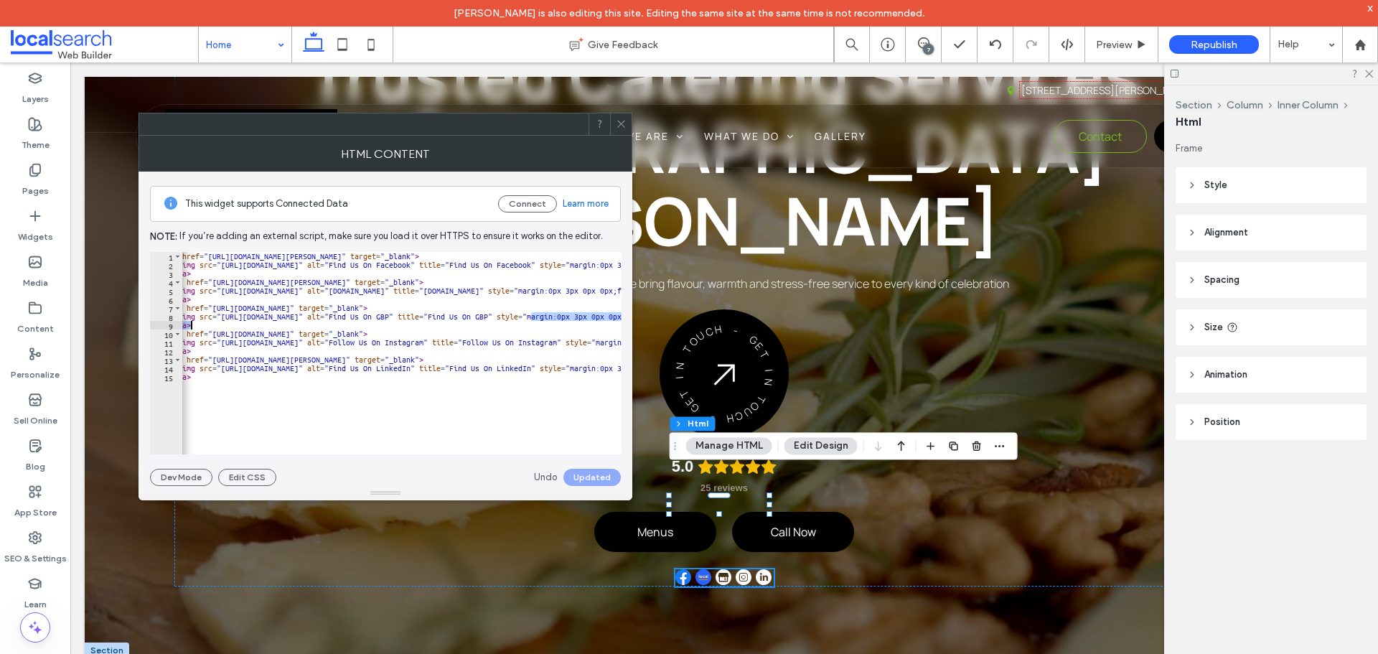
click at [432, 324] on div "< a href = "[URL][DOMAIN_NAME][PERSON_NAME]" target = "_blank" > < img src = "[…" at bounding box center [401, 353] width 439 height 202
drag, startPoint x: 530, startPoint y: 316, endPoint x: 510, endPoint y: 316, distance: 20.8
click at [510, 316] on div "< a href = "[URL][DOMAIN_NAME][PERSON_NAME]" target = "_blank" > < img src = "[…" at bounding box center [676, 356] width 1018 height 209
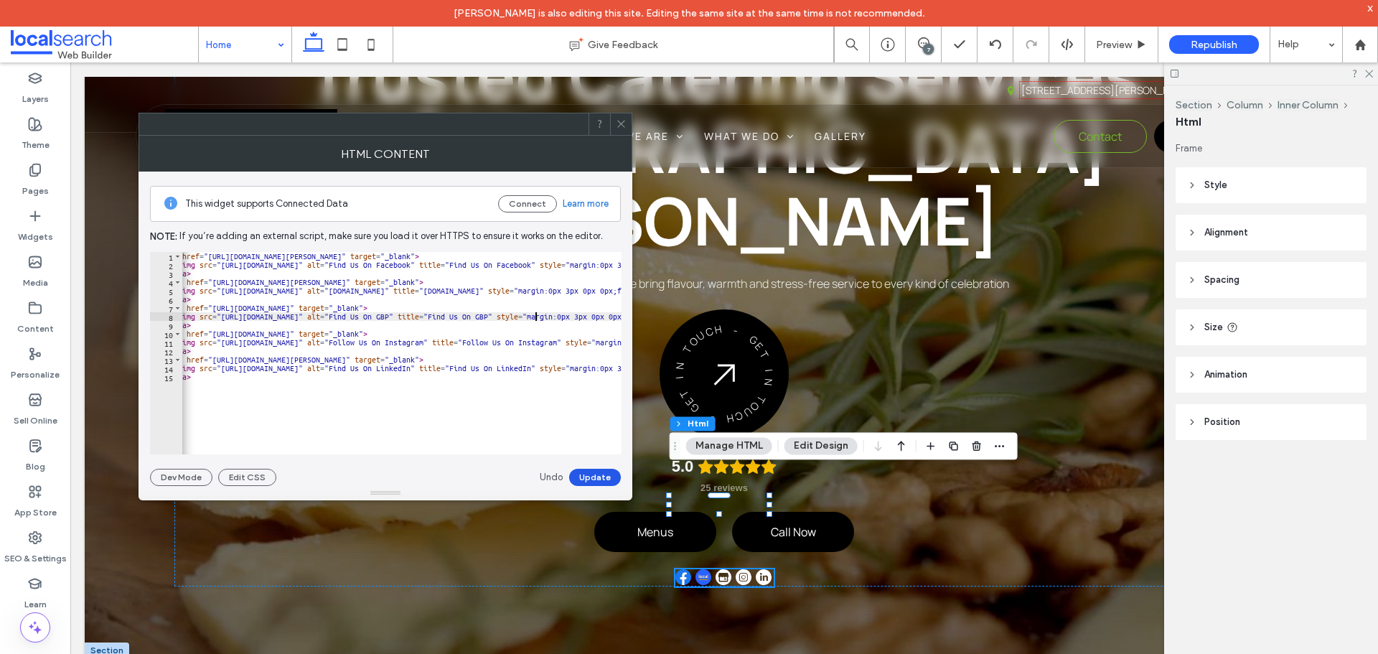
click at [595, 472] on button "Update" at bounding box center [595, 477] width 52 height 17
drag, startPoint x: 531, startPoint y: 341, endPoint x: 511, endPoint y: 339, distance: 20.1
click at [511, 339] on div "< a href = "[URL][DOMAIN_NAME][PERSON_NAME]" target = "_blank" > < img src = "[…" at bounding box center [676, 356] width 1018 height 209
click at [589, 476] on button "Update" at bounding box center [595, 477] width 52 height 17
click at [533, 369] on div "< a href = "[URL][DOMAIN_NAME][PERSON_NAME]" target = "_blank" > < img src = "[…" at bounding box center [676, 356] width 1018 height 209
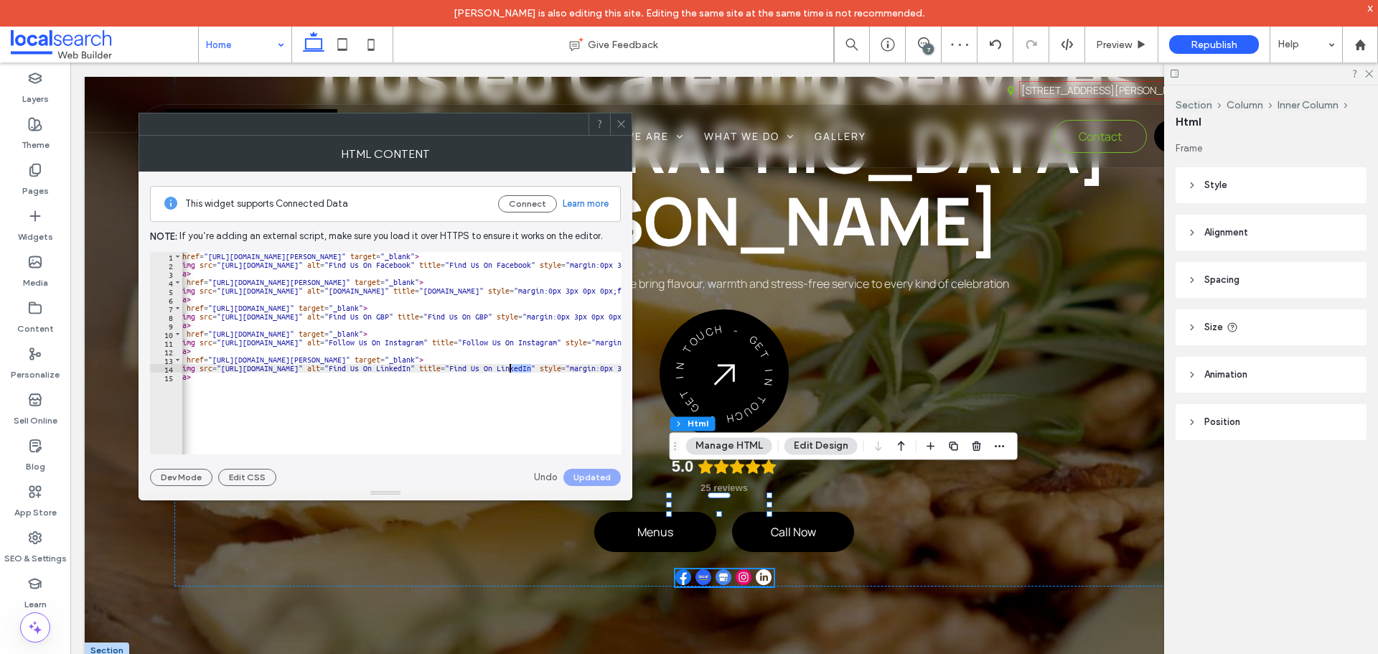
drag, startPoint x: 530, startPoint y: 368, endPoint x: 511, endPoint y: 367, distance: 18.7
click at [511, 367] on div "< a href = "[URL][DOMAIN_NAME][PERSON_NAME]" target = "_blank" > < img src = "[…" at bounding box center [676, 356] width 1018 height 209
click at [589, 469] on button "Update" at bounding box center [595, 477] width 52 height 17
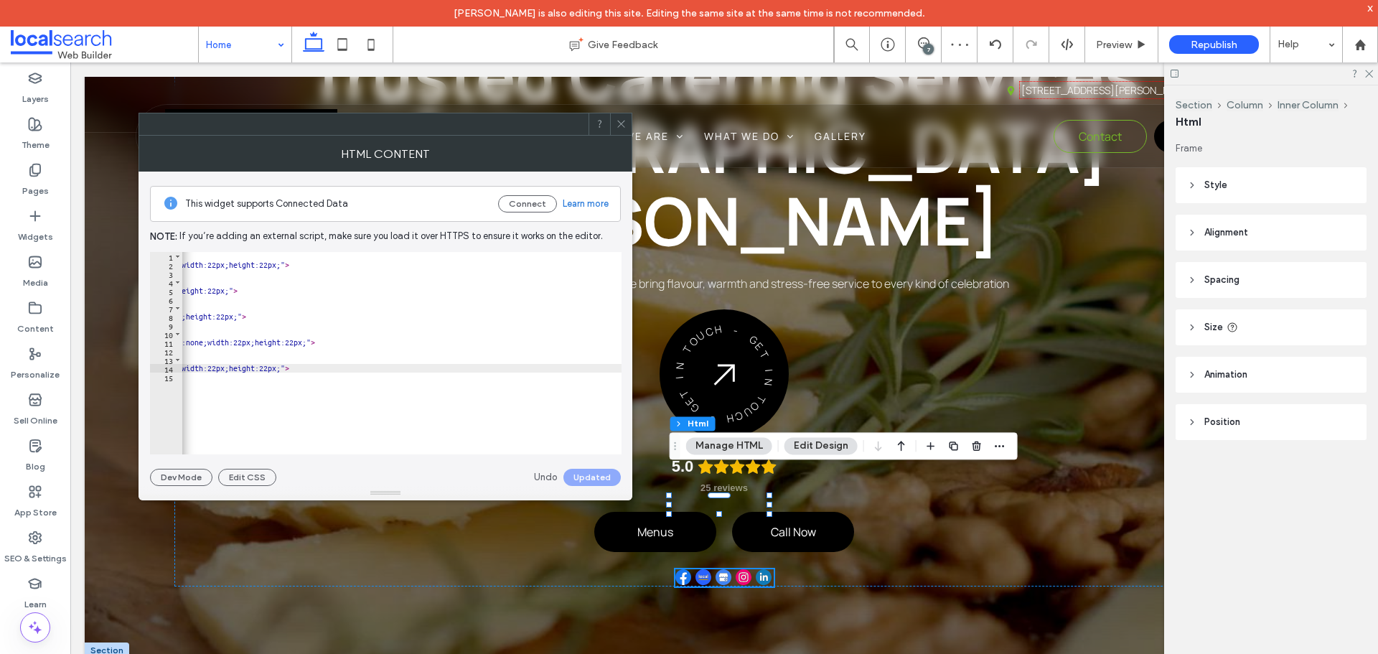
scroll to position [0, 579]
click at [508, 264] on div "< a href = "[URL][DOMAIN_NAME][PERSON_NAME]" target = "_blank" > < img src = "[…" at bounding box center [113, 356] width 1018 height 209
click at [560, 264] on div "< a href = "[URL][DOMAIN_NAME][PERSON_NAME]" target = "_blank" > < img src = "[…" at bounding box center [113, 356] width 1018 height 209
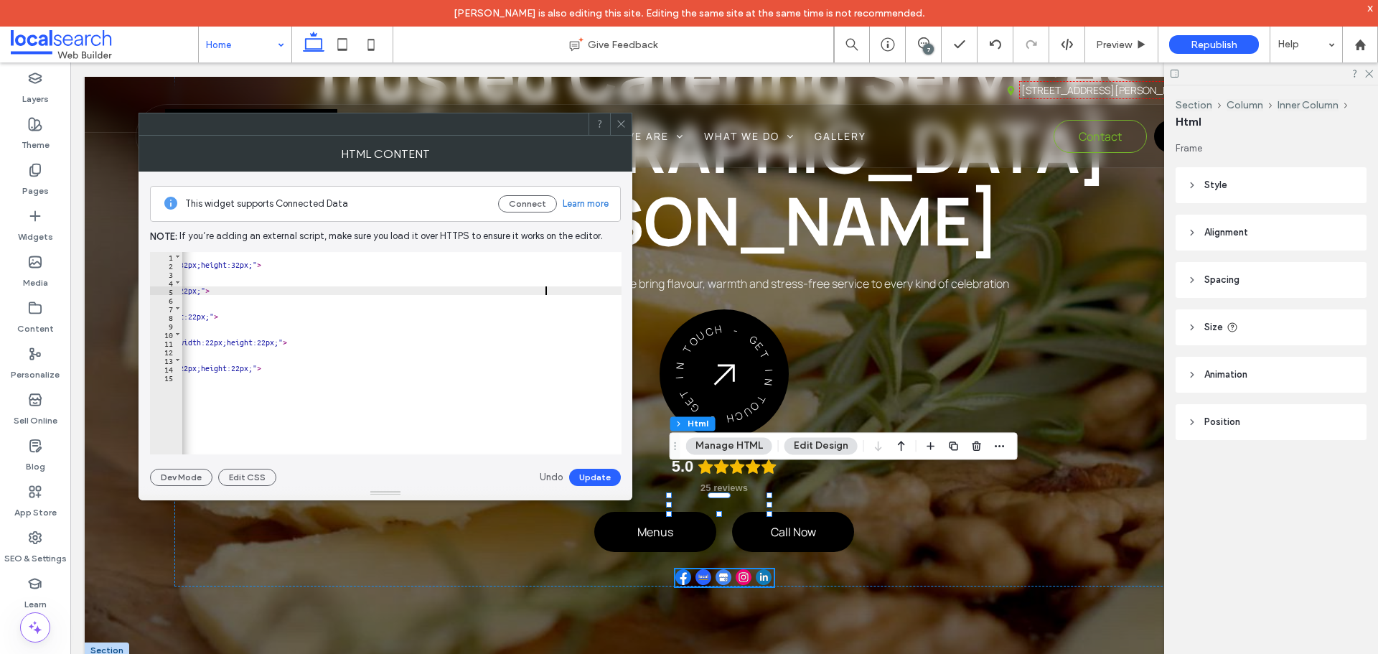
drag, startPoint x: 545, startPoint y: 291, endPoint x: 561, endPoint y: 291, distance: 16.5
click at [545, 291] on div "< a href = "[URL][DOMAIN_NAME][PERSON_NAME]" target = "_blank" > < img src = "[…" at bounding box center [113, 356] width 1018 height 209
click at [604, 289] on div "< a href = "[URL][DOMAIN_NAME][PERSON_NAME]" target = "_blank" > < img src = "[…" at bounding box center [121, 356] width 1018 height 209
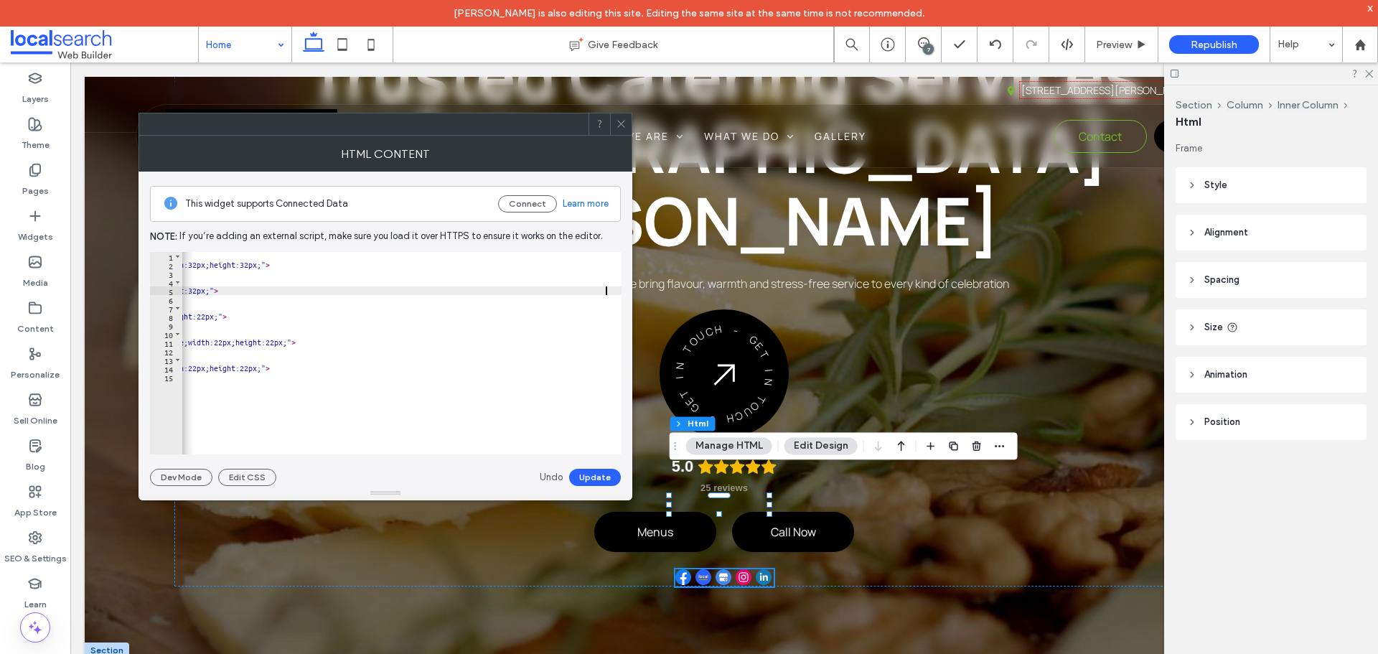
click at [449, 313] on div "< a href = "[URL][DOMAIN_NAME][PERSON_NAME]" target = "_blank" > < img src = "[…" at bounding box center [121, 356] width 1018 height 209
click at [502, 314] on div "< a href = "[URL][DOMAIN_NAME][PERSON_NAME]" target = "_blank" > < img src = "[…" at bounding box center [121, 356] width 1018 height 209
click at [544, 339] on div "< a href = "[URL][DOMAIN_NAME][PERSON_NAME]" target = "_blank" > < img src = "[…" at bounding box center [121, 356] width 1018 height 209
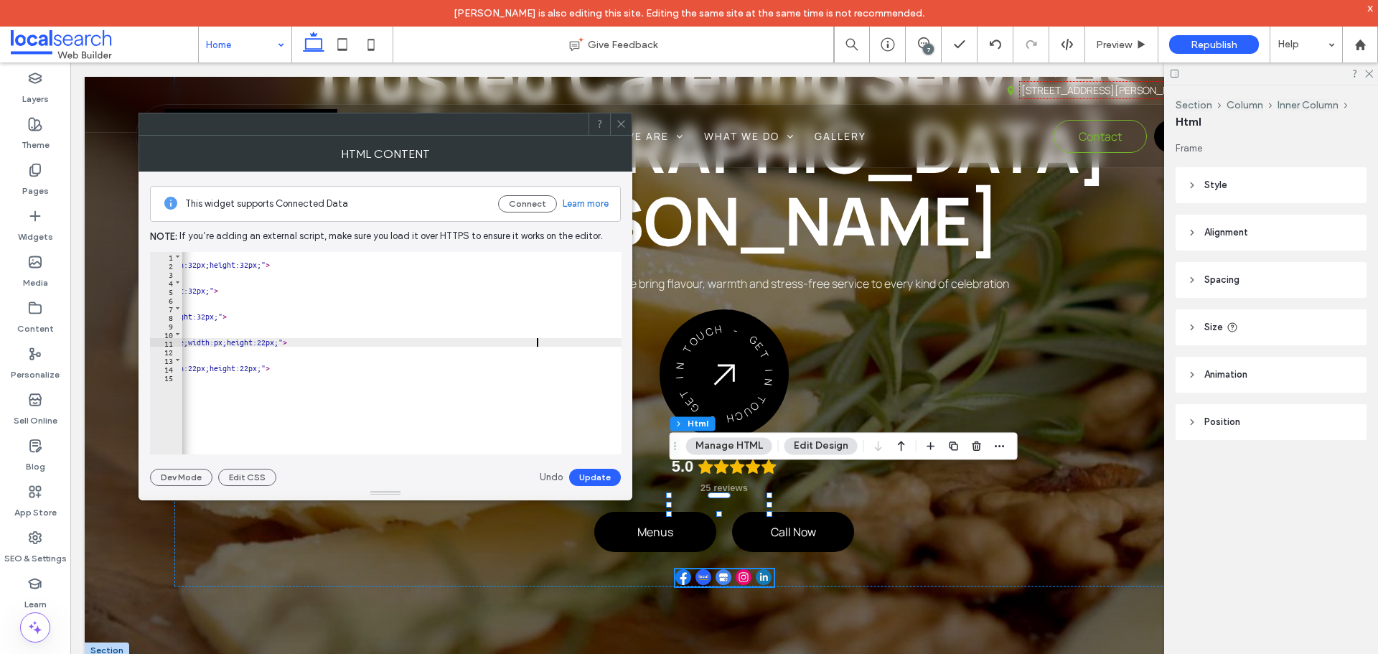
scroll to position [0, 78]
click at [595, 342] on div "< a href = "[URL][DOMAIN_NAME][PERSON_NAME]" target = "_blank" > < img src = "[…" at bounding box center [121, 356] width 1018 height 209
click at [516, 367] on div "< a href = "[URL][DOMAIN_NAME][PERSON_NAME]" target = "_blank" > < img src = "[…" at bounding box center [121, 356] width 1018 height 209
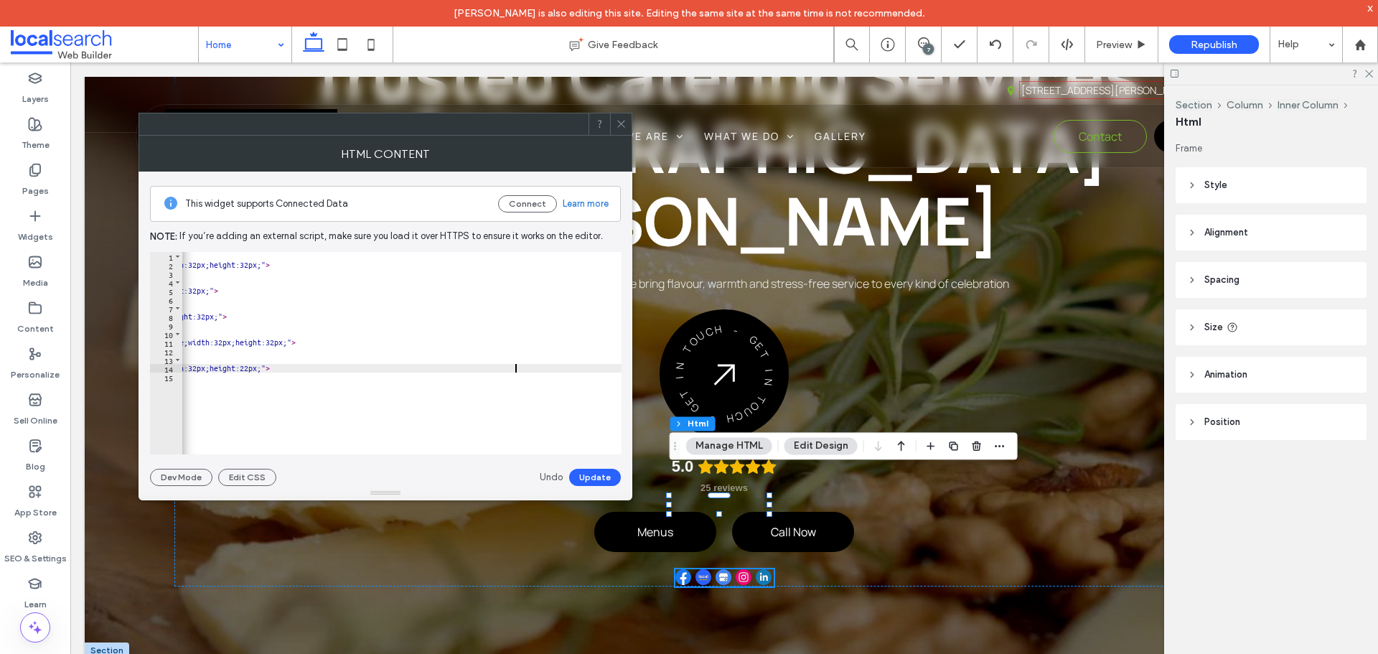
click at [566, 367] on div "< a href = "[URL][DOMAIN_NAME][PERSON_NAME]" target = "_blank" > < img src = "[…" at bounding box center [121, 356] width 1018 height 209
type textarea "**********"
click at [605, 477] on button "Update" at bounding box center [595, 477] width 52 height 17
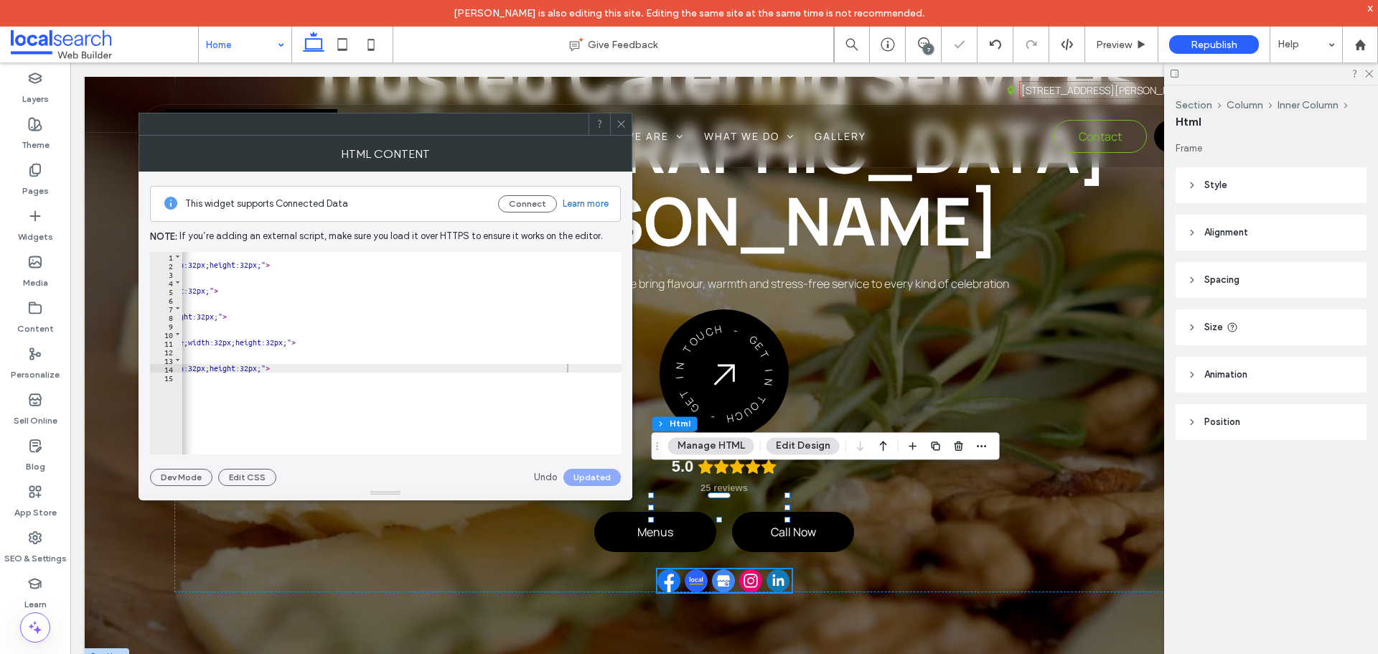
click at [622, 124] on icon at bounding box center [621, 123] width 11 height 11
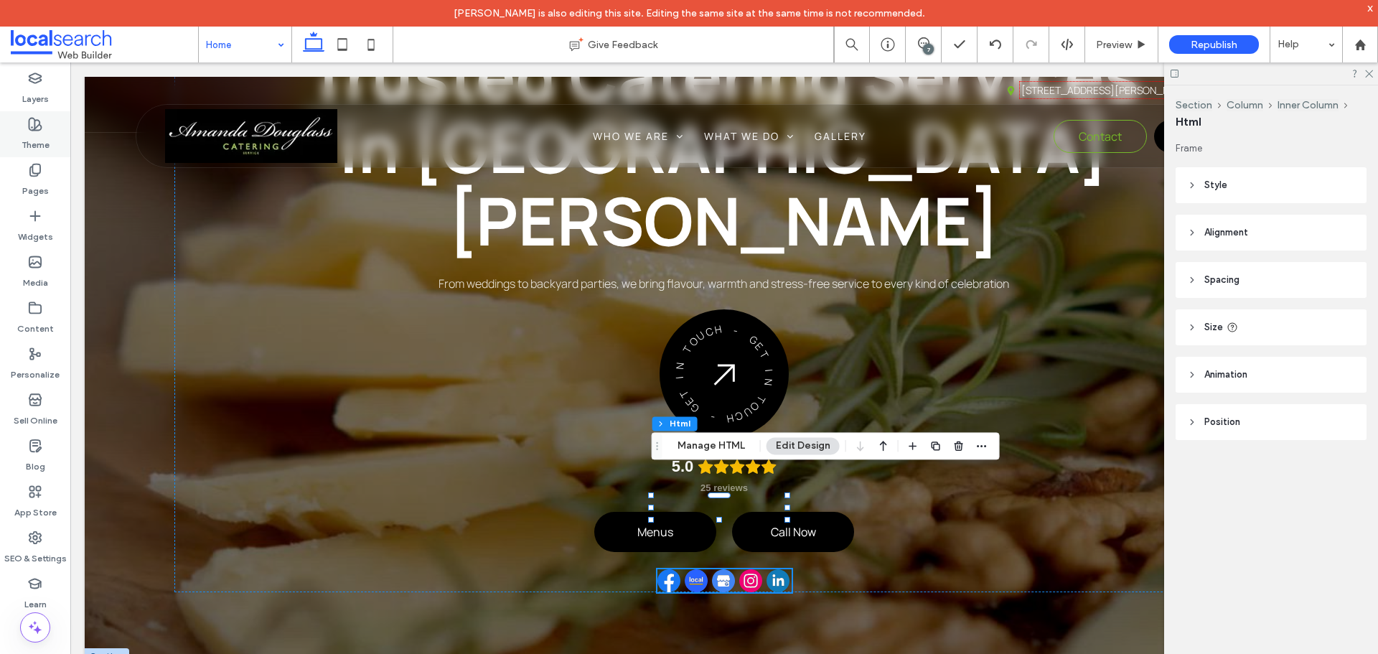
click at [42, 139] on label "Theme" at bounding box center [36, 141] width 28 height 20
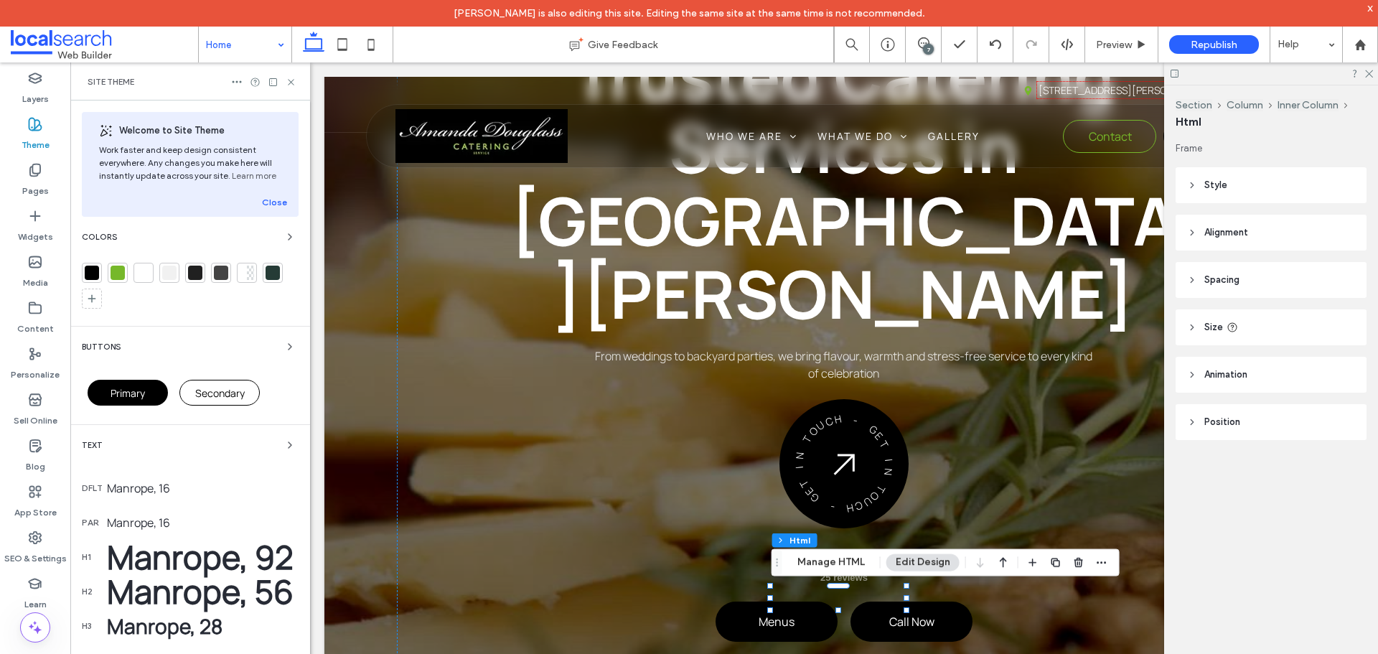
drag, startPoint x: 279, startPoint y: 446, endPoint x: 291, endPoint y: 454, distance: 13.5
click at [284, 446] on icon "button" at bounding box center [289, 444] width 11 height 11
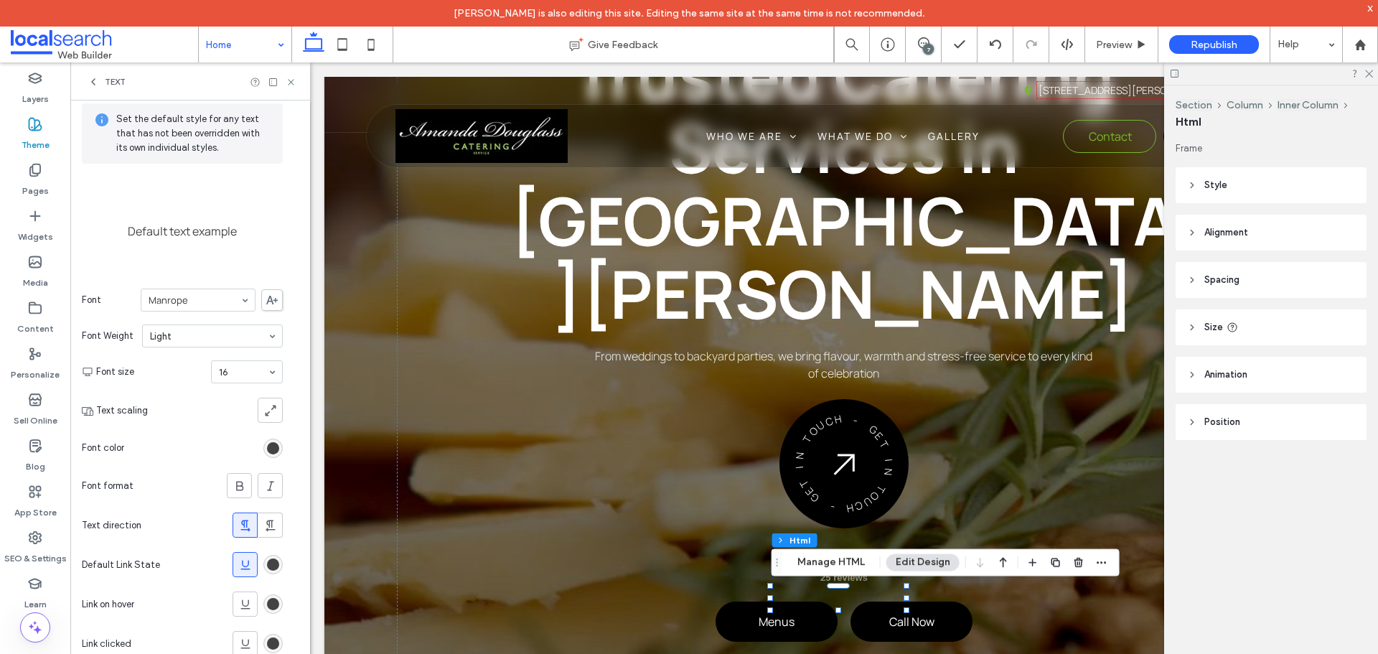
scroll to position [99, 0]
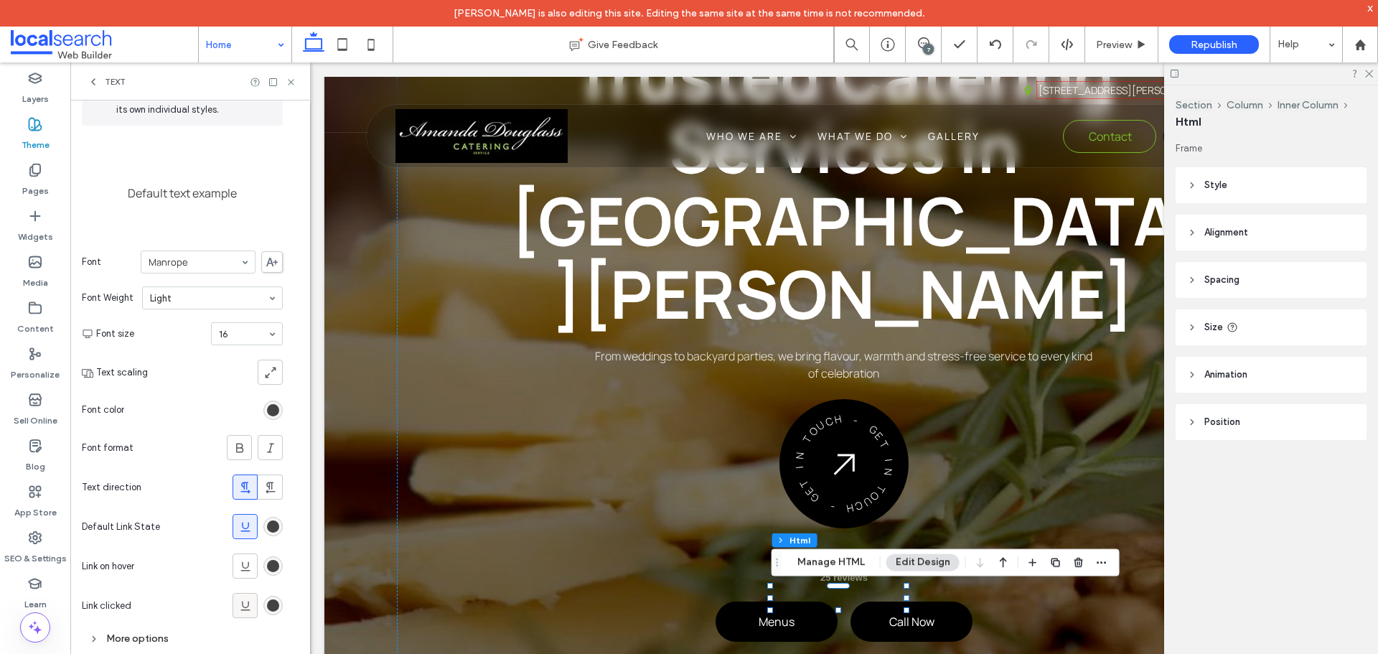
click at [246, 609] on icon at bounding box center [245, 606] width 14 height 14
click at [241, 557] on span at bounding box center [245, 566] width 14 height 24
click at [287, 87] on icon at bounding box center [291, 82] width 11 height 11
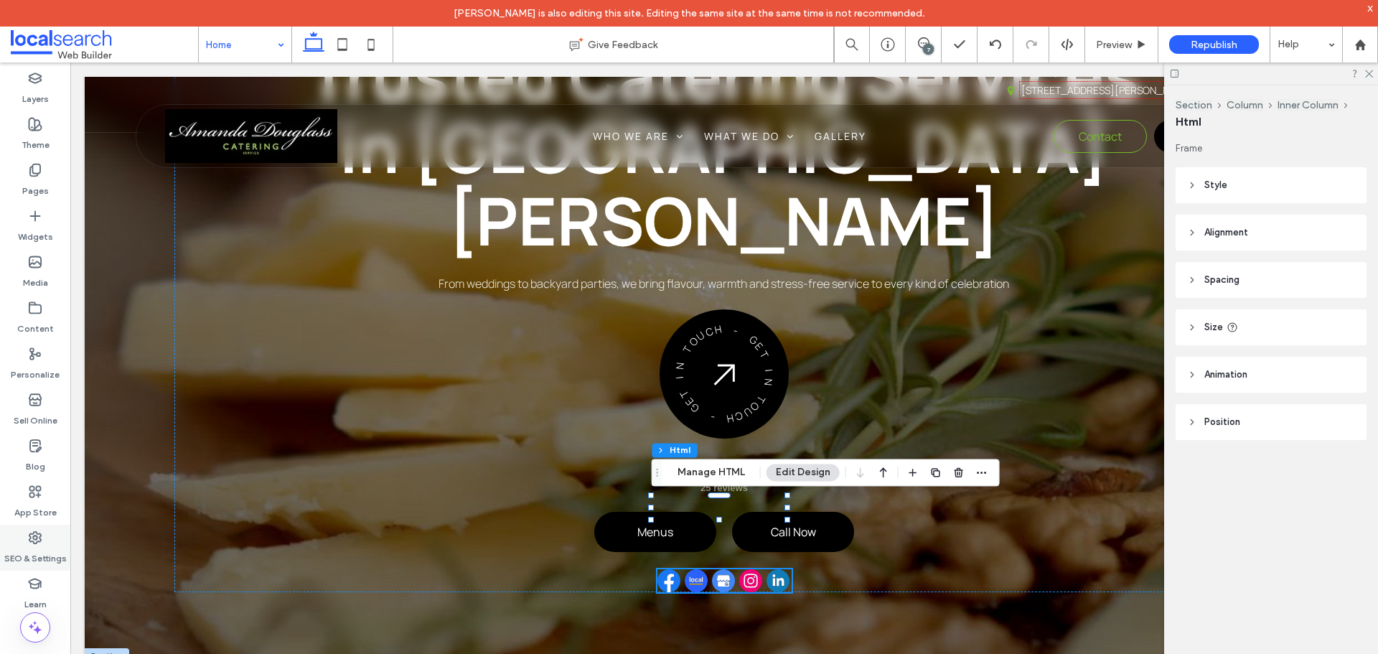
click at [27, 531] on div "SEO & Settings" at bounding box center [35, 548] width 70 height 46
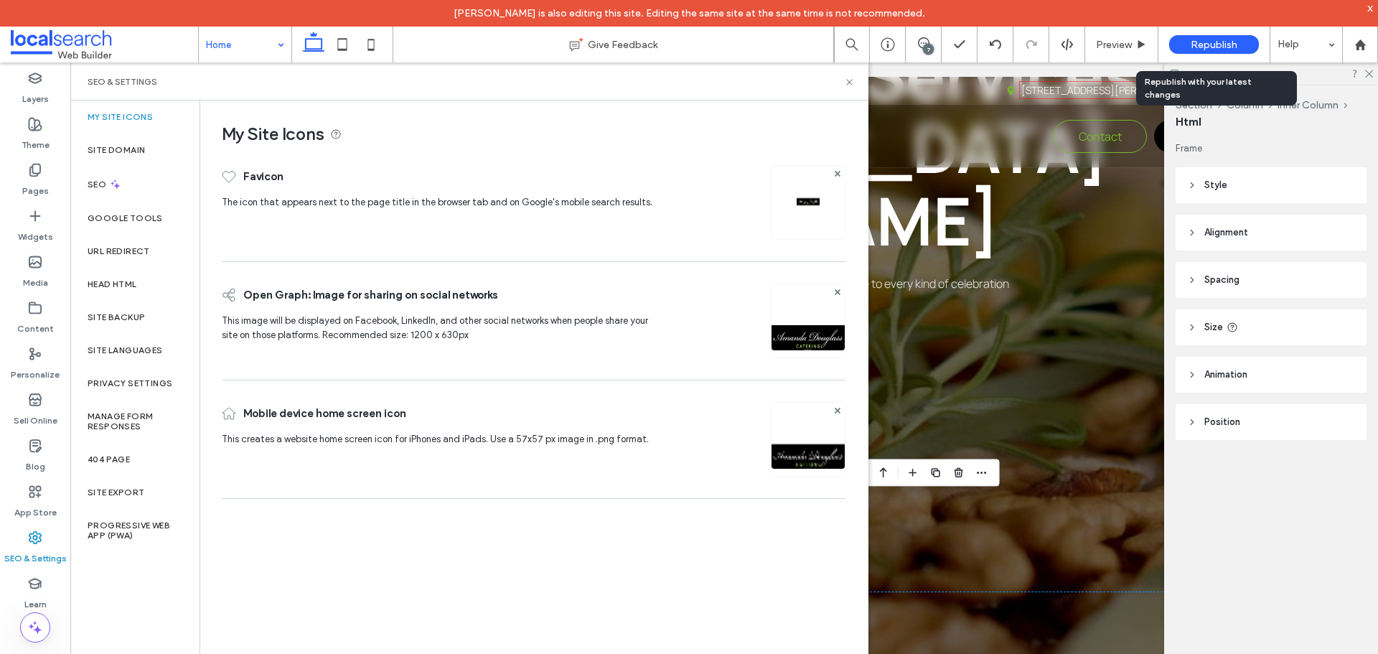
click at [1212, 42] on span "Republish" at bounding box center [1214, 45] width 47 height 12
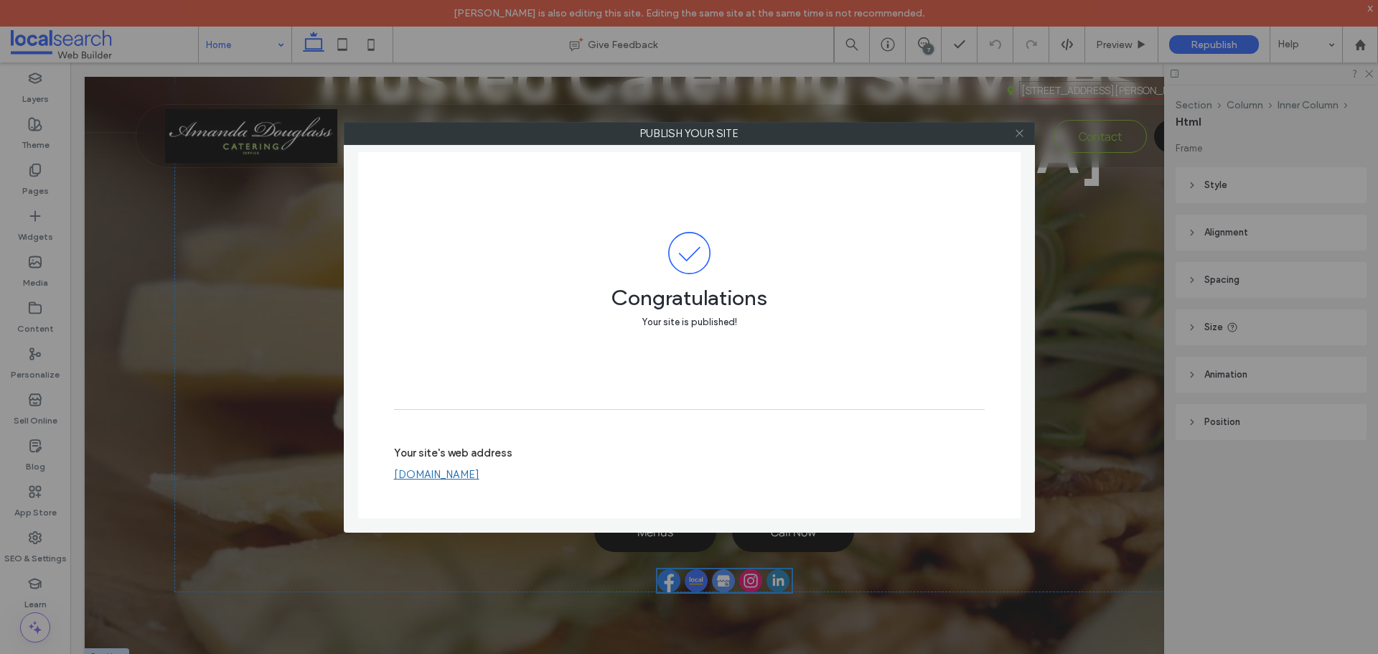
click at [1018, 132] on icon at bounding box center [1019, 133] width 11 height 11
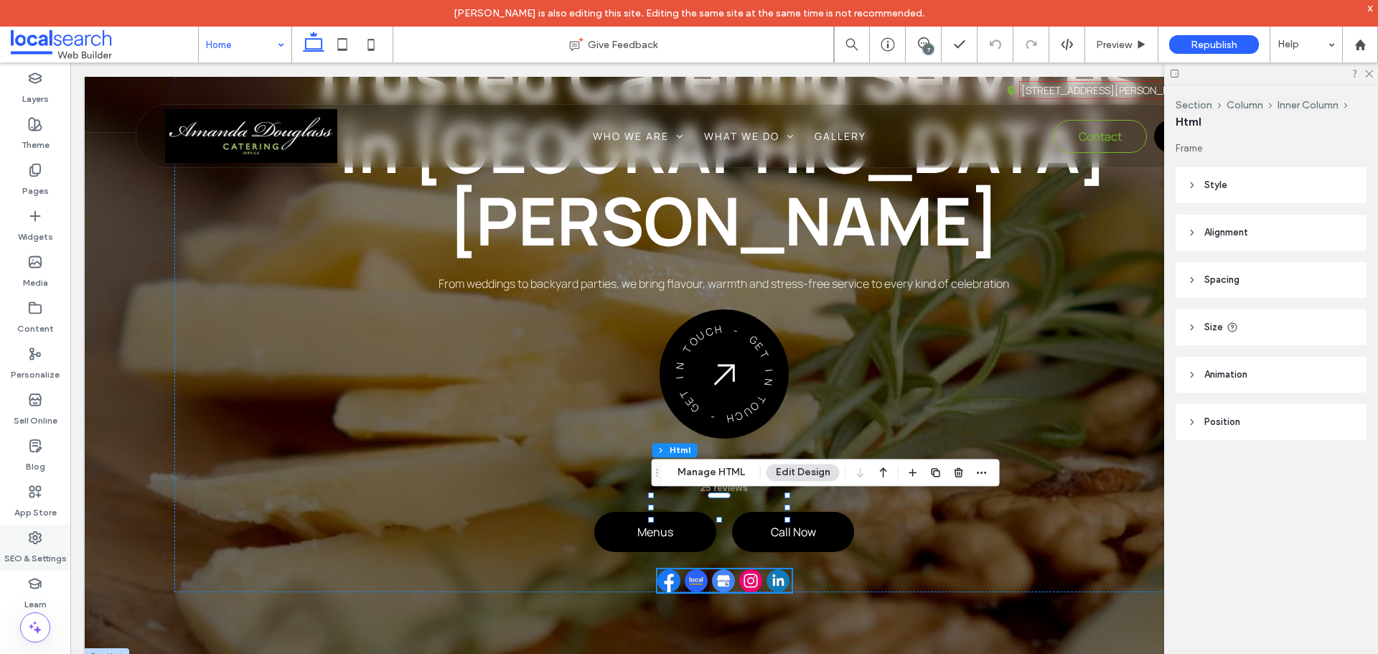
click at [51, 540] on div "SEO & Settings" at bounding box center [35, 548] width 70 height 46
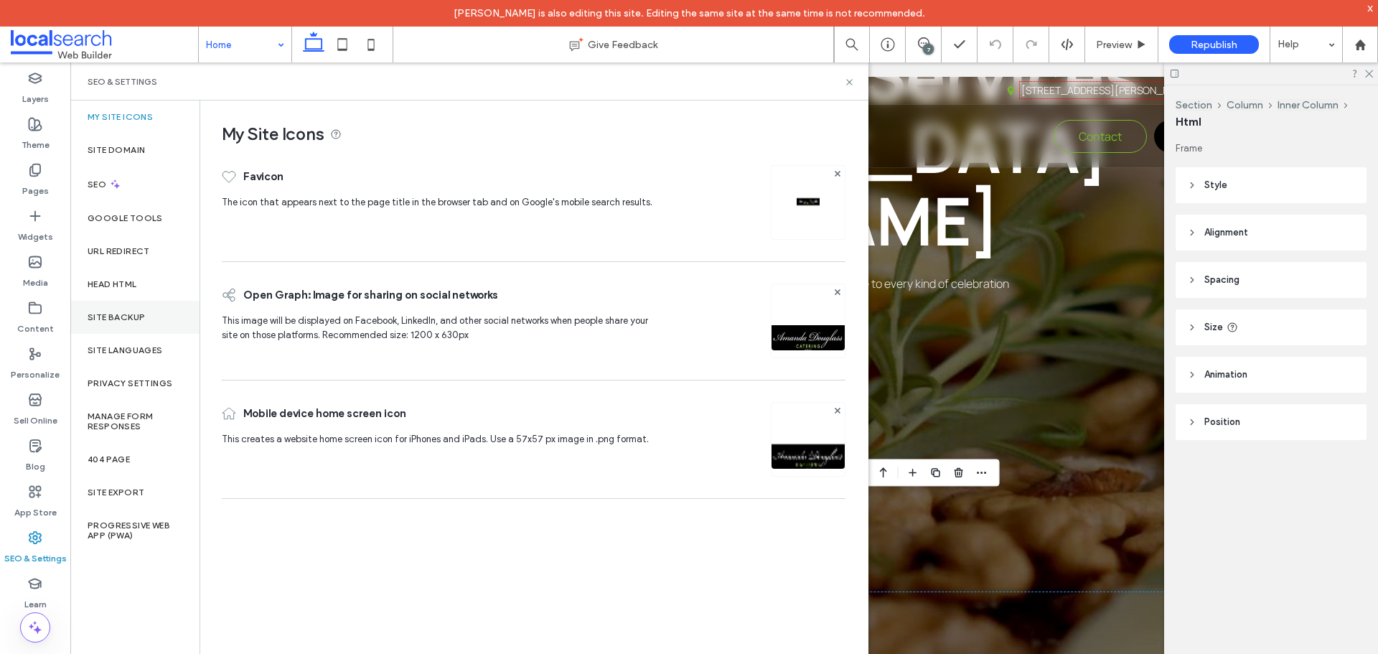
click at [97, 317] on label "Site Backup" at bounding box center [116, 317] width 57 height 10
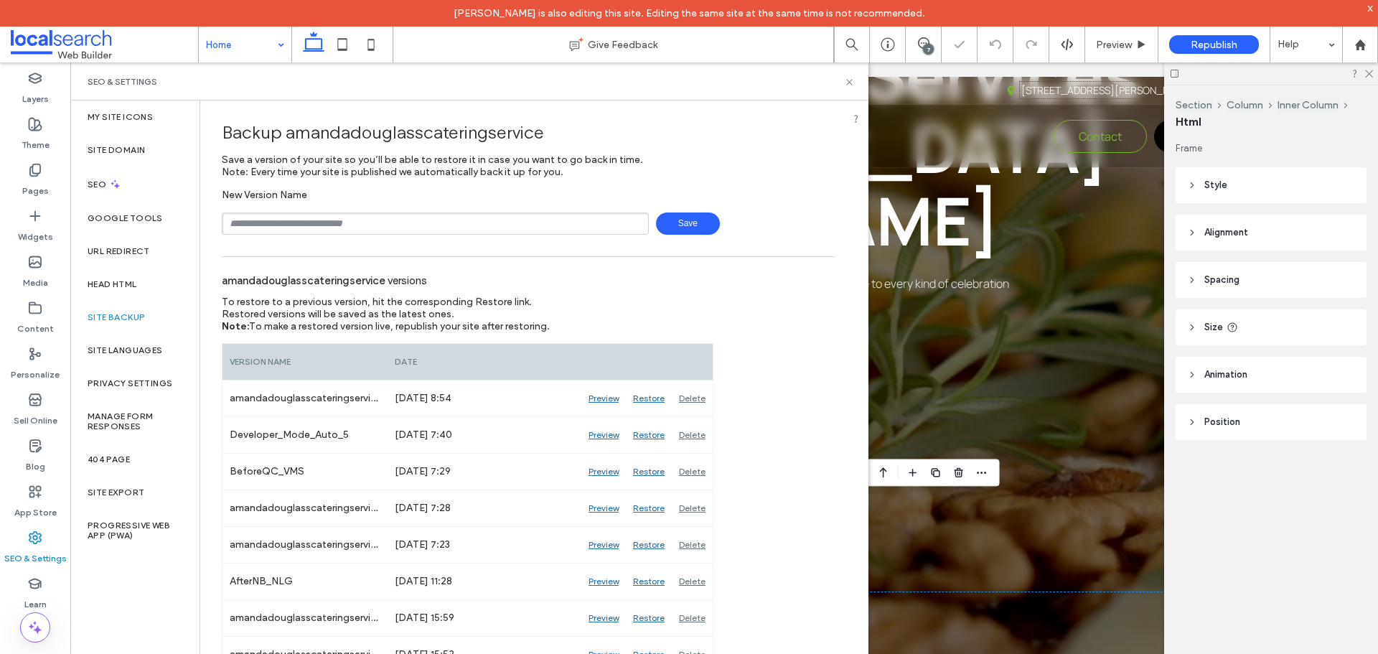
click at [261, 219] on input "text" at bounding box center [435, 223] width 427 height 22
type input "**********"
click at [674, 224] on span "Save" at bounding box center [688, 223] width 64 height 22
